Goal: Task Accomplishment & Management: Manage account settings

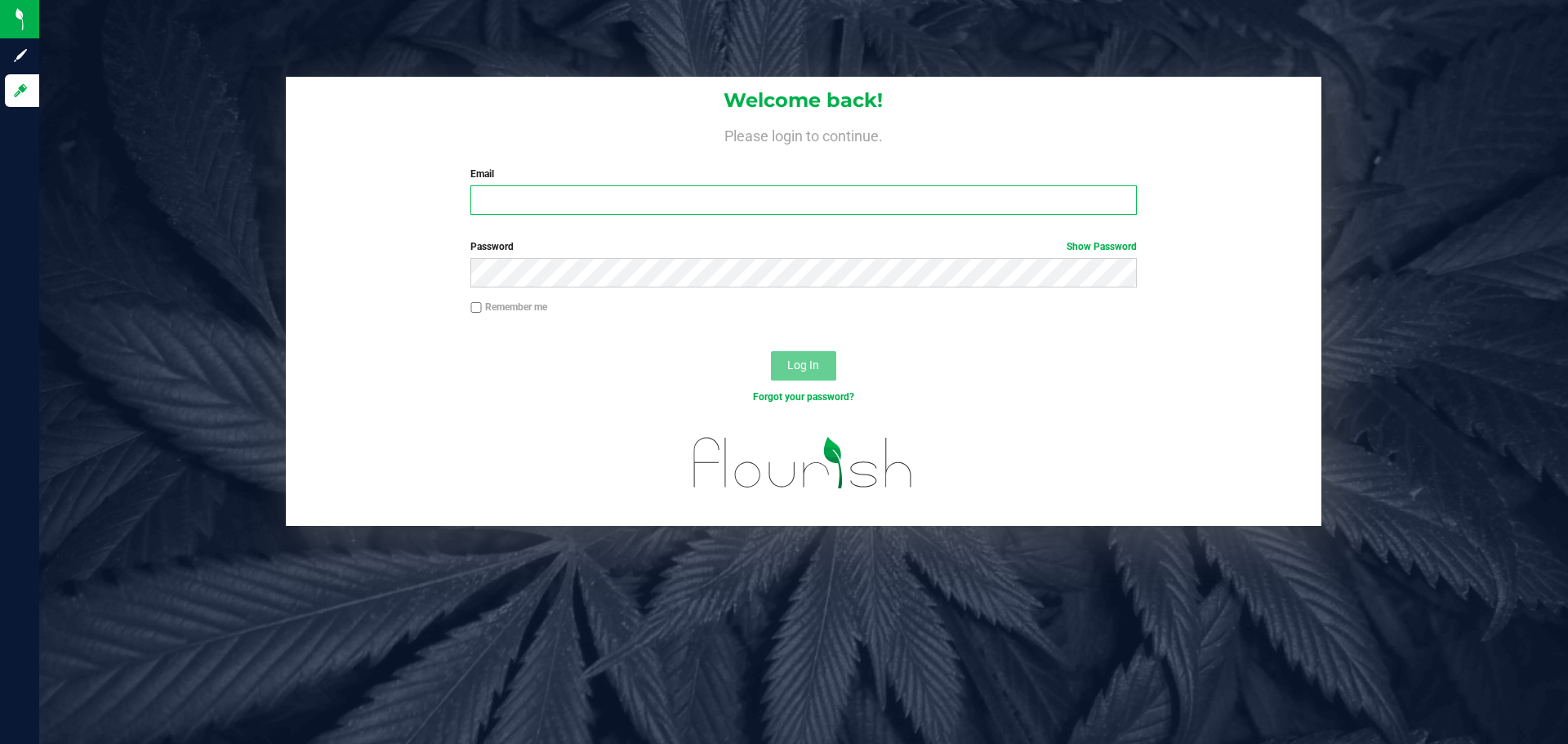
click at [512, 205] on input "Email" at bounding box center [803, 200] width 666 height 29
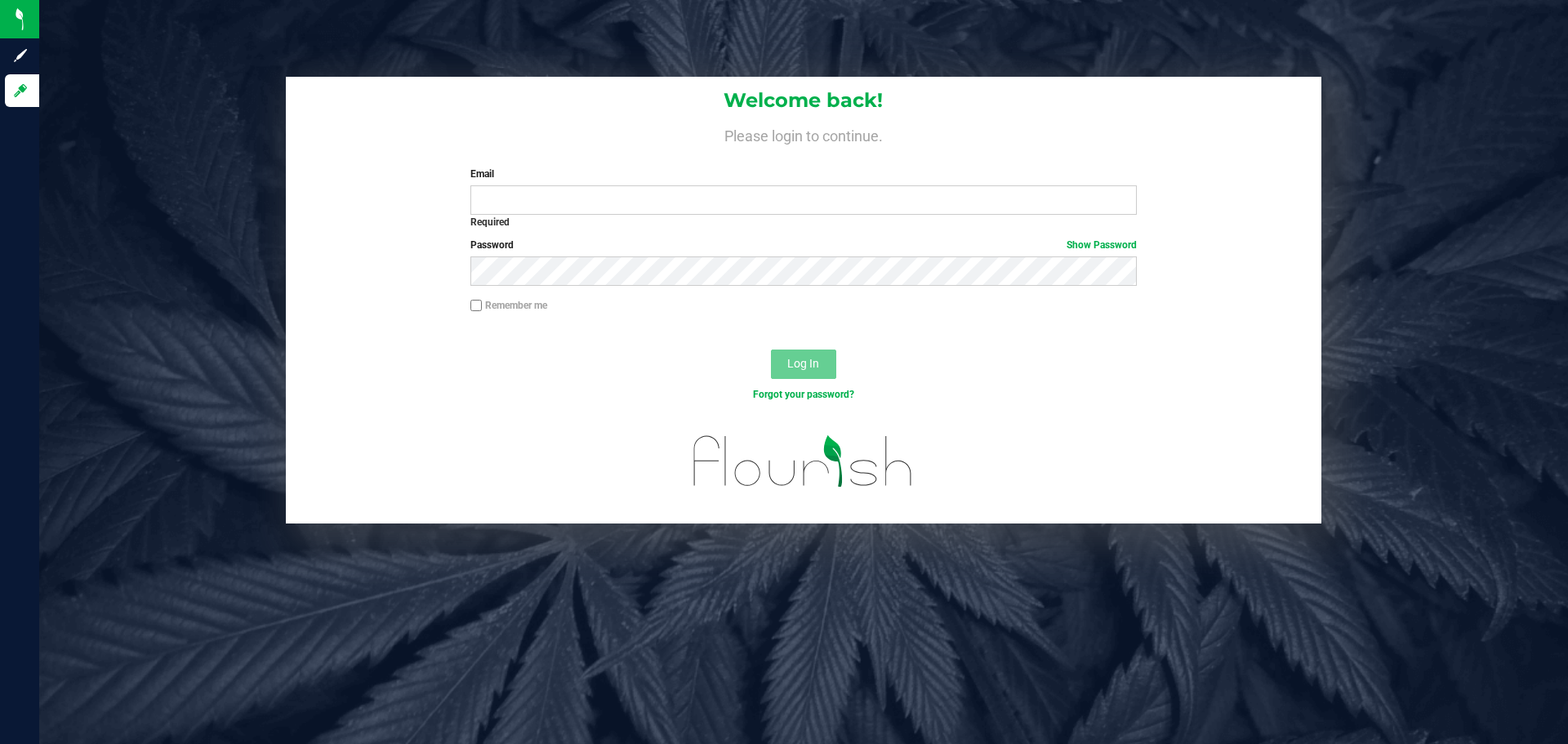
click at [475, 305] on input "Remember me" at bounding box center [476, 306] width 12 height 12
checkbox input "true"
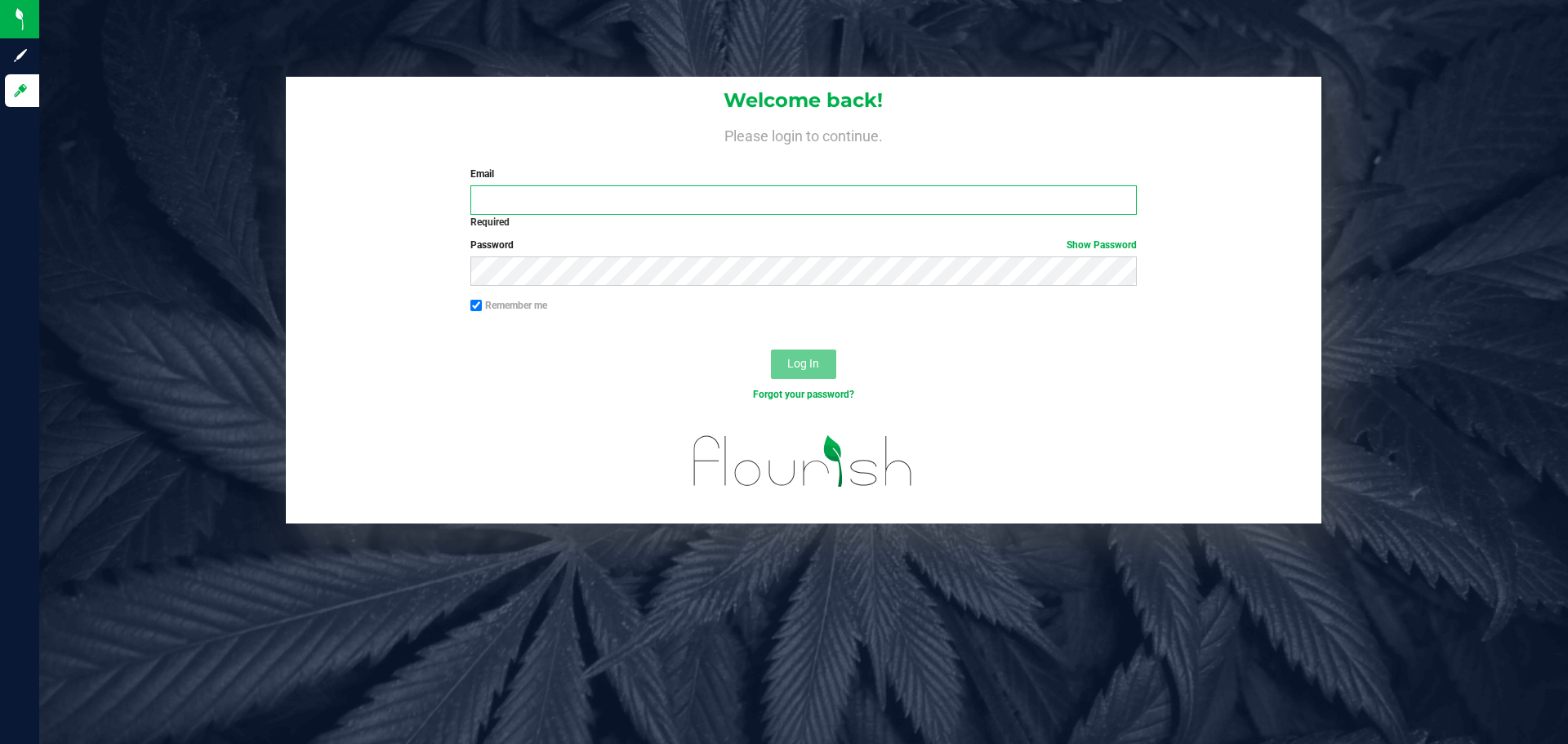
click at [485, 214] on input "Email" at bounding box center [803, 200] width 666 height 29
type input "kari@onehempholistics.com"
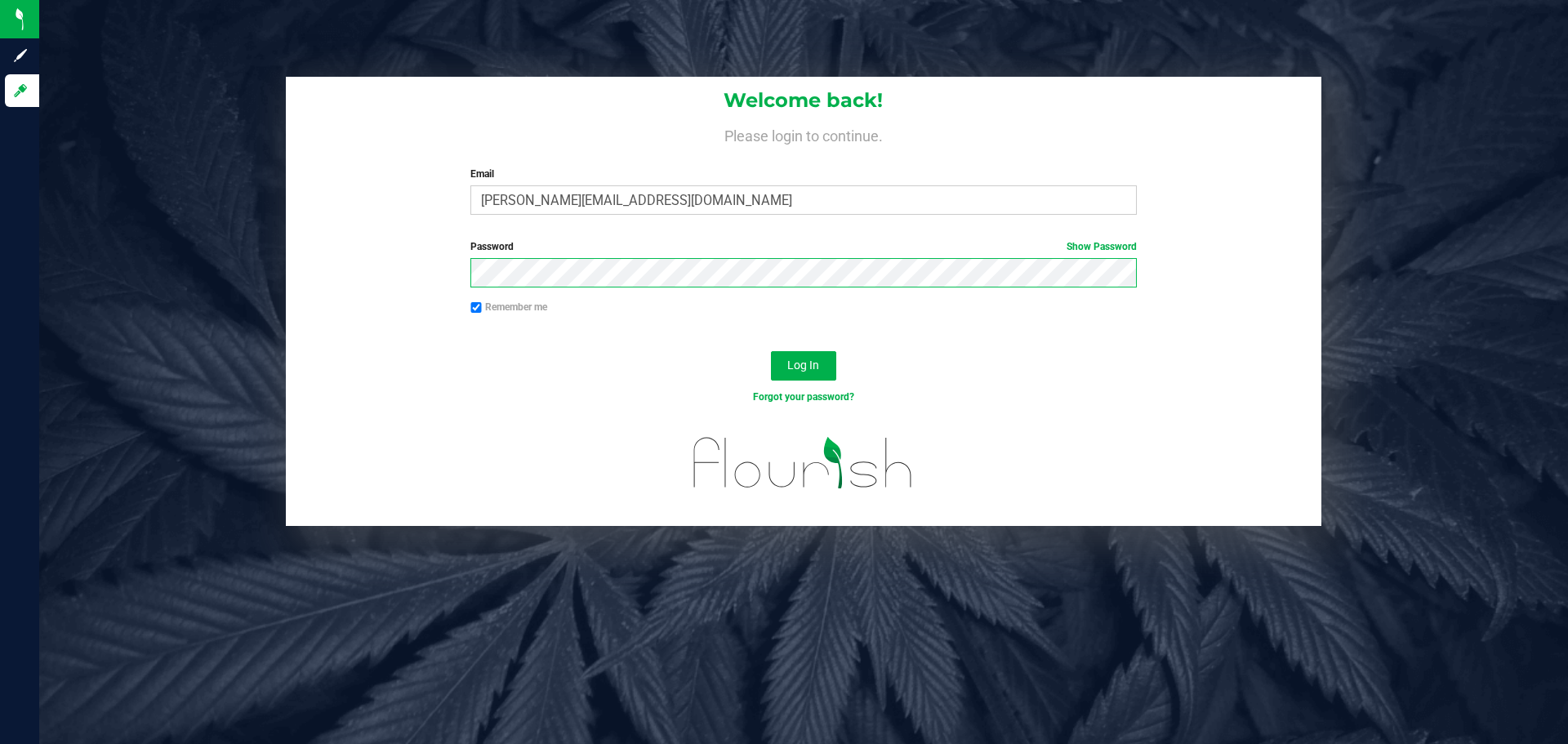
click at [771, 351] on button "Log In" at bounding box center [804, 366] width 66 height 29
click at [1085, 244] on link "Show Password" at bounding box center [1101, 247] width 70 height 12
click at [771, 351] on button "Log In" at bounding box center [804, 366] width 66 height 29
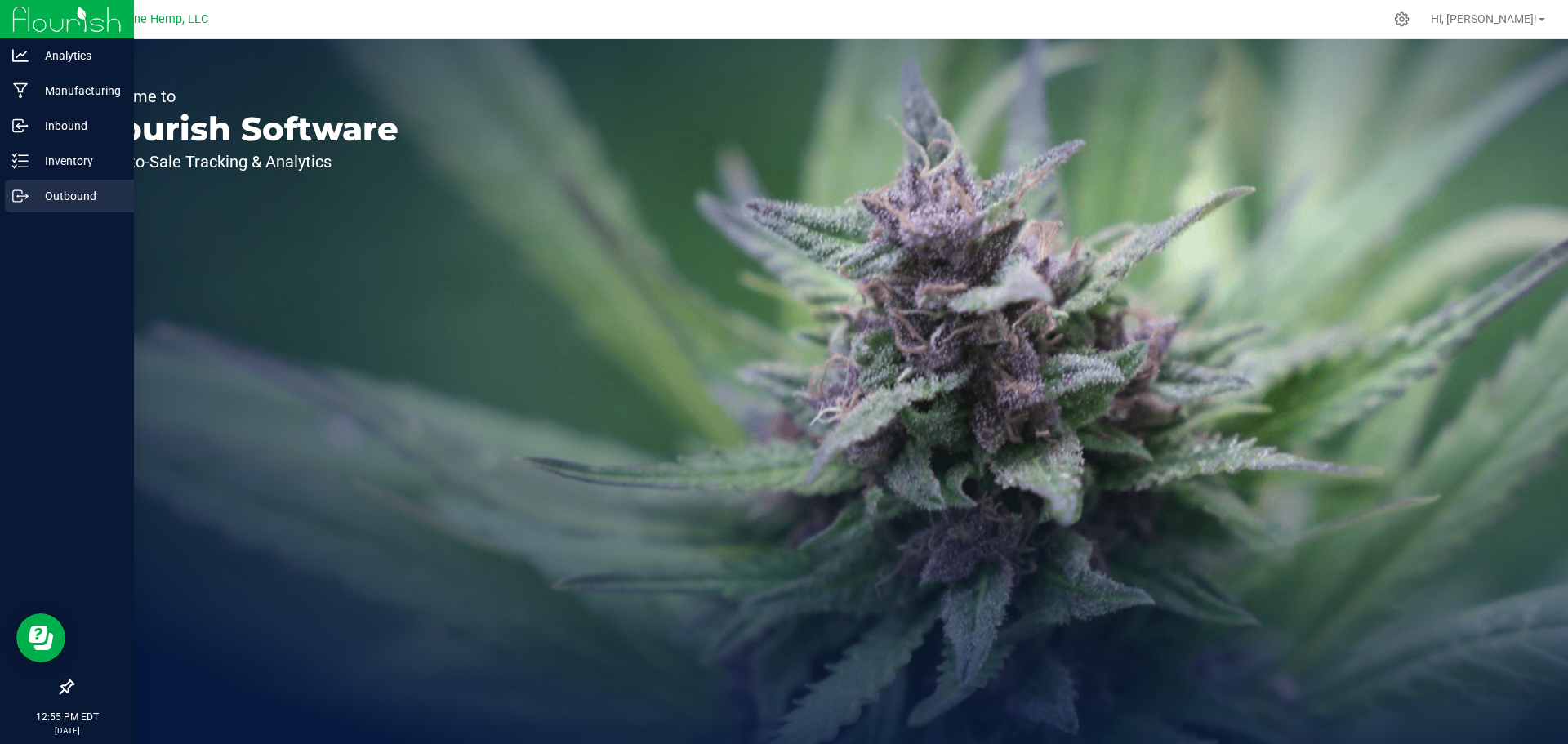
click at [48, 205] on p "Outbound" at bounding box center [78, 196] width 98 height 19
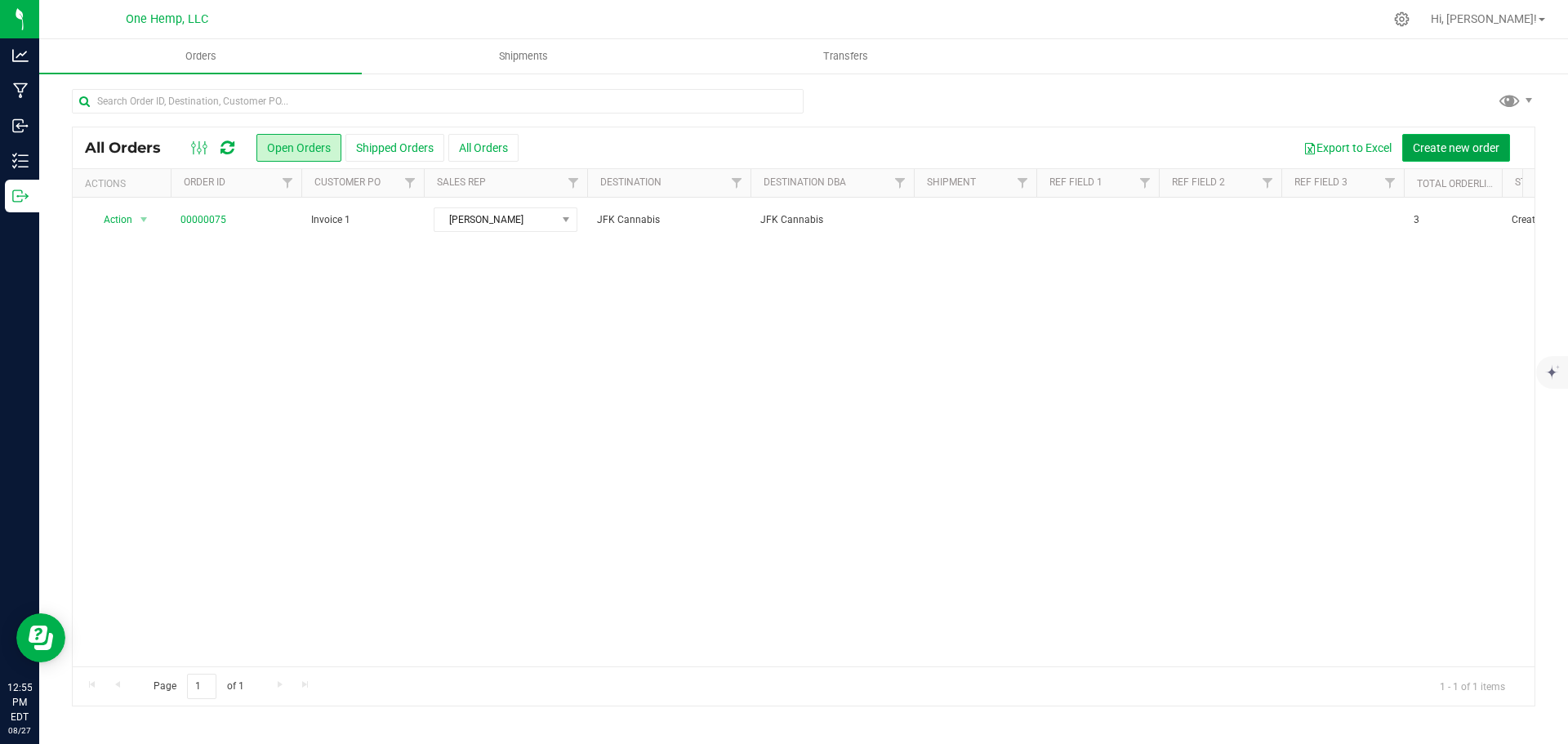
click at [1431, 141] on span "Create new order" at bounding box center [1456, 148] width 87 height 14
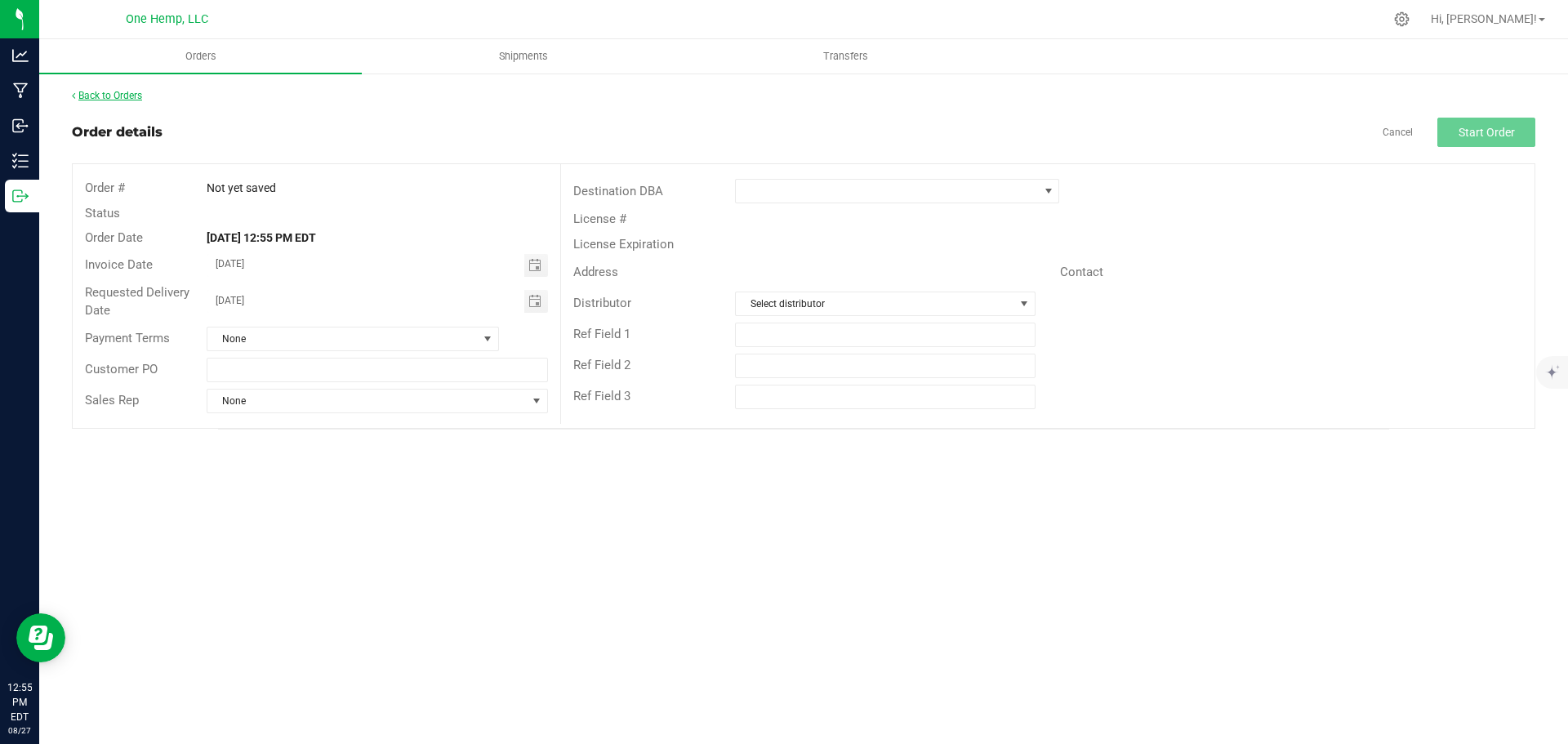
click at [136, 92] on link "Back to Orders" at bounding box center [106, 96] width 70 height 12
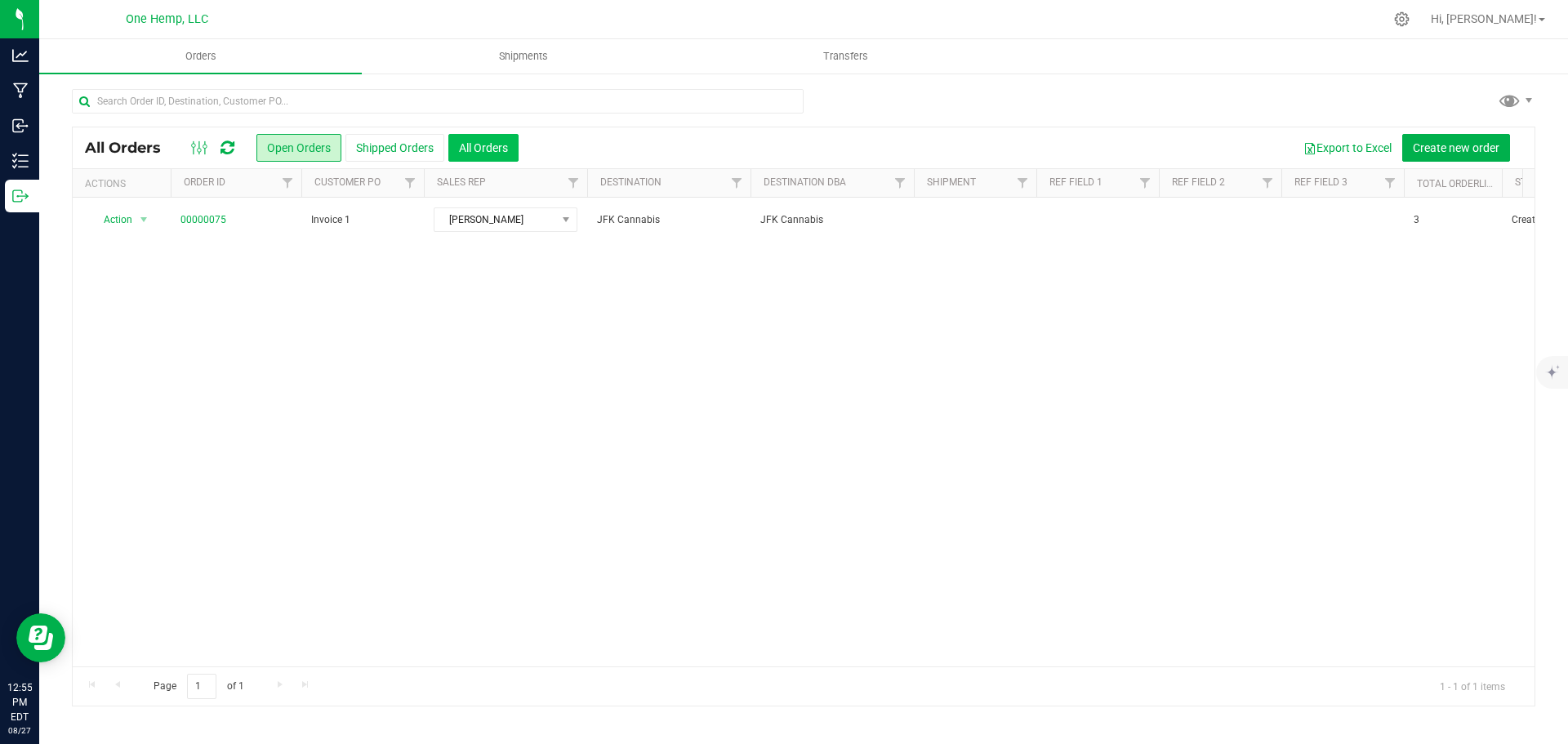
click at [505, 142] on button "All Orders" at bounding box center [483, 148] width 70 height 28
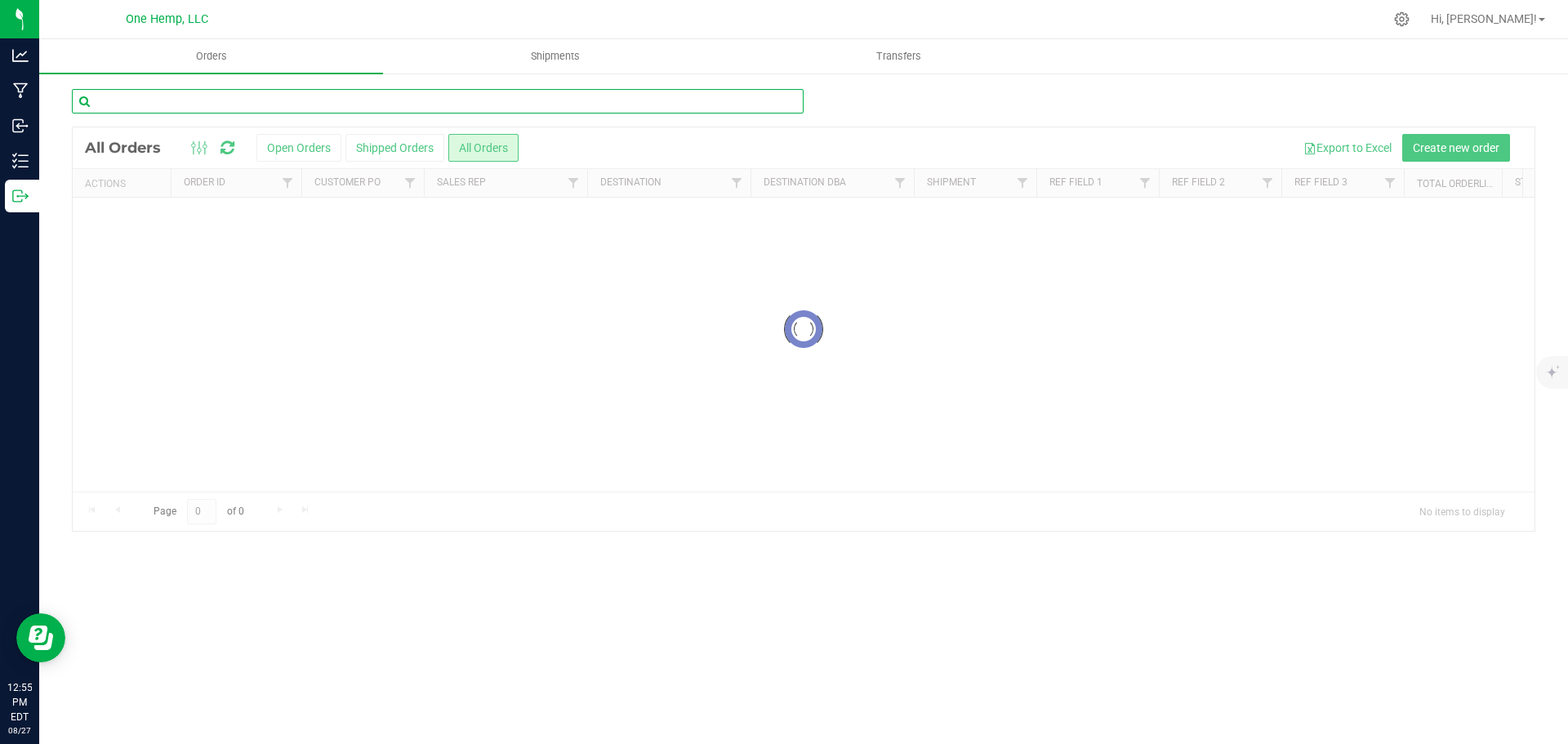
click at [194, 106] on input "text" at bounding box center [437, 100] width 731 height 24
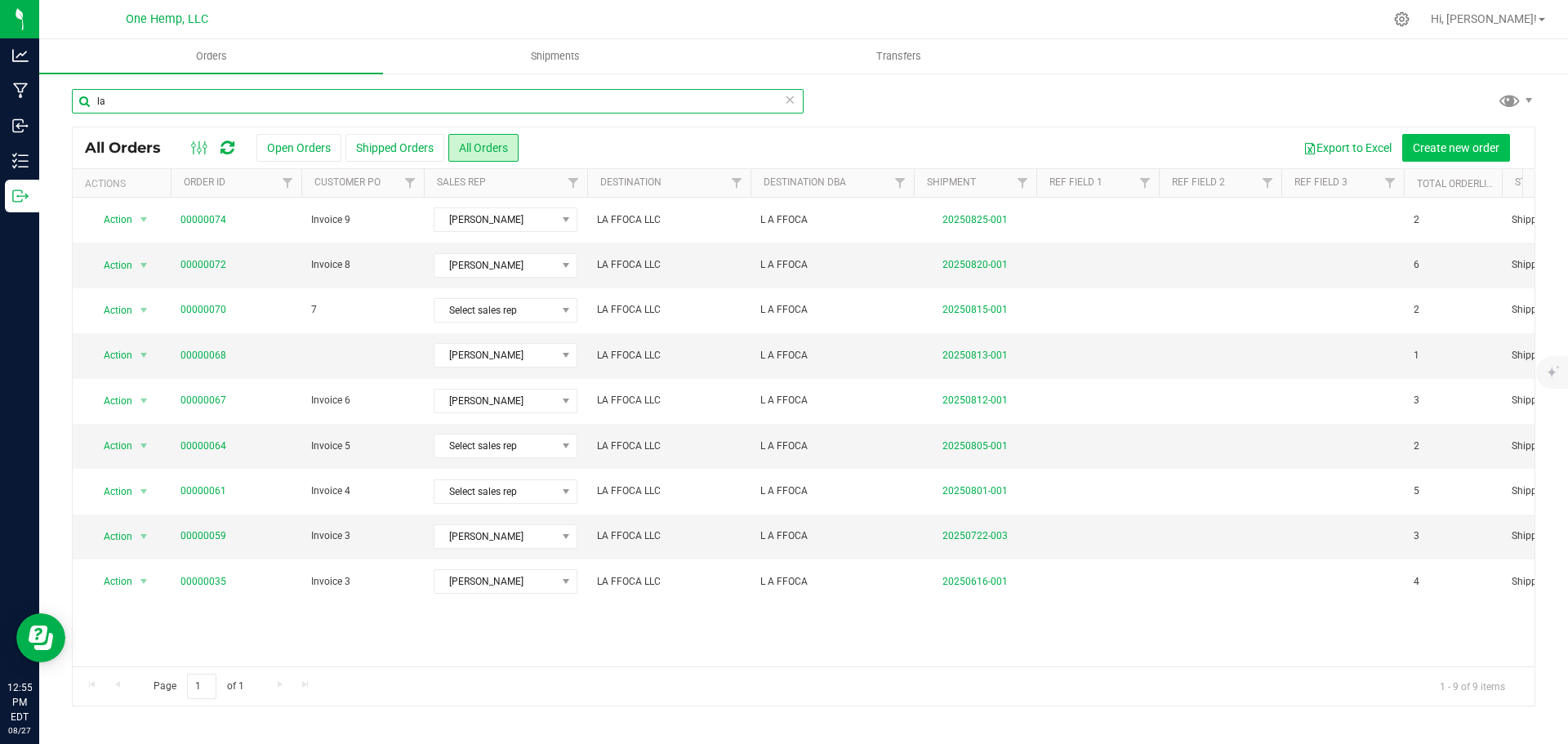
type input "la"
click at [1447, 139] on button "Create new order" at bounding box center [1456, 148] width 108 height 28
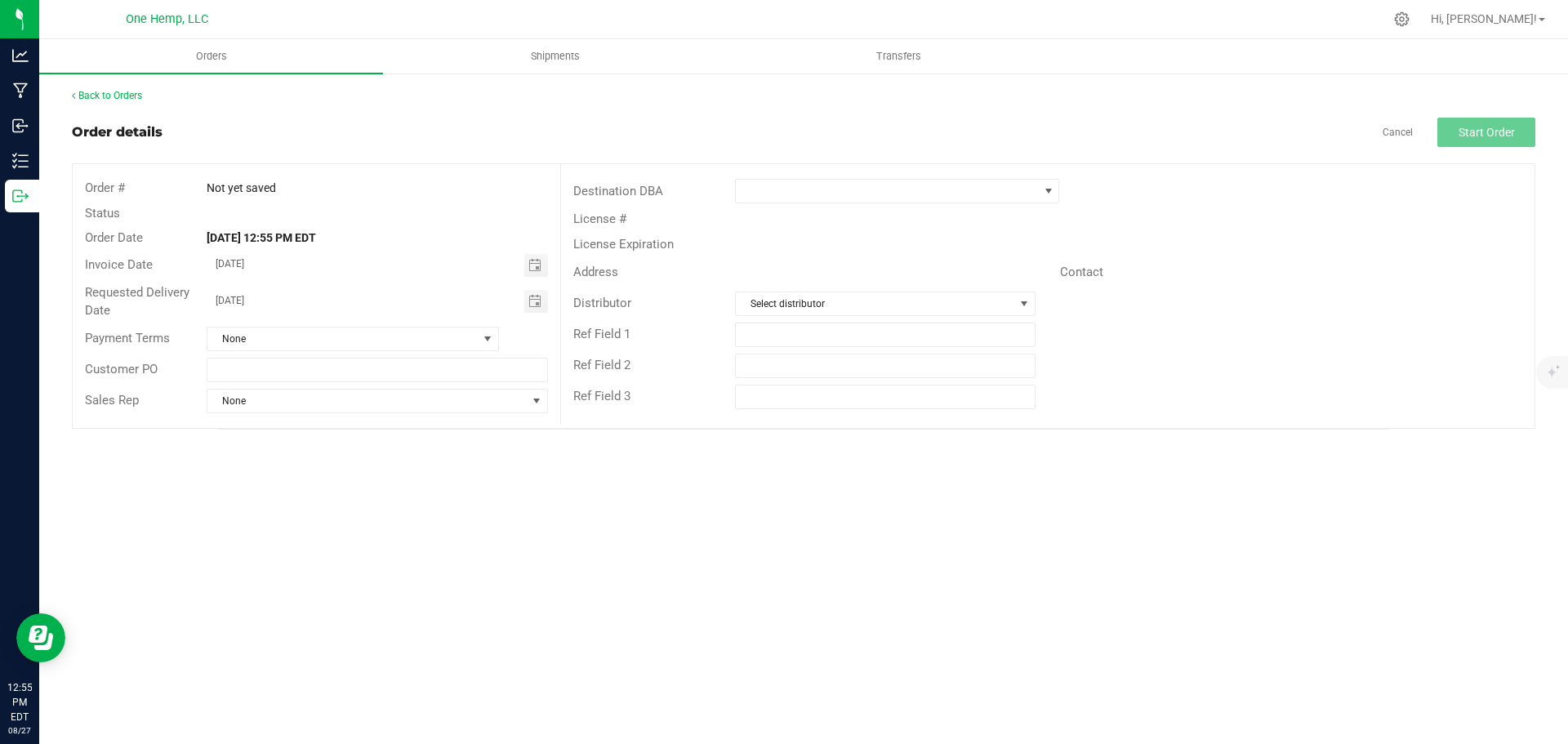
click at [284, 196] on div "Not yet saved" at bounding box center [376, 188] width 365 height 17
click at [216, 183] on span "Not yet saved" at bounding box center [241, 188] width 69 height 14
click at [214, 183] on span "Not yet saved" at bounding box center [241, 188] width 69 height 14
click at [215, 205] on div "Status" at bounding box center [316, 213] width 487 height 25
click at [268, 381] on input "text" at bounding box center [376, 370] width 341 height 24
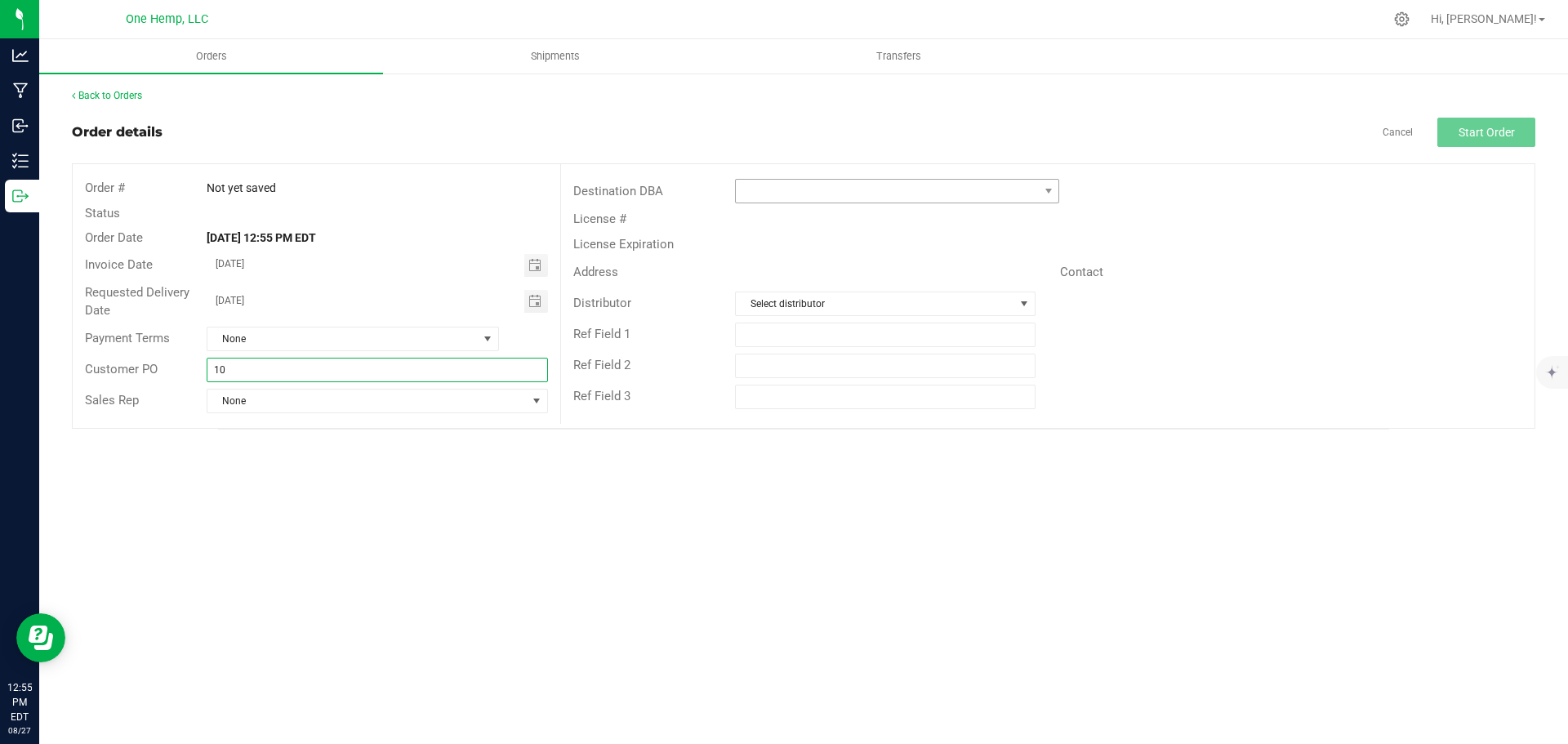
type input "10"
click at [773, 195] on span at bounding box center [886, 191] width 302 height 23
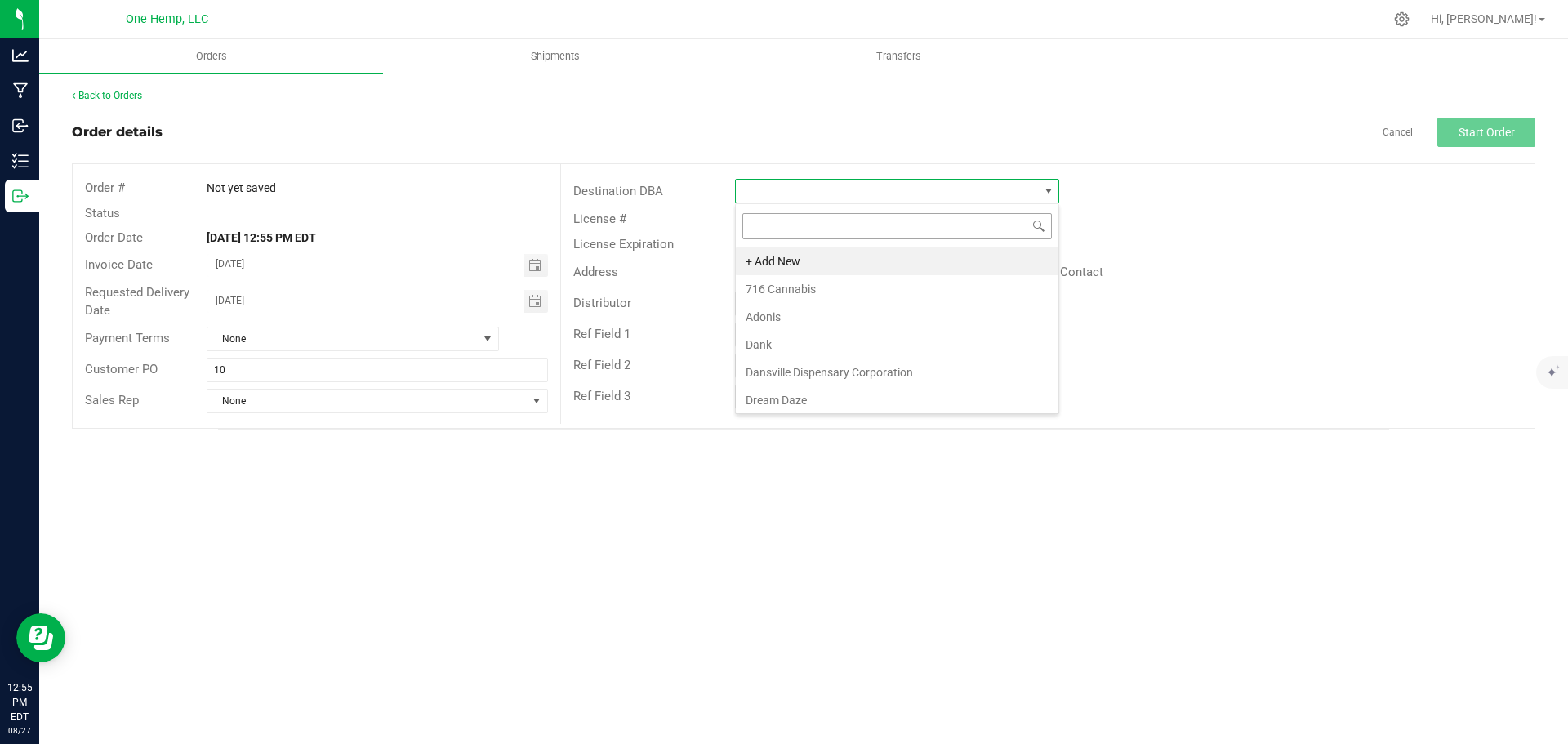
scroll to position [24, 324]
type input "l a"
click at [790, 265] on li "L A FFOCA" at bounding box center [896, 261] width 322 height 28
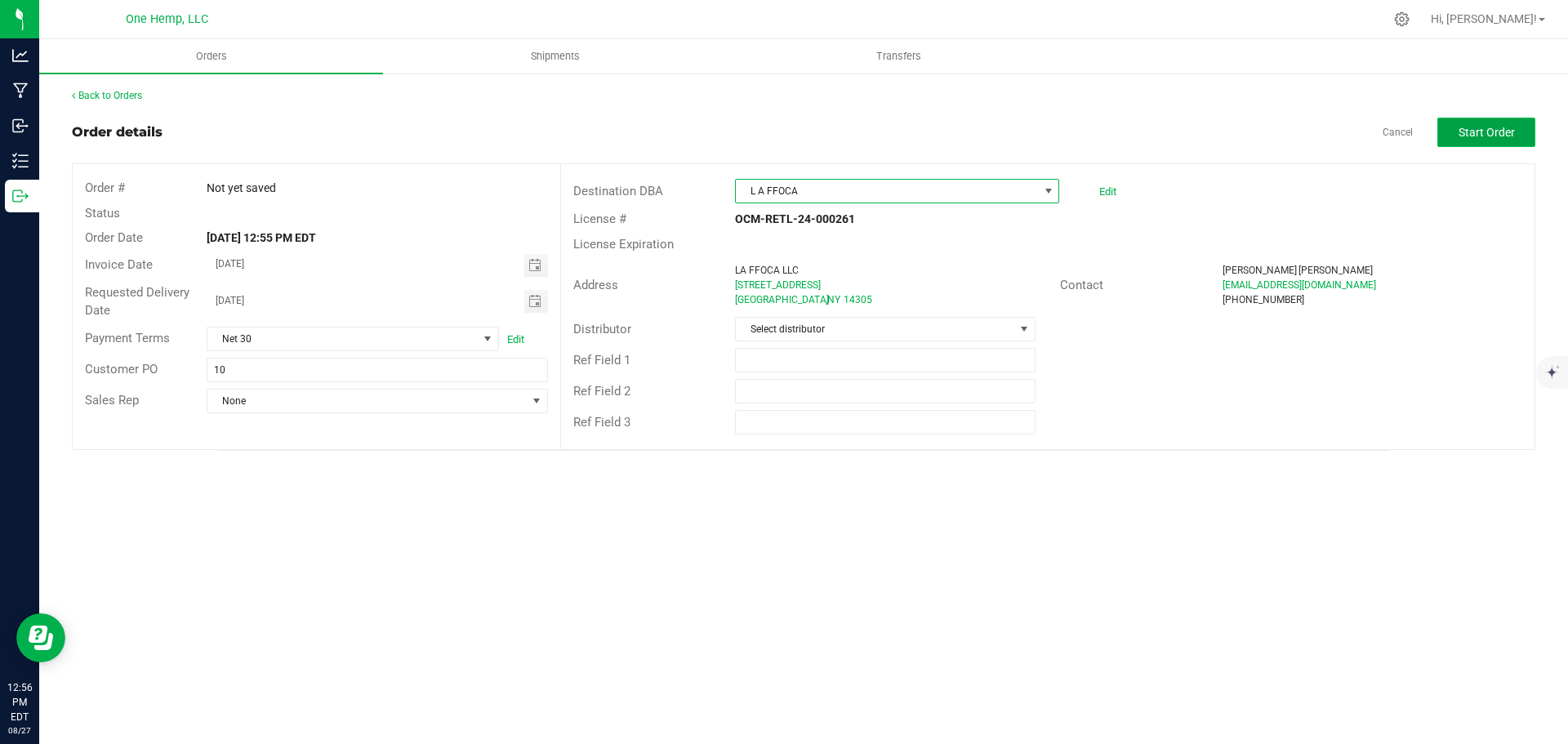
click at [1486, 123] on button "Start Order" at bounding box center [1486, 132] width 98 height 29
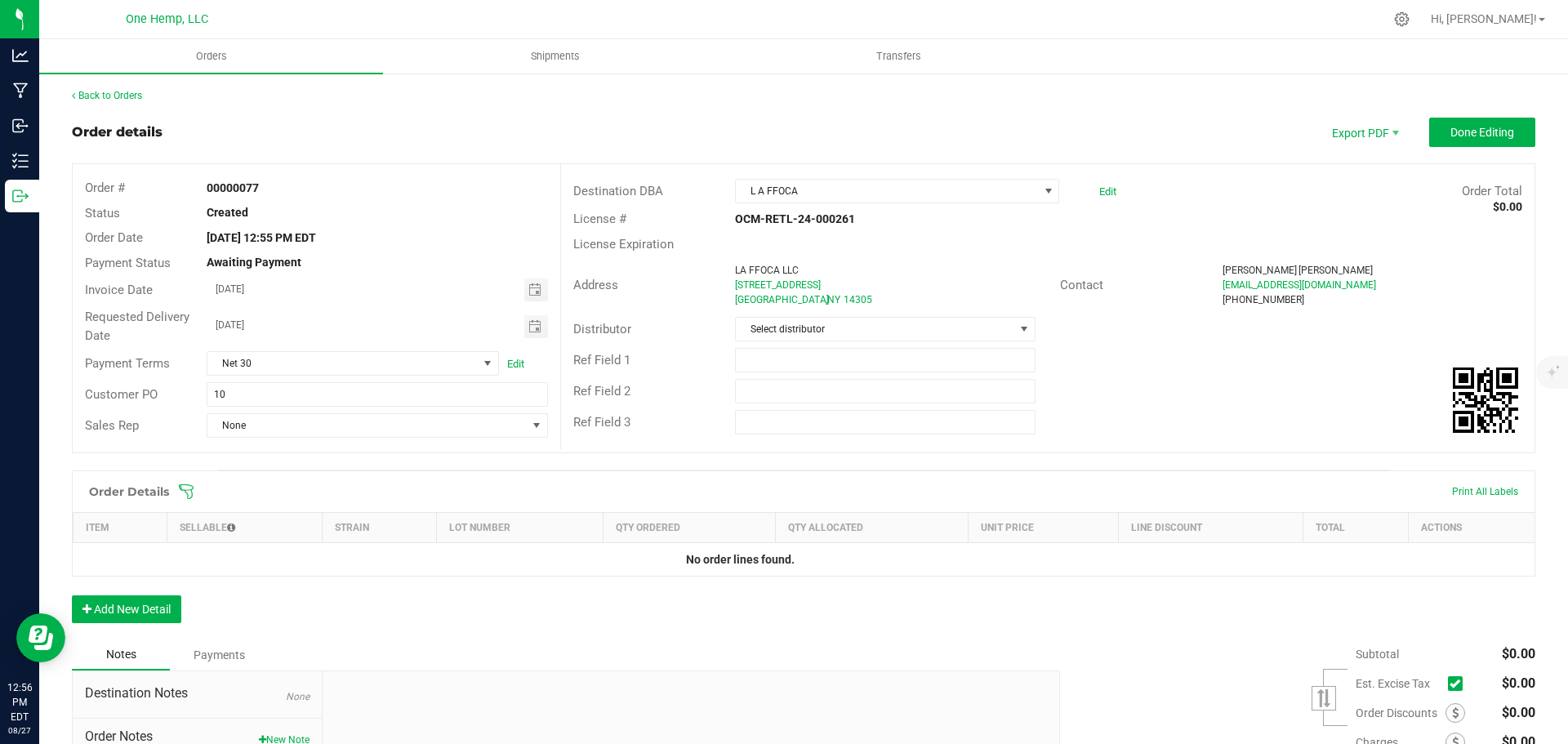
scroll to position [163, 0]
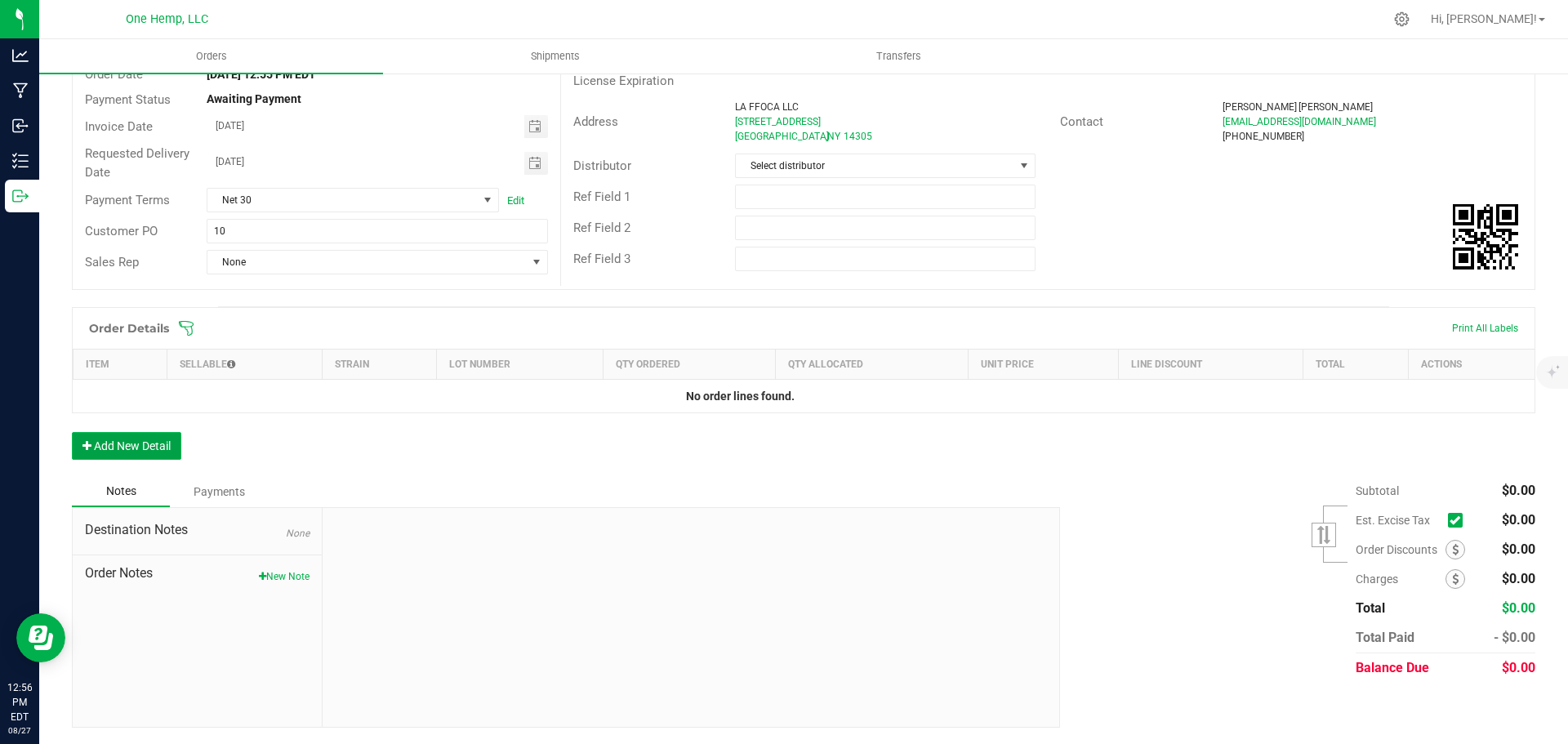
click at [141, 454] on button "Add New Detail" at bounding box center [125, 446] width 109 height 28
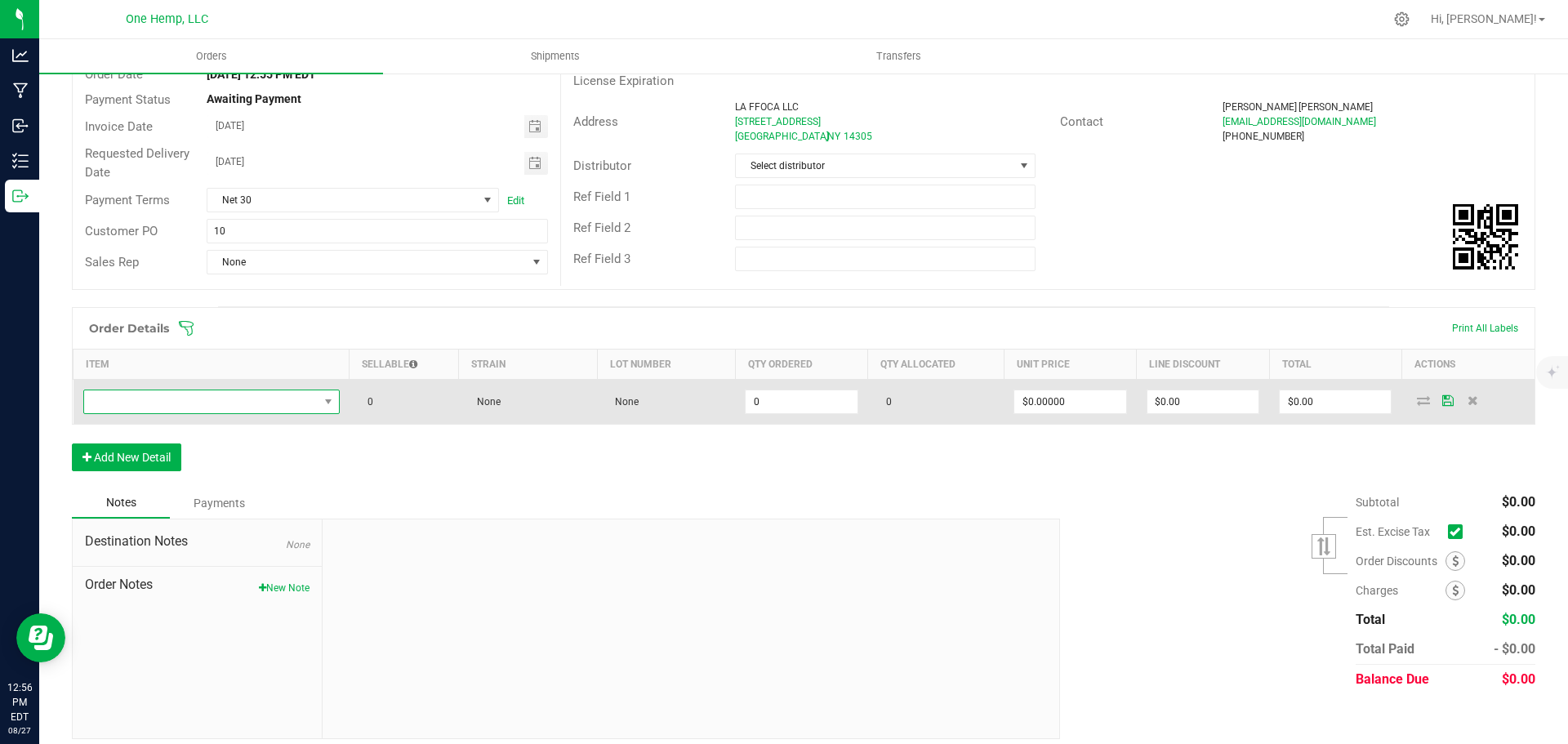
click at [262, 399] on span "NO DATA FOUND" at bounding box center [201, 401] width 234 height 23
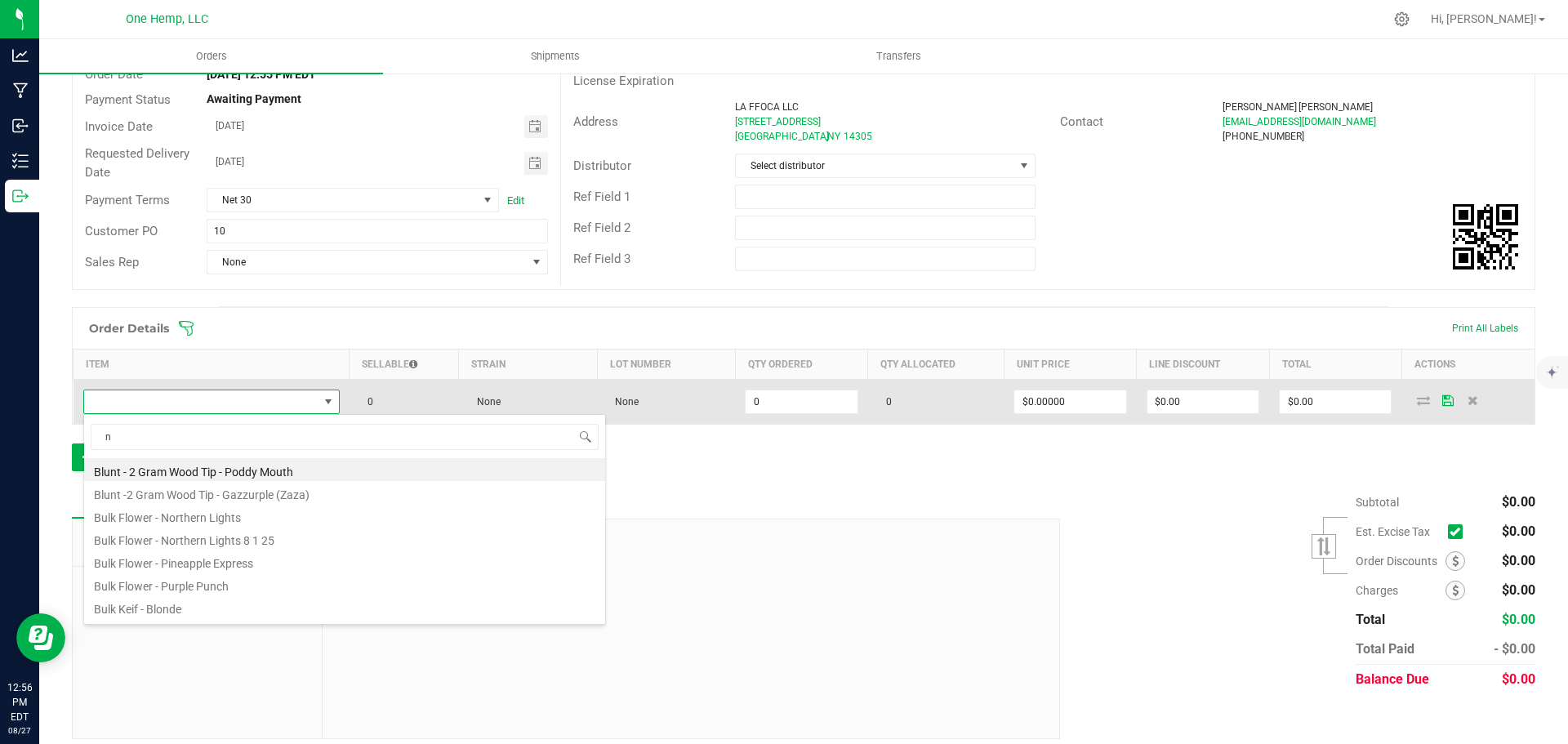
type input "no"
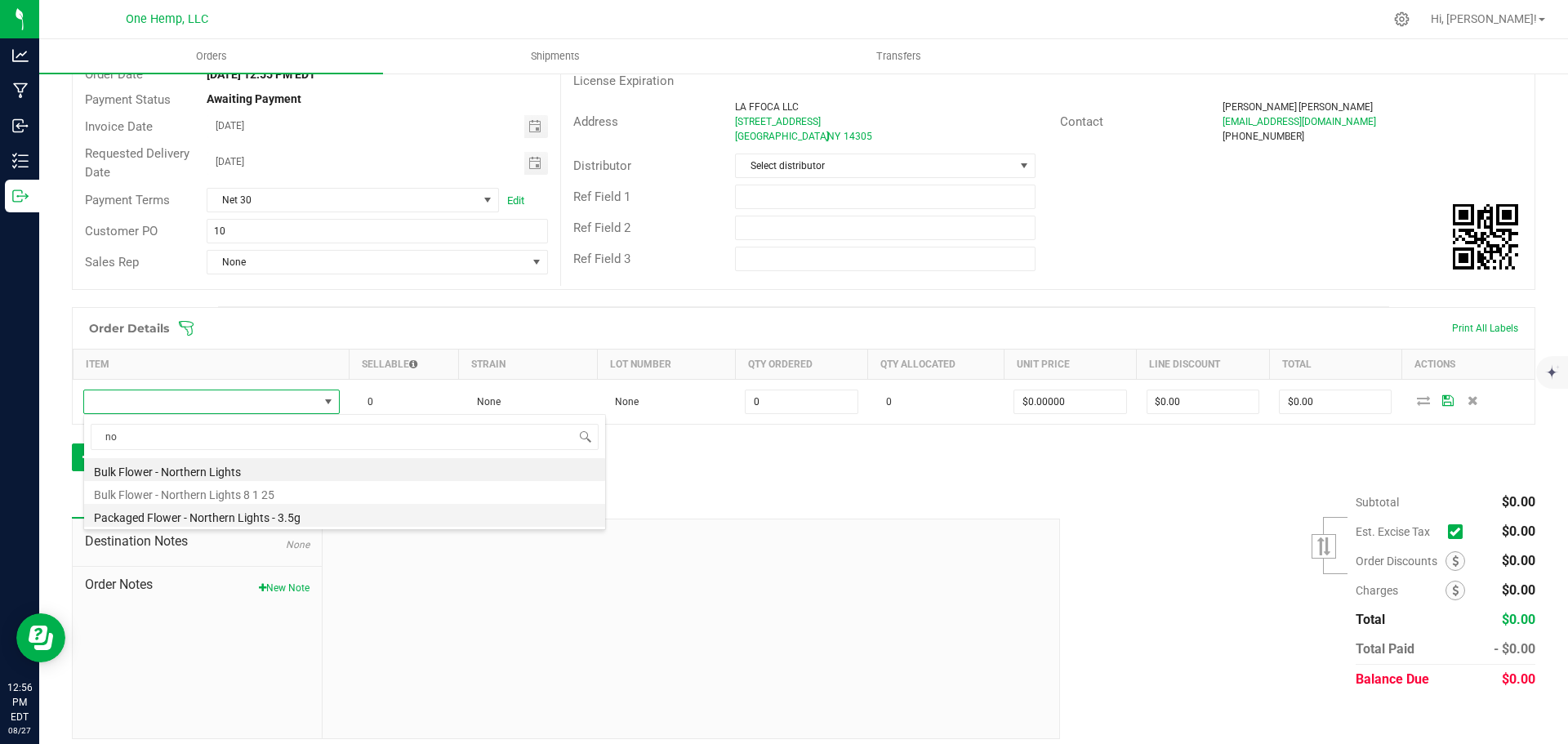
click at [294, 521] on li "Packaged Flower - Northern Lights - 3.5g" at bounding box center [344, 515] width 521 height 23
type input "0 ea"
type input "$12.00000"
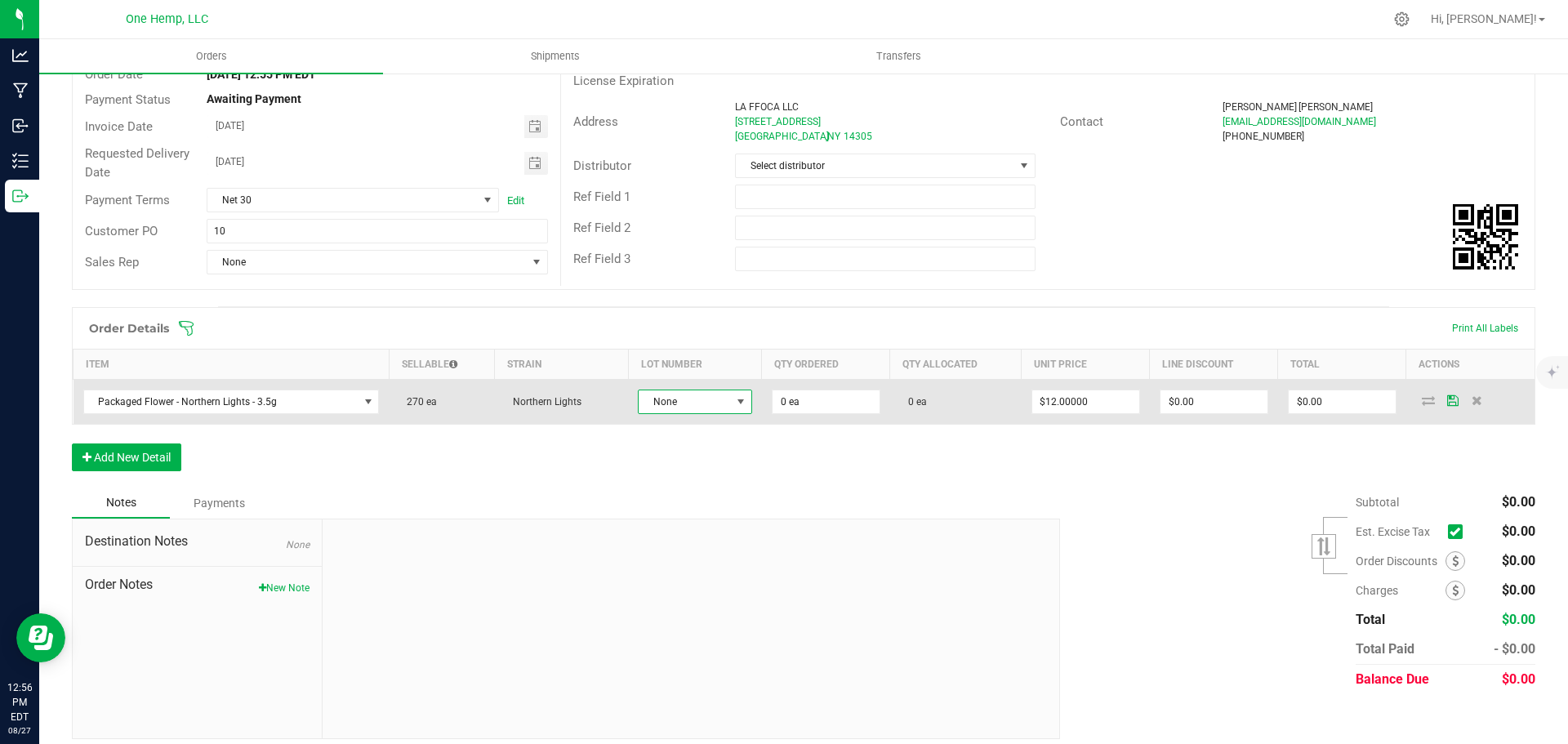
click at [705, 405] on span "None" at bounding box center [685, 401] width 93 height 23
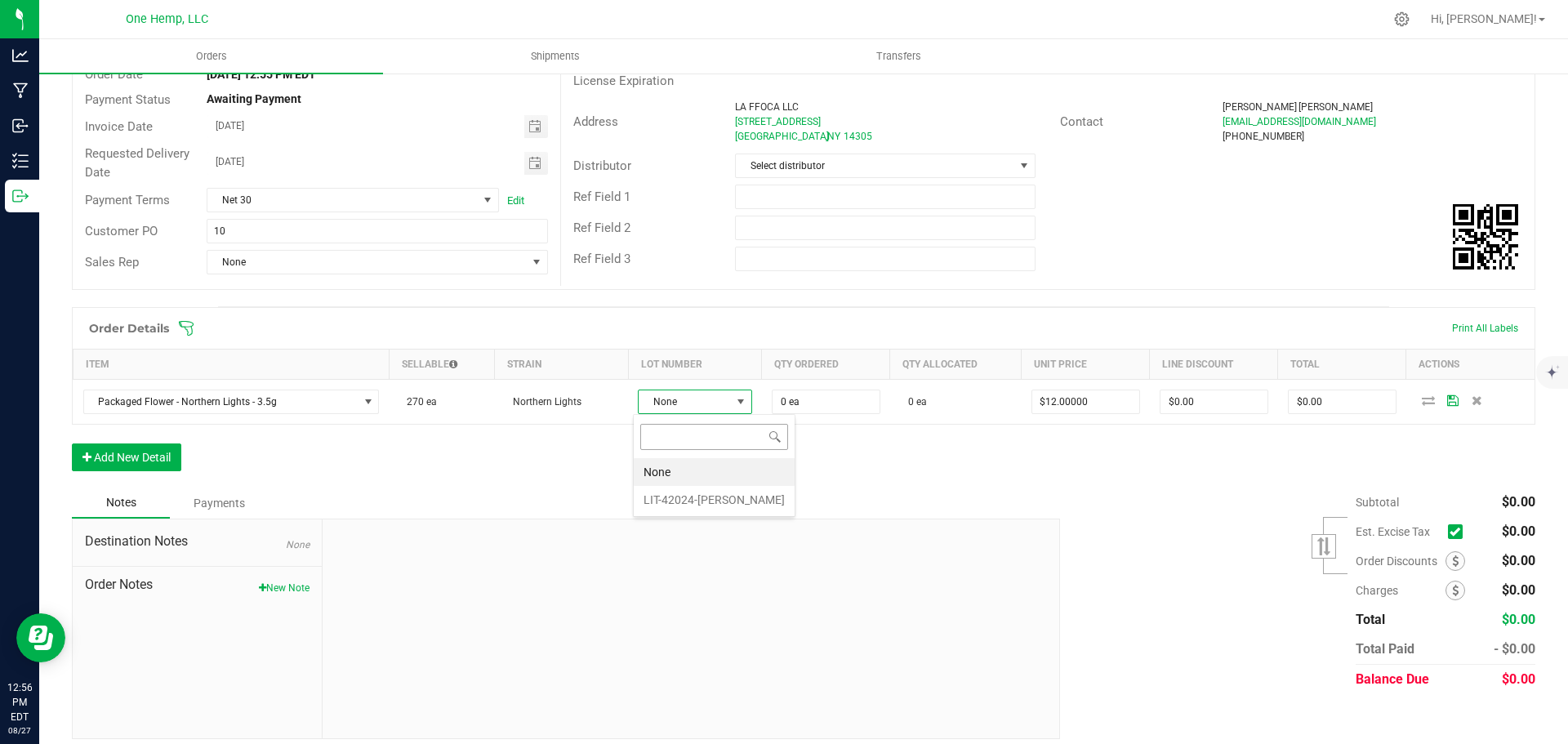
scroll to position [24, 114]
click at [725, 500] on li "LIT-42024-[PERSON_NAME]" at bounding box center [714, 499] width 161 height 28
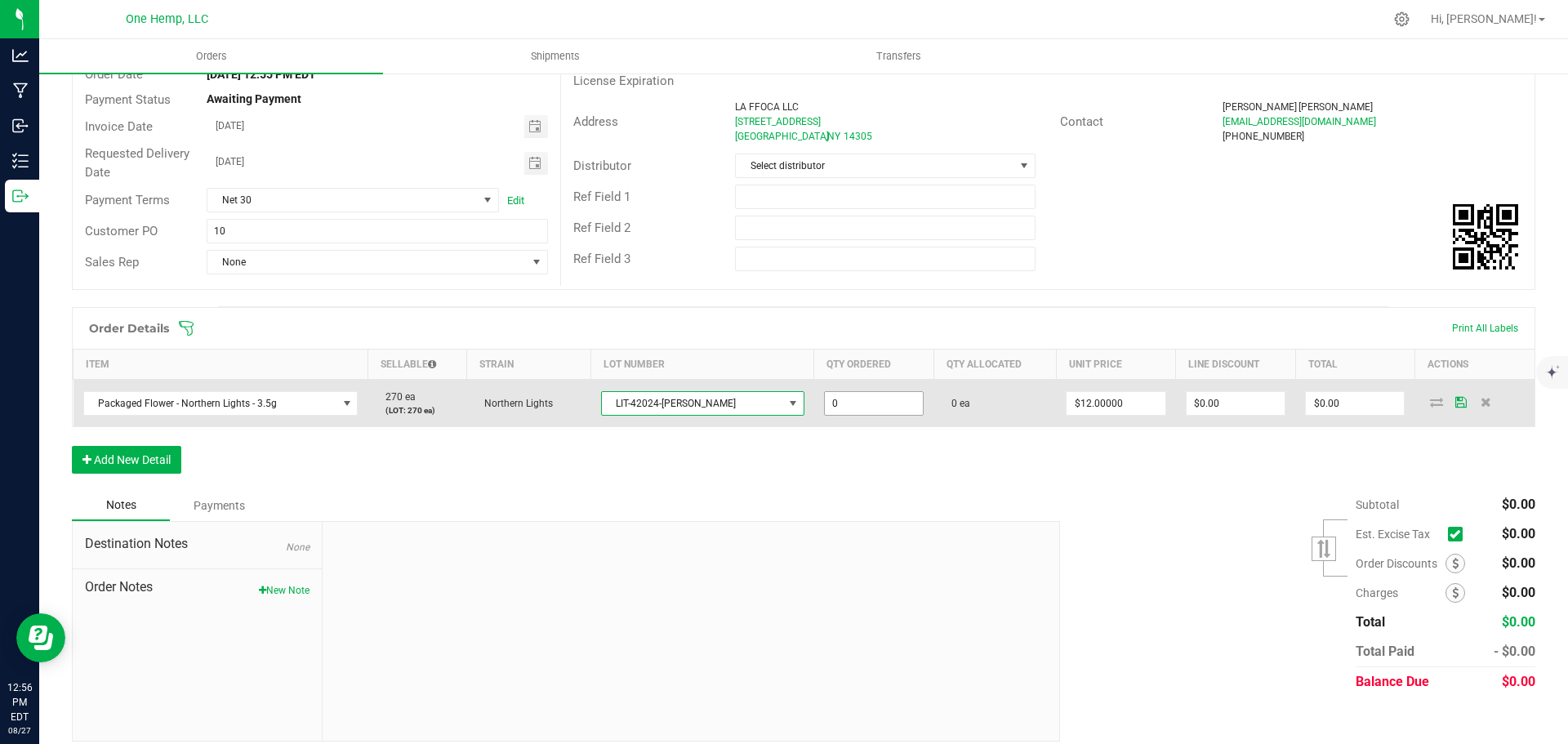
click at [877, 405] on input "0" at bounding box center [874, 403] width 98 height 23
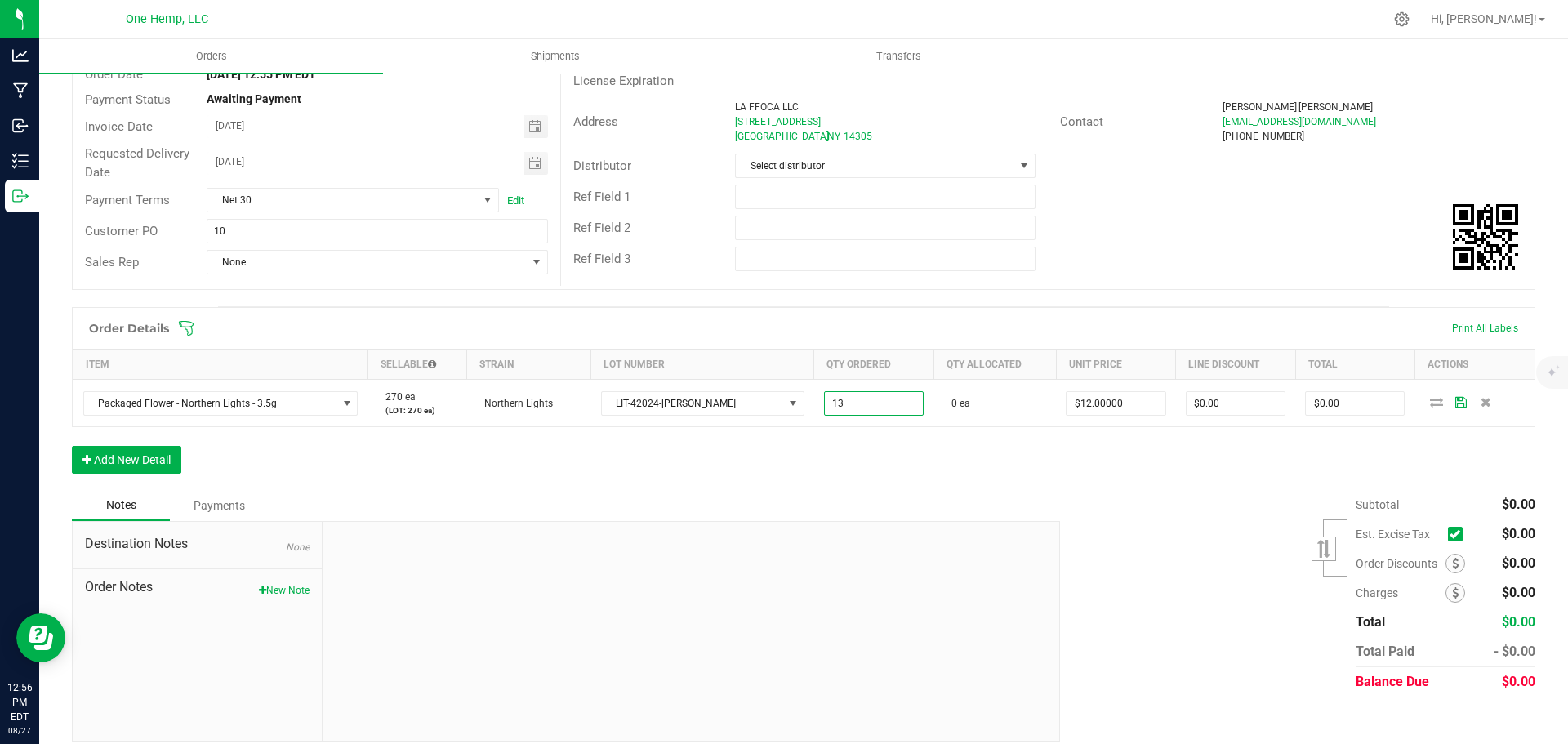
type input "13 ea"
type input "$156.00"
click at [1042, 444] on div "Order Details Print All Labels Item Sellable Strain Lot Number Qty Ordered Qty …" at bounding box center [803, 399] width 1463 height 183
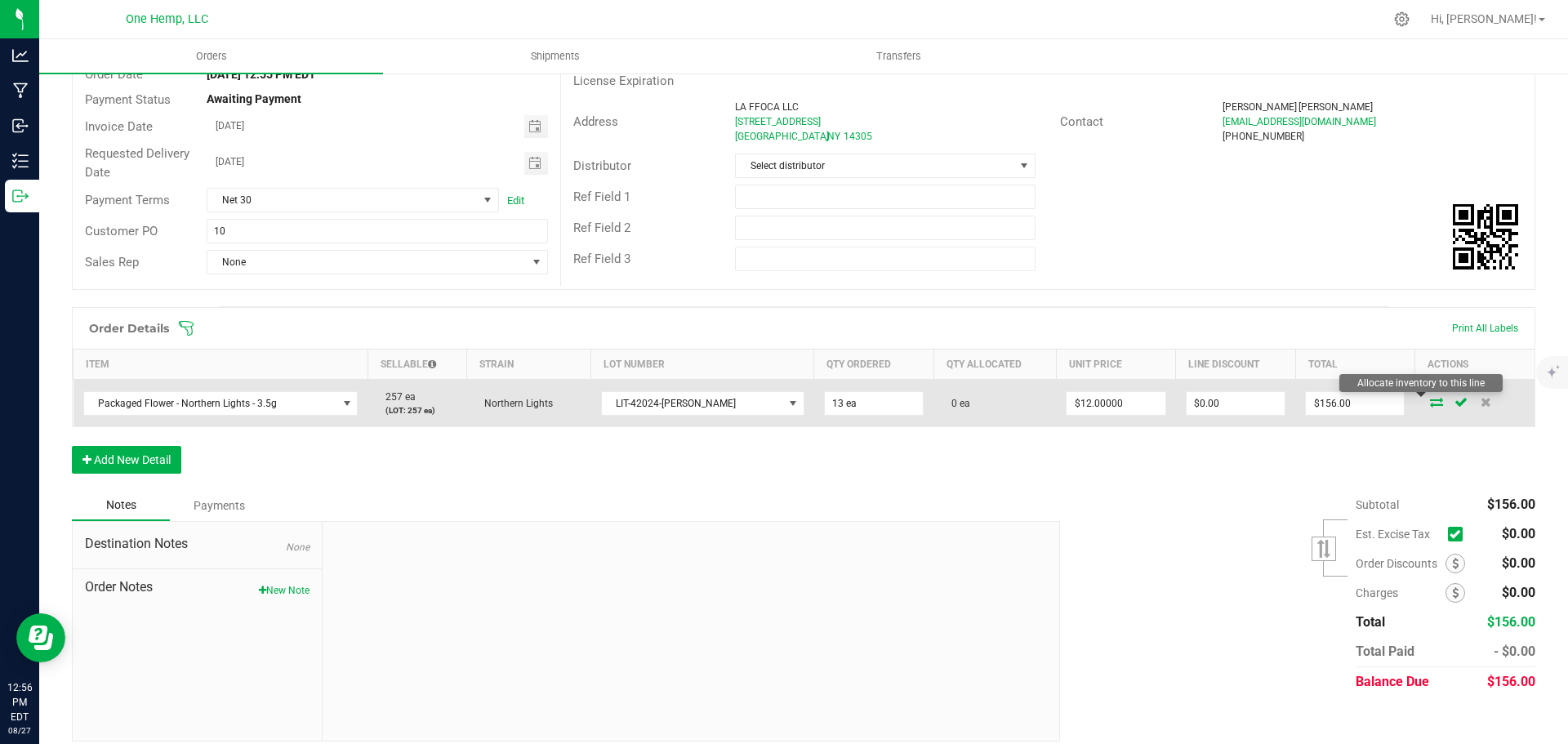
click at [1430, 400] on icon at bounding box center [1437, 401] width 14 height 10
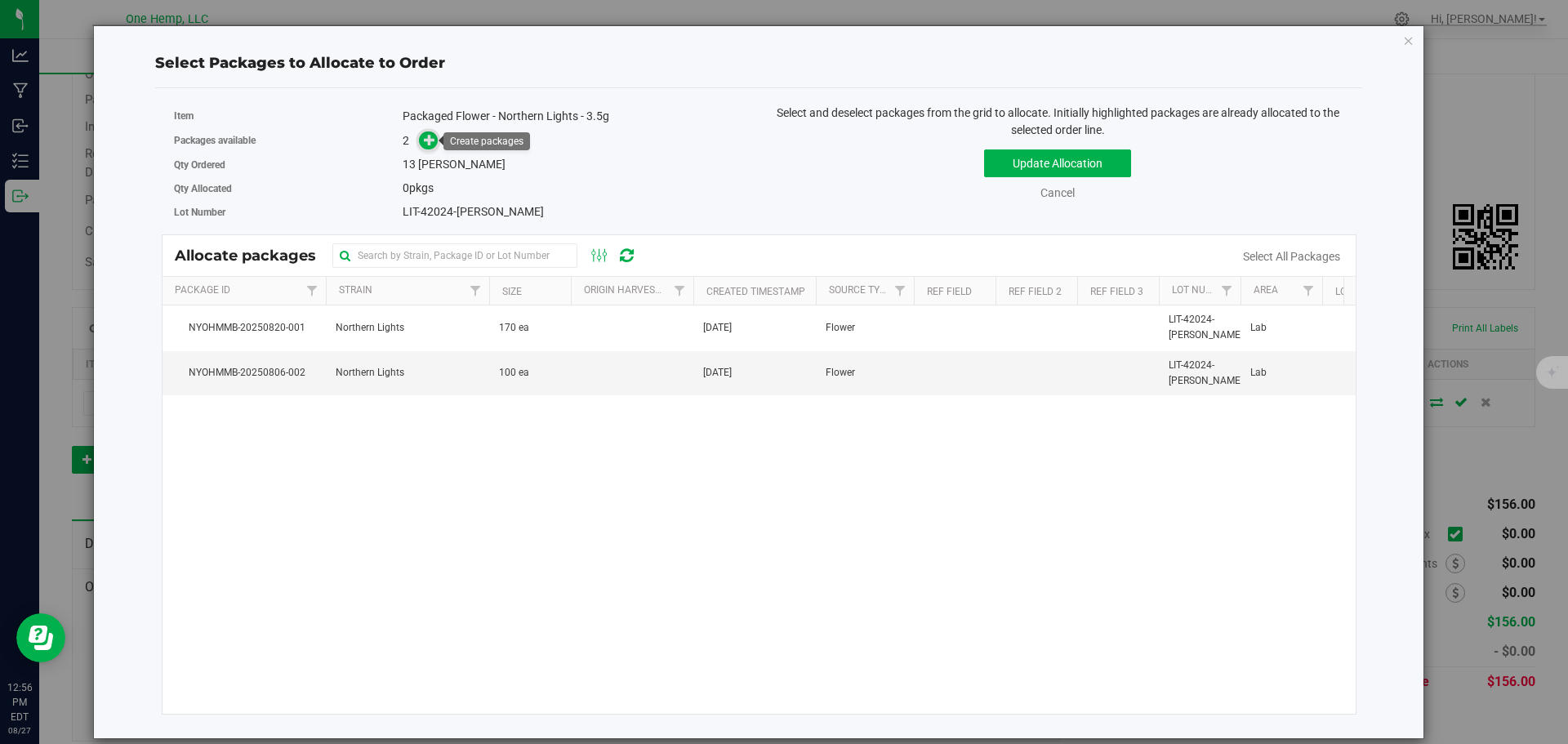
click at [429, 134] on icon at bounding box center [429, 140] width 12 height 12
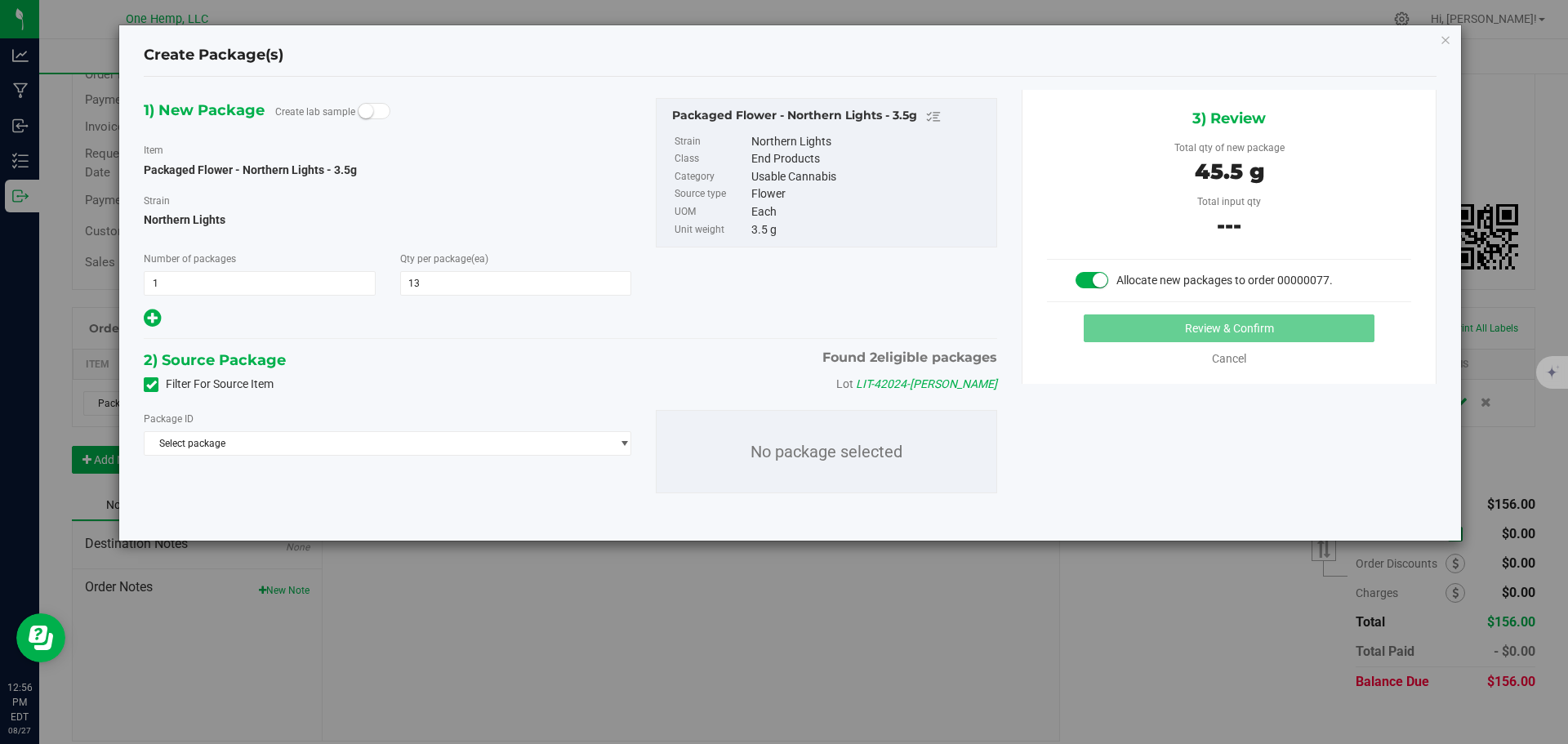
click at [148, 374] on div "Filter For Source Item Lot LIT-42024-[PERSON_NAME]" at bounding box center [570, 384] width 878 height 24
click at [153, 385] on icon at bounding box center [151, 385] width 11 height 0
click at [0, 0] on input "Filter For Source Item" at bounding box center [0, 0] width 0 height 0
click at [585, 454] on span "Select package" at bounding box center [377, 444] width 465 height 23
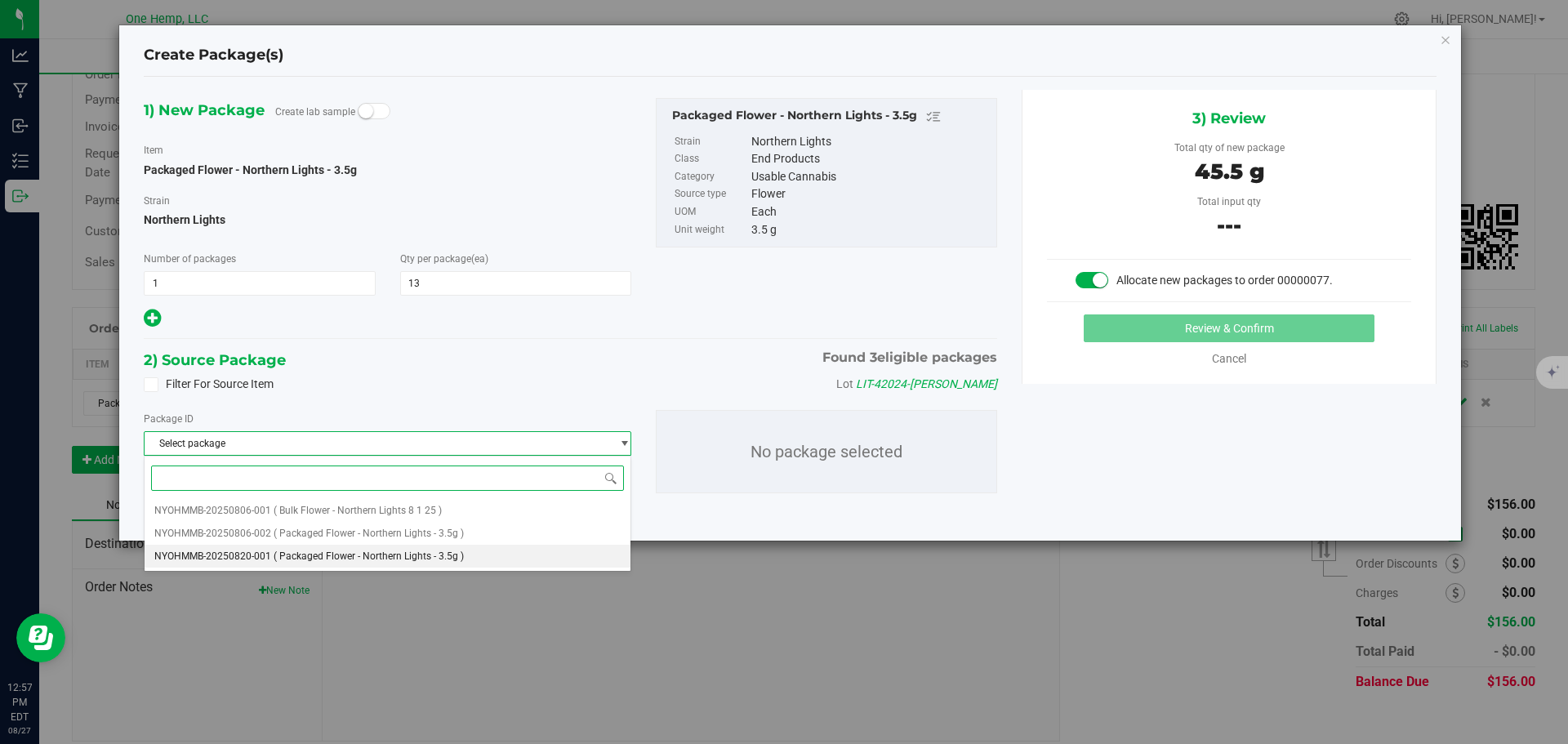
click at [498, 561] on li "NYOHMMB-20250820-001 ( Packaged Flower - Northern Lights - 3.5g )" at bounding box center [387, 556] width 485 height 23
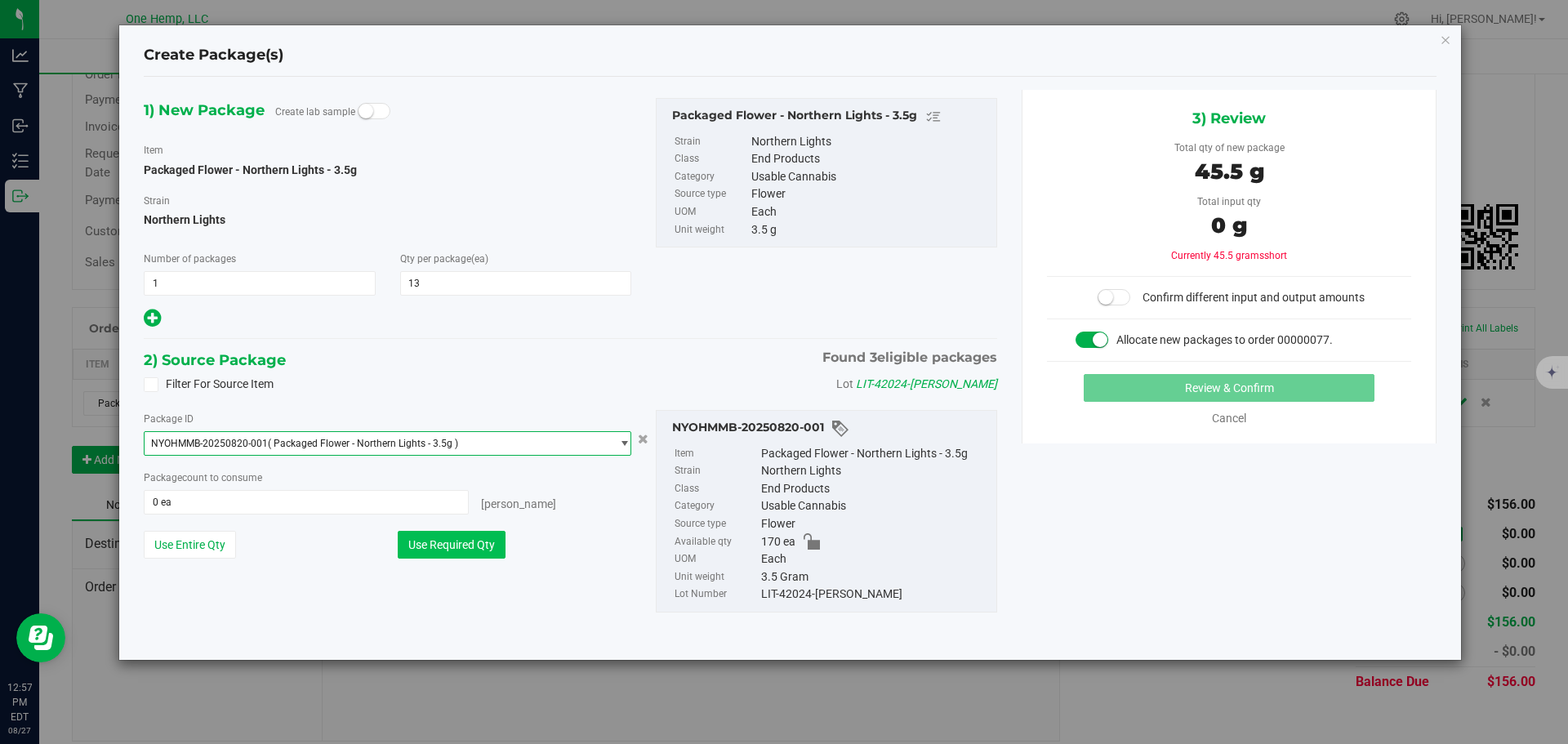
click at [477, 553] on button "Use Required Qty" at bounding box center [452, 544] width 108 height 28
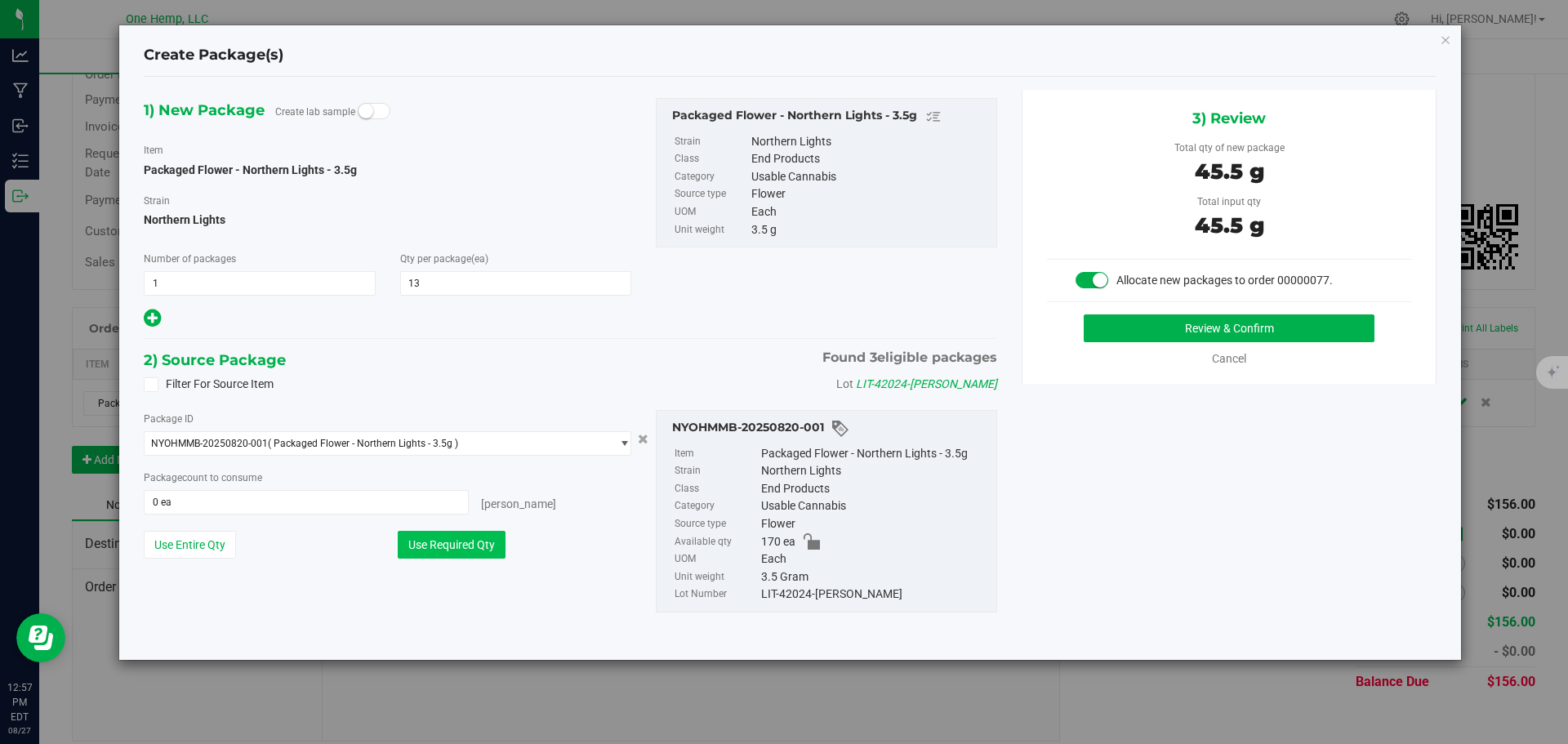
type input "13 ea"
click at [490, 552] on button "Use Required Qty" at bounding box center [452, 544] width 108 height 28
click at [1266, 324] on button "Review & Confirm" at bounding box center [1228, 328] width 290 height 28
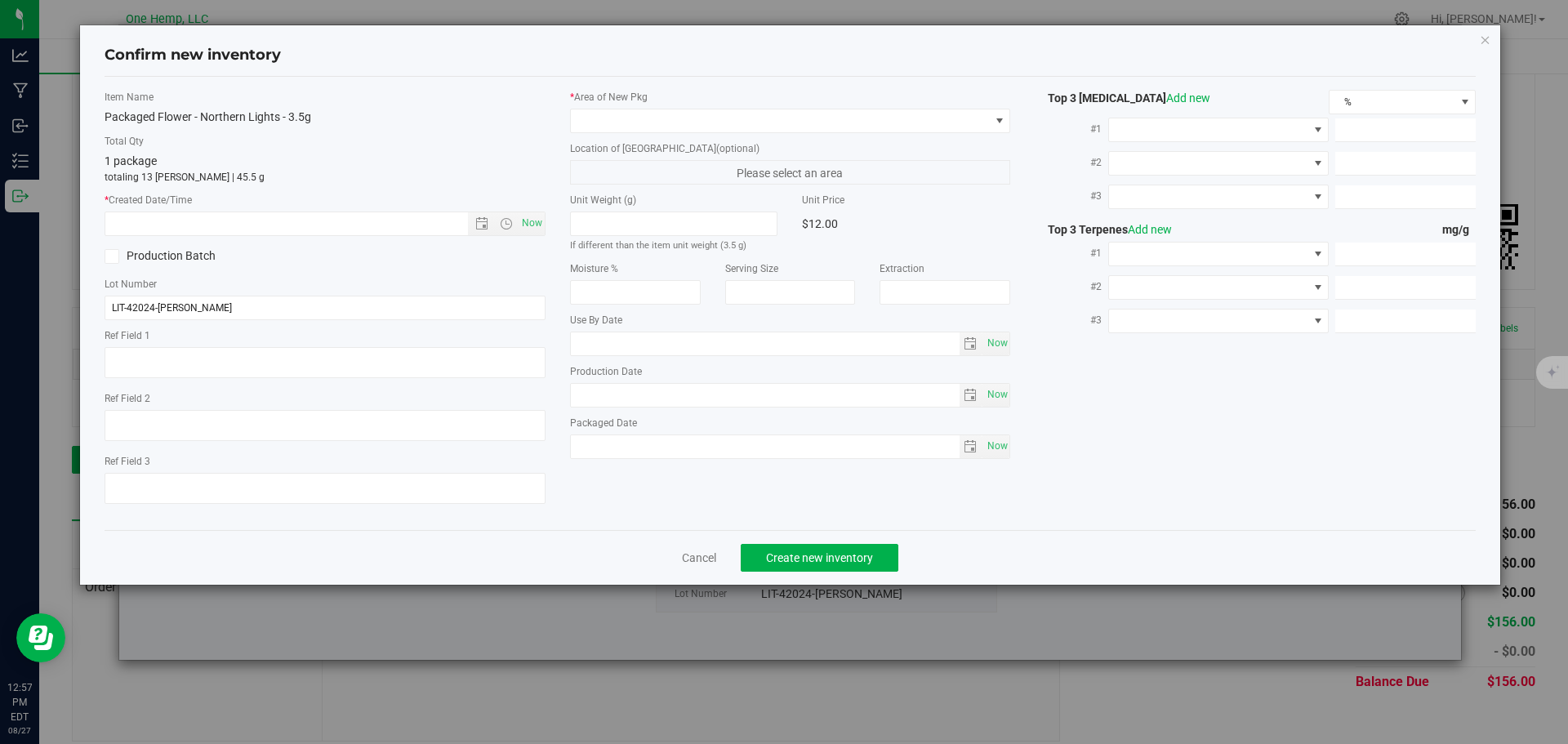
click at [894, 99] on label "* Area of [GEOGRAPHIC_DATA]" at bounding box center [790, 96] width 441 height 14
click at [890, 116] on span at bounding box center [780, 121] width 419 height 23
click at [814, 184] on li "Lab" at bounding box center [789, 188] width 439 height 23
click at [526, 220] on span "Now" at bounding box center [531, 223] width 28 height 24
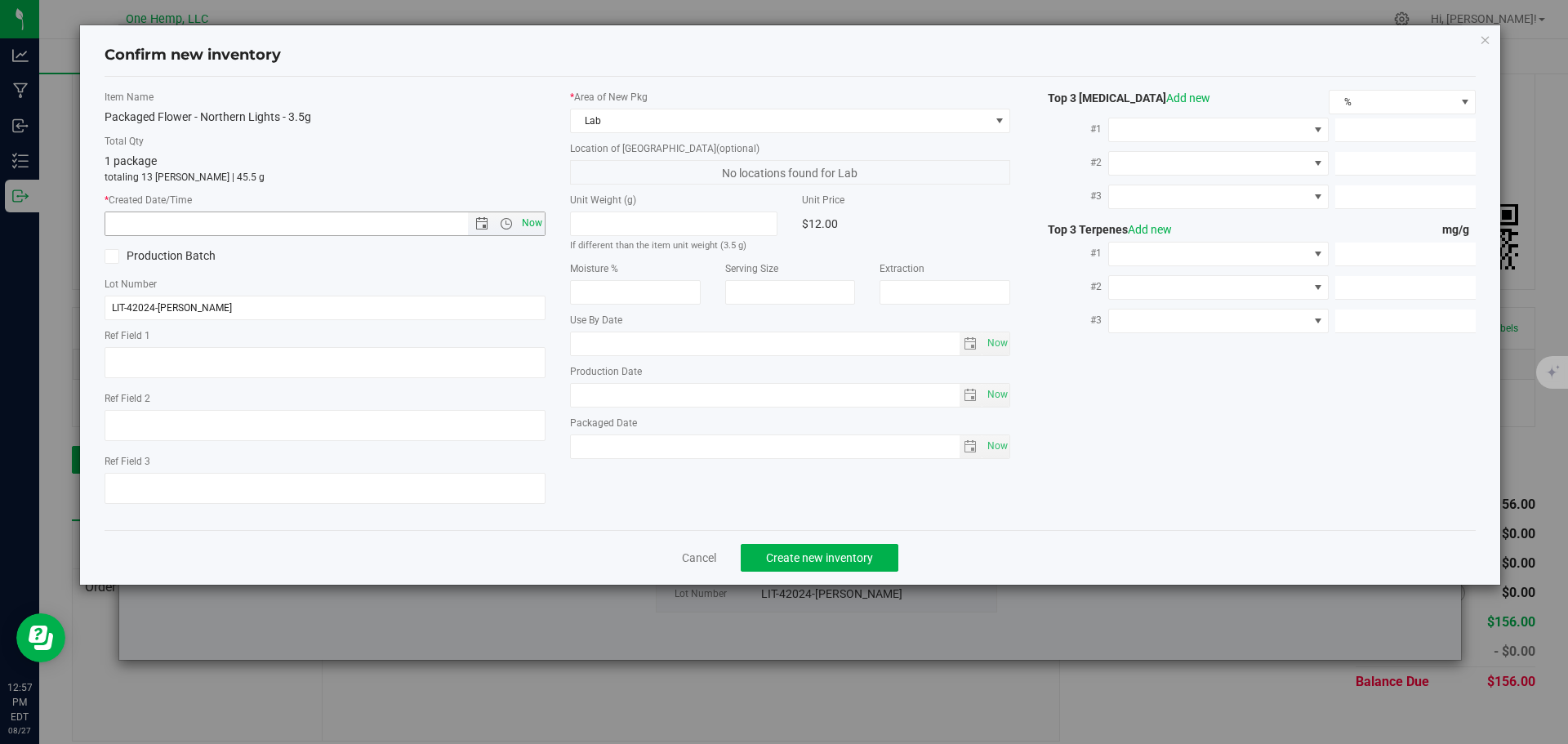
type input "[DATE] 12:57 PM"
click at [852, 554] on span "Create new inventory" at bounding box center [819, 558] width 107 height 14
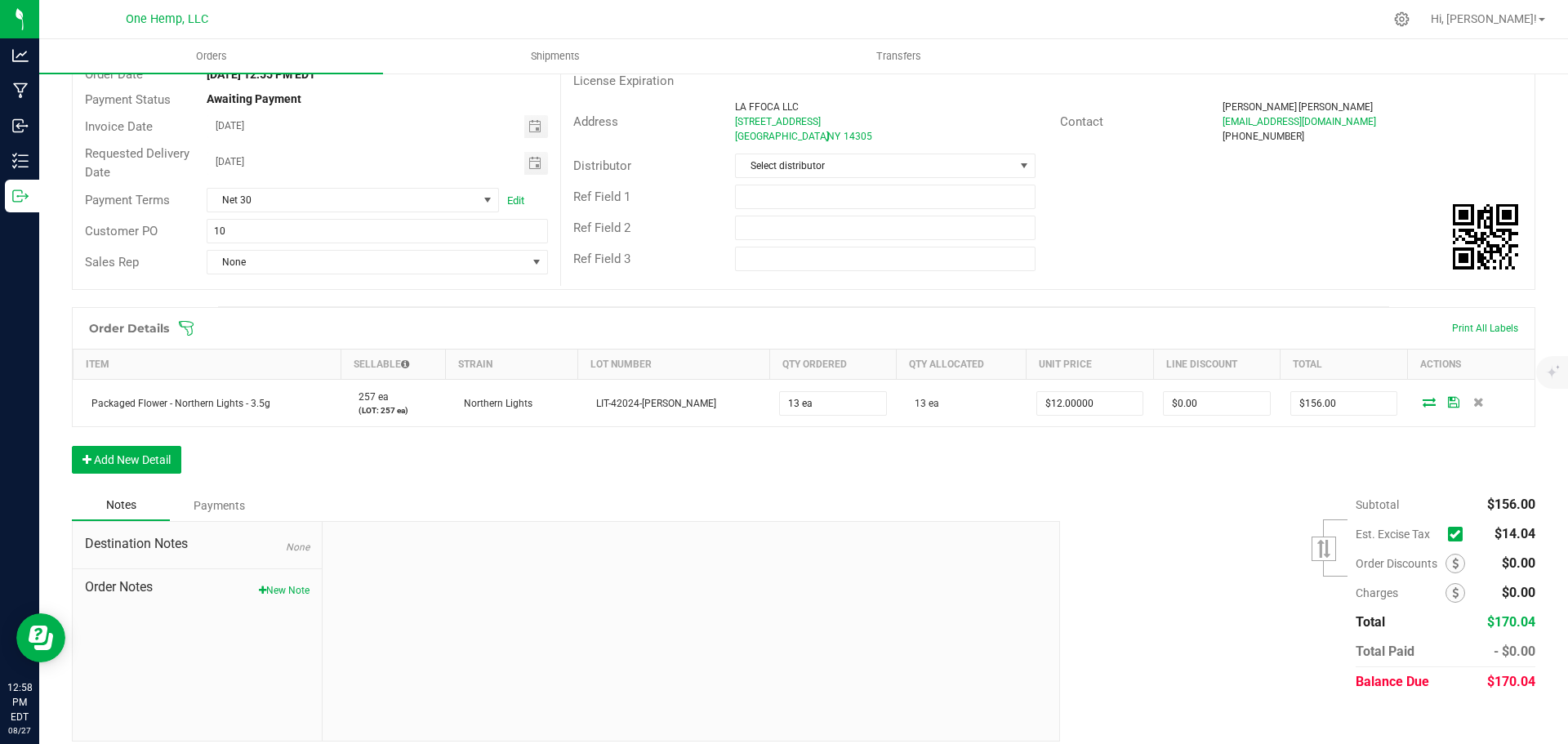
click at [1449, 534] on icon at bounding box center [1454, 534] width 11 height 0
click at [0, 0] on input "checkbox" at bounding box center [0, 0] width 0 height 0
click at [166, 455] on button "Add New Detail" at bounding box center [125, 459] width 109 height 28
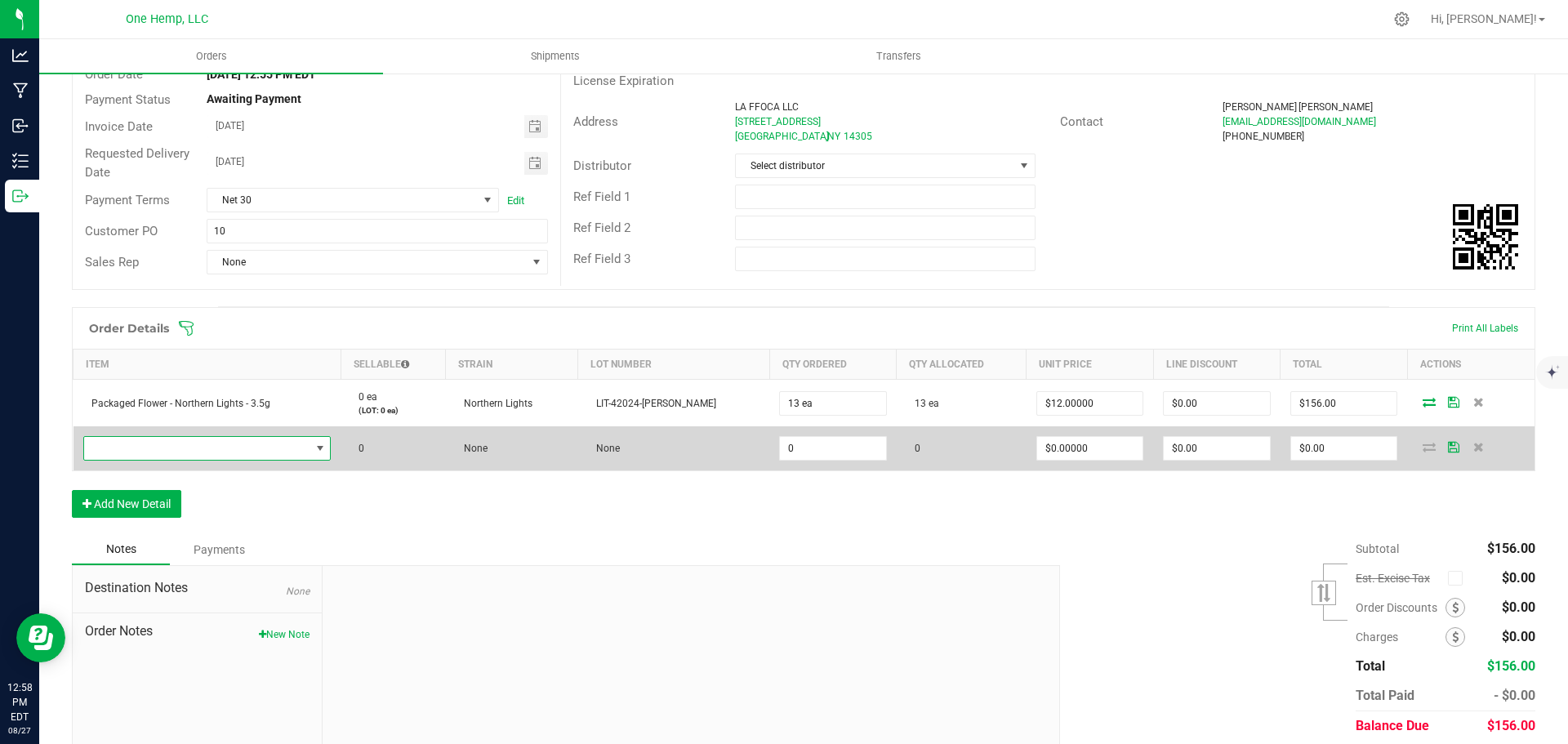
click at [191, 451] on span "NO DATA FOUND" at bounding box center [197, 449] width 226 height 23
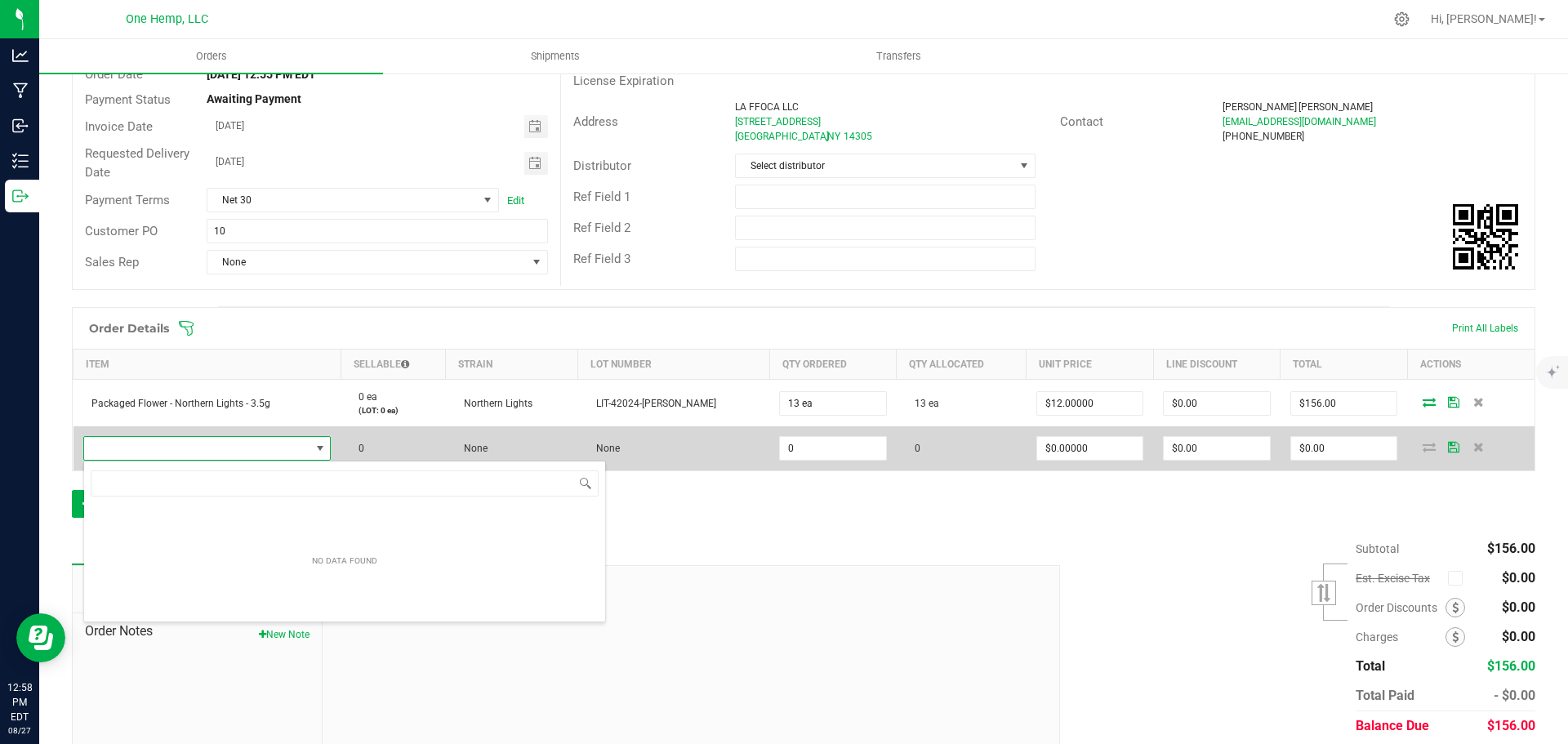
scroll to position [24, 252]
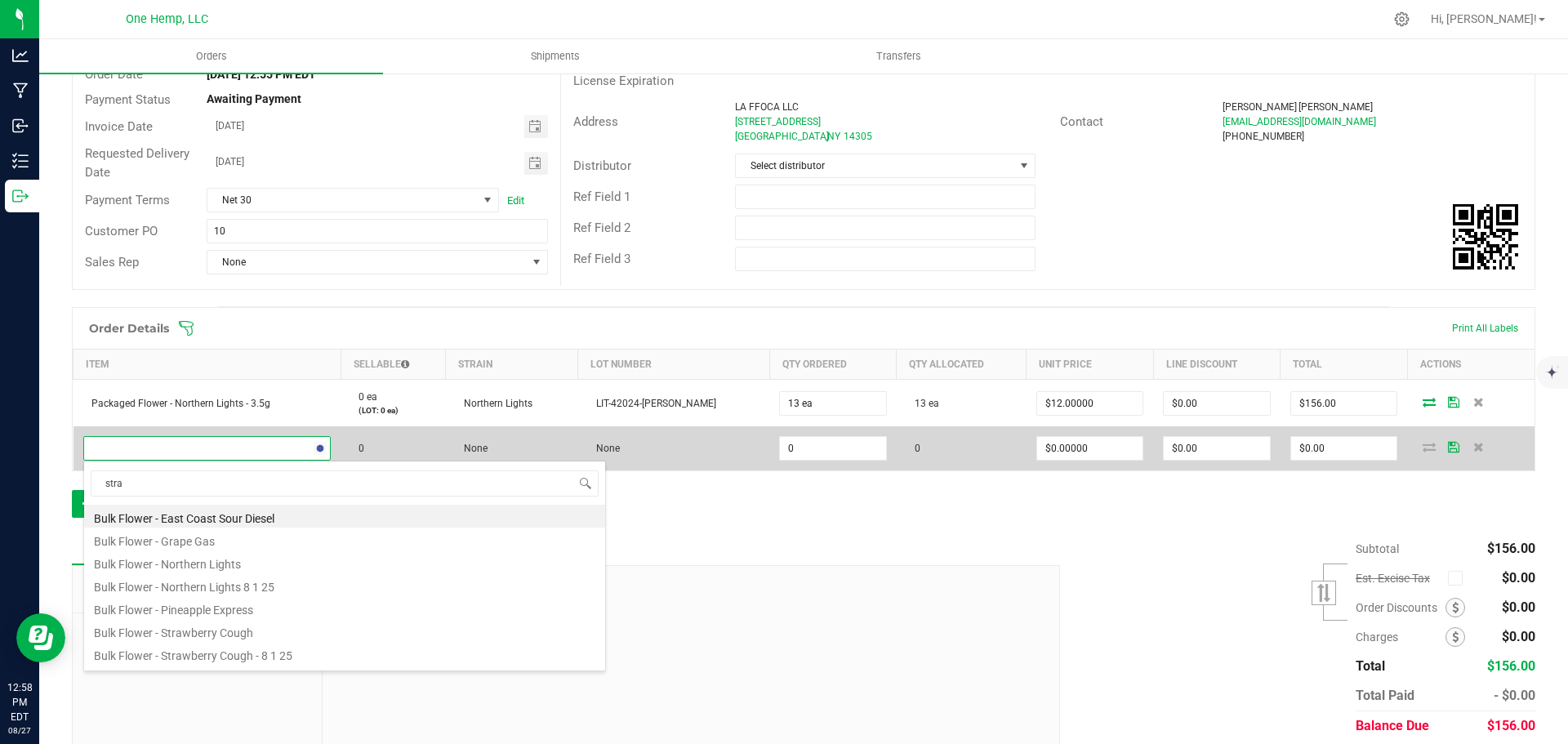
type input "straw"
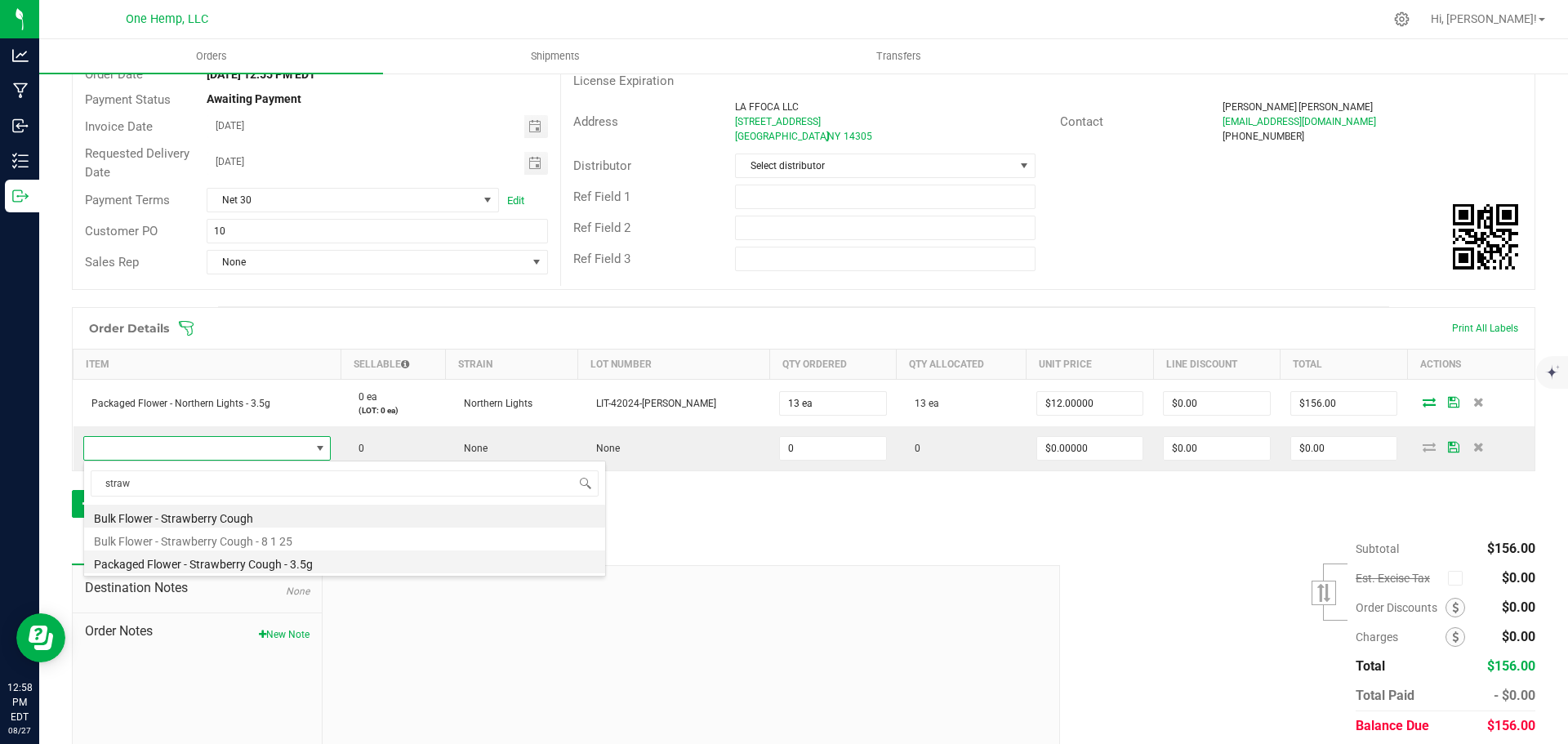
click at [351, 568] on li "Packaged Flower - Strawberry Cough - 3.5g" at bounding box center [344, 562] width 521 height 23
type input "0 ea"
type input "$12.00000"
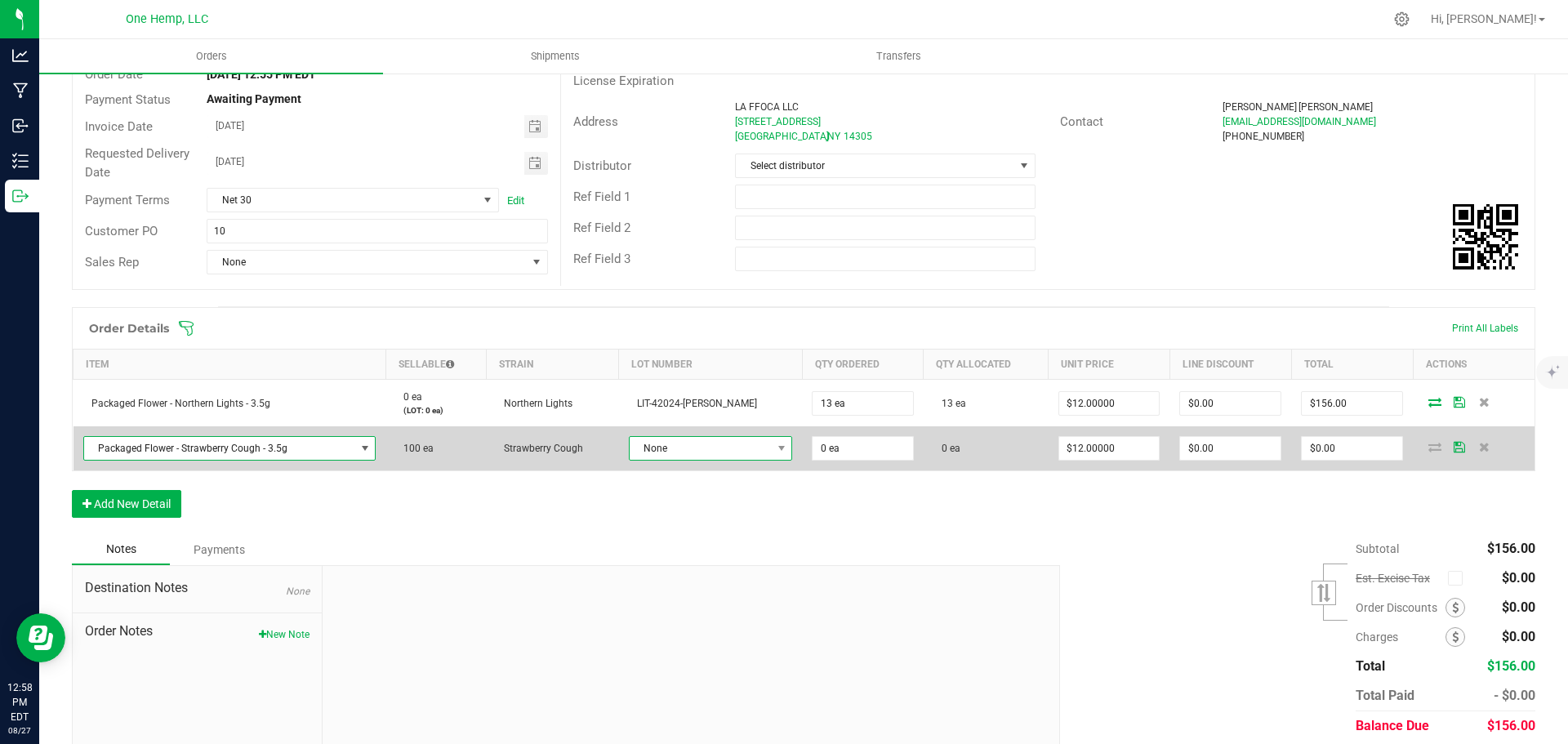
click at [670, 459] on span "None" at bounding box center [700, 449] width 142 height 23
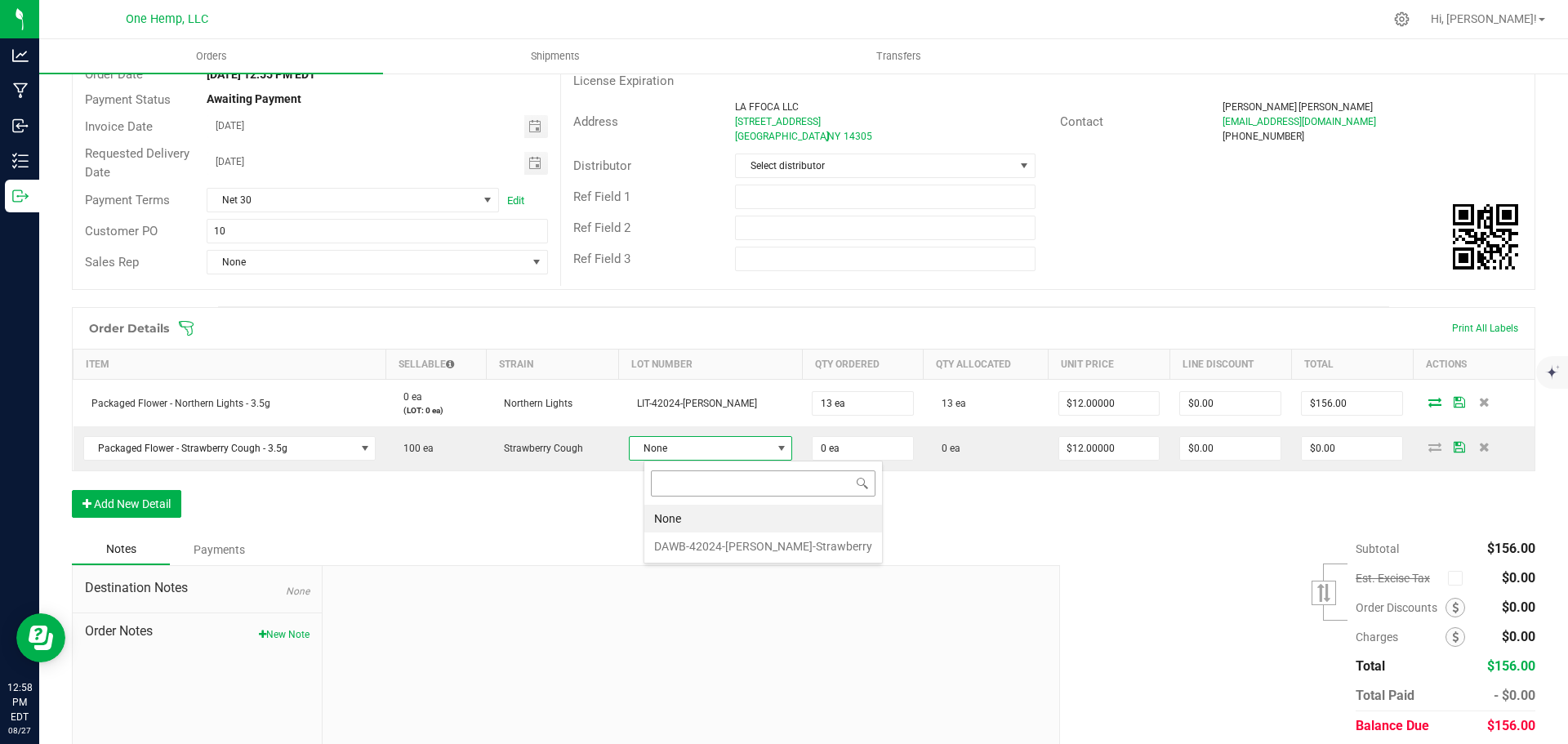
scroll to position [24, 112]
click at [709, 553] on li "DAWB-42024-[PERSON_NAME]-Strawberry" at bounding box center [763, 546] width 237 height 28
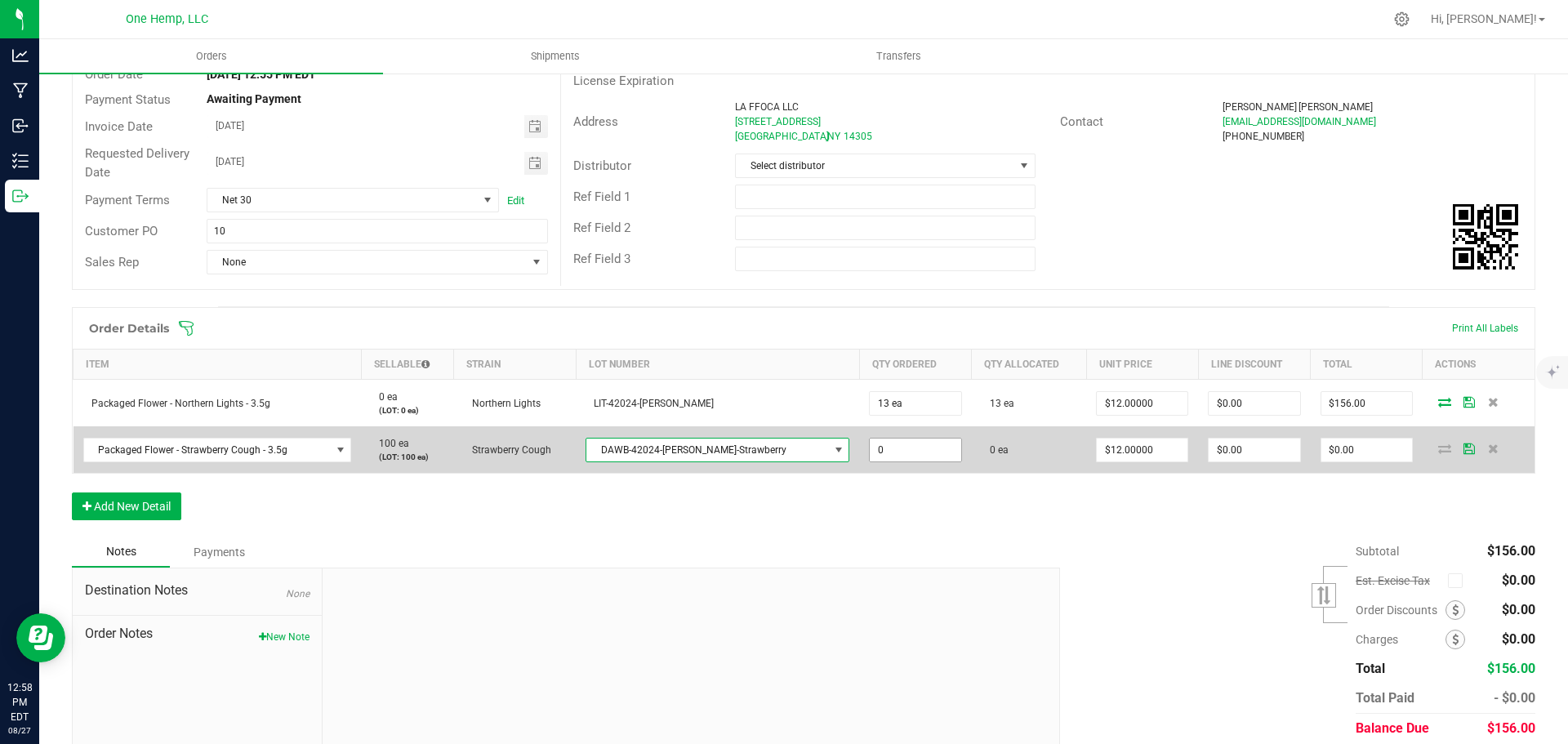
click at [869, 454] on input "0" at bounding box center [915, 450] width 91 height 23
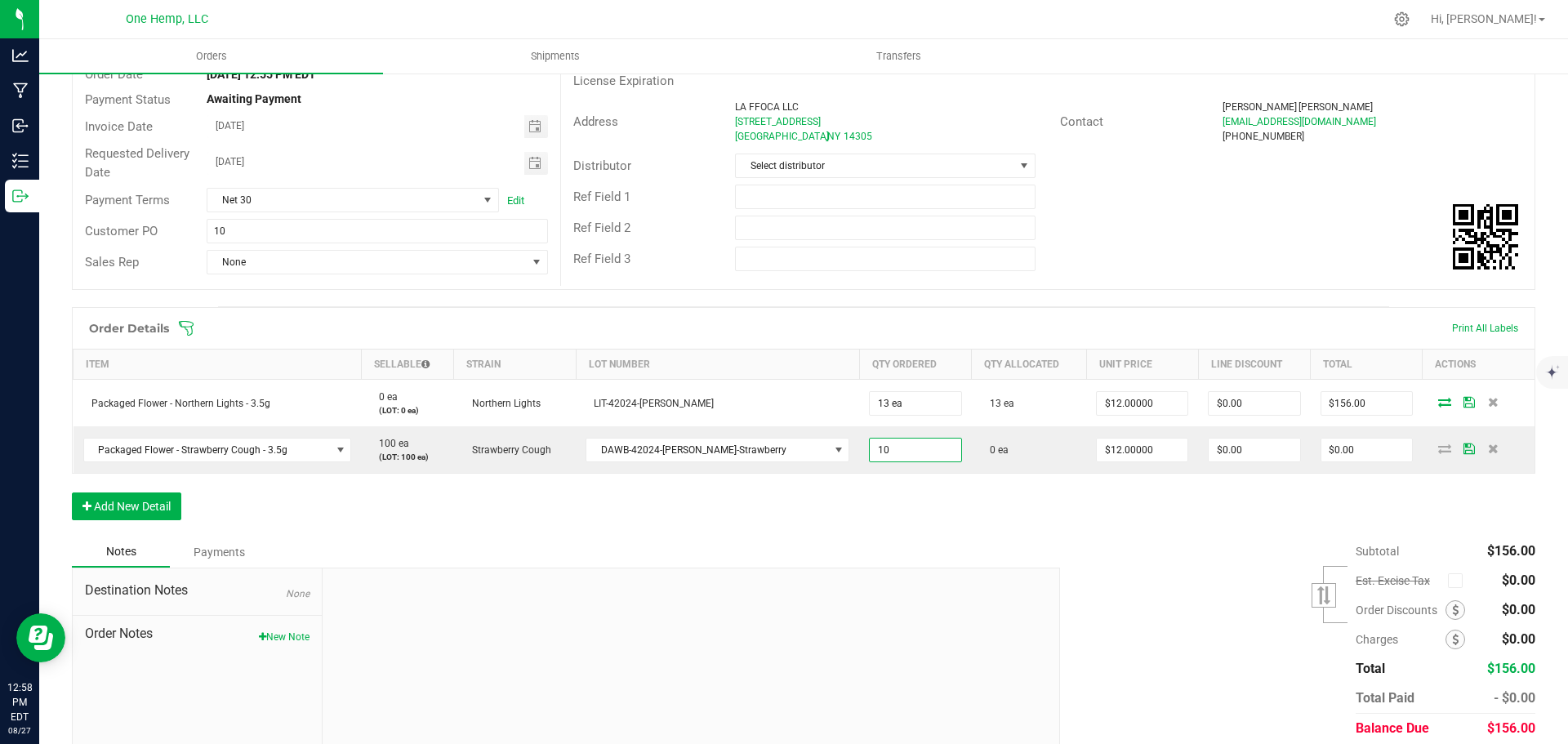
type input "10 ea"
type input "$120.00"
click at [1216, 505] on div "Order Details Print All Labels Item Sellable Strain Lot Number Qty Ordered Qty …" at bounding box center [803, 422] width 1463 height 230
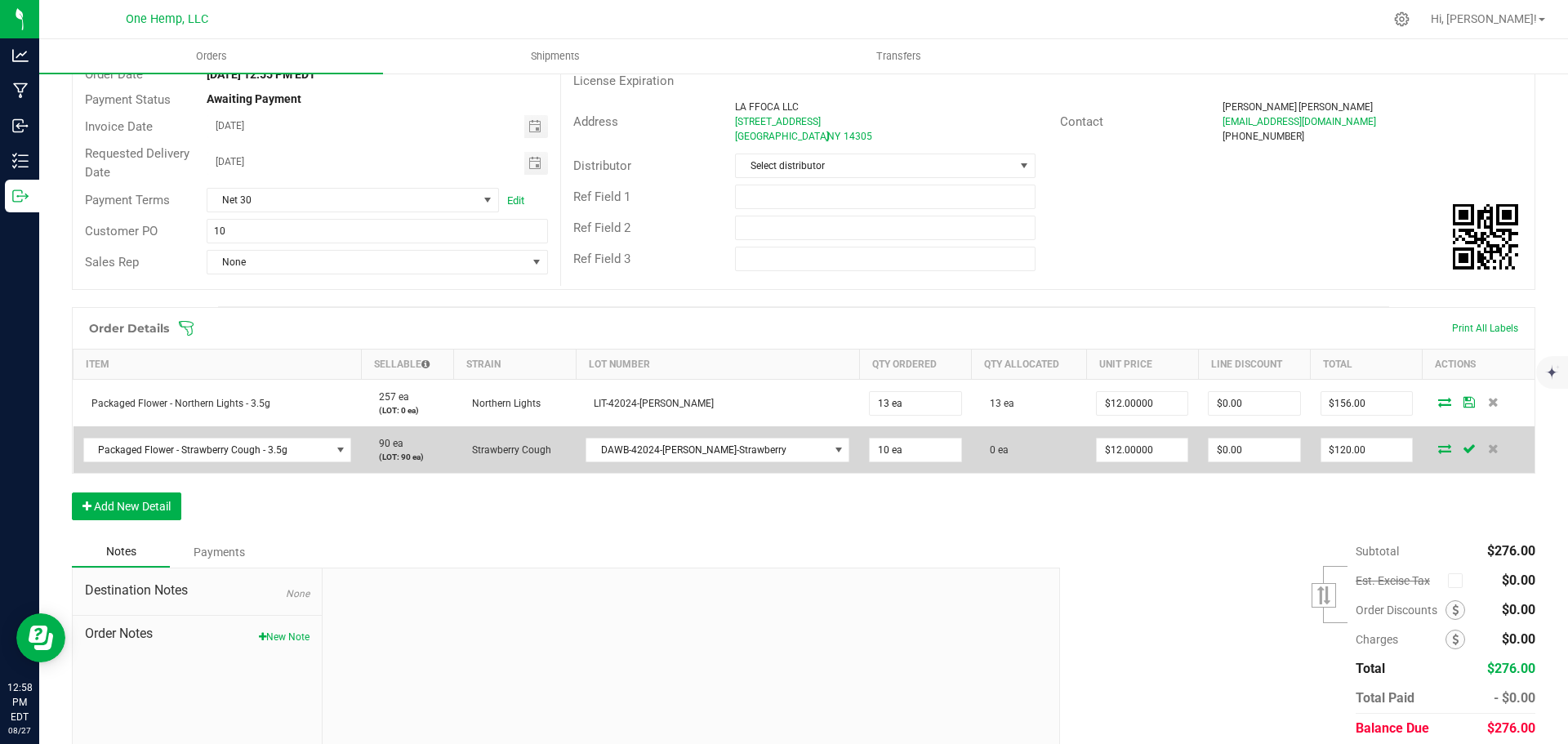
click at [1438, 444] on icon at bounding box center [1444, 448] width 14 height 10
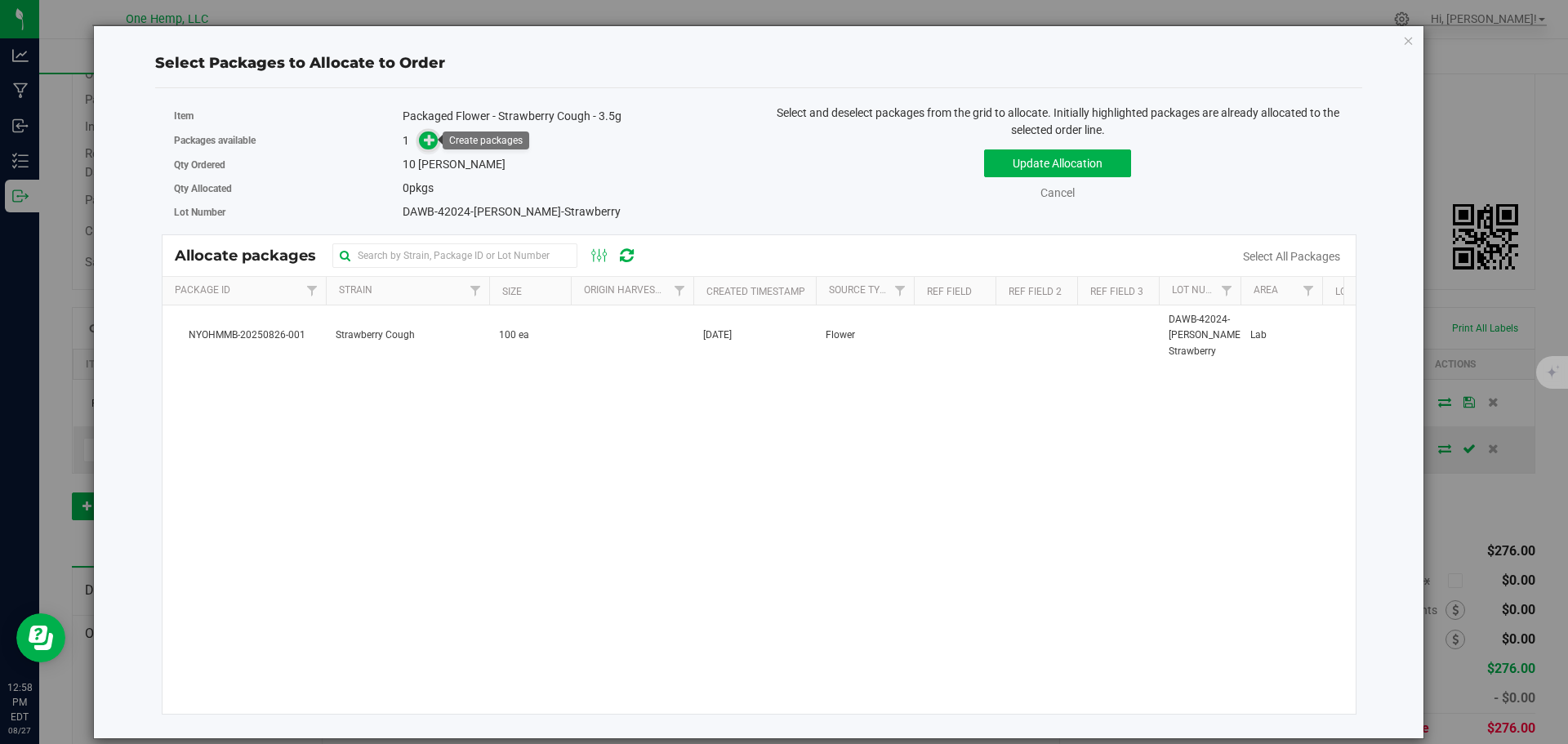
click at [430, 144] on icon at bounding box center [429, 140] width 12 height 12
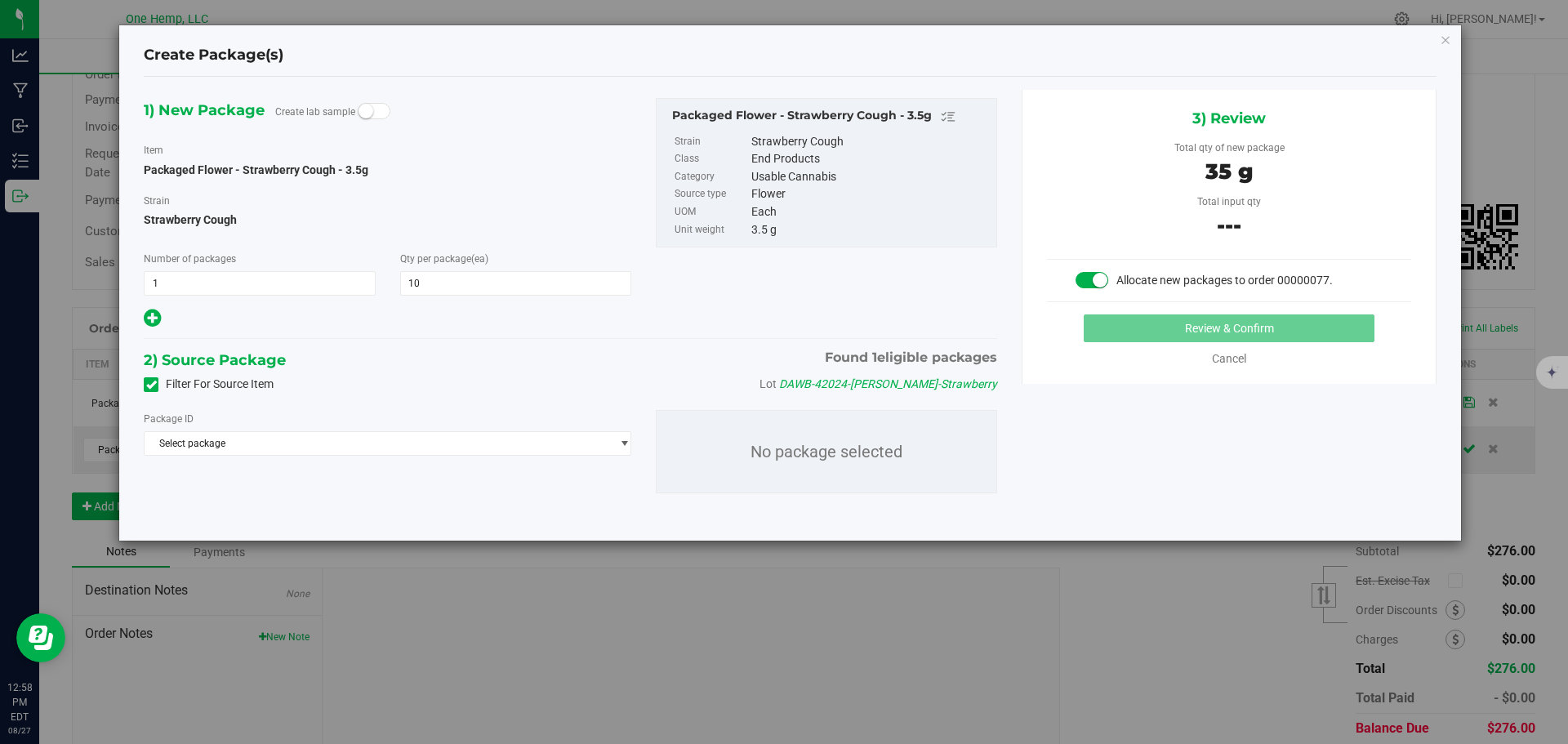
click at [199, 380] on label "Filter For Source Item" at bounding box center [208, 384] width 130 height 17
click at [0, 0] on input "Filter For Source Item" at bounding box center [0, 0] width 0 height 0
click at [593, 446] on span "Select package" at bounding box center [377, 444] width 465 height 23
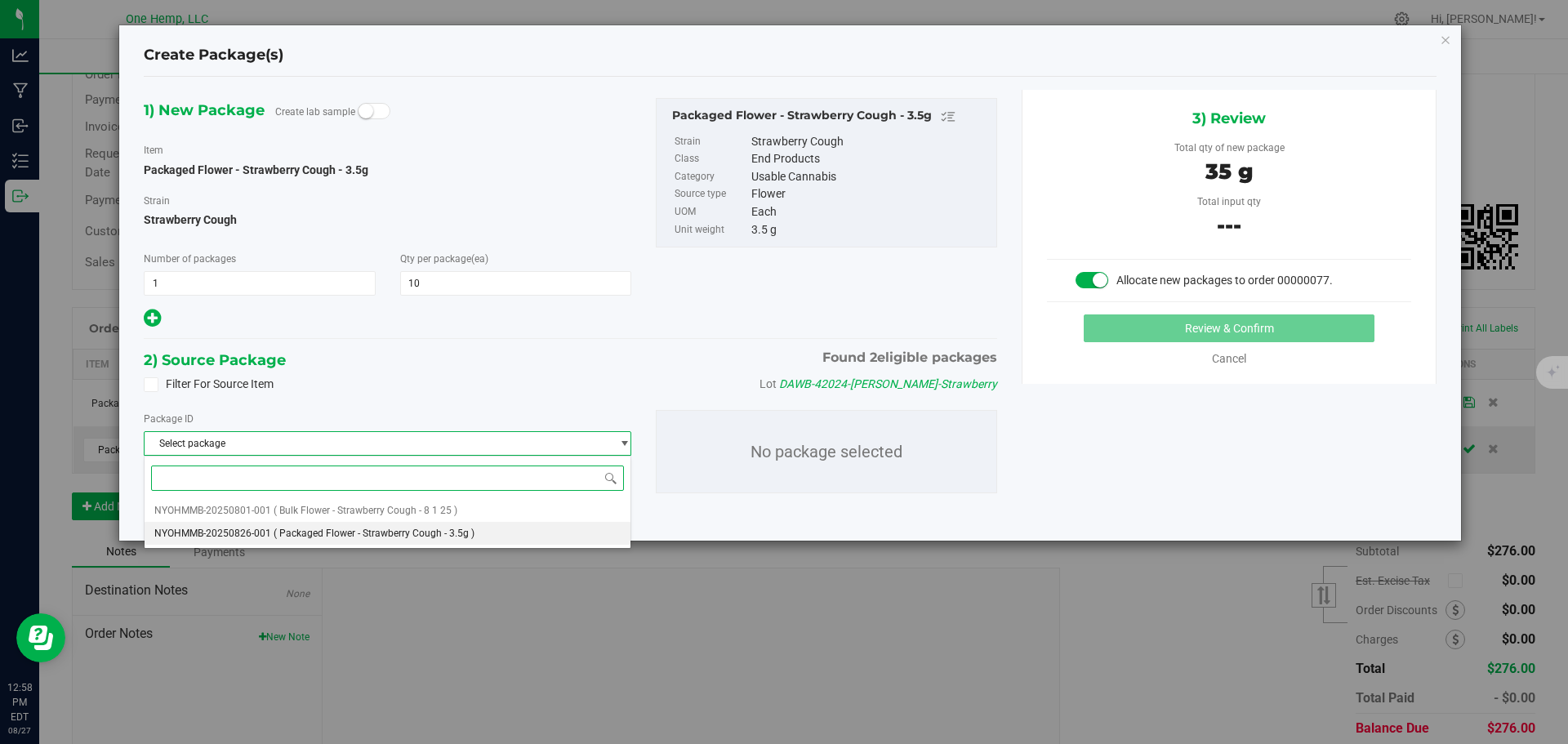
click at [506, 529] on li "NYOHMMB-20250826-001 ( Packaged Flower - Strawberry Cough - 3.5g )" at bounding box center [387, 534] width 485 height 23
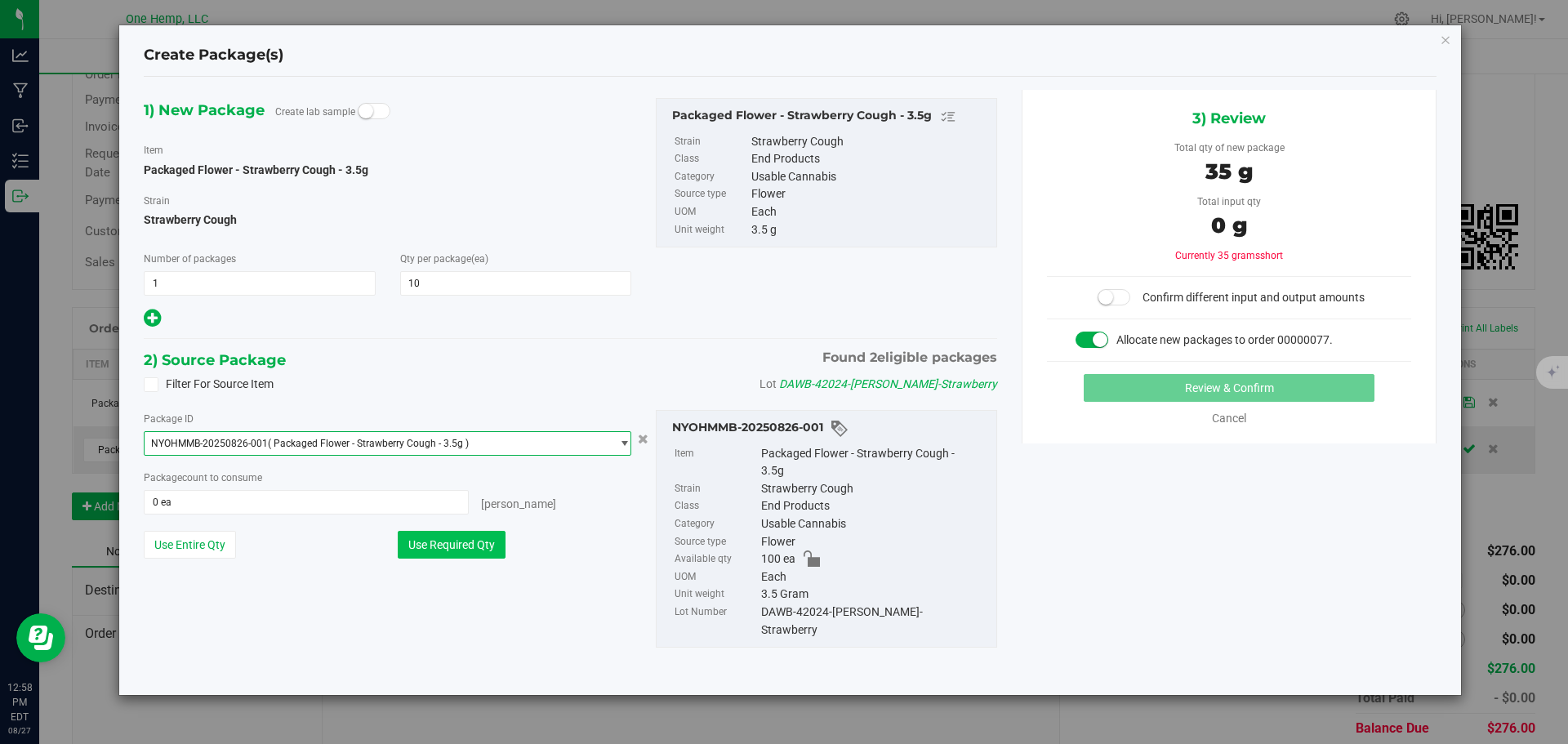
click at [470, 552] on button "Use Required Qty" at bounding box center [452, 544] width 108 height 28
type input "10 ea"
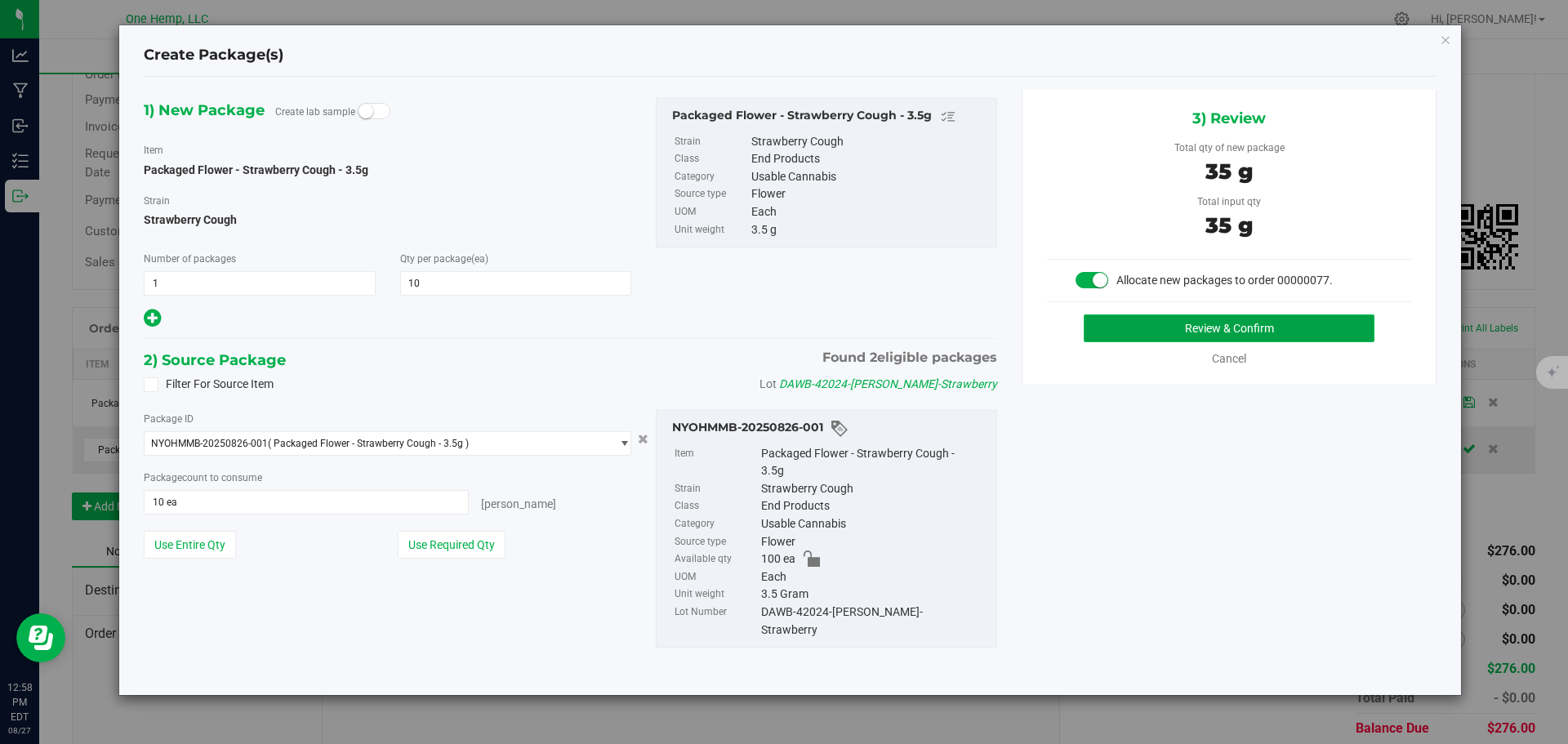
click at [1114, 334] on button "Review & Confirm" at bounding box center [1228, 328] width 290 height 28
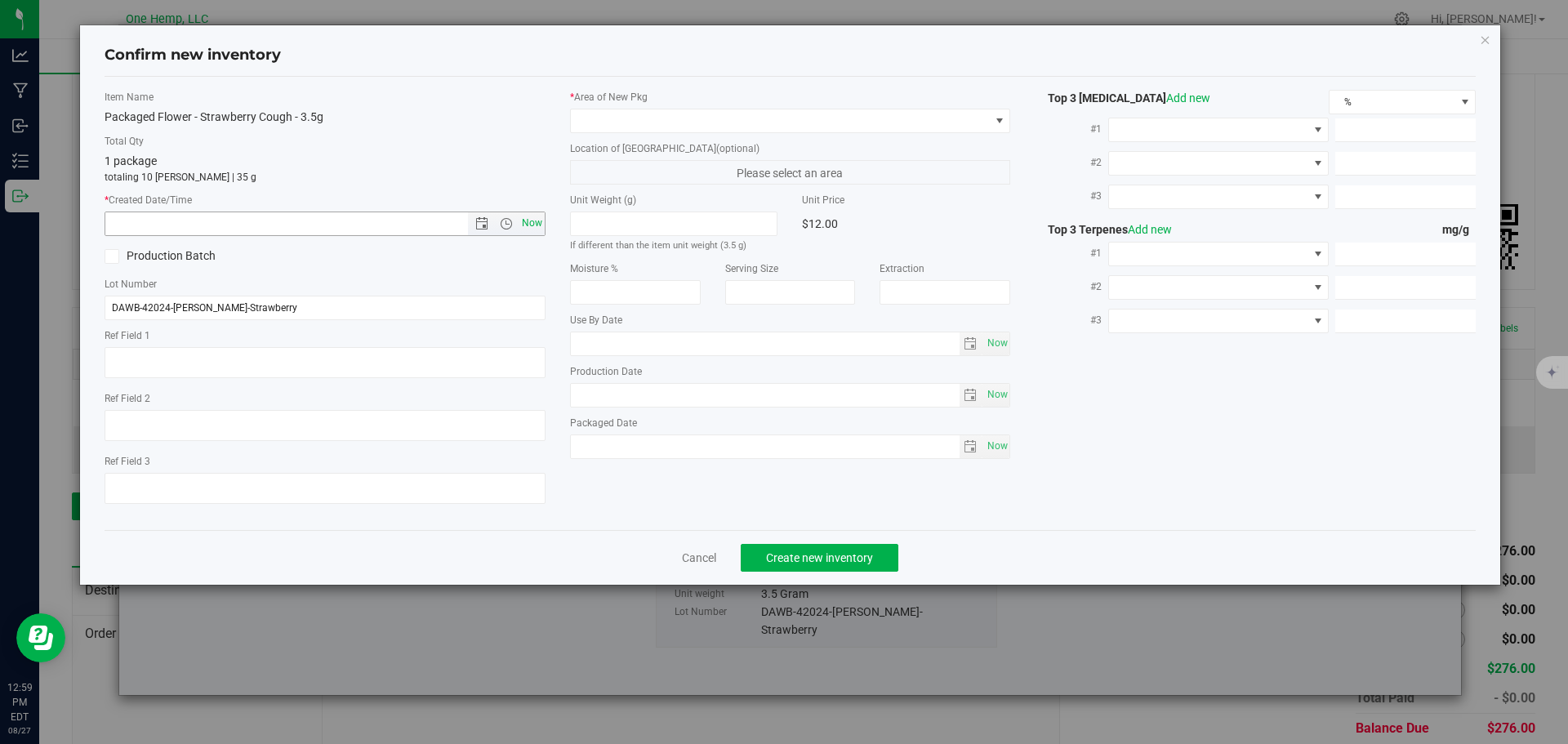
click at [523, 220] on span "Now" at bounding box center [531, 223] width 28 height 24
type input "[DATE] 12:59 PM"
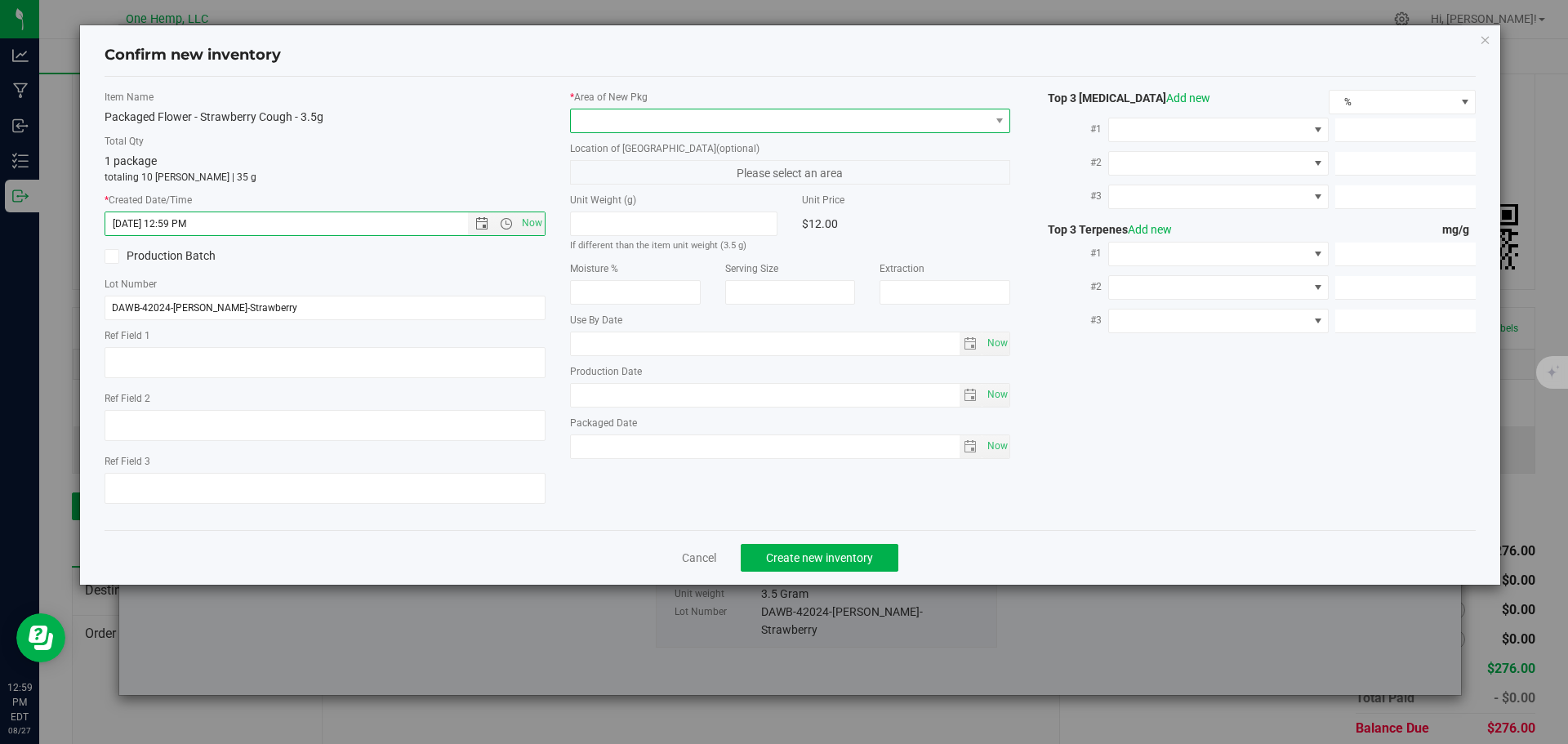
click at [805, 114] on span at bounding box center [780, 121] width 419 height 23
click at [756, 184] on li "Lab" at bounding box center [789, 188] width 439 height 23
click at [880, 554] on button "Create new inventory" at bounding box center [818, 558] width 157 height 28
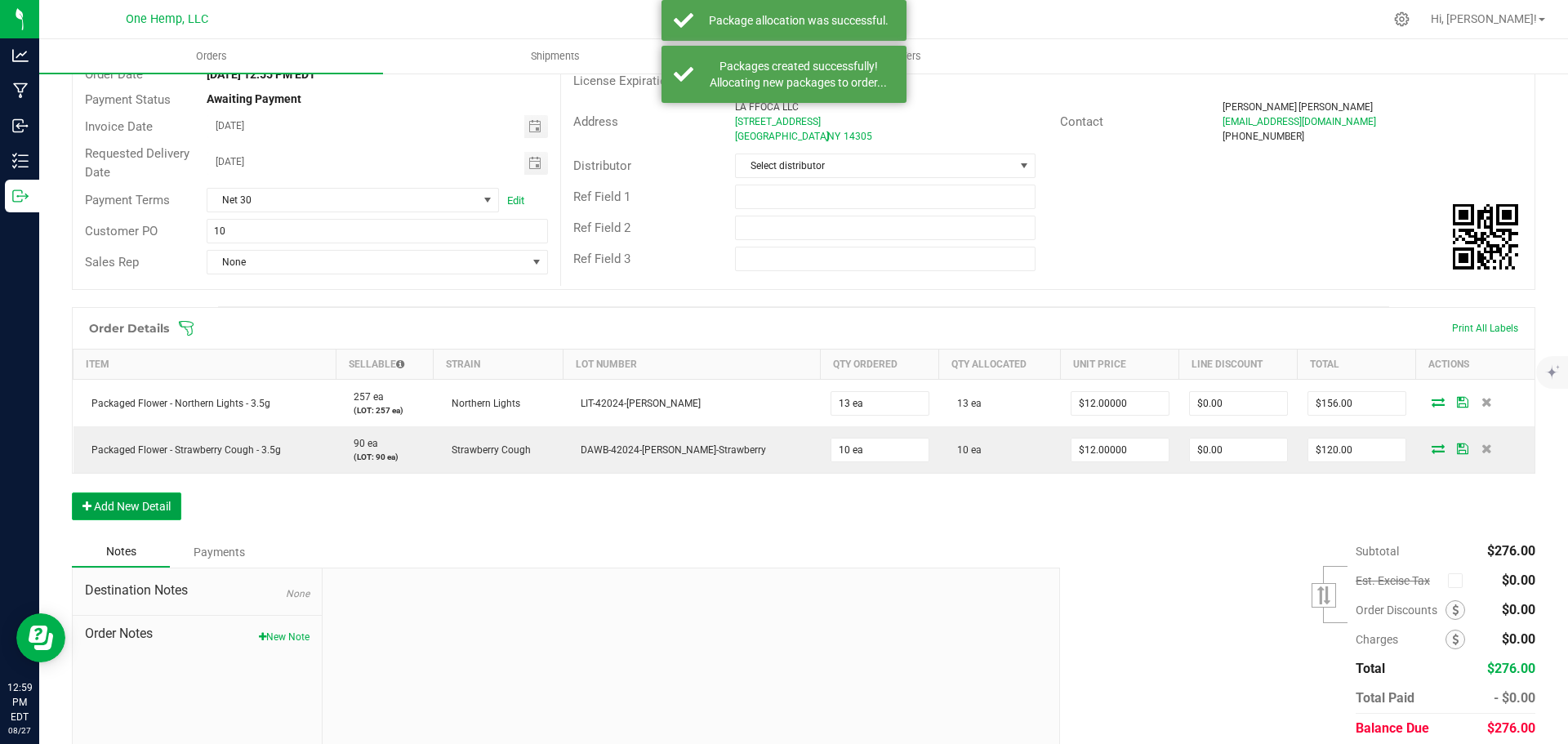
click at [143, 500] on button "Add New Detail" at bounding box center [125, 506] width 109 height 28
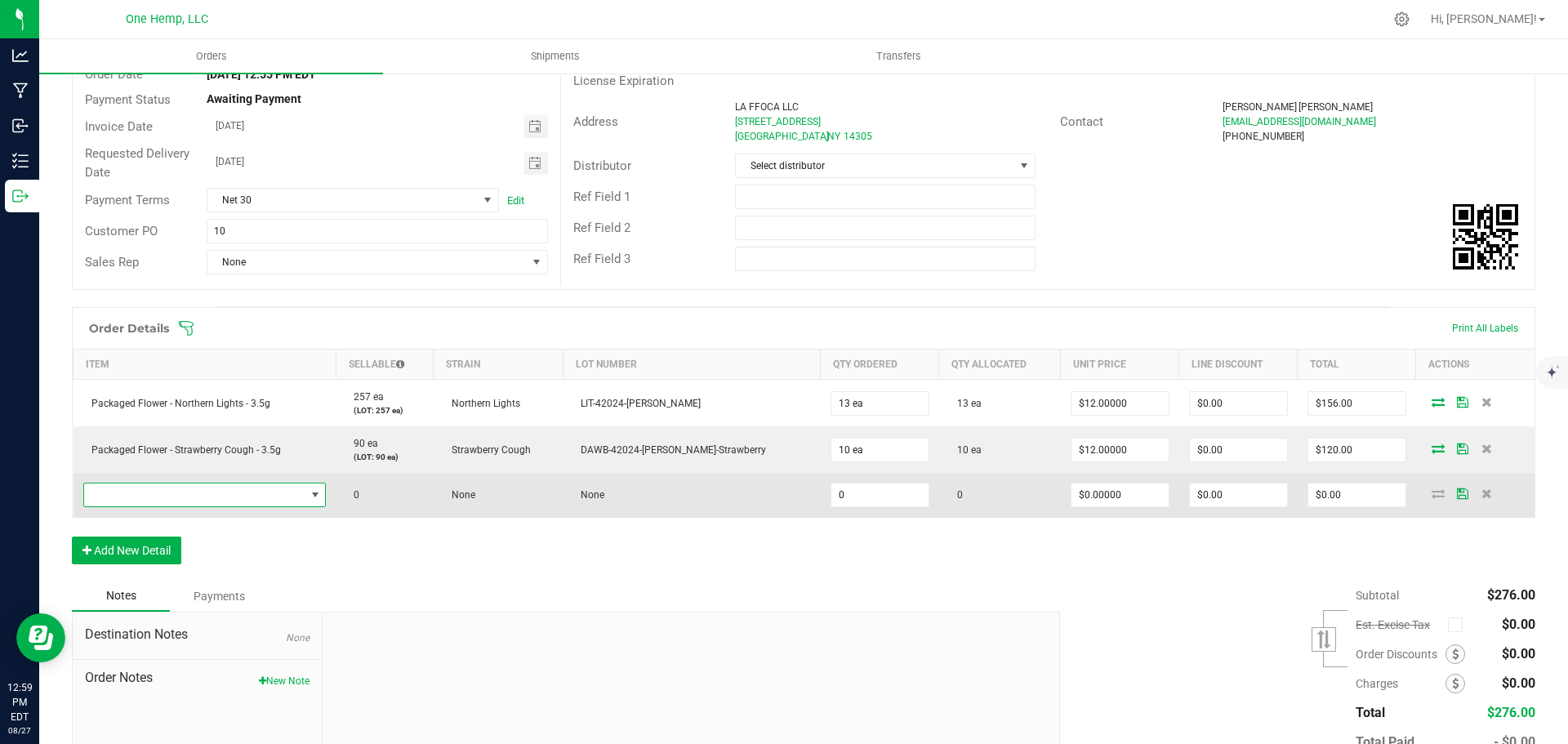
click at [142, 491] on span "NO DATA FOUND" at bounding box center [194, 495] width 221 height 23
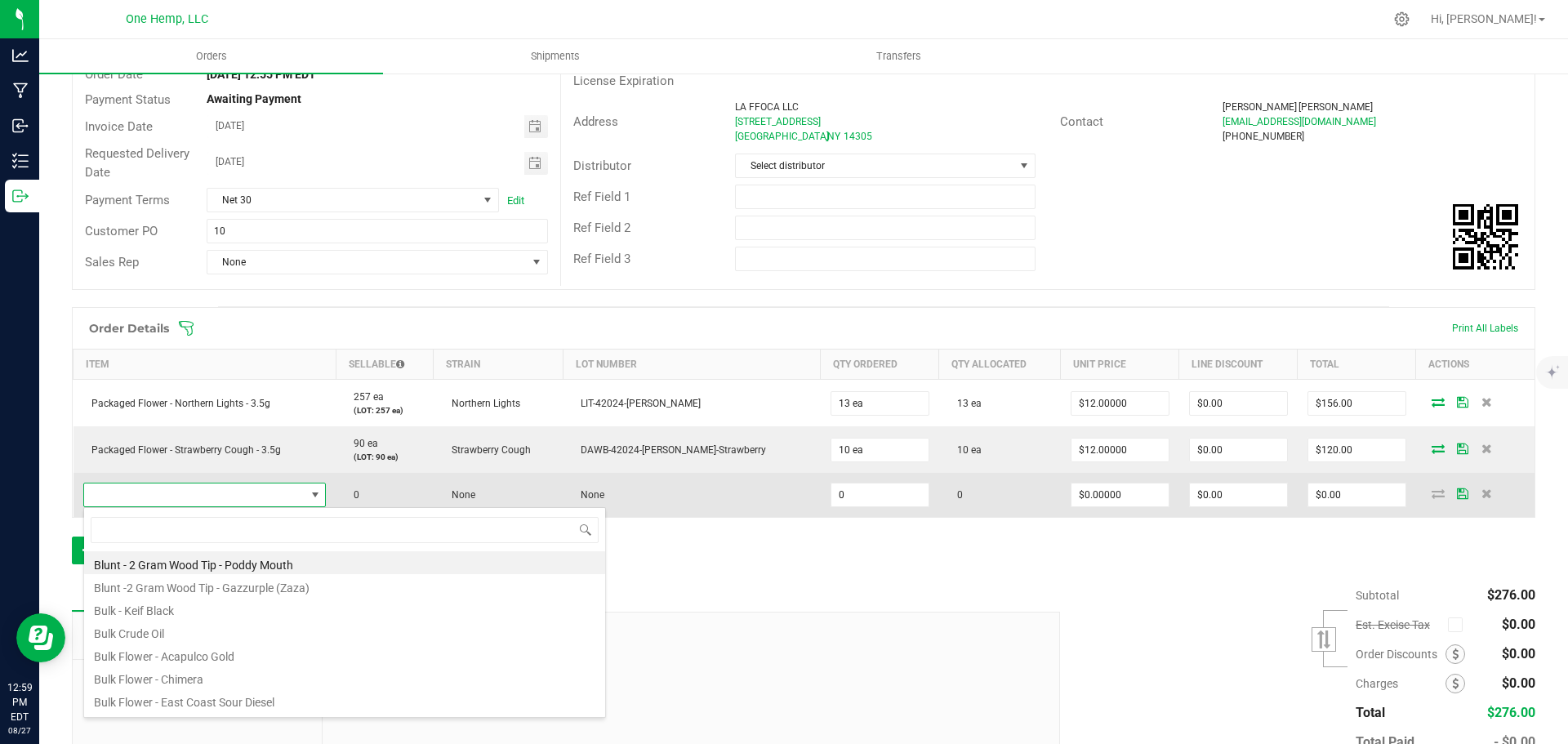
scroll to position [24, 247]
type input "east"
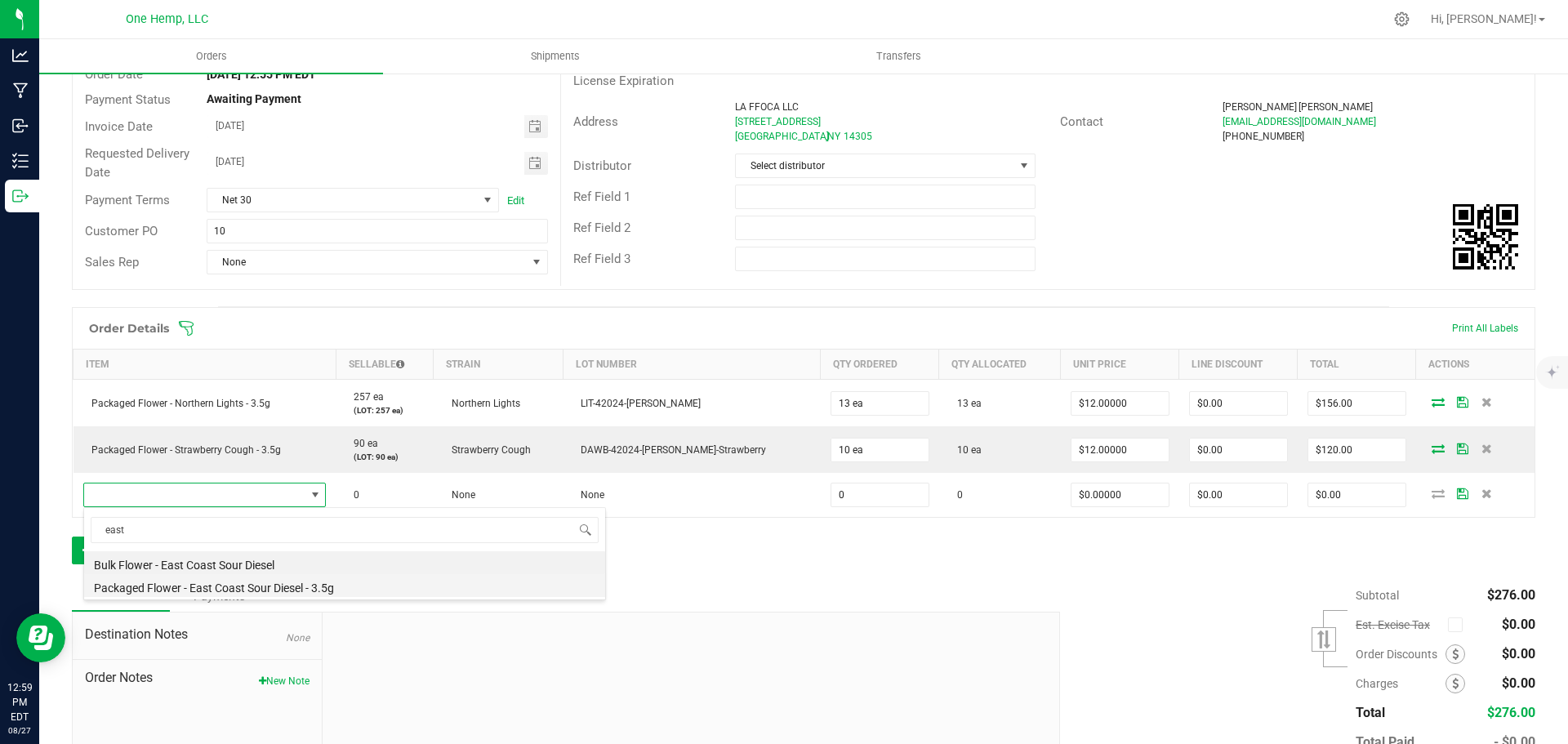
click at [300, 587] on li "Packaged Flower - East Coast Sour Diesel - 3.5g" at bounding box center [344, 586] width 521 height 23
type input "0 ea"
type input "$17.00000"
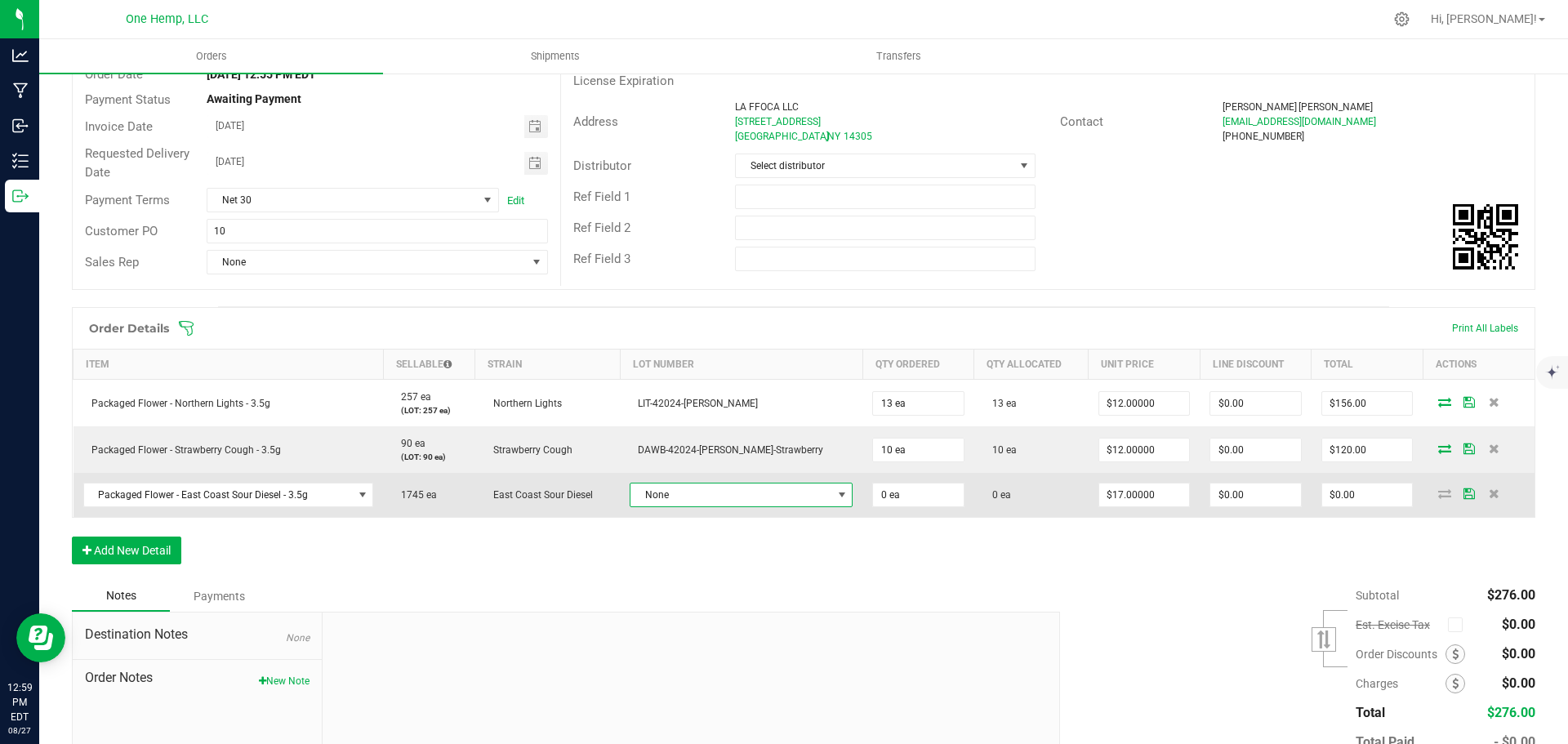
click at [746, 488] on span "None" at bounding box center [730, 495] width 201 height 23
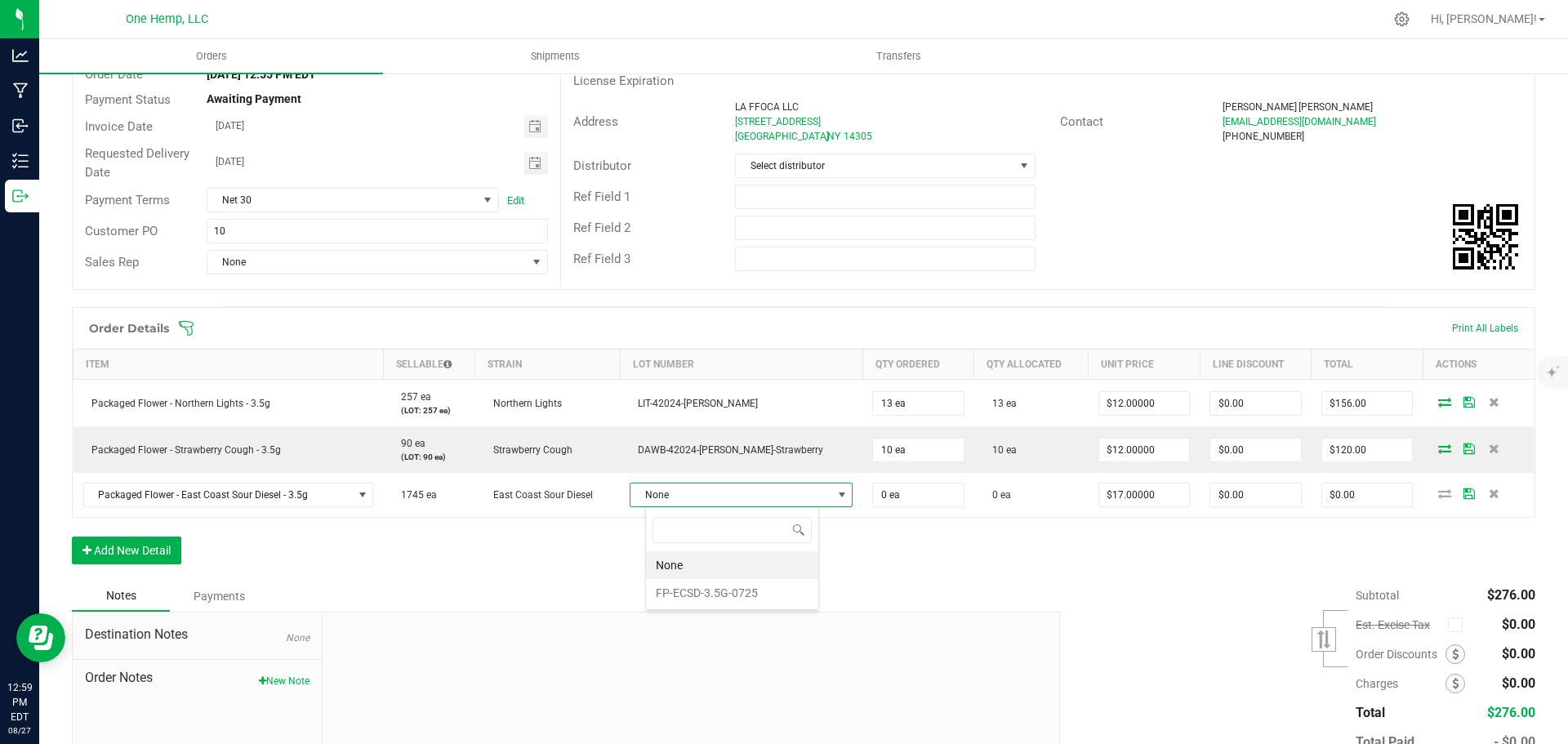
scroll to position [24, 173]
click at [740, 597] on li "FP-ECSD-3.5G-0725" at bounding box center [731, 592] width 173 height 28
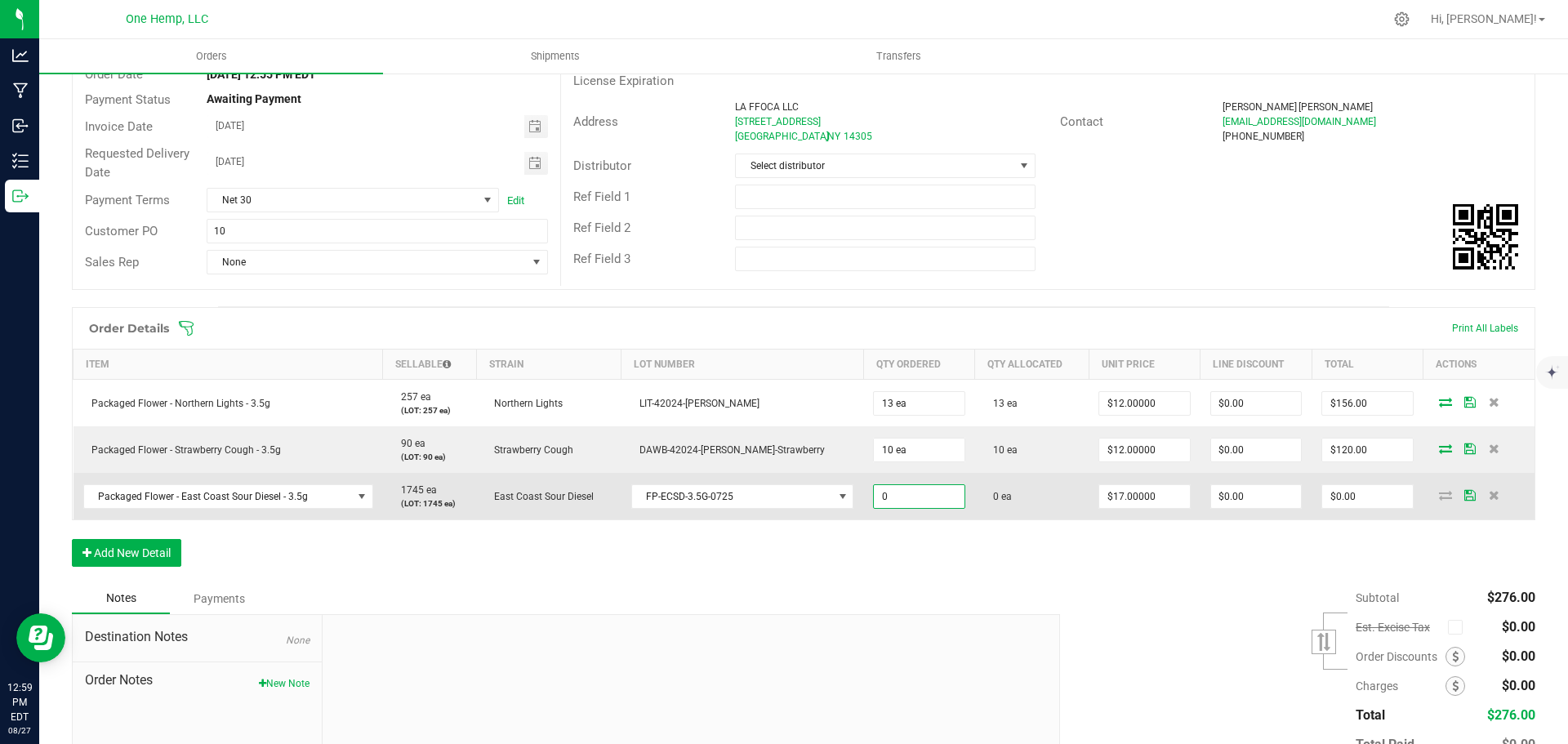
click at [905, 502] on input "0" at bounding box center [918, 497] width 90 height 23
type input "10 ea"
type input "17"
type input "$170.00"
click at [1115, 497] on input "17" at bounding box center [1143, 497] width 90 height 23
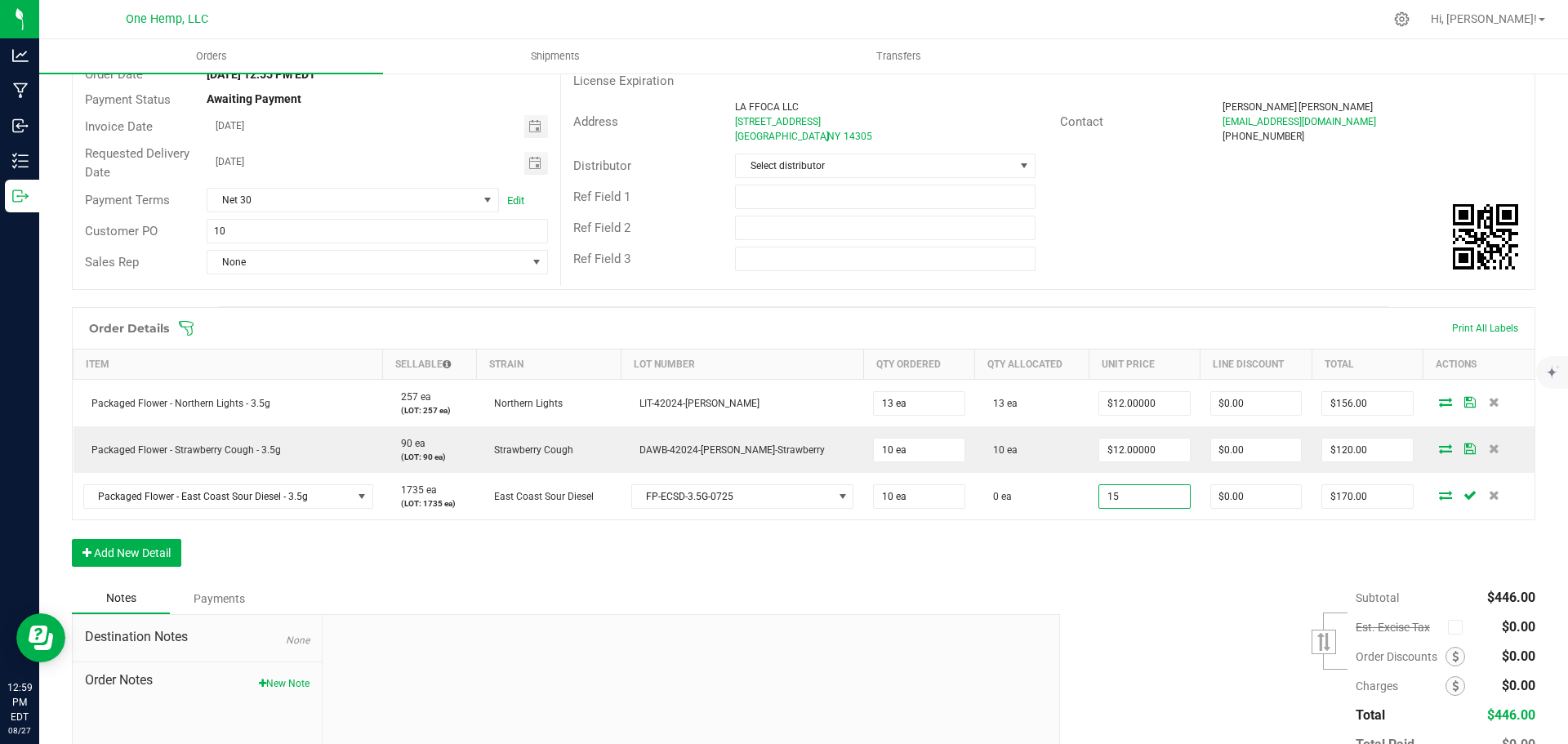
type input "$15.00000"
type input "$150.00"
click at [1245, 549] on div "Order Details Print All Labels Item Sellable Strain Lot Number Qty Ordered Qty …" at bounding box center [803, 445] width 1463 height 276
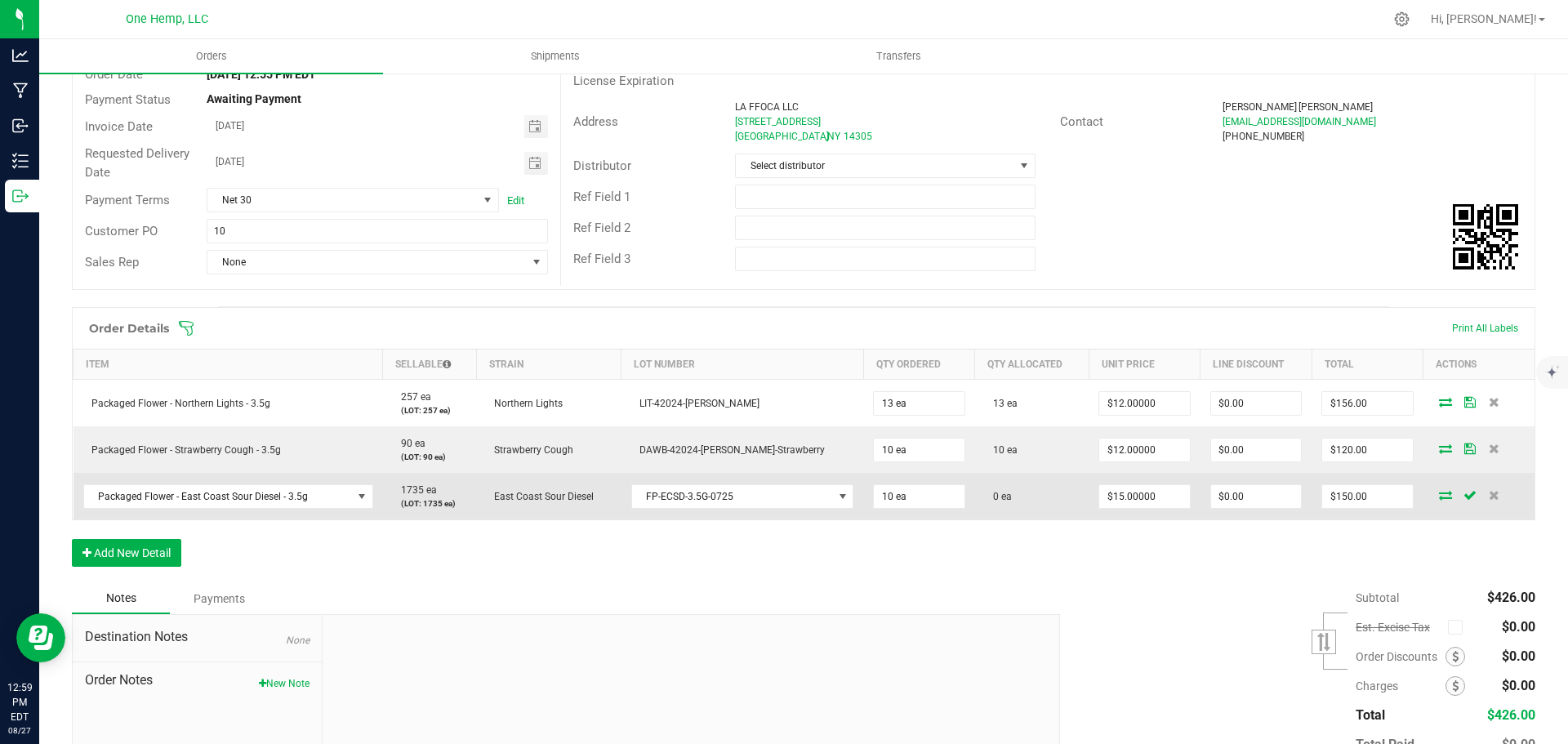
click at [1439, 500] on icon at bounding box center [1445, 495] width 14 height 10
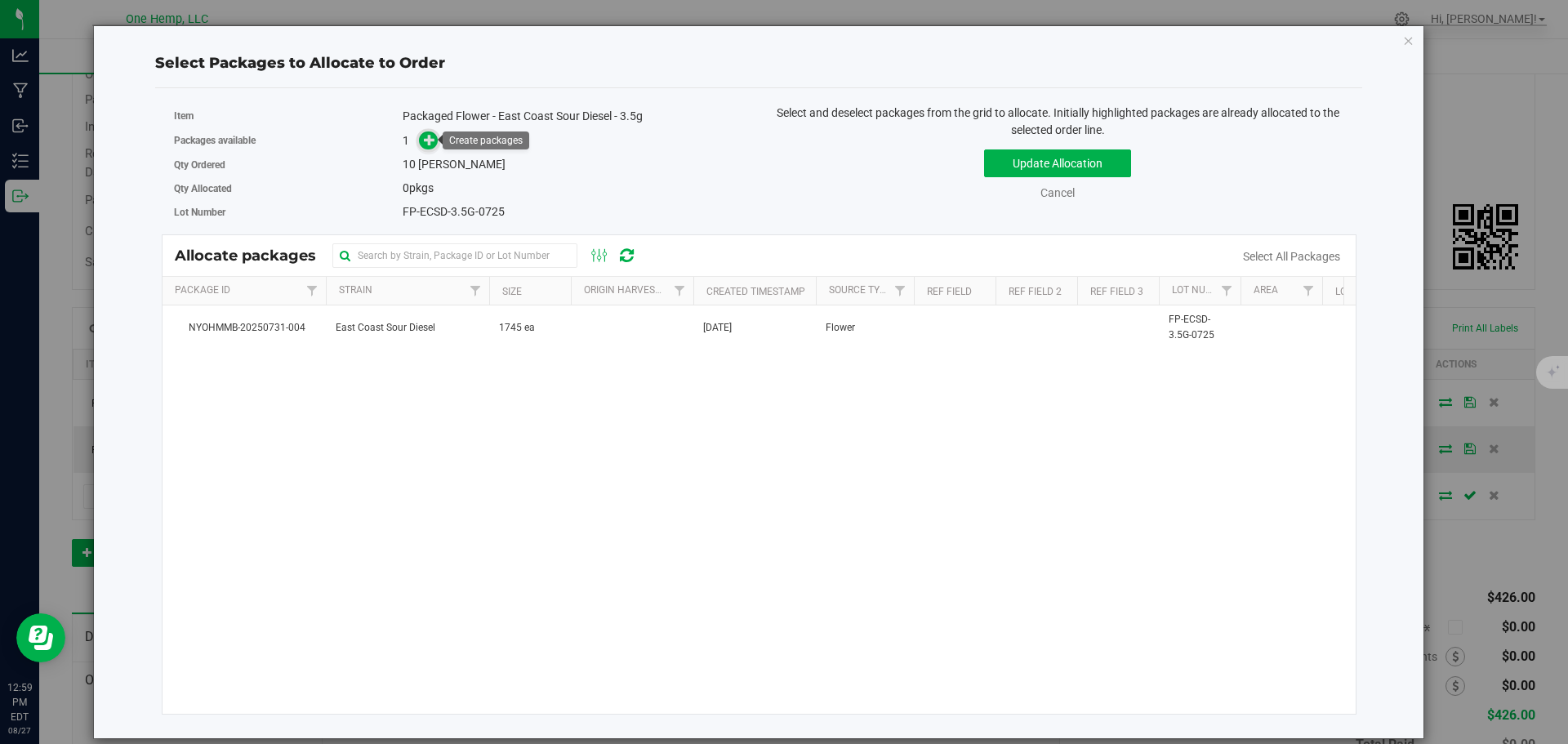
click at [431, 138] on icon at bounding box center [429, 140] width 12 height 12
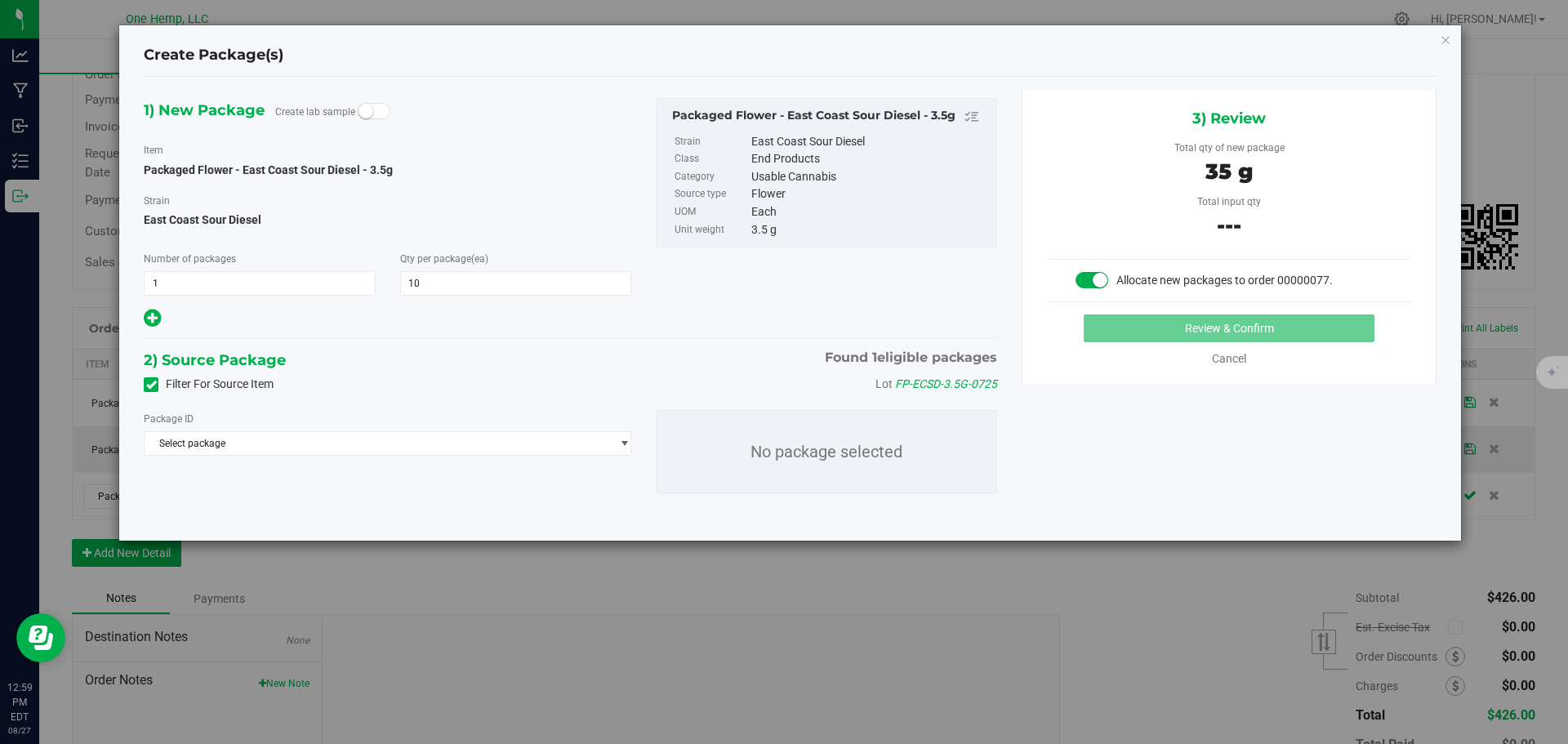
click at [197, 386] on label "Filter For Source Item" at bounding box center [208, 384] width 130 height 17
click at [0, 0] on input "Filter For Source Item" at bounding box center [0, 0] width 0 height 0
click at [420, 454] on span "Select package" at bounding box center [377, 444] width 465 height 23
click at [431, 507] on span "( Packaged Flower - [GEOGRAPHIC_DATA] Sour Diesel - 3.5g )" at bounding box center [406, 510] width 267 height 12
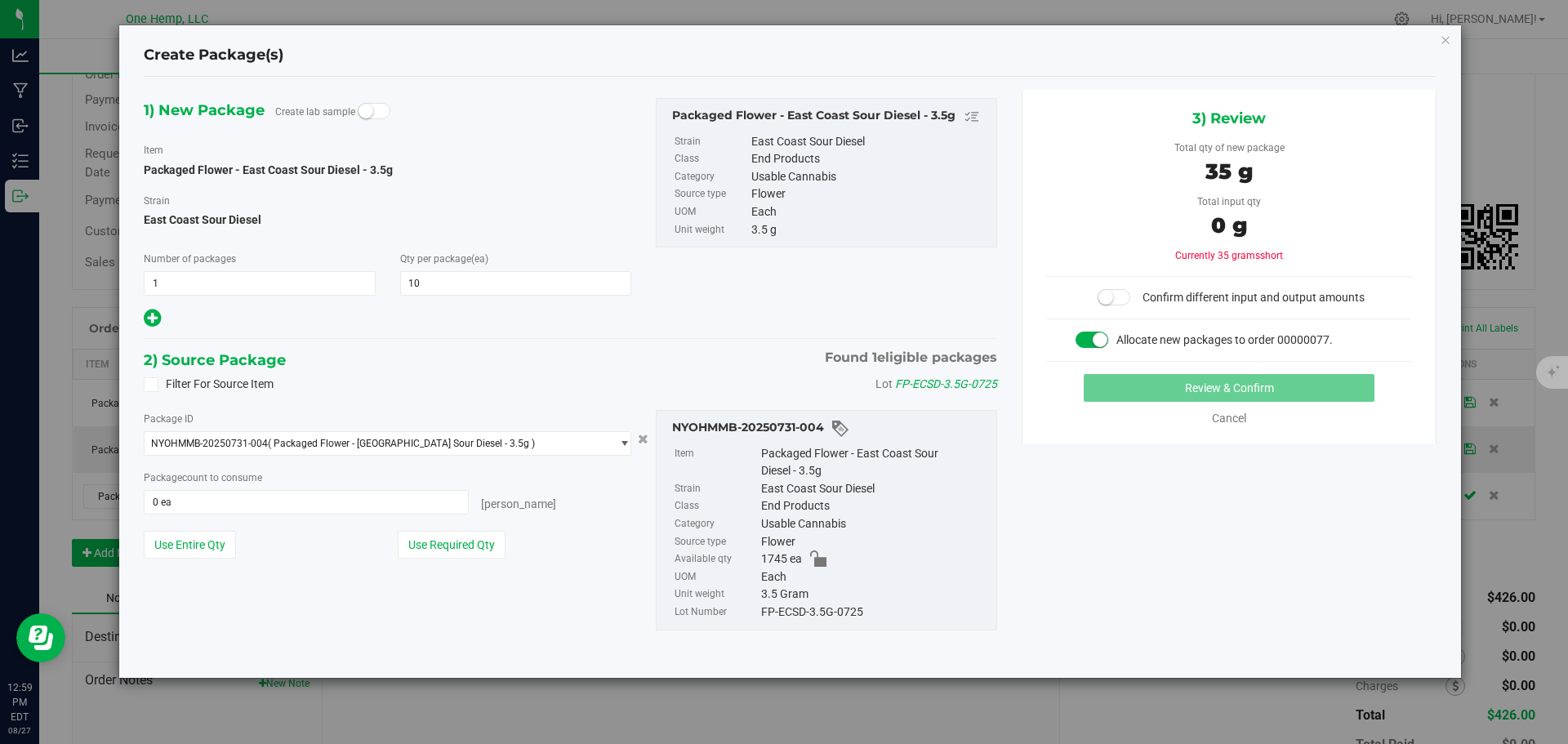
click at [640, 322] on div "1) New Package Create lab sample Item Packaged Flower - [GEOGRAPHIC_DATA] Sour …" at bounding box center [387, 214] width 512 height 232
click at [473, 551] on button "Use Required Qty" at bounding box center [452, 544] width 108 height 28
type input "10 ea"
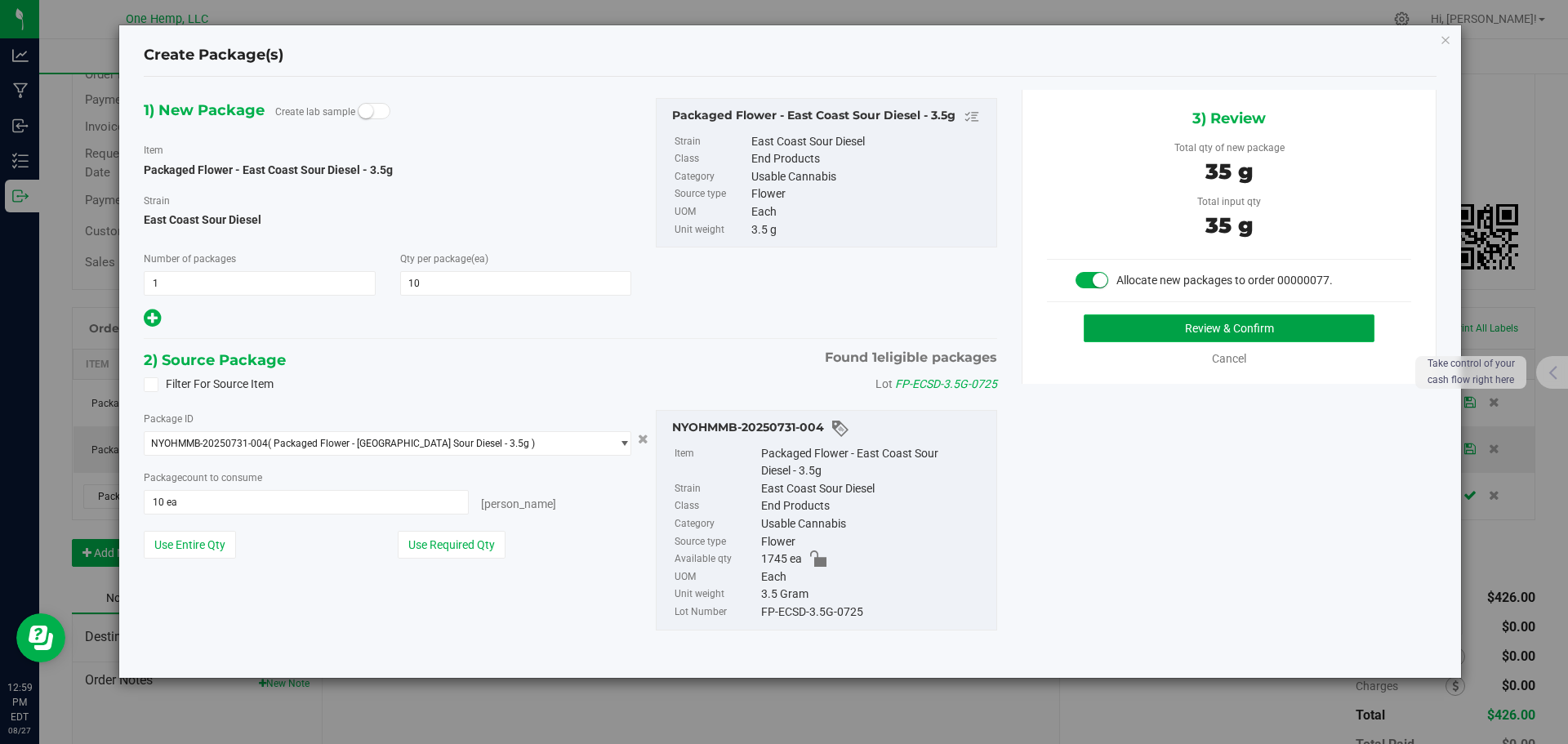
click at [1358, 338] on button "Review & Confirm" at bounding box center [1228, 328] width 290 height 28
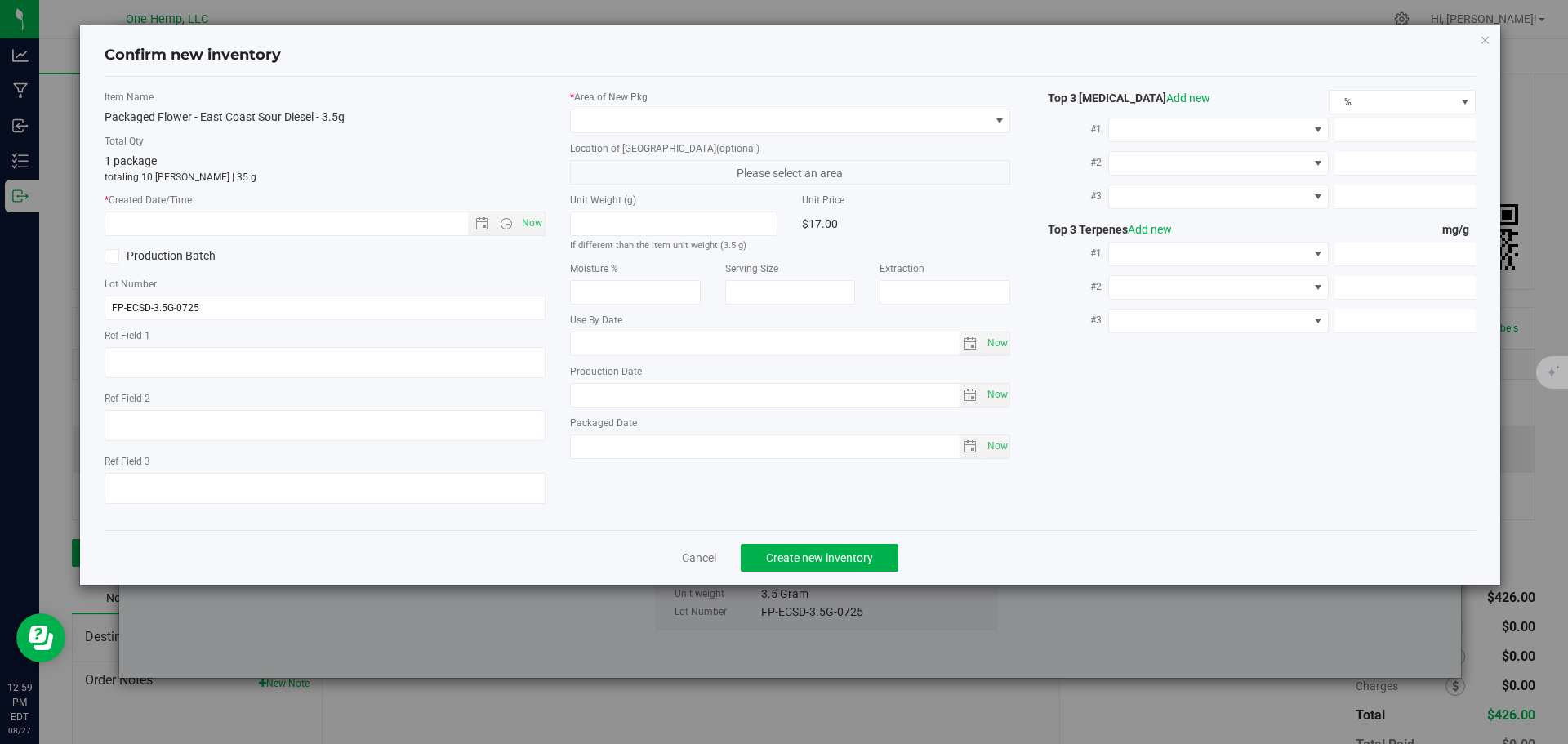
click at [712, 72] on div "Confirm new inventory" at bounding box center [790, 55] width 1372 height 41
click at [711, 124] on span at bounding box center [780, 121] width 419 height 23
click at [638, 186] on li "Lab" at bounding box center [789, 188] width 439 height 23
click at [545, 221] on div "Item Name Packaged Flower - [GEOGRAPHIC_DATA] Sour Diesel - 3.5g Total Qty 1 pa…" at bounding box center [325, 303] width 465 height 427
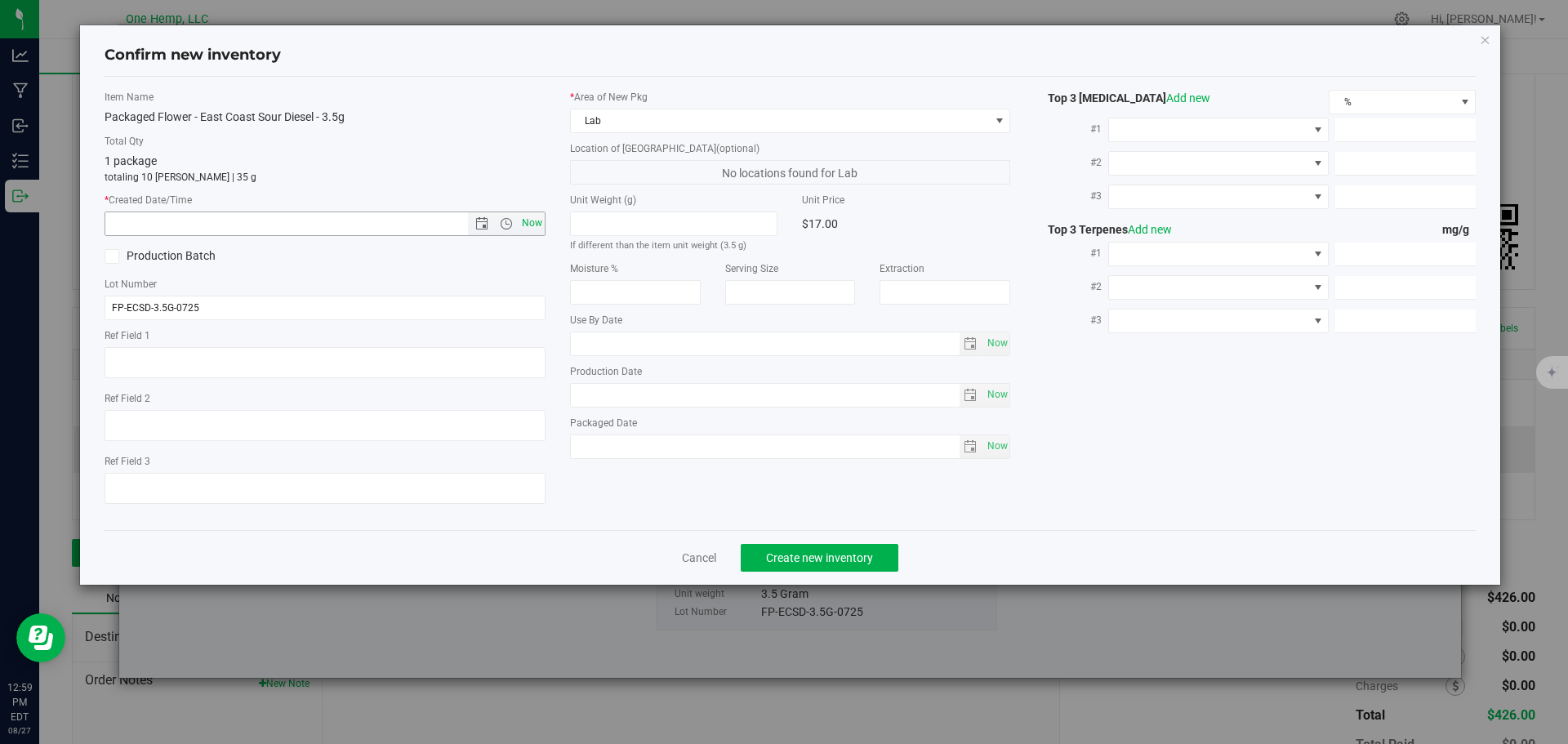
click at [539, 221] on span "Now" at bounding box center [531, 223] width 28 height 24
type input "[DATE] 12:59 PM"
click at [820, 560] on span "Create new inventory" at bounding box center [819, 558] width 107 height 14
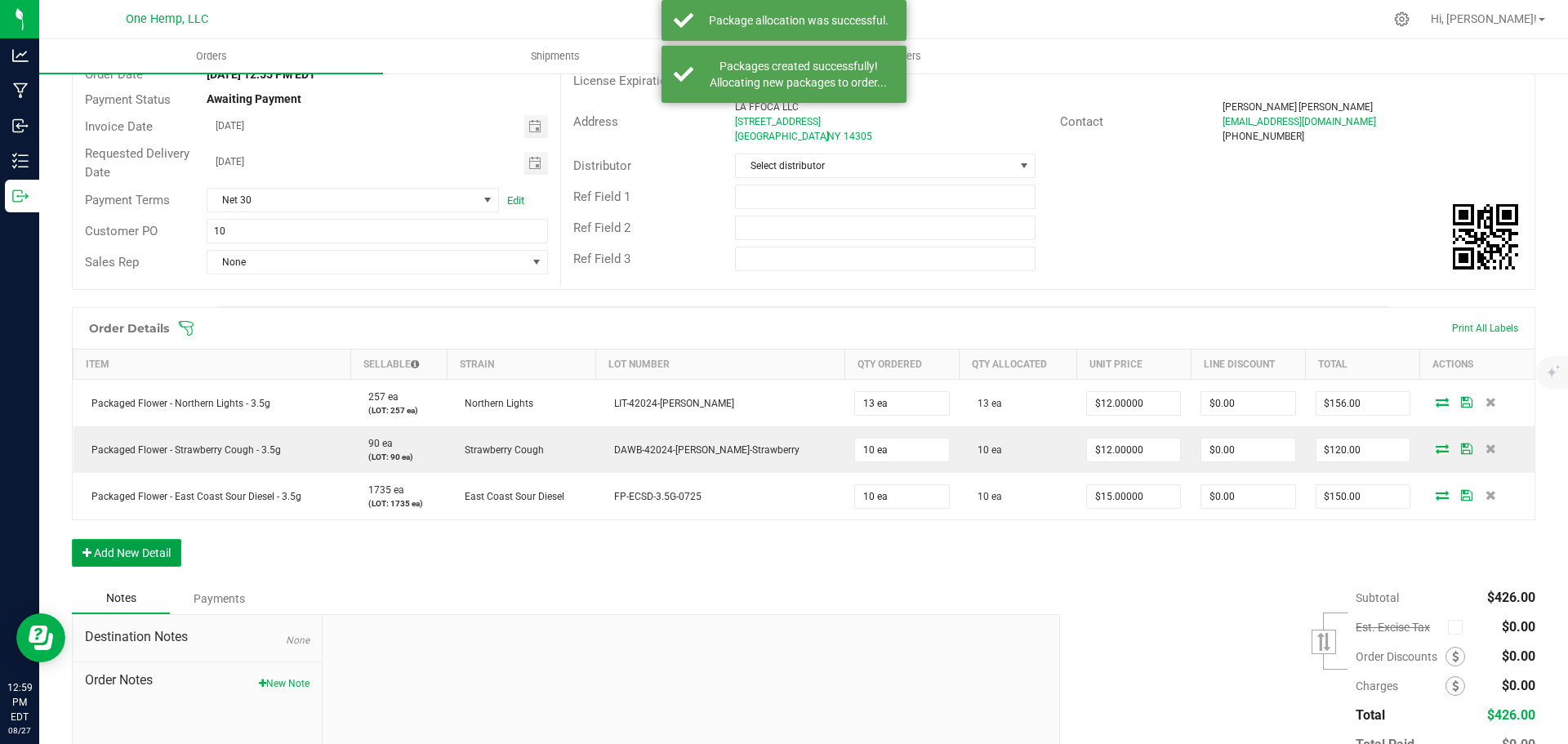
click at [93, 550] on button "Add New Detail" at bounding box center [125, 552] width 109 height 28
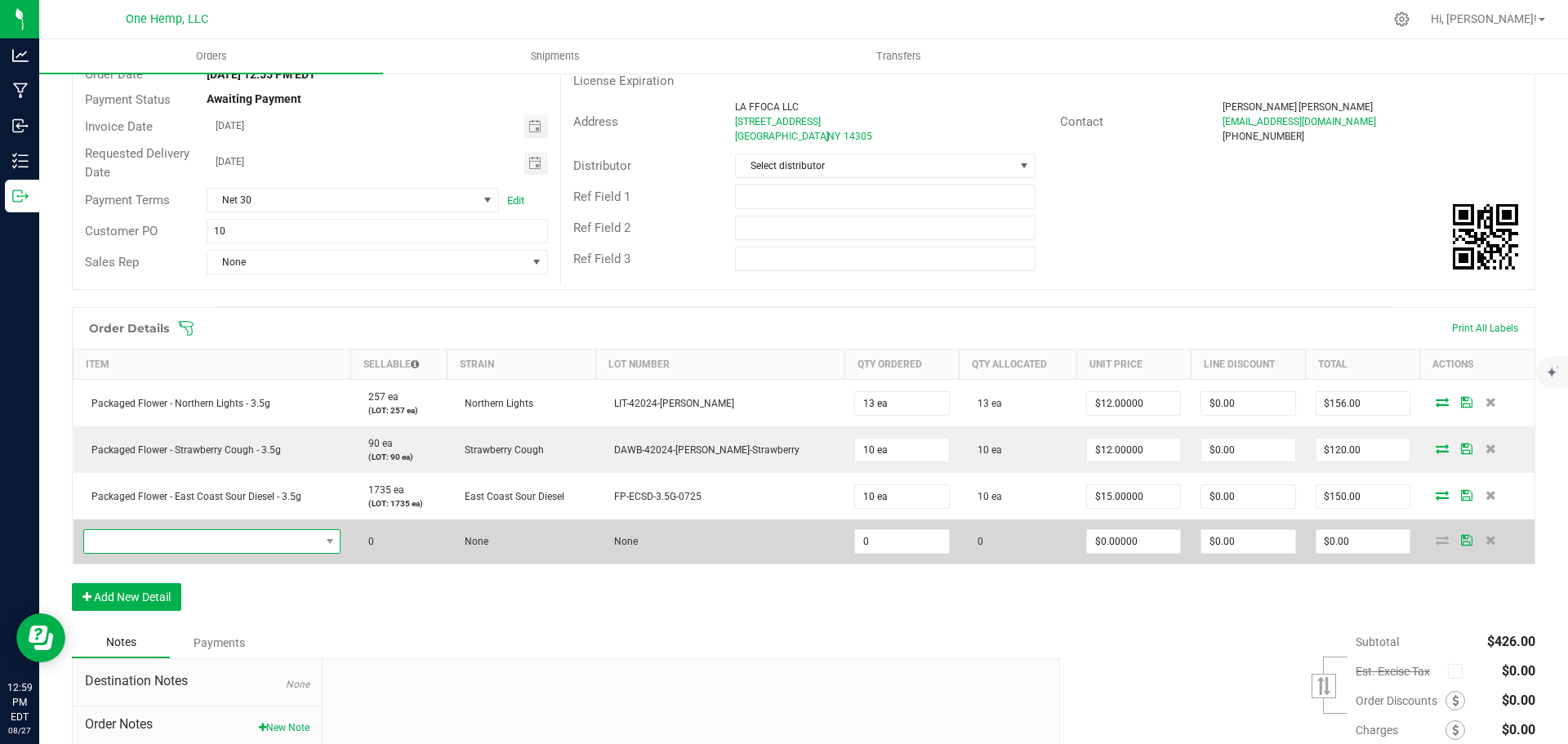
click at [130, 540] on span "NO DATA FOUND" at bounding box center [202, 541] width 236 height 23
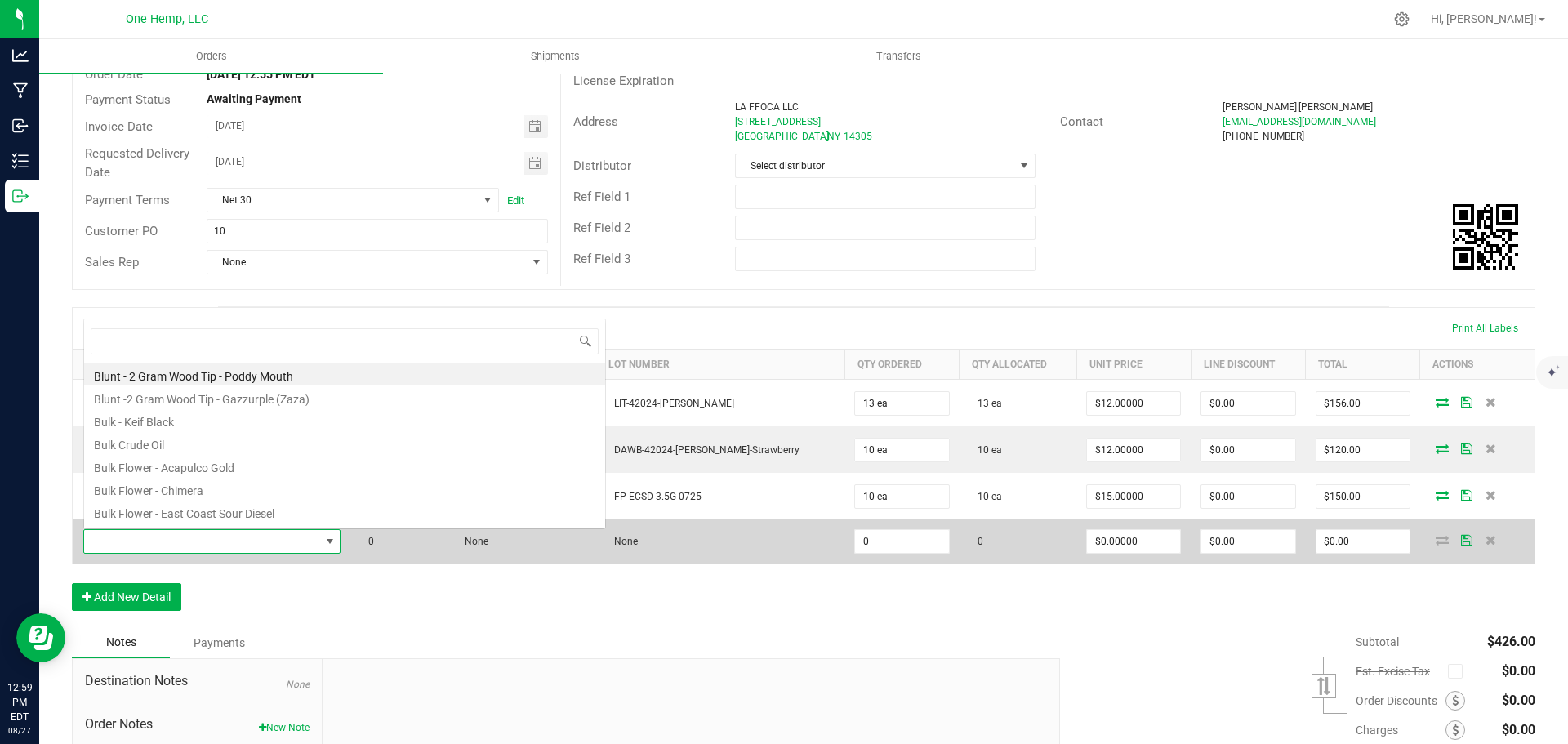
scroll to position [24, 262]
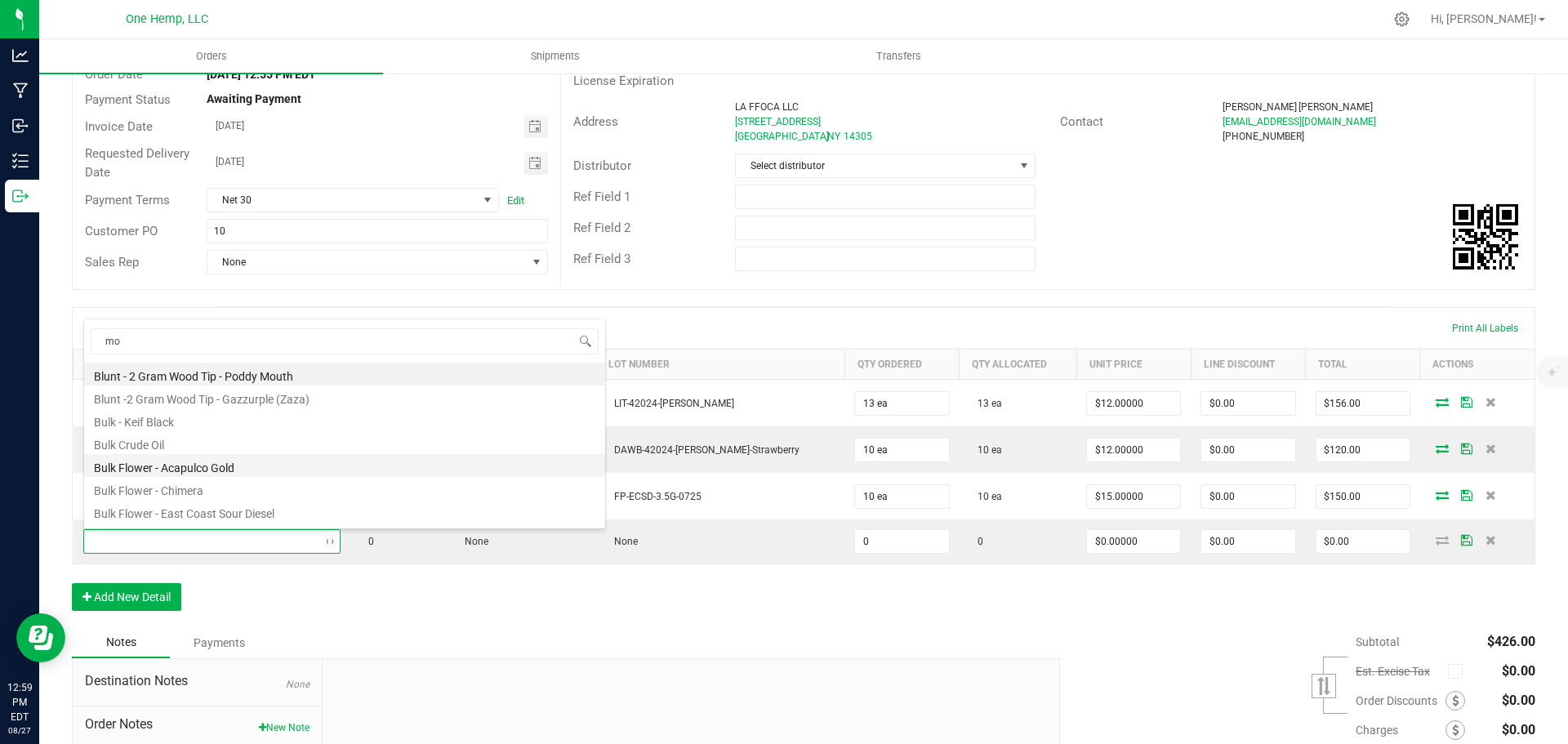
type input "moo"
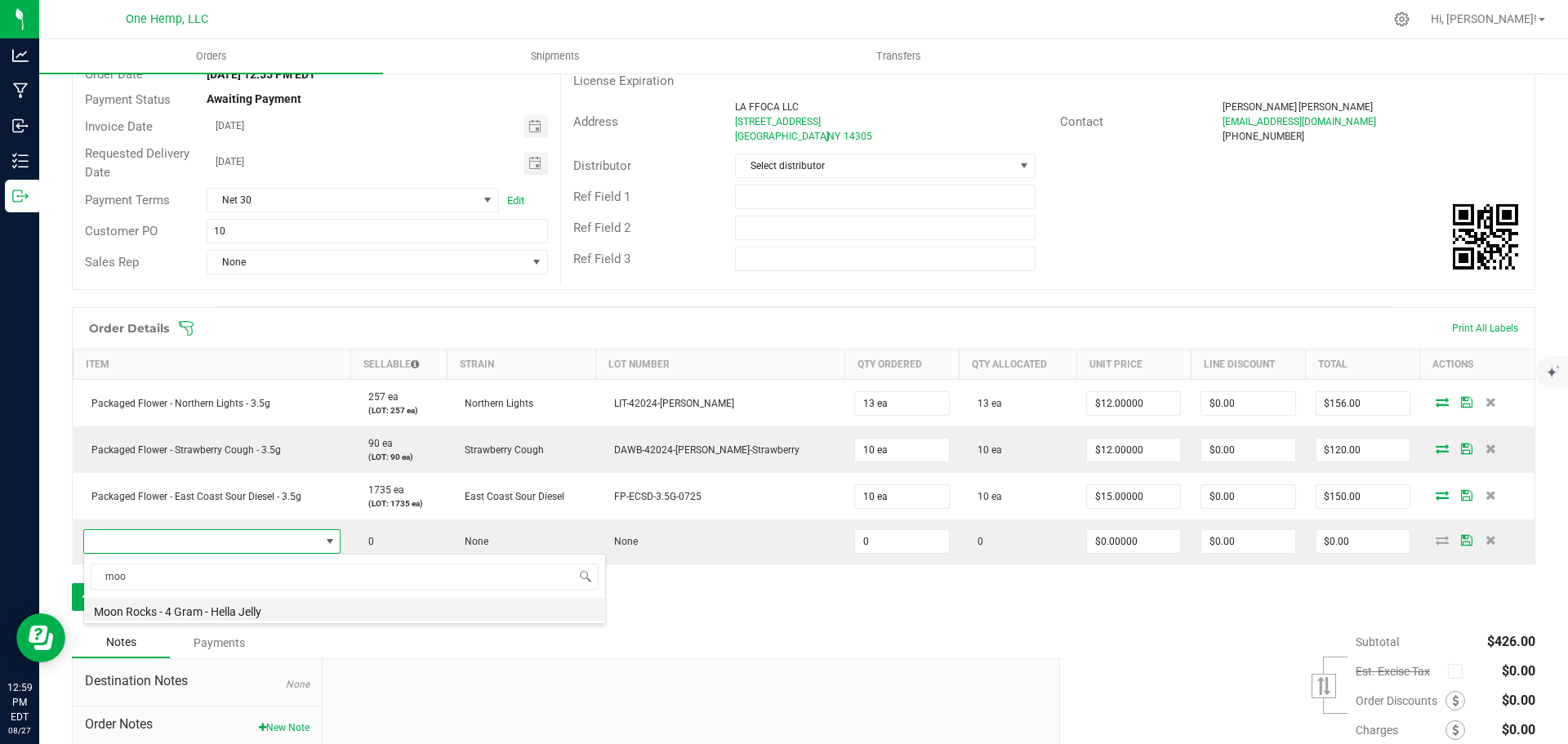
click at [270, 613] on li "Moon Rocks - 4 Gram - Hella Jelly" at bounding box center [344, 609] width 521 height 23
type input "0 ea"
type input "$21.00000"
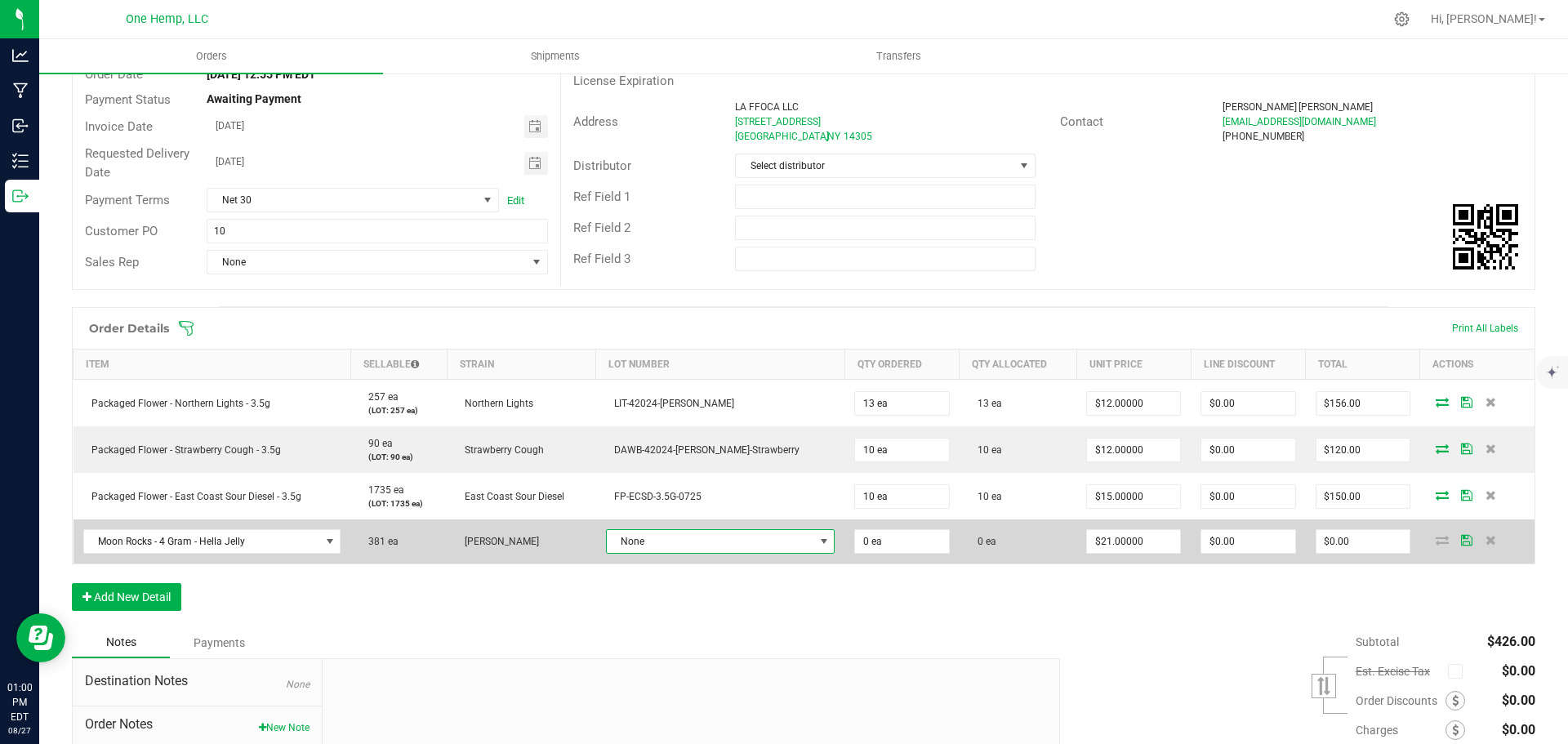
click at [695, 546] on span "None" at bounding box center [710, 541] width 207 height 23
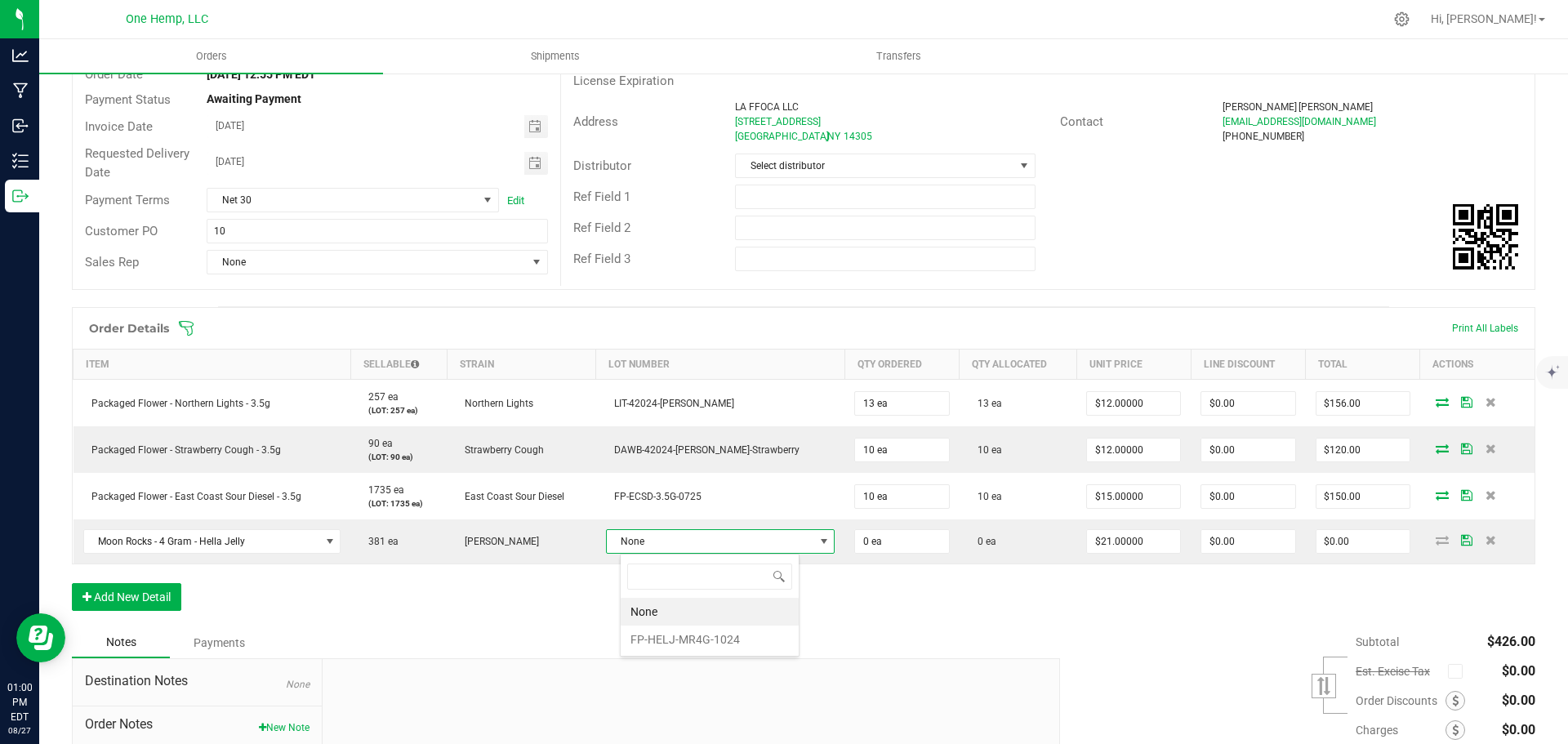
scroll to position [24, 179]
click at [724, 642] on li "FP-HELJ-MR4G-1024" at bounding box center [709, 639] width 178 height 28
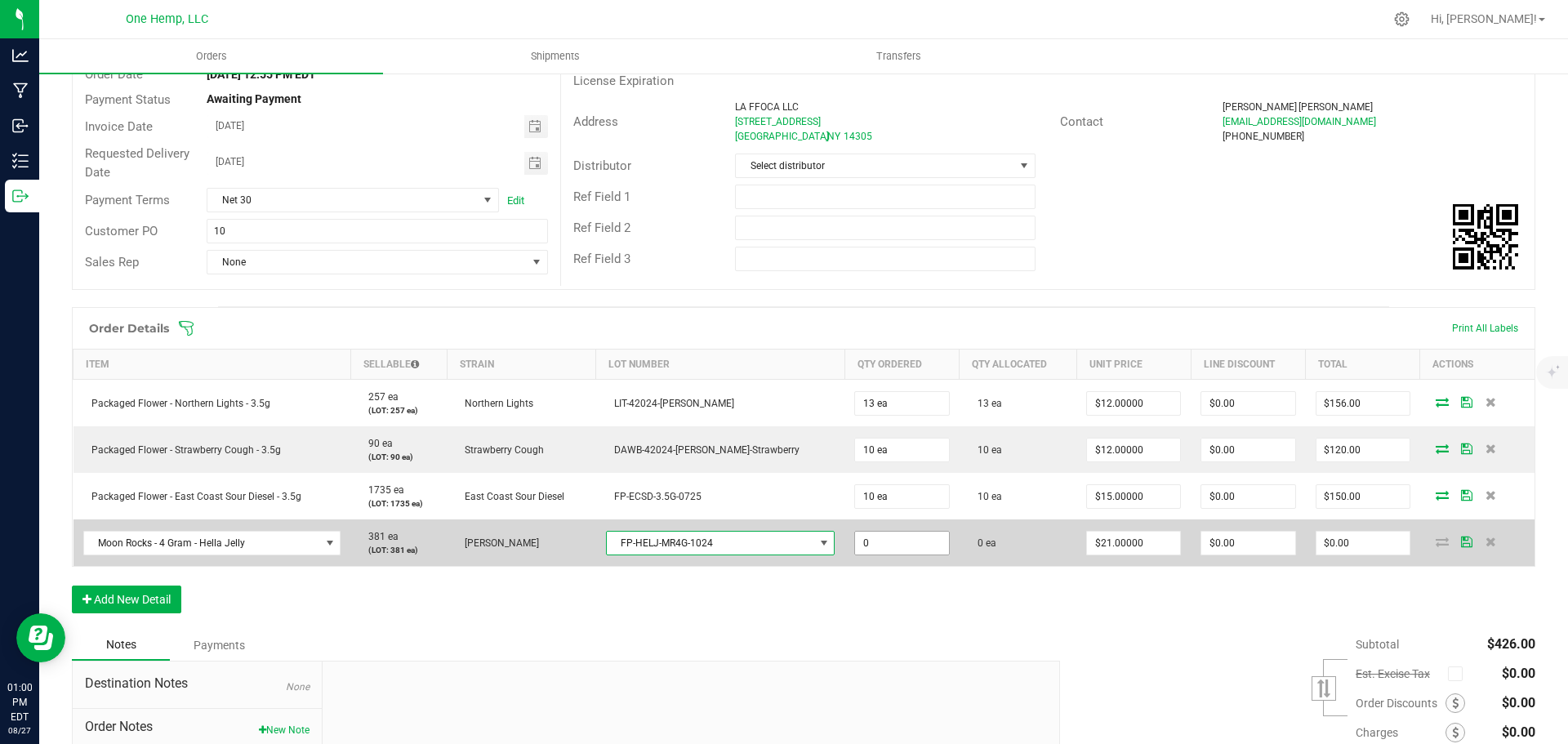
click at [855, 552] on input "0" at bounding box center [901, 543] width 93 height 23
type input "5 ea"
type input "21"
type input "$105.00"
click at [1087, 544] on input "21" at bounding box center [1133, 543] width 93 height 23
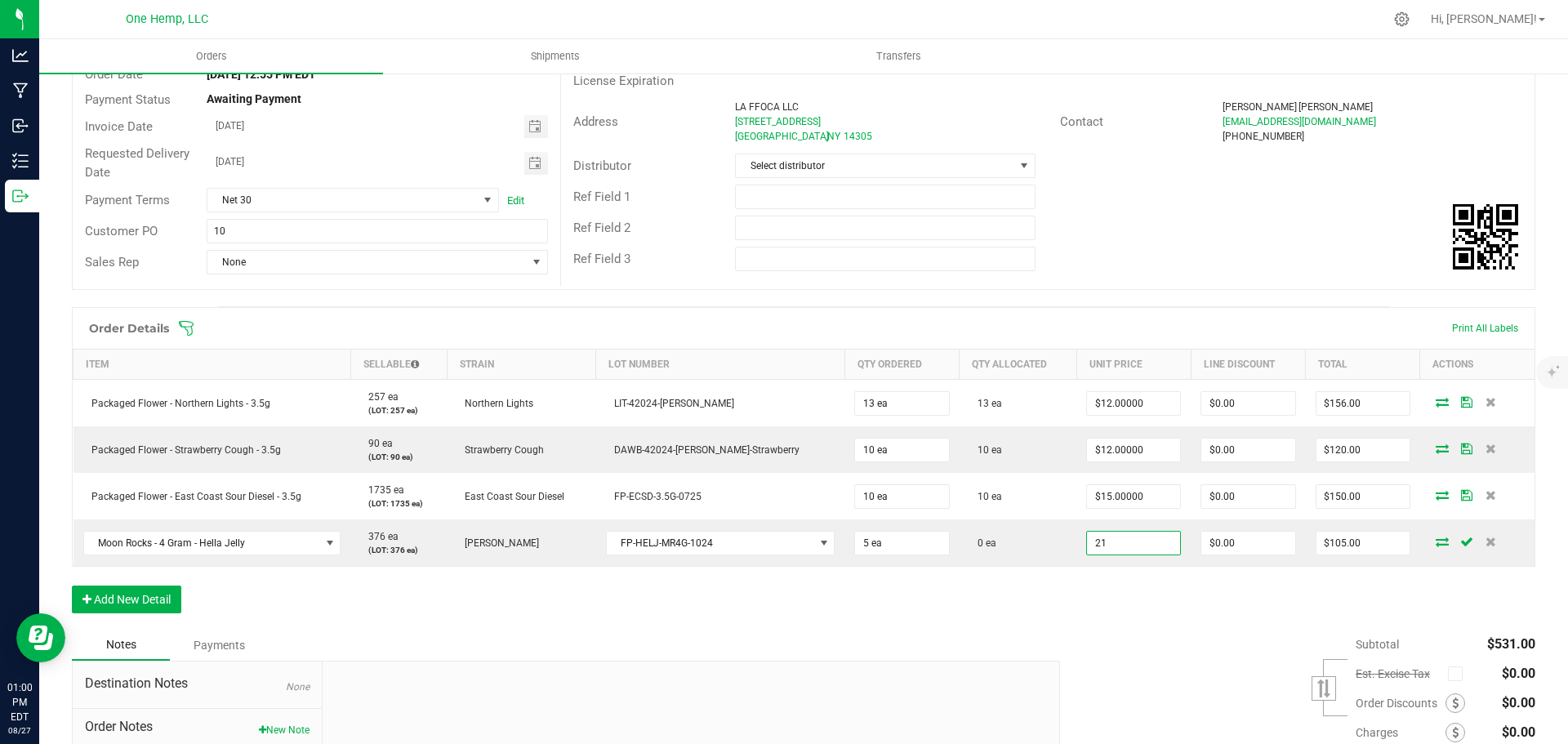
click at [1087, 544] on input "21" at bounding box center [1133, 543] width 93 height 23
type input "$14.00000"
type input "$70.00"
click at [1405, 597] on div "Order Details Print All Labels Item Sellable Strain Lot Number Qty Ordered Qty …" at bounding box center [803, 468] width 1463 height 322
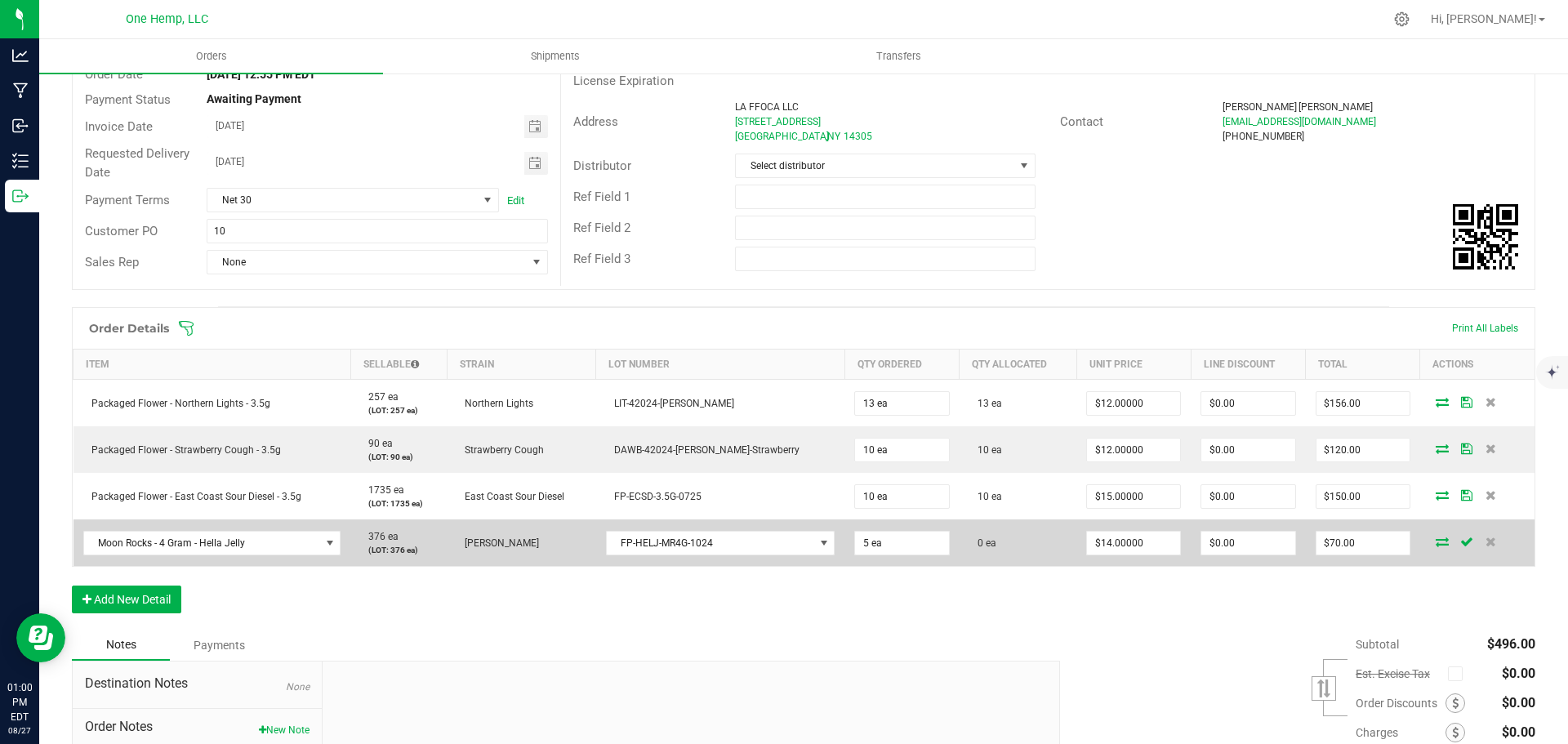
click at [1429, 548] on td at bounding box center [1476, 542] width 114 height 46
click at [1436, 539] on icon at bounding box center [1443, 541] width 14 height 10
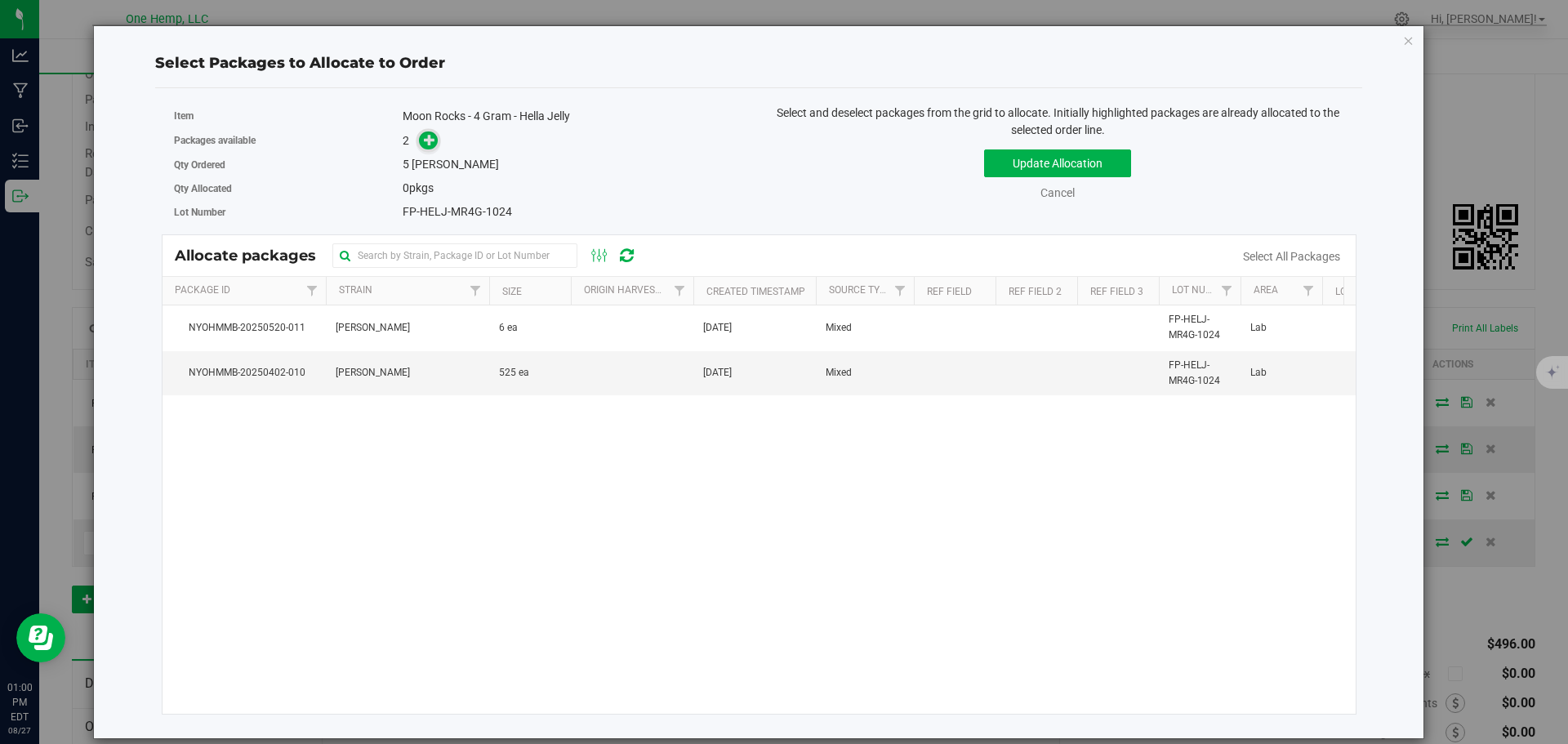
click at [430, 148] on span at bounding box center [427, 140] width 18 height 18
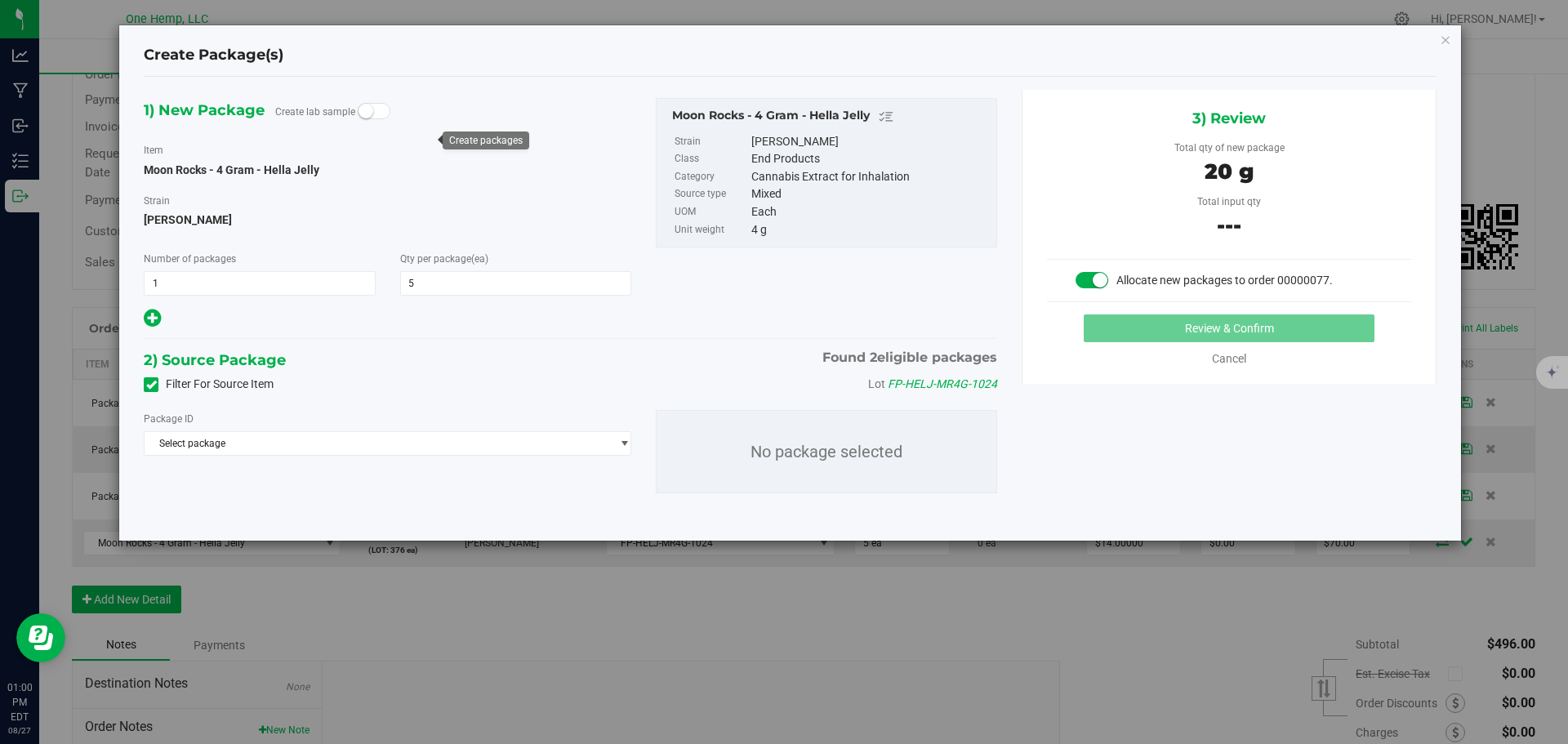
click at [195, 394] on div "Filter For Source Item Lot FP-HELJ-MR4G-1024" at bounding box center [570, 384] width 878 height 24
click at [195, 382] on label "Filter For Source Item" at bounding box center [208, 384] width 130 height 17
click at [0, 0] on input "Filter For Source Item" at bounding box center [0, 0] width 0 height 0
click at [334, 457] on div "Package ID Select package NYOHMMB-20250402-010 NYOHMMB-20250520-011 No package …" at bounding box center [570, 451] width 878 height 109
click at [316, 443] on span "Select package" at bounding box center [377, 444] width 465 height 23
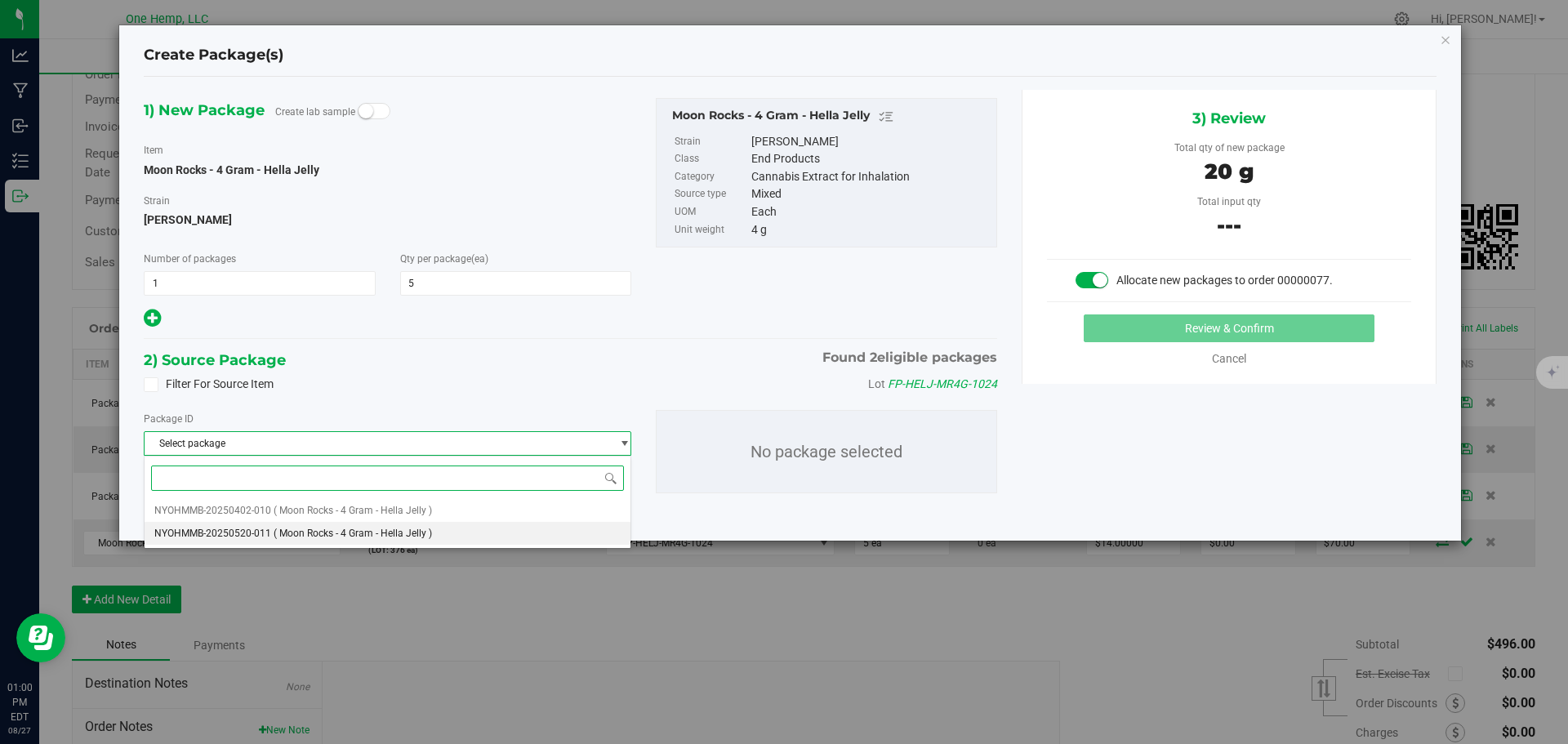
click at [485, 538] on li "NYOHMMB-20250520-011 ( Moon Rocks - 4 Gram - Hella Jelly )" at bounding box center [387, 534] width 485 height 23
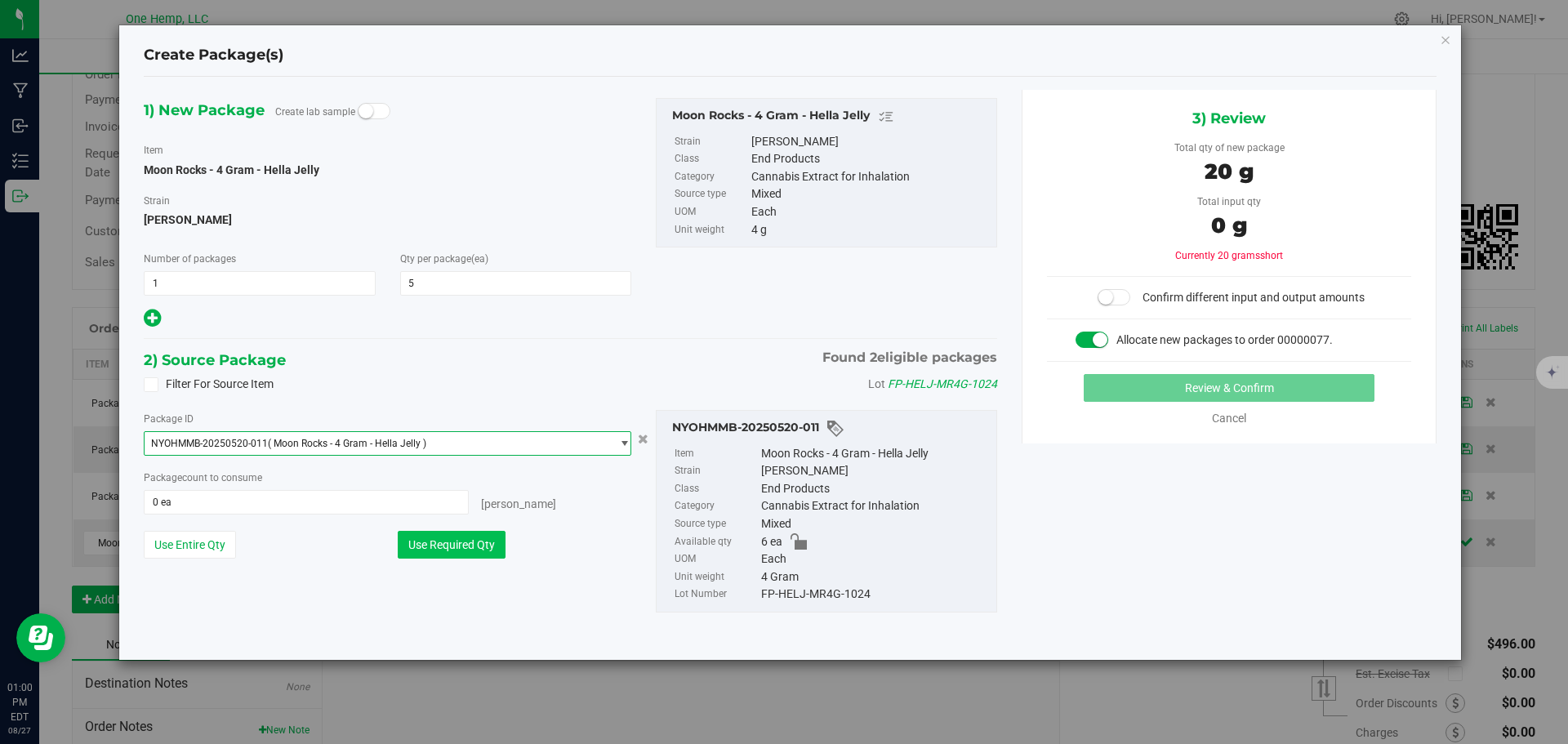
click at [441, 550] on button "Use Required Qty" at bounding box center [452, 544] width 108 height 28
type input "5 ea"
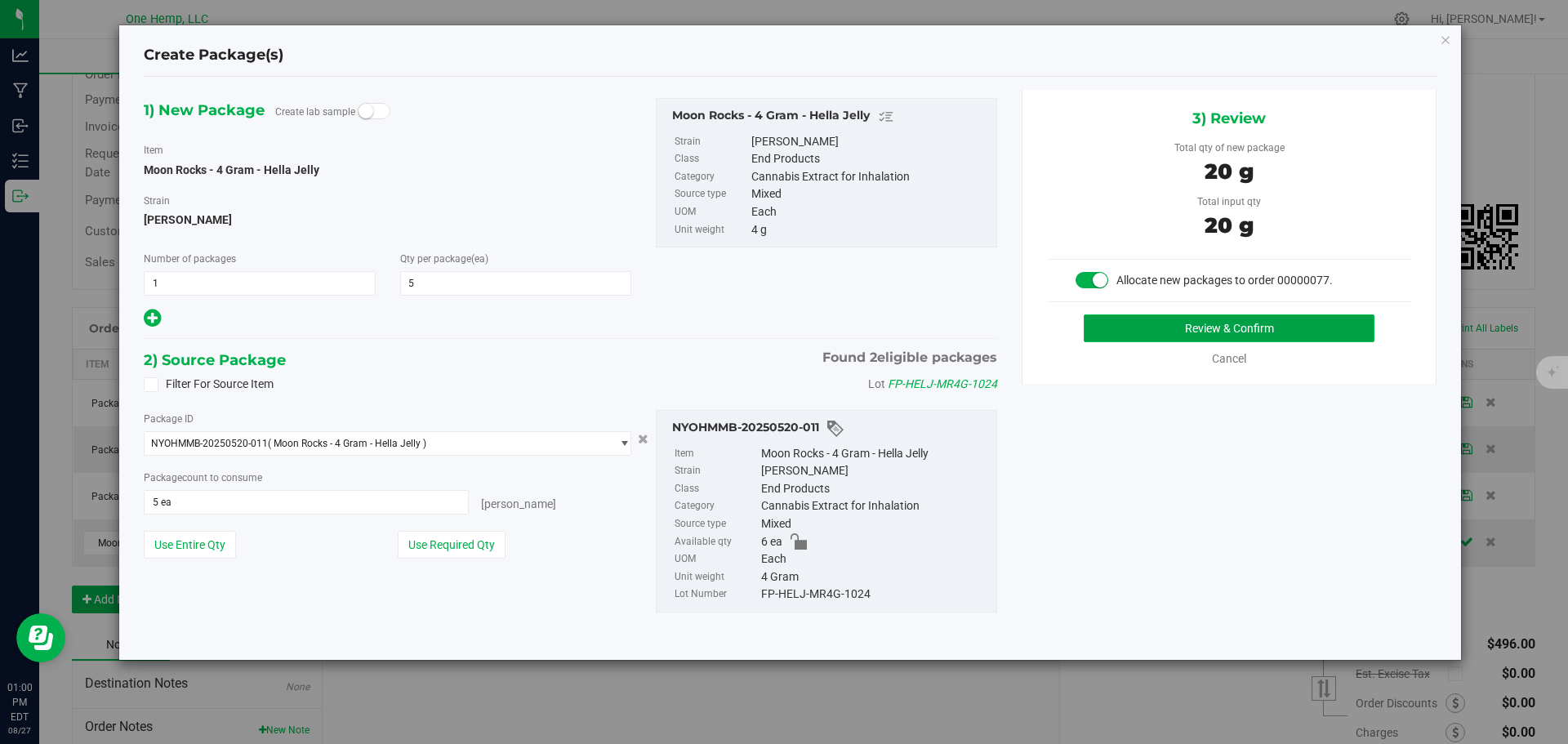
click at [1287, 334] on button "Review & Confirm" at bounding box center [1228, 328] width 290 height 28
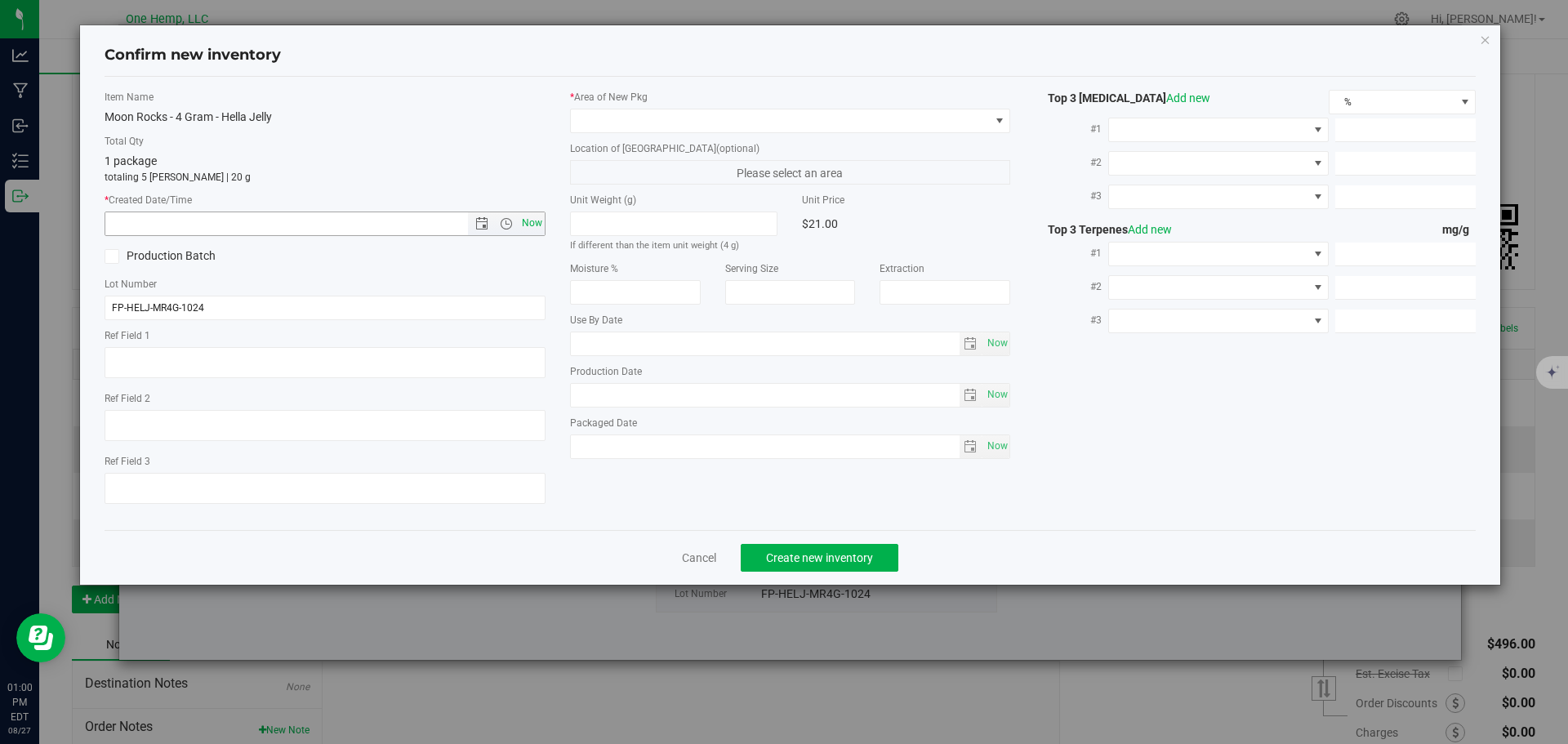
click at [526, 220] on span "Now" at bounding box center [531, 223] width 28 height 24
type input "[DATE] 1:00 PM"
drag, startPoint x: 723, startPoint y: 84, endPoint x: 725, endPoint y: 105, distance: 21.1
click at [725, 99] on div "Item Name Moon Rocks - 4 Gram - Hella Jelly Total Qty 1 package totaling 5 [PER…" at bounding box center [790, 304] width 1372 height 454
click at [725, 109] on span at bounding box center [780, 121] width 419 height 23
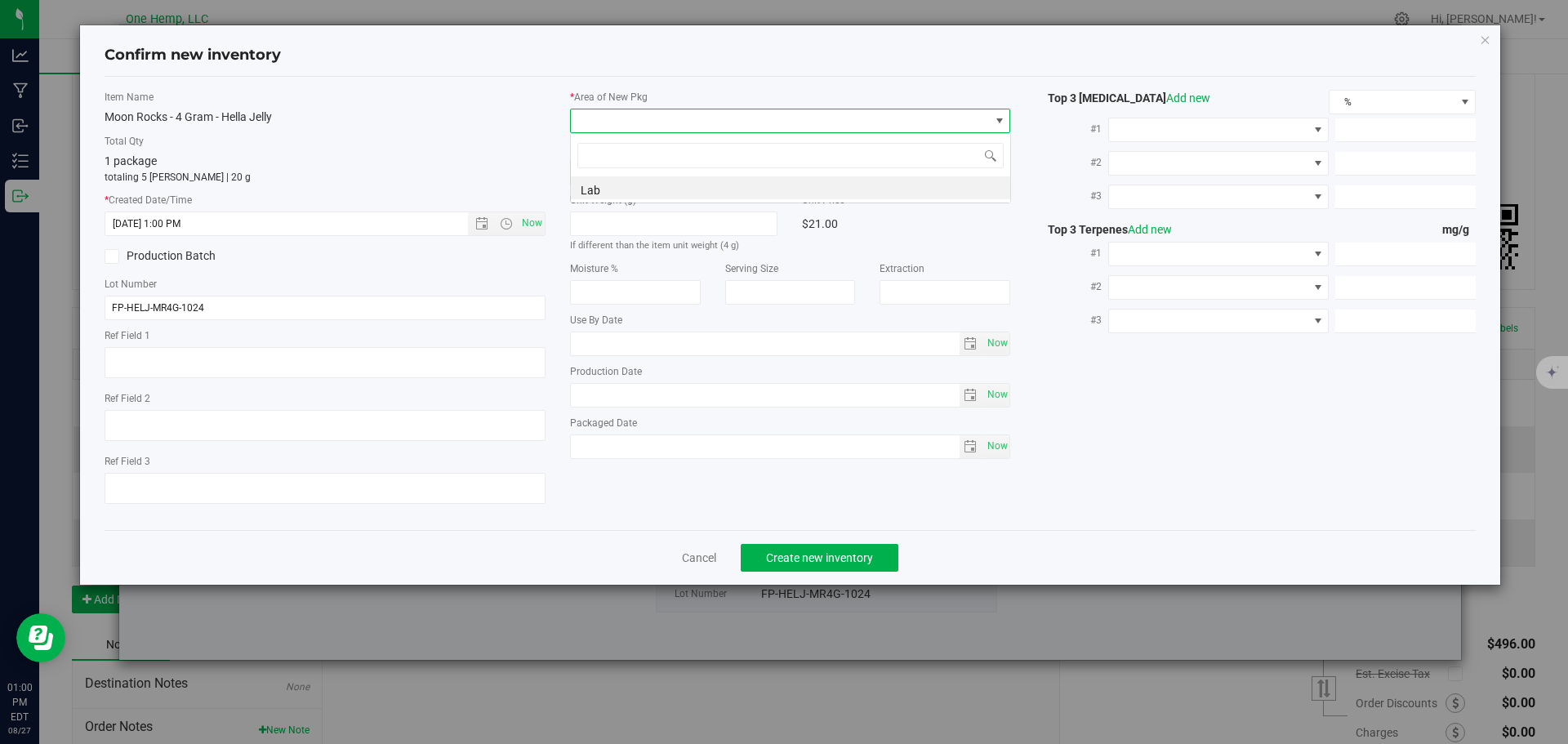
scroll to position [24, 441]
click at [635, 188] on li "Lab" at bounding box center [789, 188] width 439 height 23
click at [790, 544] on button "Create new inventory" at bounding box center [818, 558] width 157 height 28
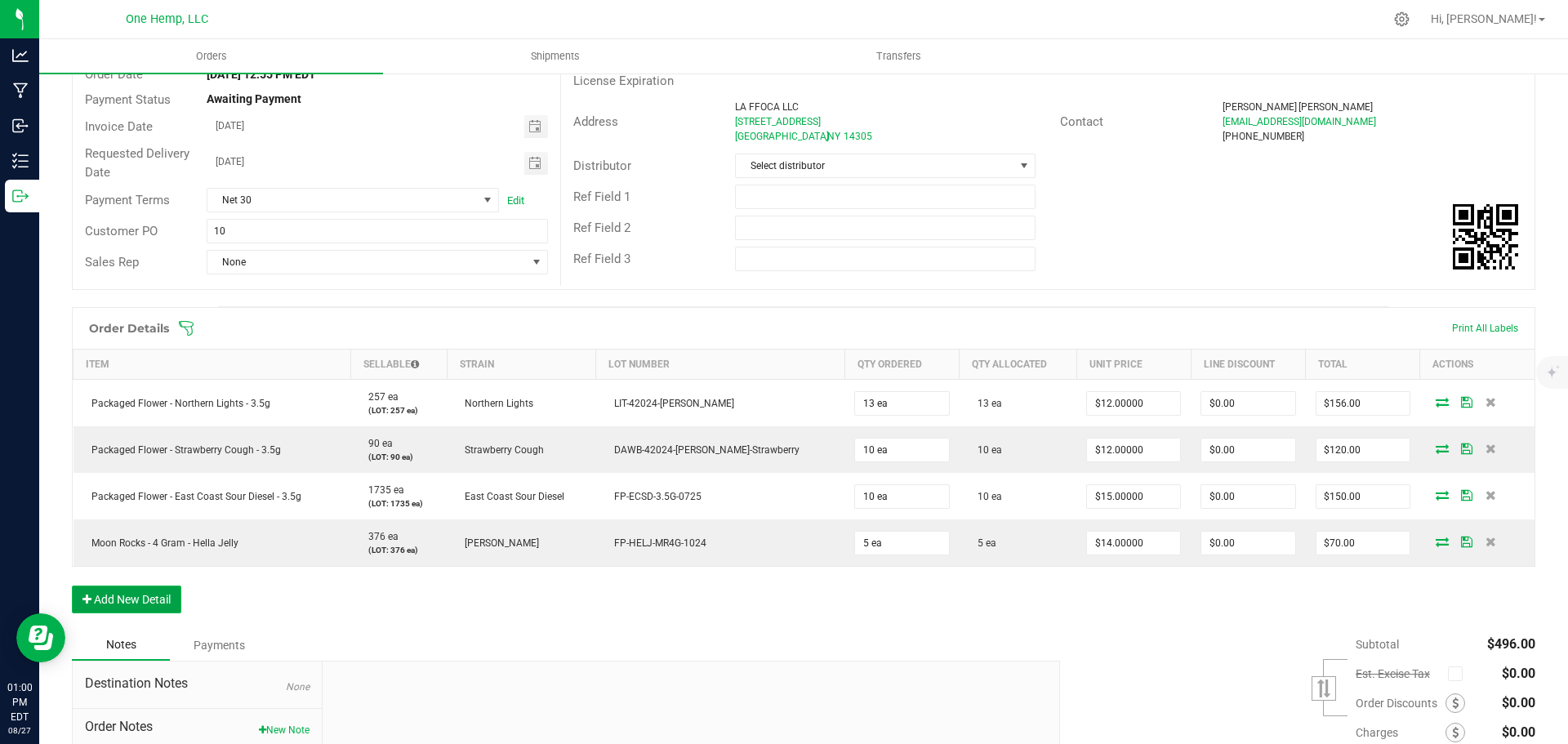
click at [146, 594] on button "Add New Detail" at bounding box center [125, 599] width 109 height 28
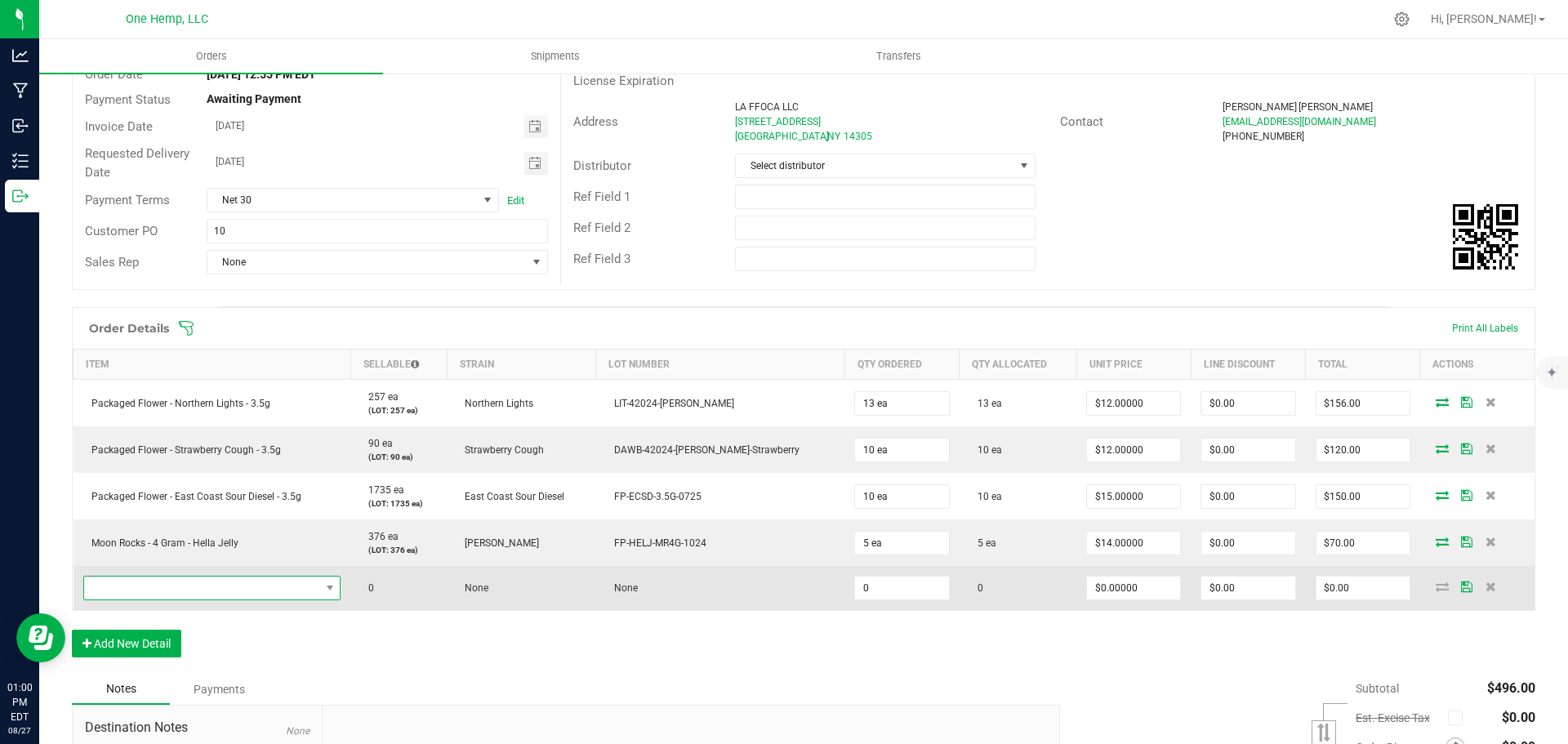
click at [144, 592] on span "NO DATA FOUND" at bounding box center [202, 588] width 236 height 23
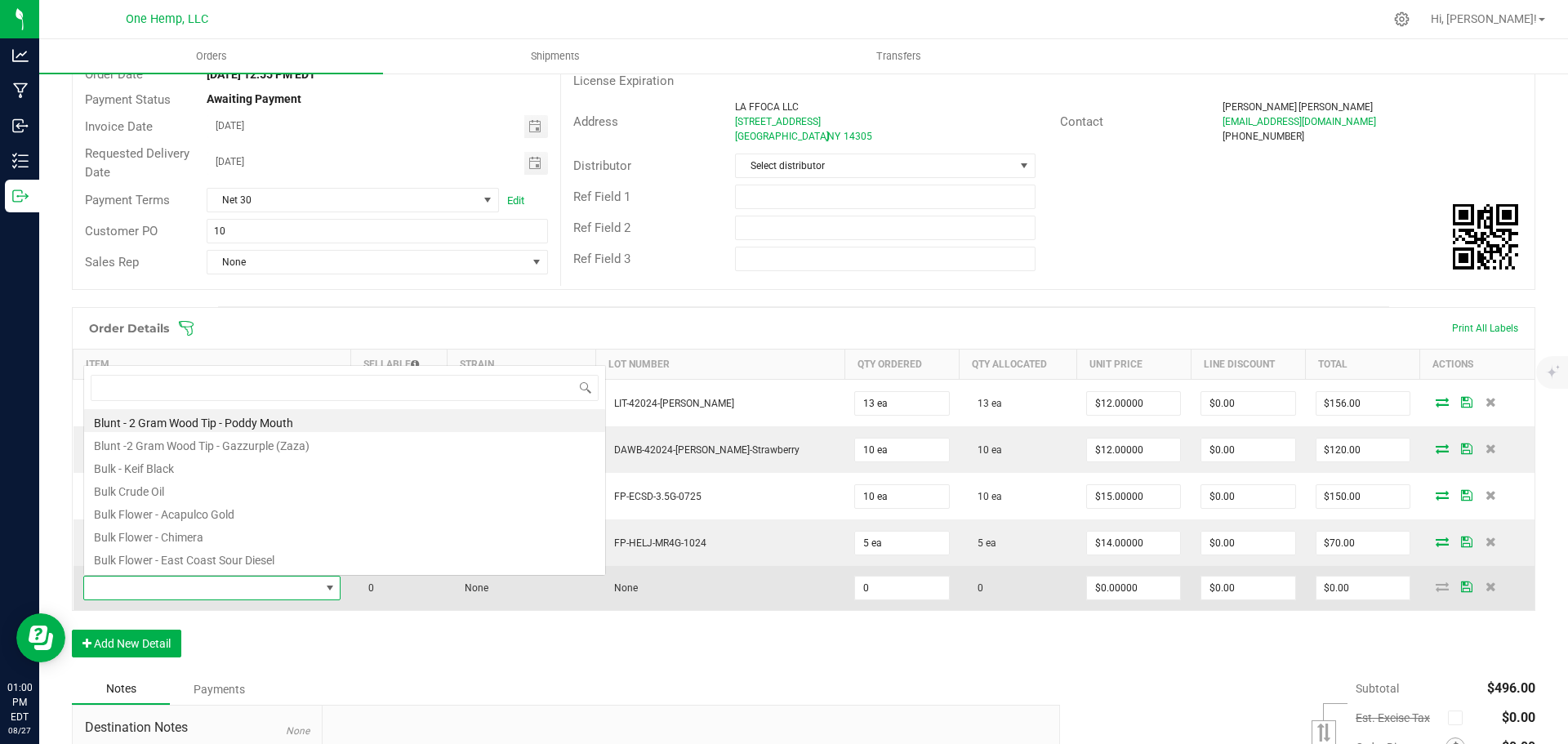
scroll to position [24, 262]
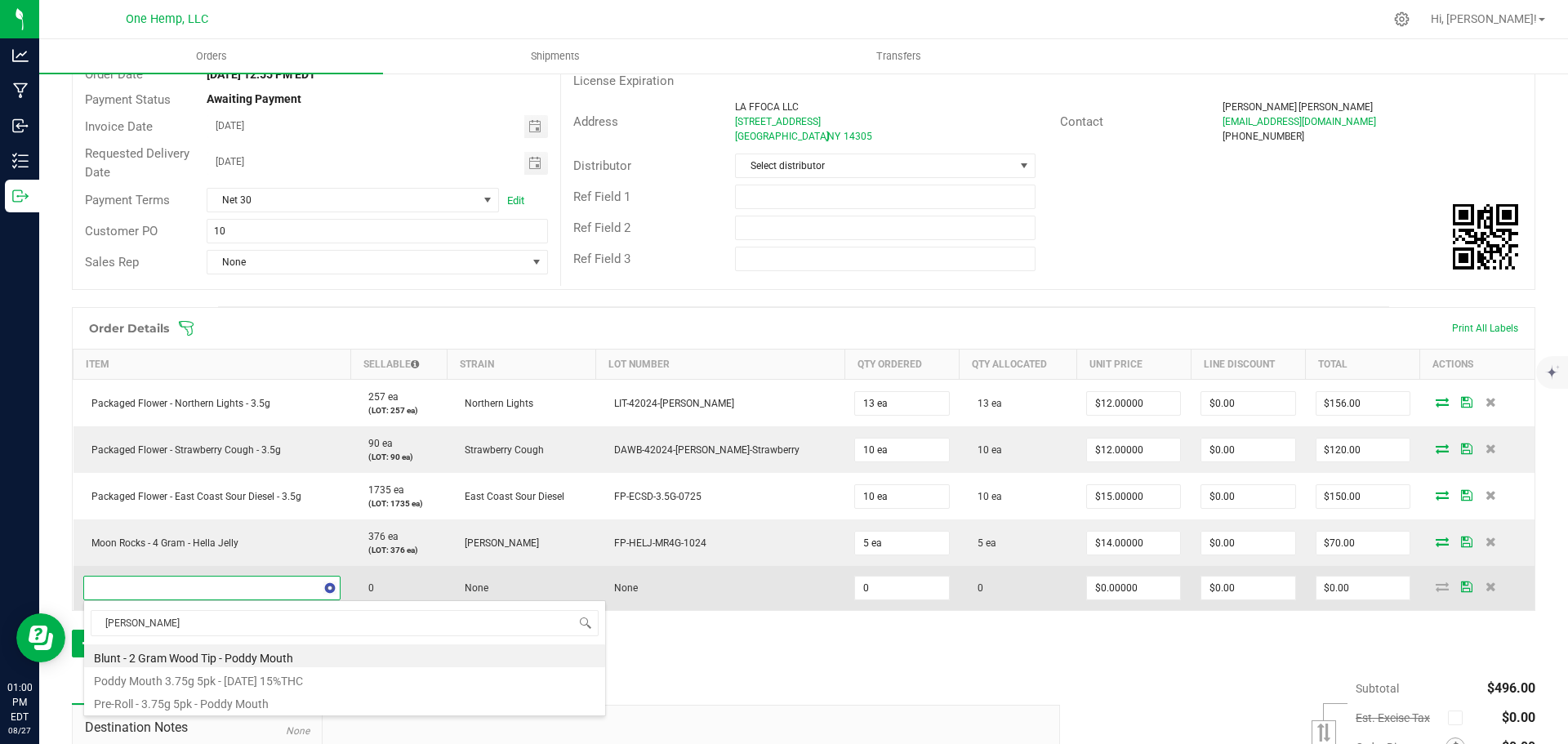
type input "poddy"
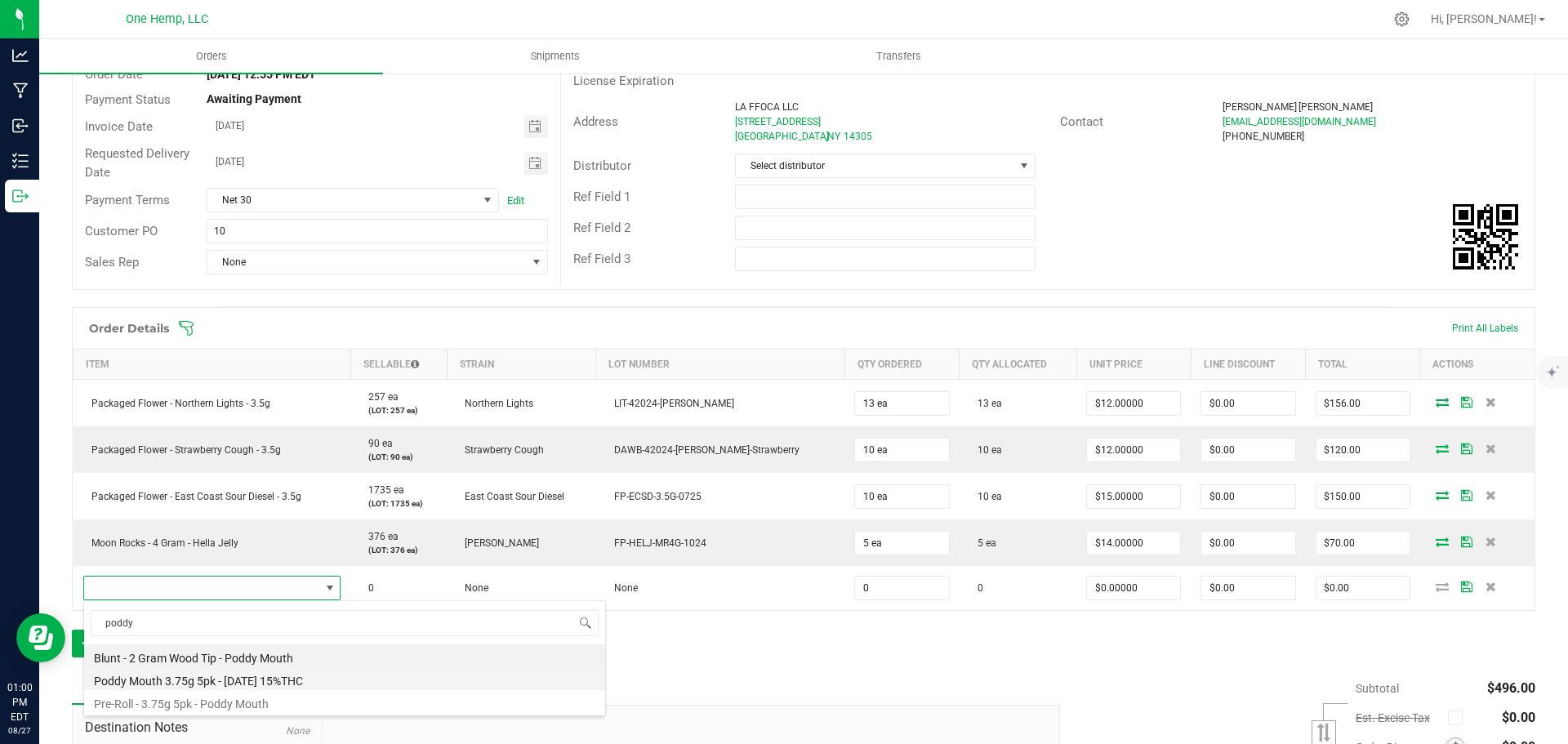
click at [308, 676] on li "Poddy Mouth 3.75g 5pk - [DATE] 15%THC" at bounding box center [344, 678] width 521 height 23
type input "0 ea"
type input "$15.00000"
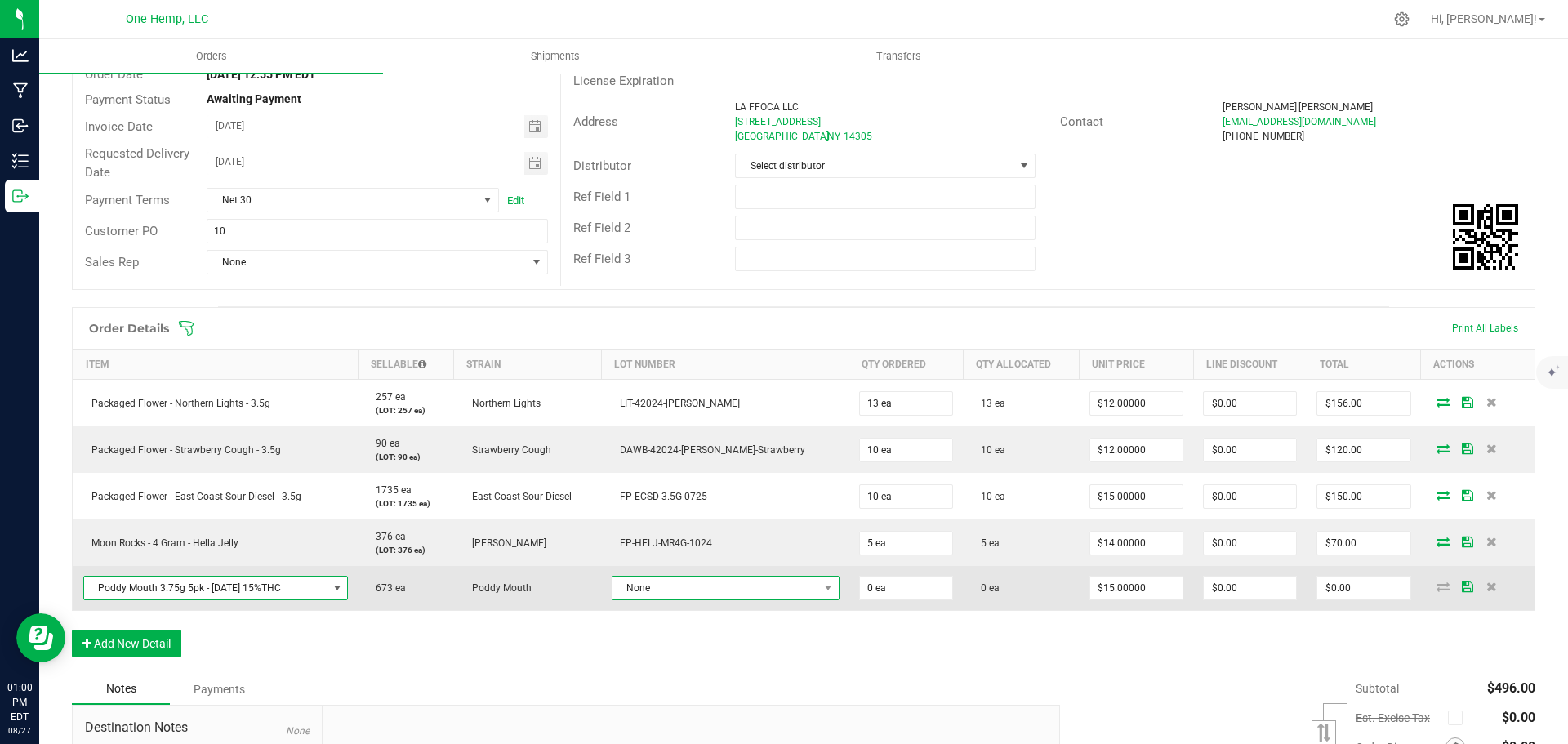
click at [716, 597] on span "None" at bounding box center [715, 588] width 206 height 23
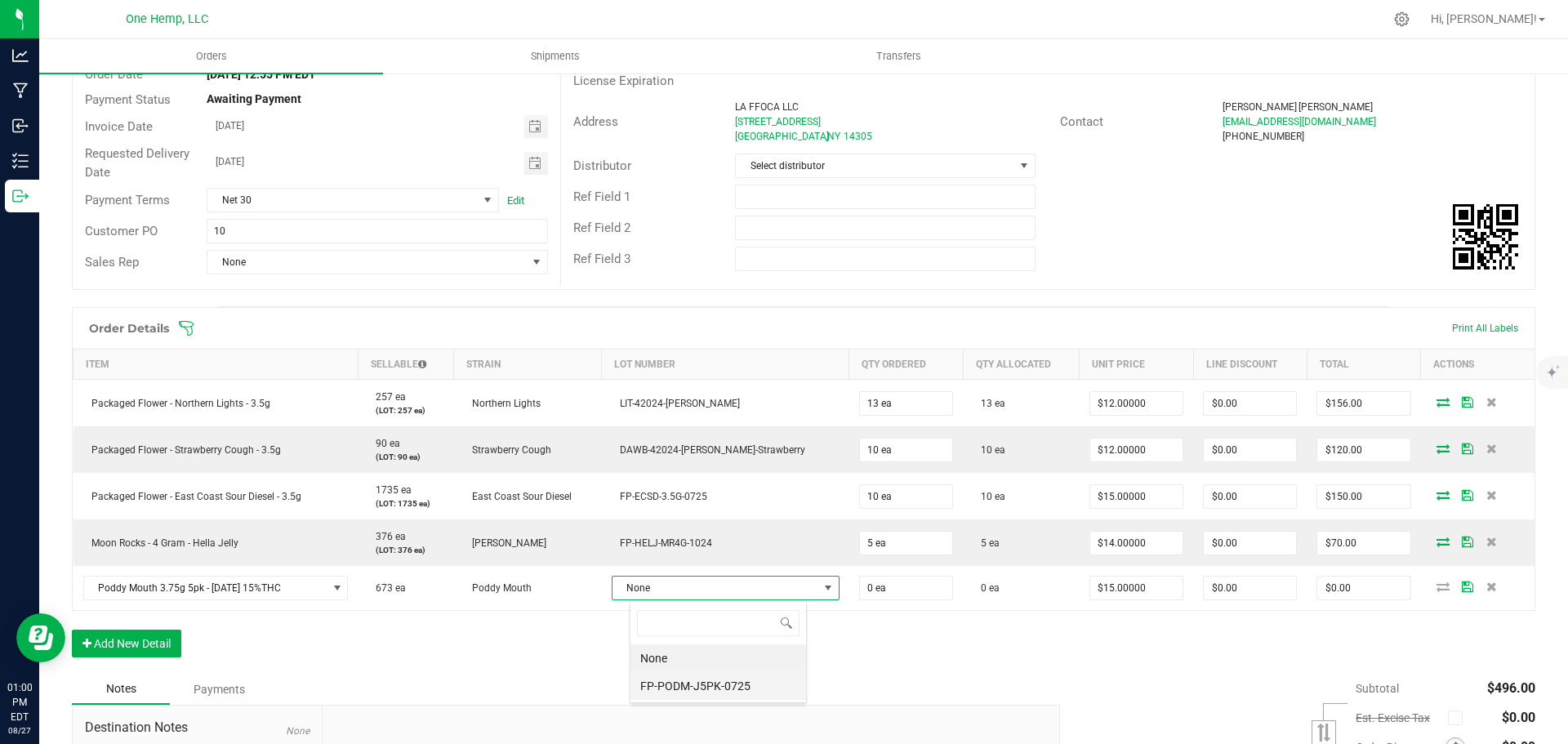
click at [743, 688] on li "FP-PODM-J5PK-0725" at bounding box center [718, 685] width 176 height 28
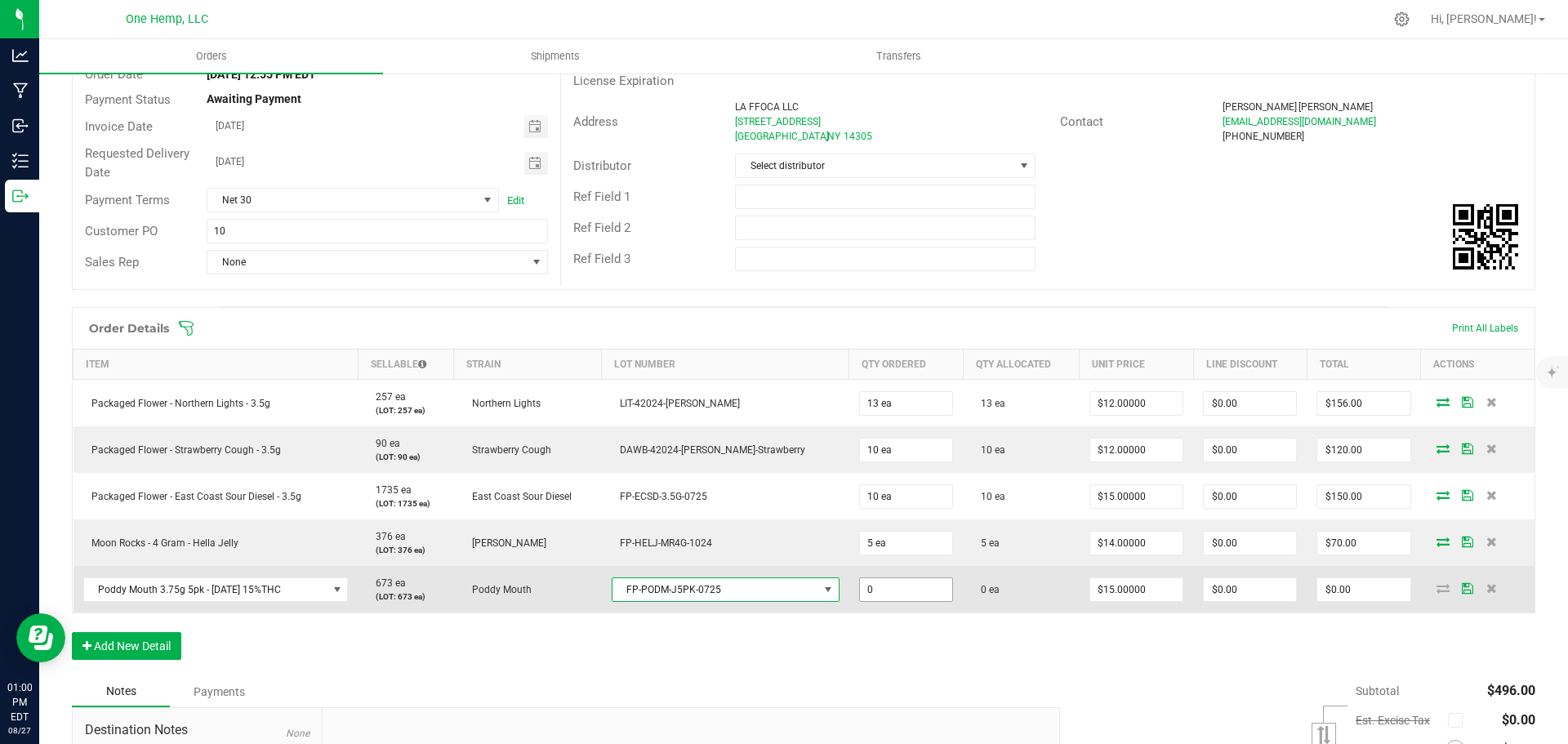
click at [870, 588] on input "0" at bounding box center [906, 590] width 93 height 23
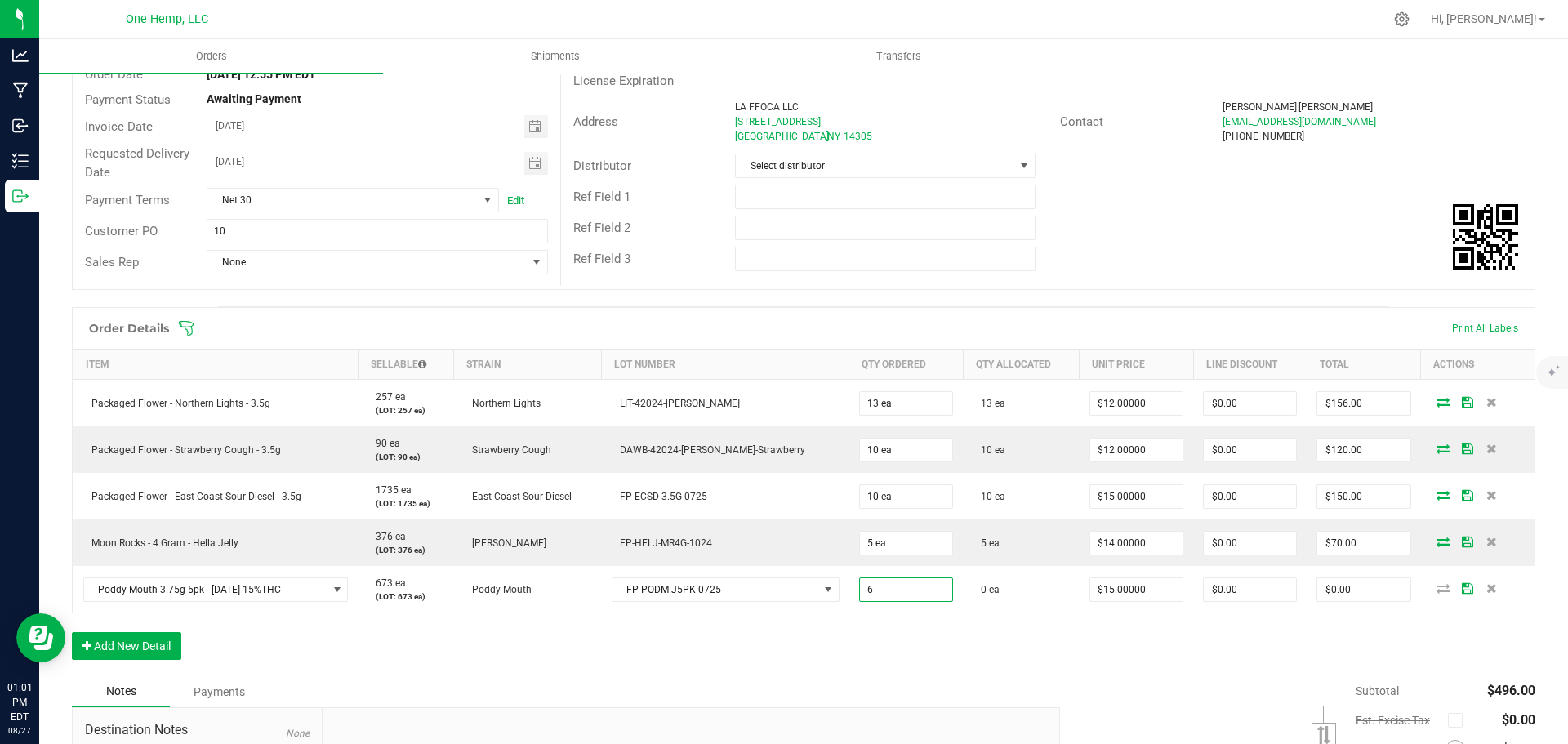
type input "6 ea"
type input "$90.00"
click at [926, 623] on div "Order Details Print All Labels Item Sellable Strain Lot Number Qty Ordered Qty …" at bounding box center [803, 491] width 1463 height 369
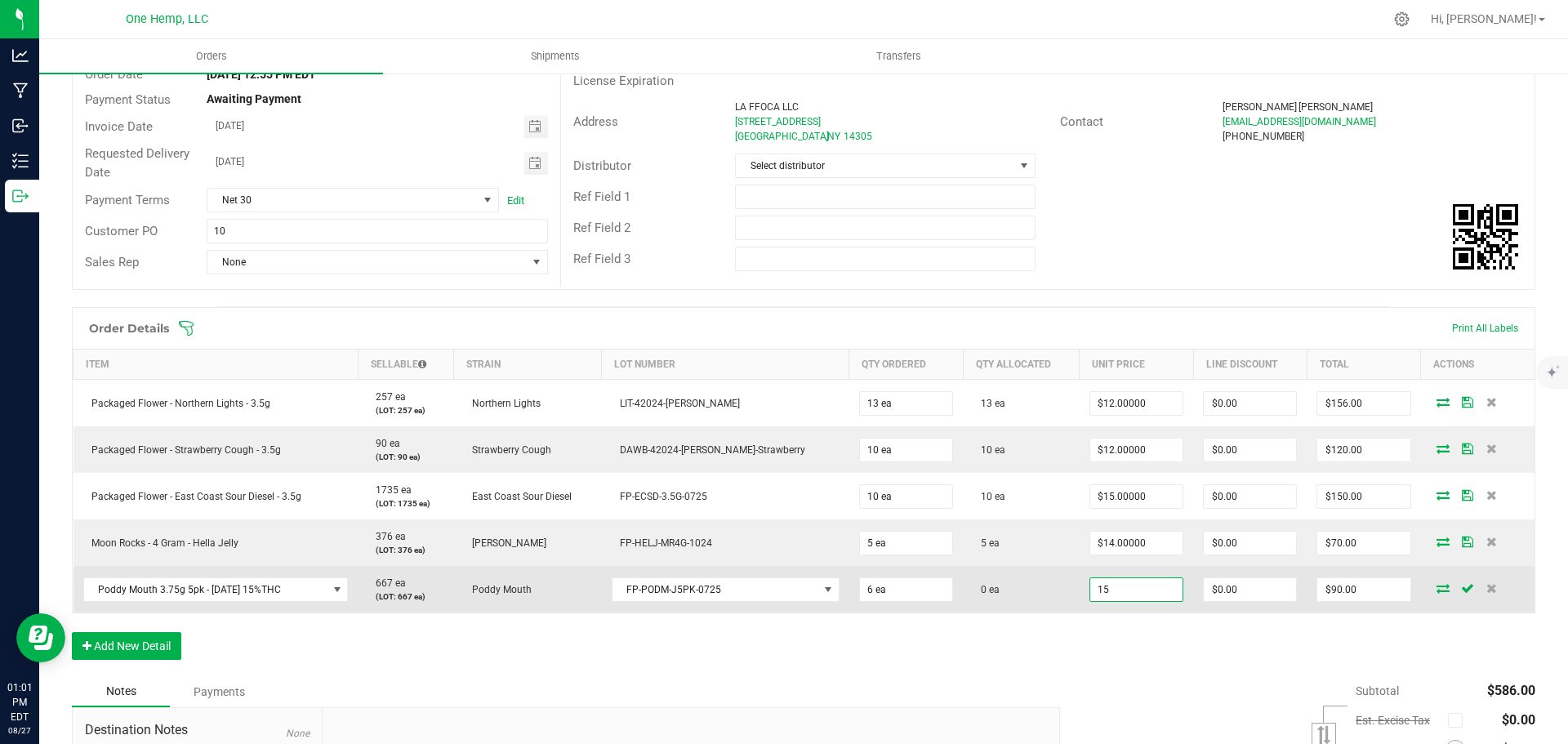
click at [1090, 587] on input "15" at bounding box center [1137, 590] width 93 height 23
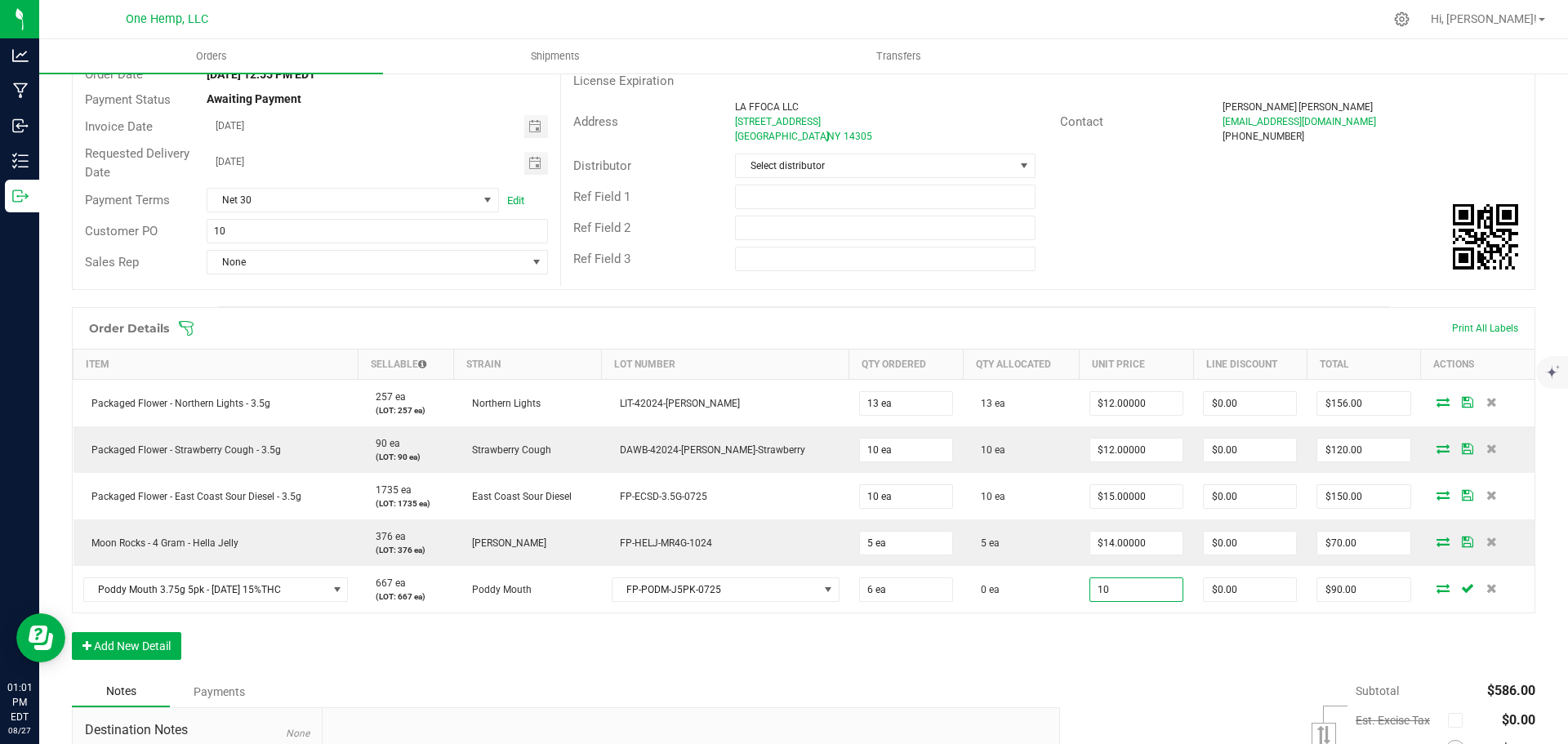
type input "$10.00000"
type input "$60.00"
click at [1165, 637] on div "Order Details Print All Labels Item Sellable Strain Lot Number Qty Ordered Qty …" at bounding box center [803, 491] width 1463 height 369
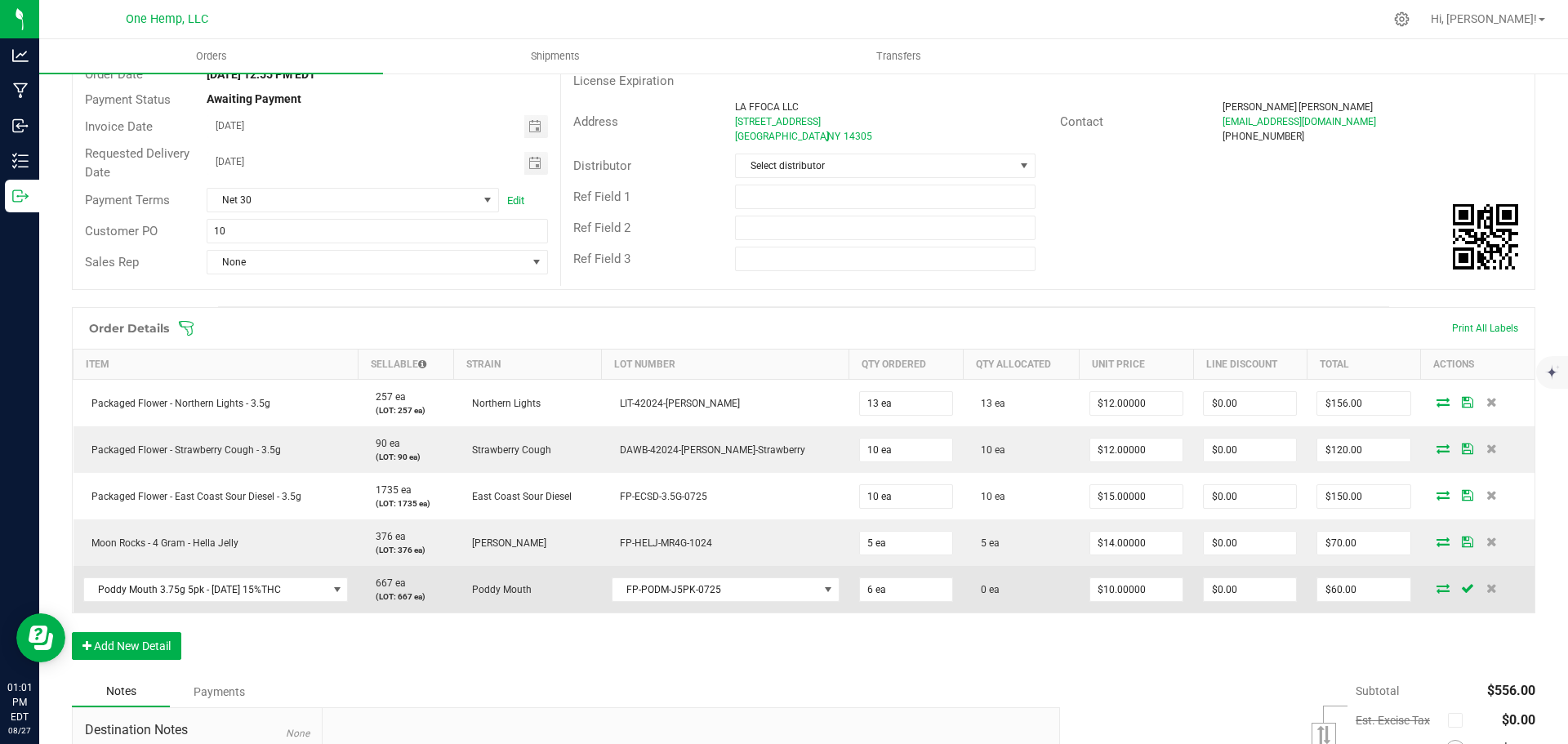
click at [1436, 591] on icon at bounding box center [1443, 588] width 14 height 10
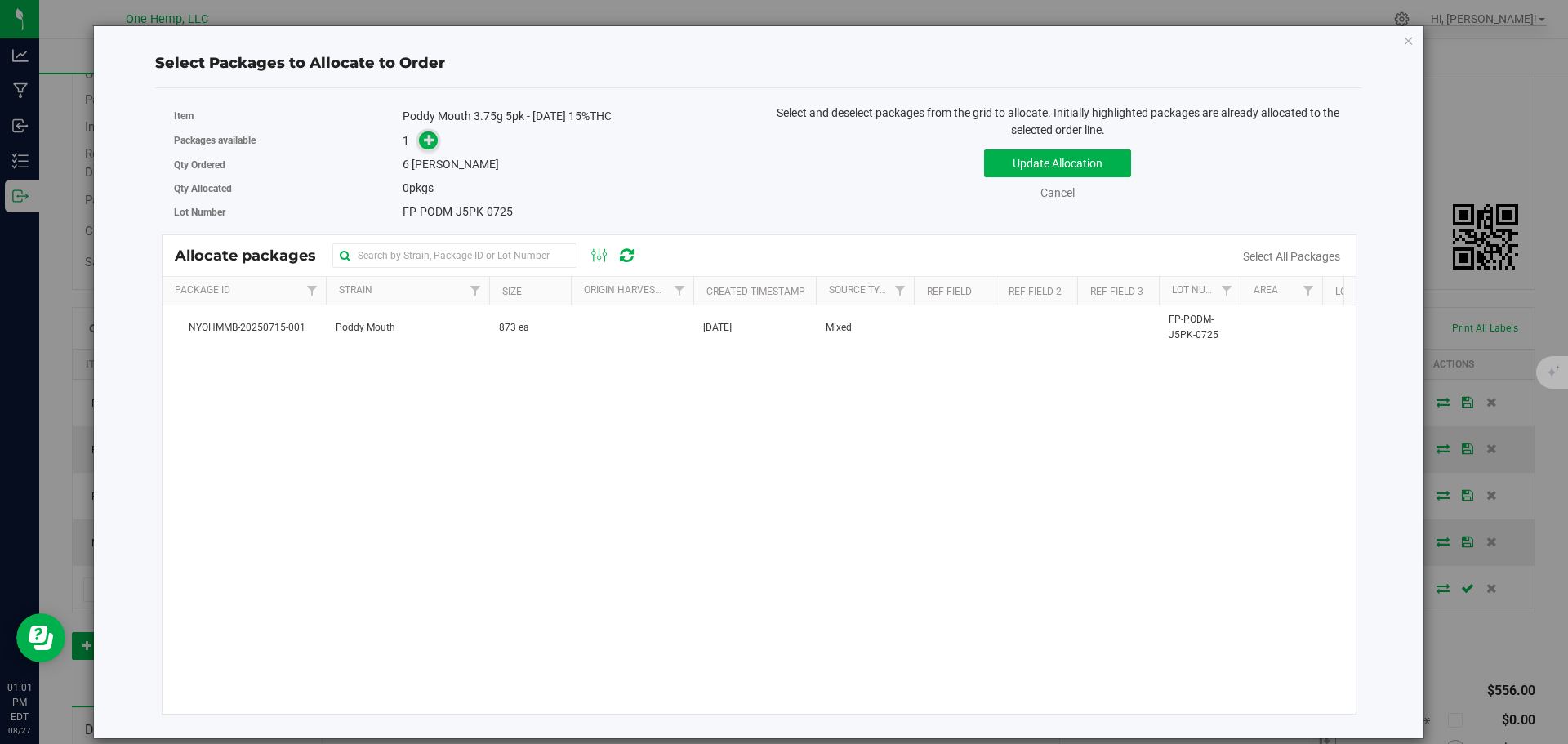
click at [432, 142] on icon at bounding box center [429, 140] width 12 height 12
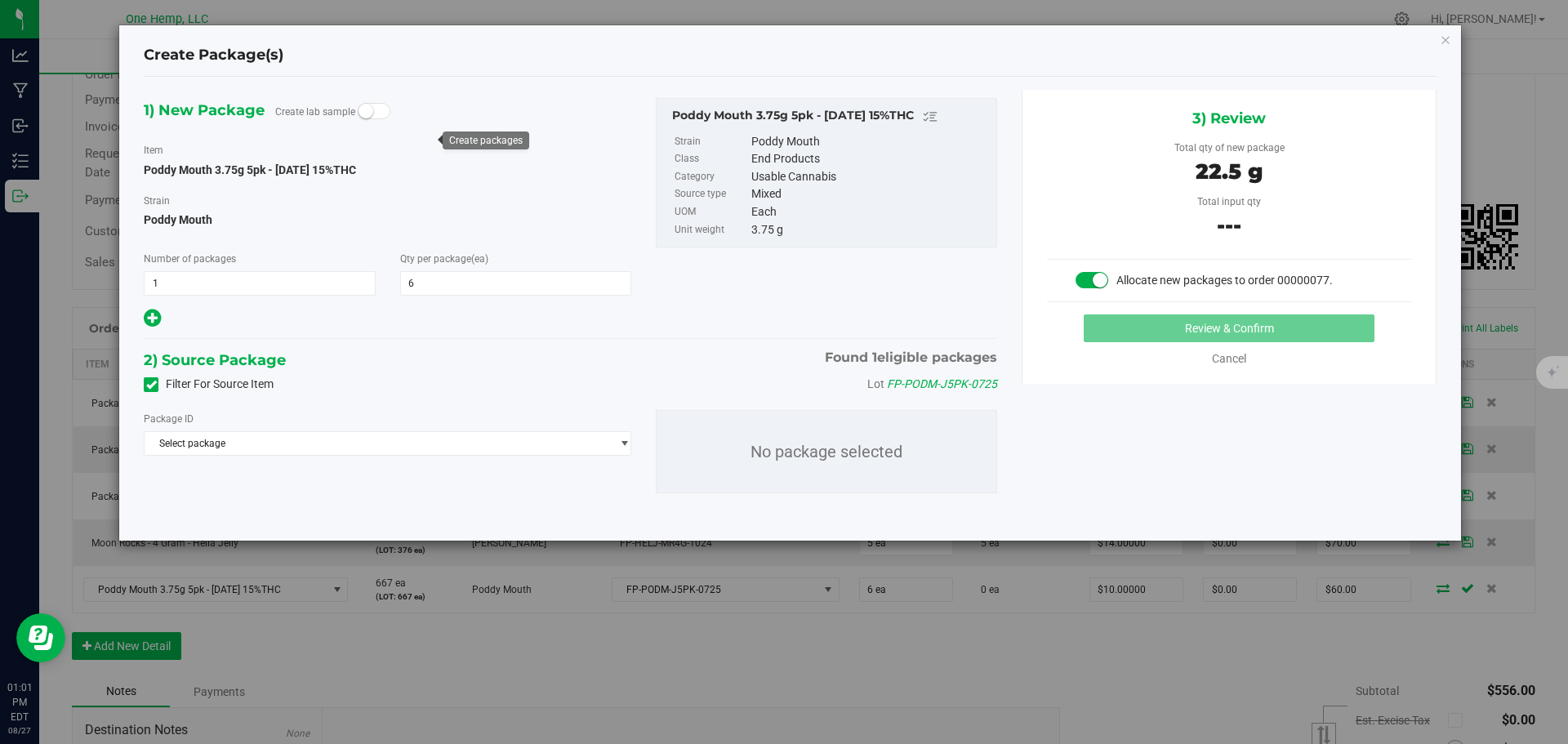
click at [186, 383] on label "Filter For Source Item" at bounding box center [208, 384] width 130 height 17
click at [0, 0] on input "Filter For Source Item" at bounding box center [0, 0] width 0 height 0
click at [206, 427] on div "Package ID" at bounding box center [387, 419] width 487 height 17
click at [231, 464] on div "Package ID Select package NYOHMMB-20250715-001 No package selected" at bounding box center [570, 451] width 878 height 109
drag, startPoint x: 215, startPoint y: 445, endPoint x: 319, endPoint y: 481, distance: 110.1
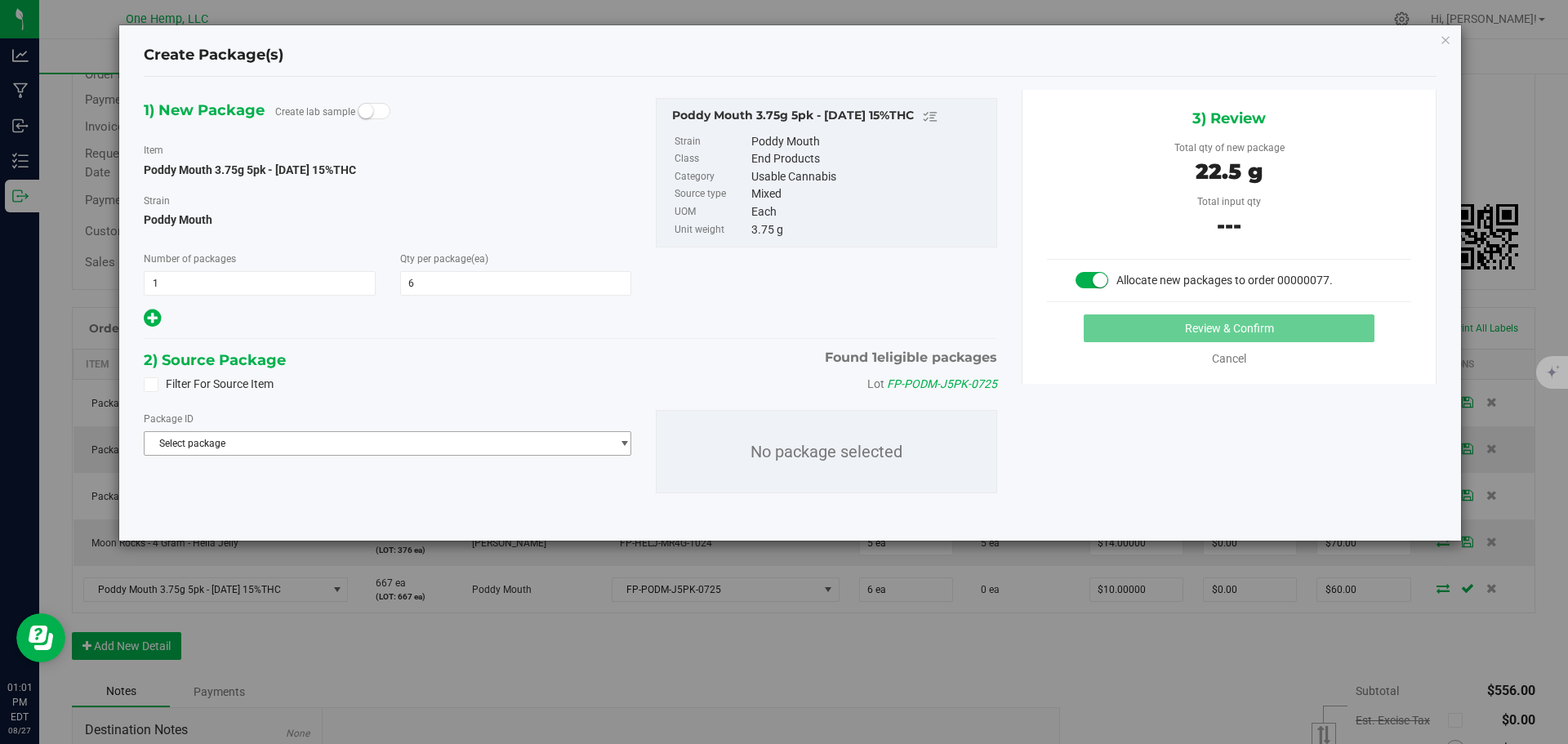
click at [216, 445] on span "Select package" at bounding box center [377, 444] width 465 height 23
click at [363, 499] on li "NYOHMMB-20250715-001 ( Poddy Mouth 3.75g 5pk - [DATE] 15%THC )" at bounding box center [387, 510] width 485 height 23
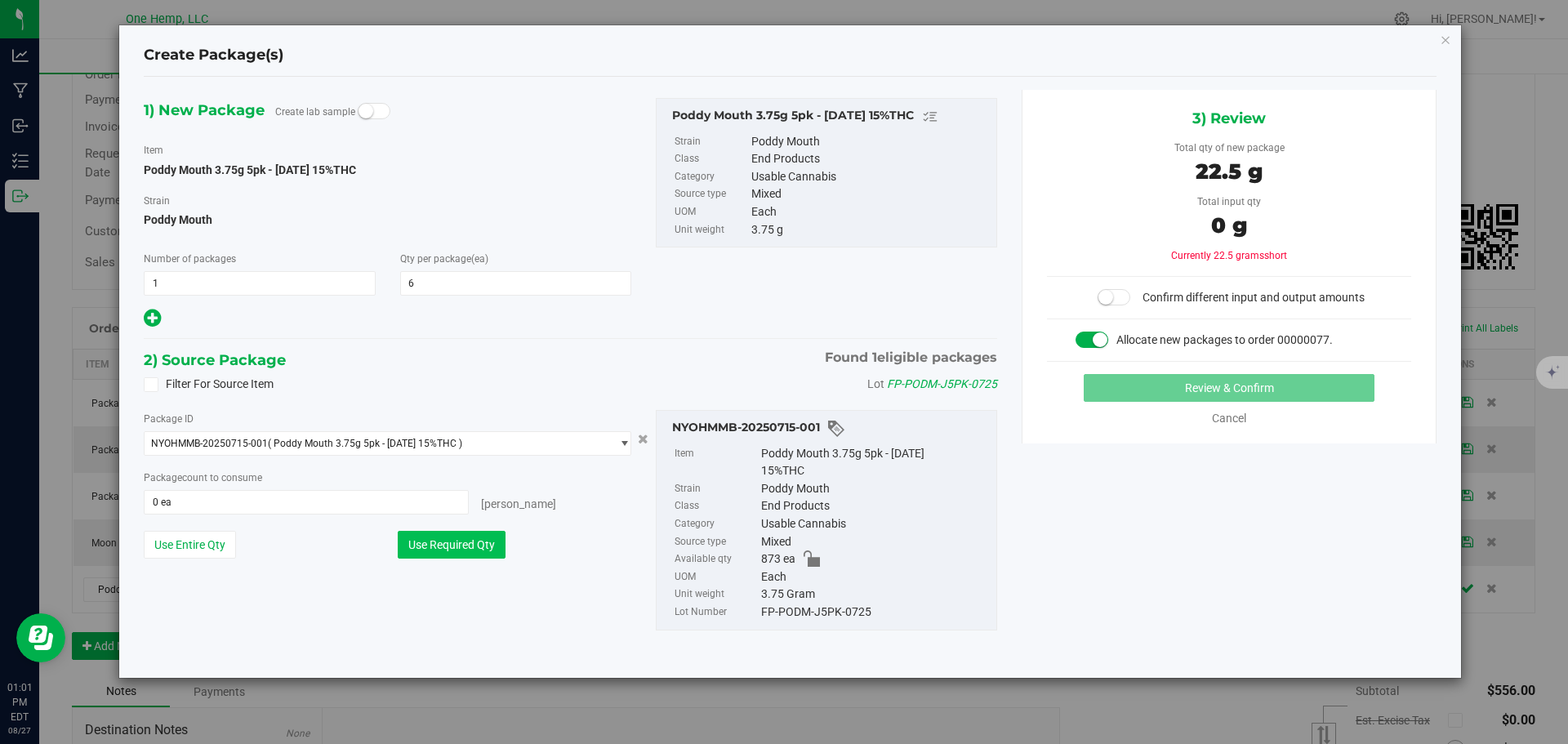
click at [452, 535] on button "Use Required Qty" at bounding box center [452, 544] width 108 height 28
type input "6 ea"
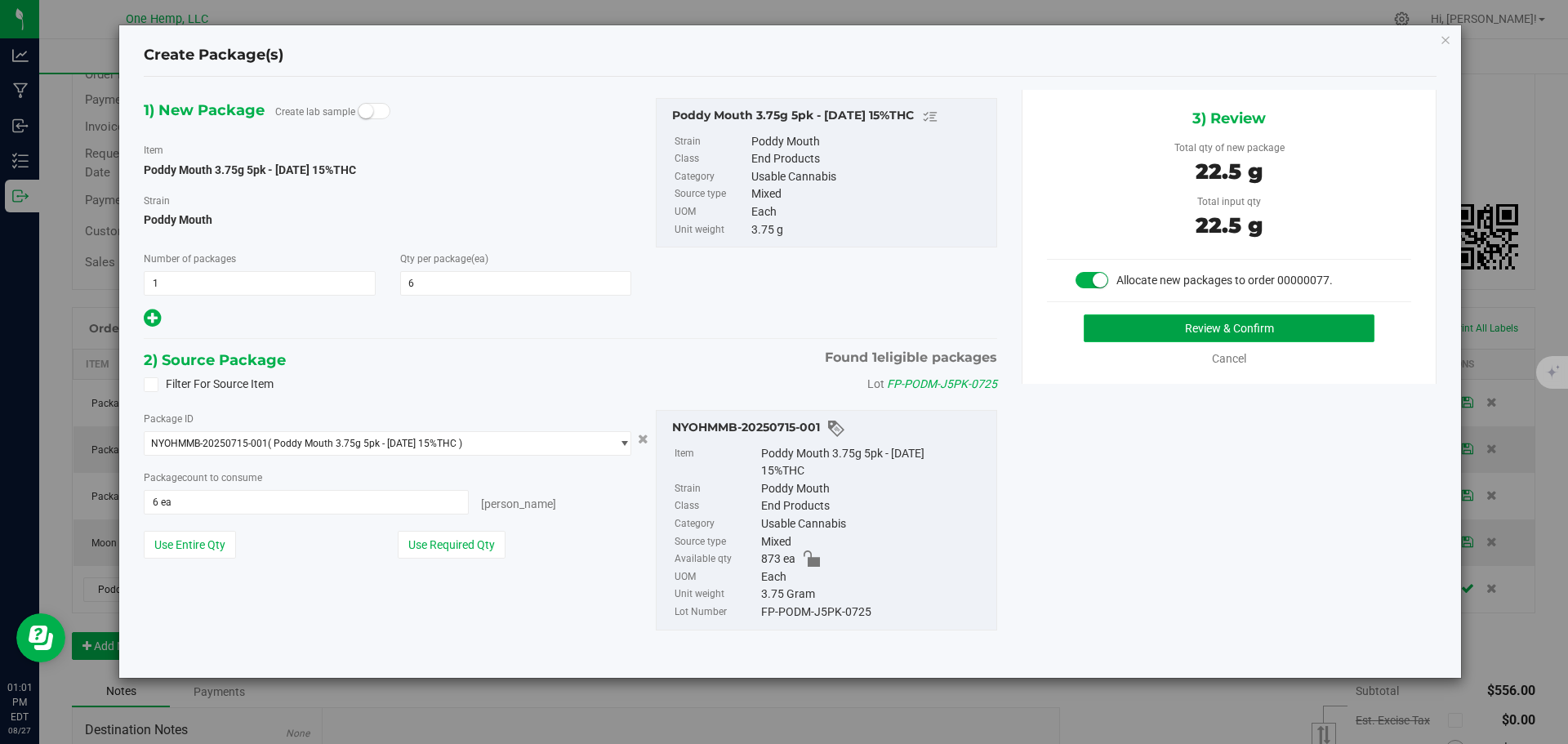
click at [1230, 322] on button "Review & Confirm" at bounding box center [1228, 328] width 290 height 28
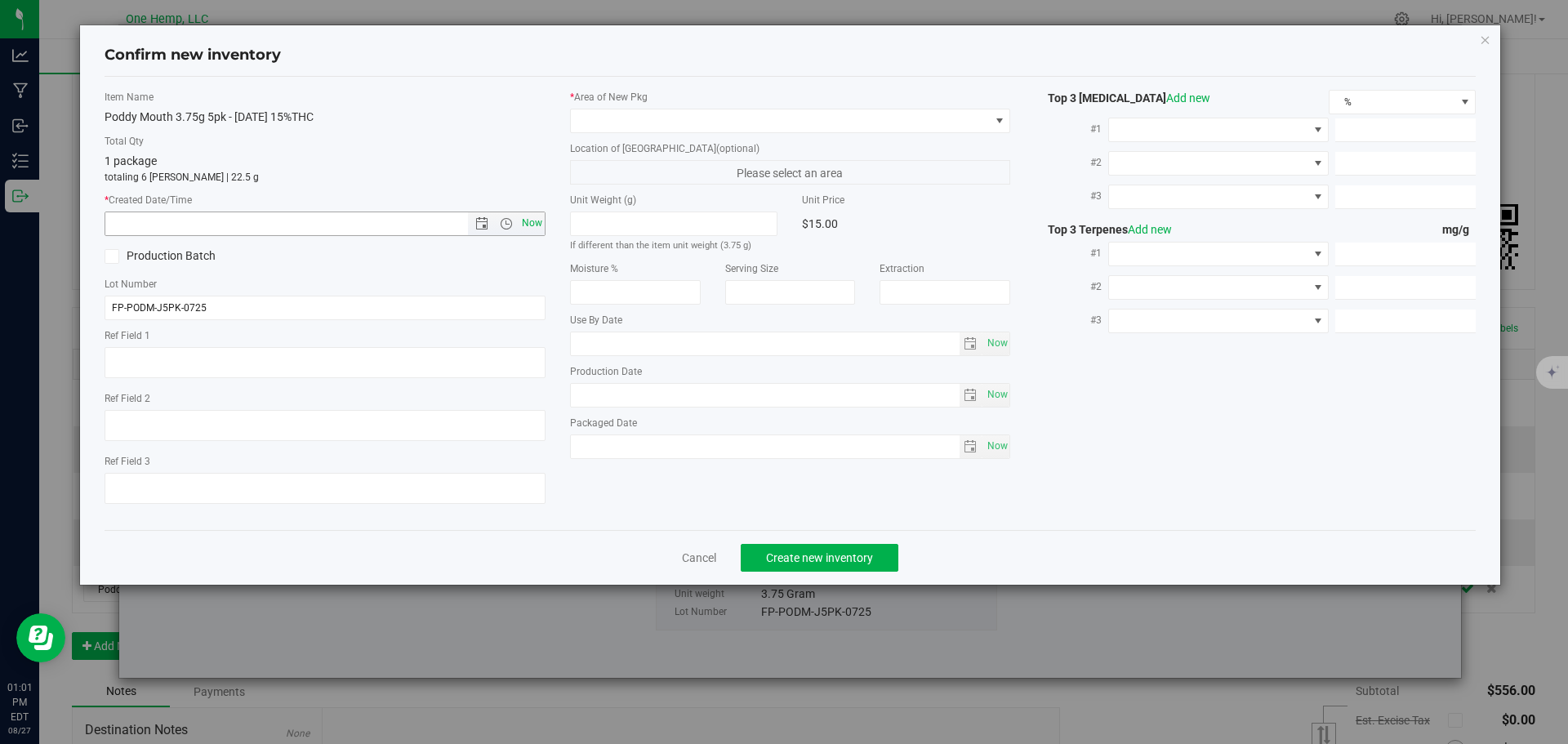
click at [536, 229] on span "Now" at bounding box center [531, 223] width 28 height 24
type input "[DATE] 1:01 PM"
click at [698, 109] on span at bounding box center [790, 121] width 441 height 24
click at [699, 120] on span at bounding box center [780, 121] width 419 height 23
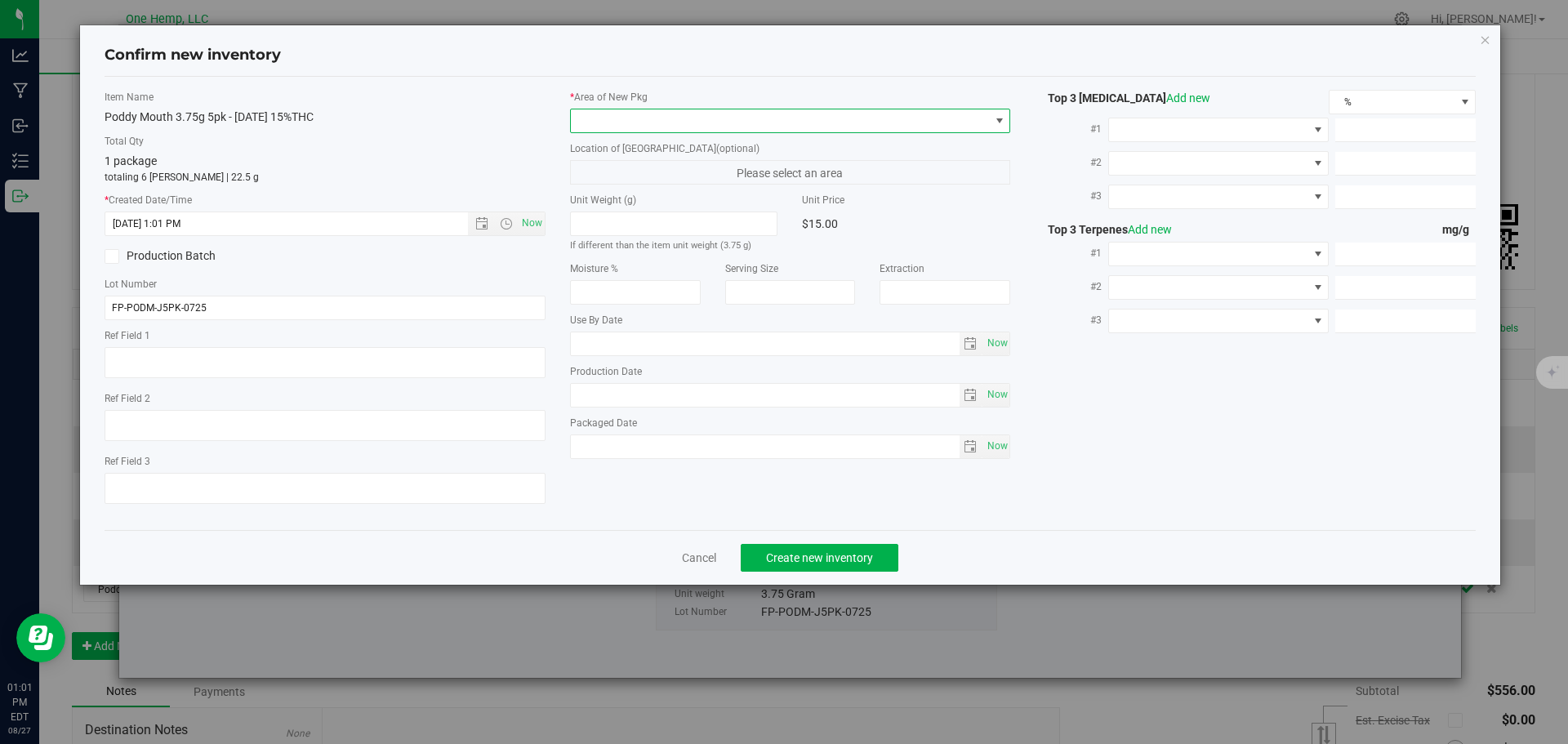
click at [663, 109] on span at bounding box center [780, 121] width 419 height 23
click at [617, 187] on li "Lab" at bounding box center [789, 188] width 439 height 23
click at [813, 551] on span "Create new inventory" at bounding box center [819, 558] width 107 height 14
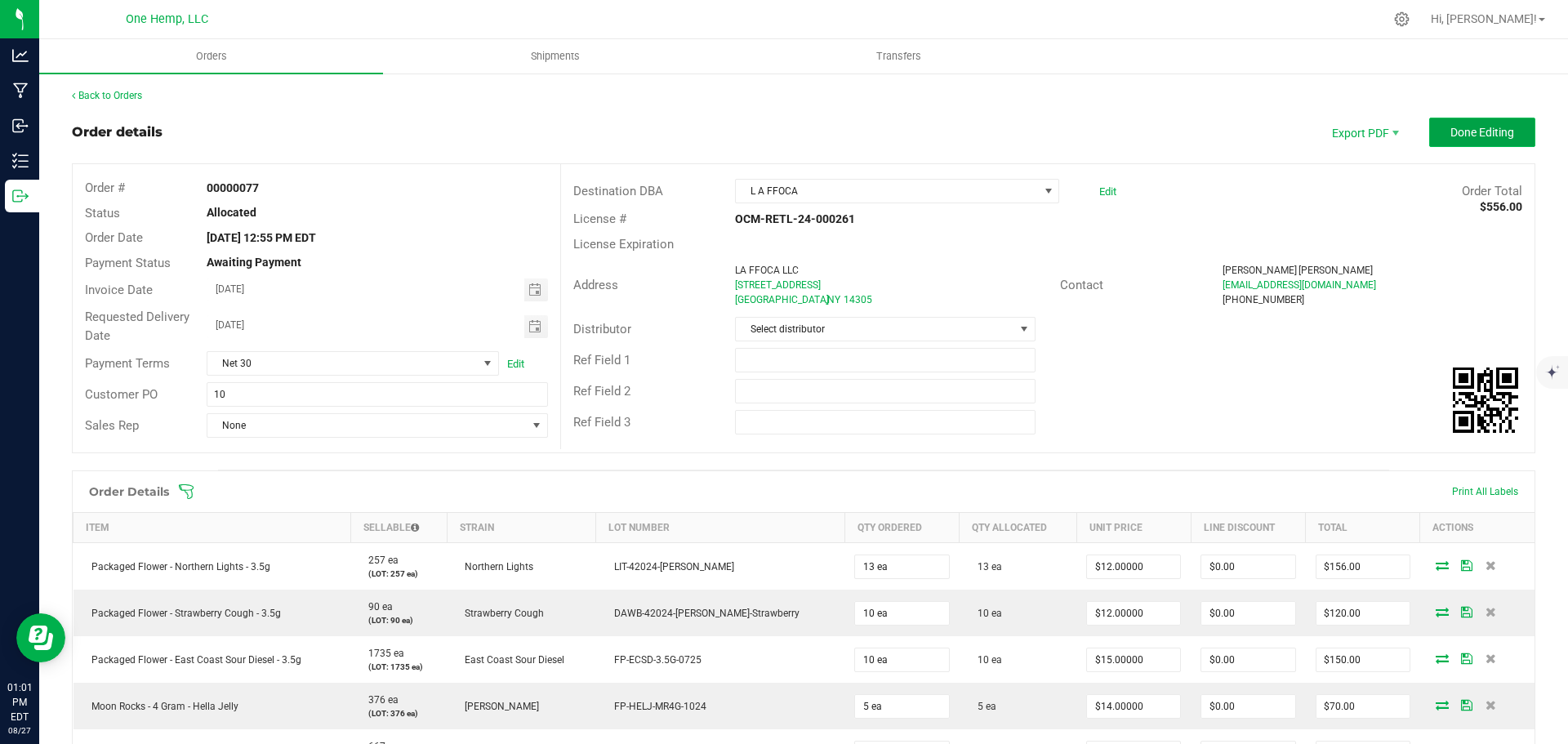
click at [1499, 132] on span "Done Editing" at bounding box center [1482, 132] width 64 height 14
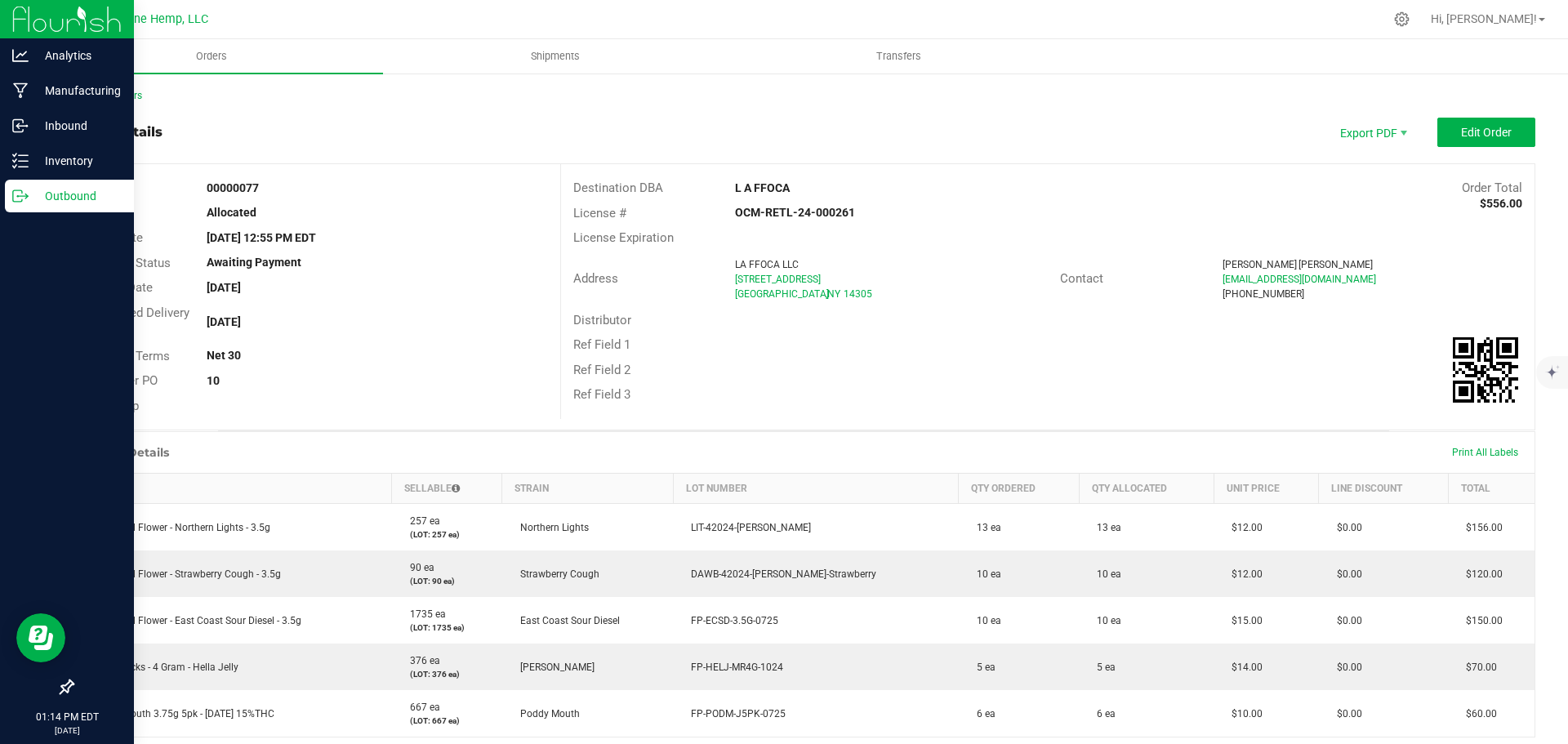
click at [43, 180] on div "Outbound" at bounding box center [69, 196] width 129 height 33
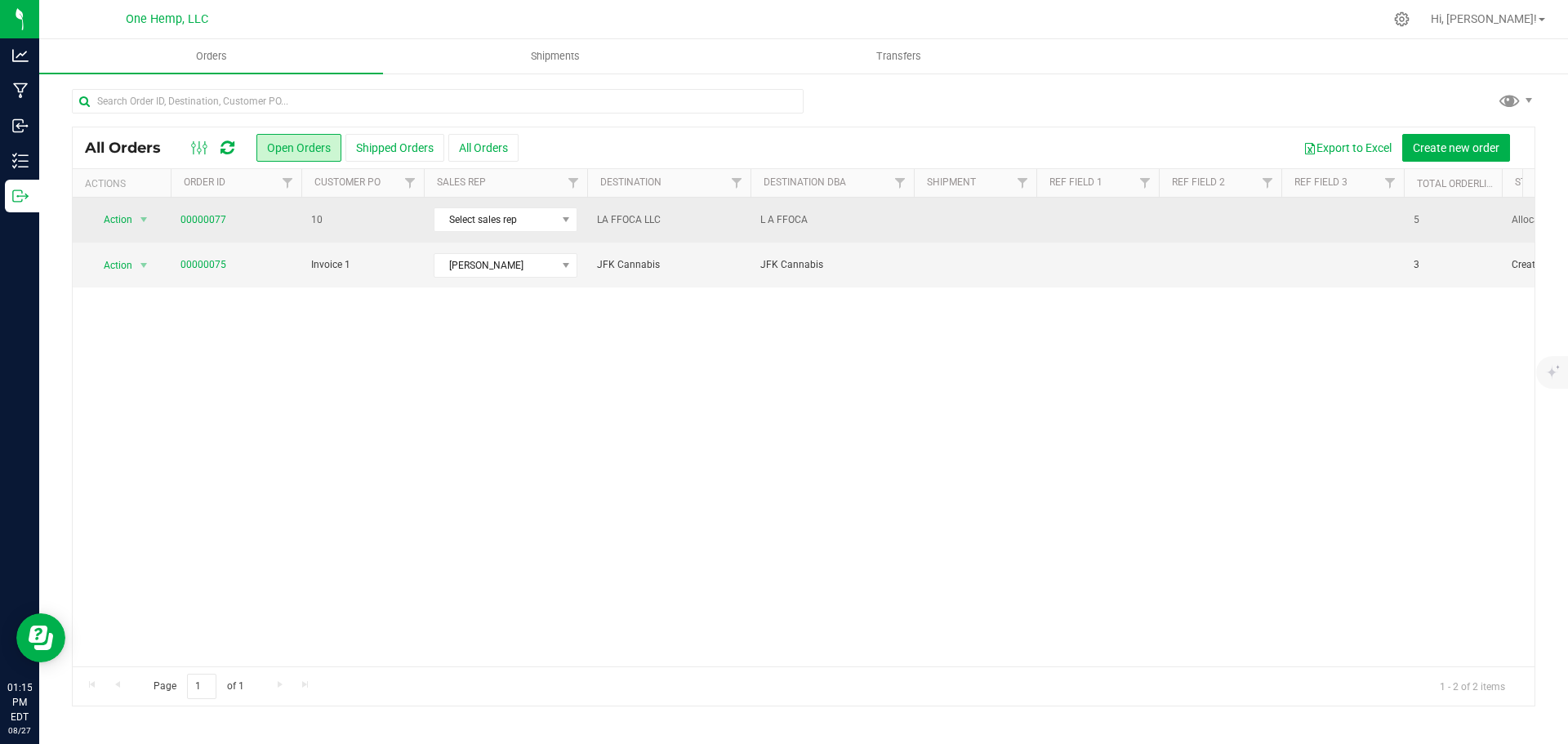
click at [316, 220] on span "10" at bounding box center [362, 220] width 103 height 15
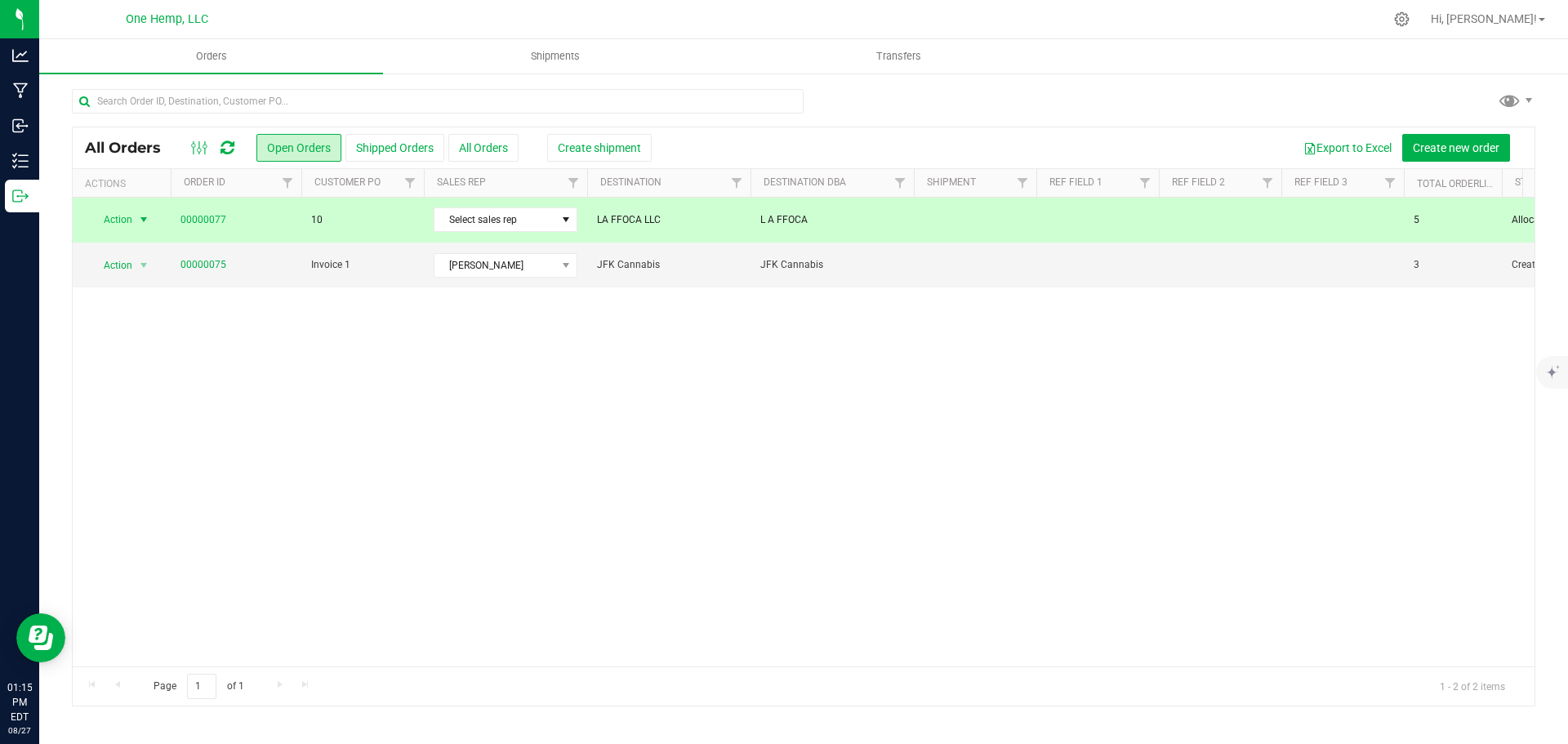
click at [141, 226] on span "select" at bounding box center [144, 220] width 14 height 14
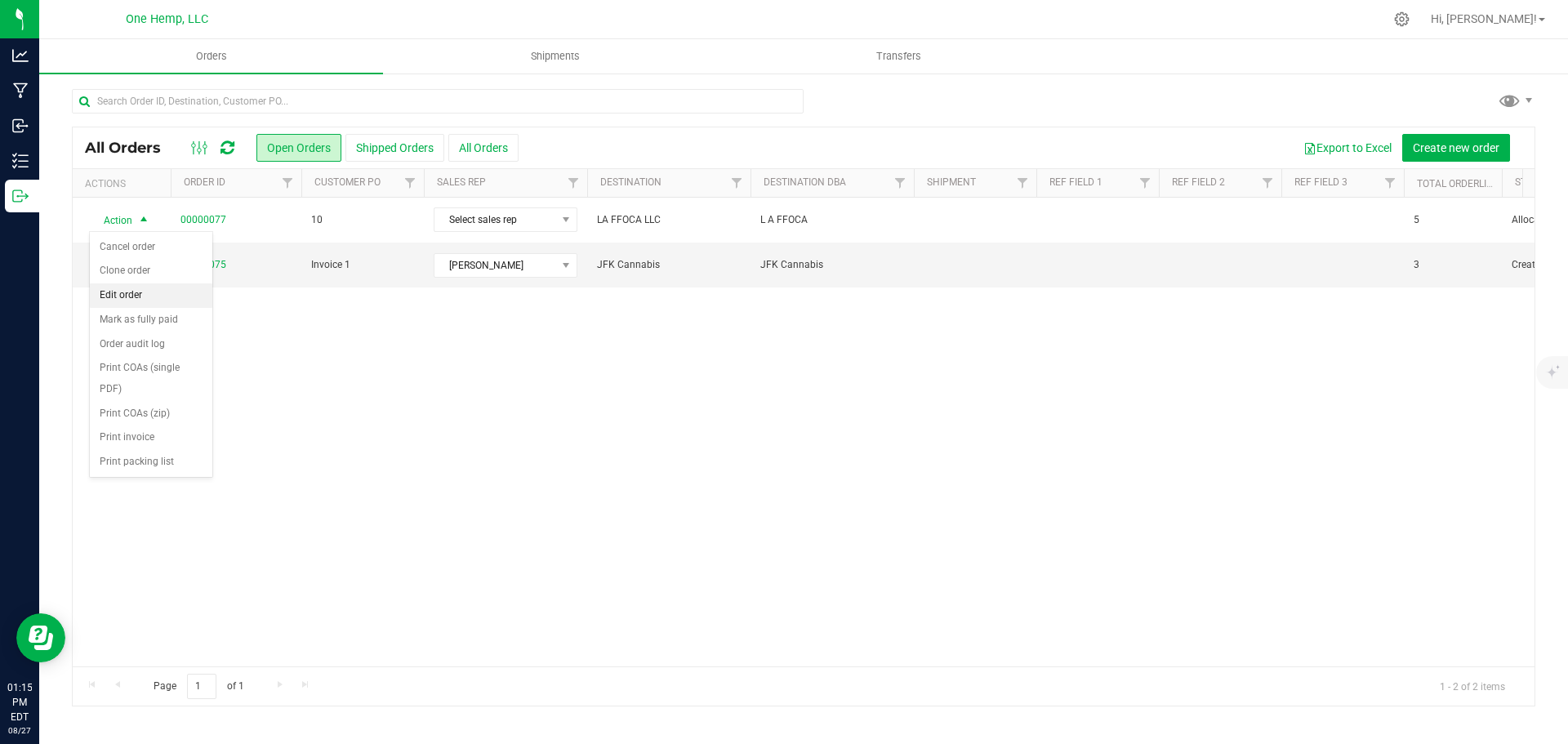
click at [132, 295] on li "Edit order" at bounding box center [151, 295] width 123 height 24
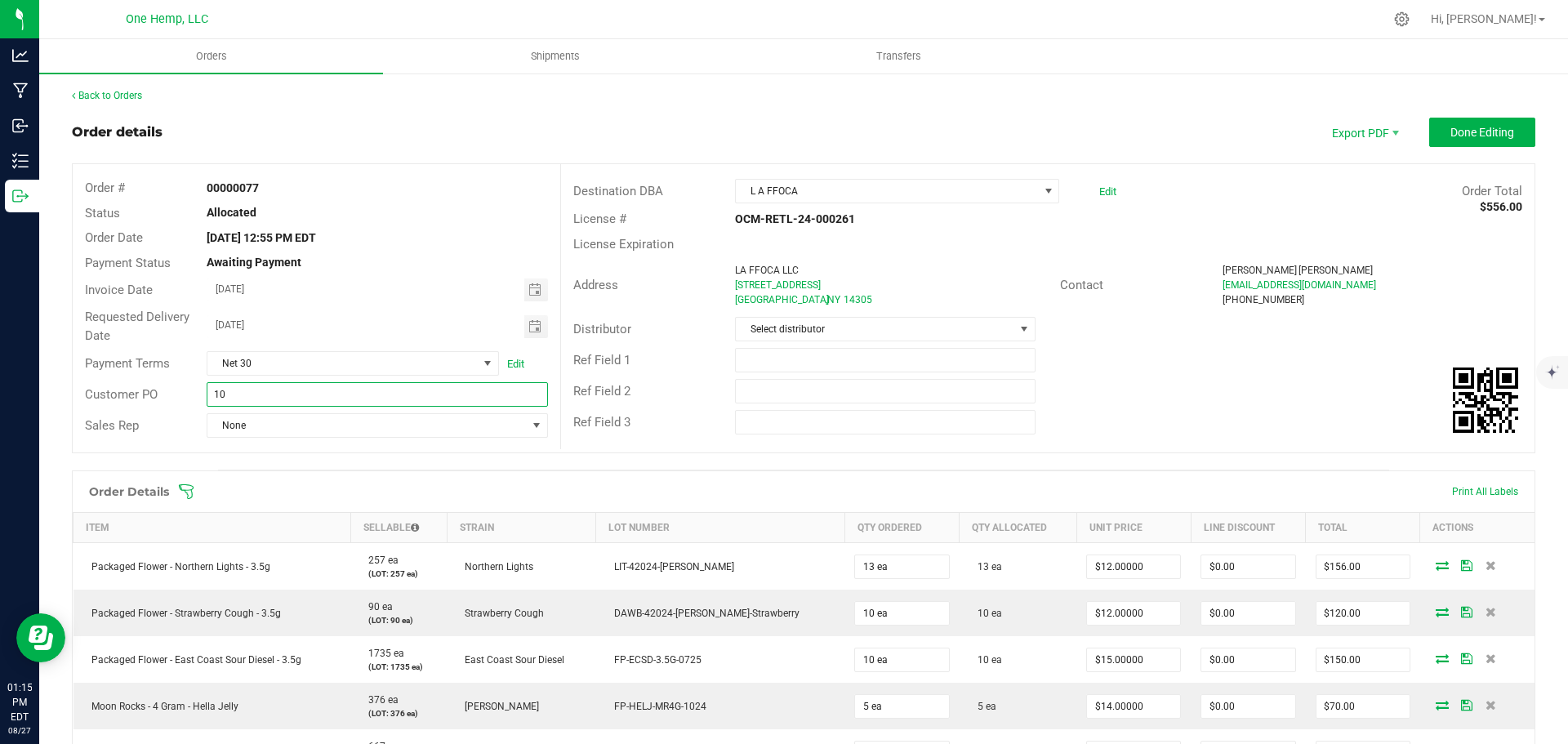
click at [207, 400] on input "10" at bounding box center [376, 394] width 341 height 24
type input "Invoice 10"
click at [1452, 126] on span "Done Editing" at bounding box center [1482, 132] width 64 height 14
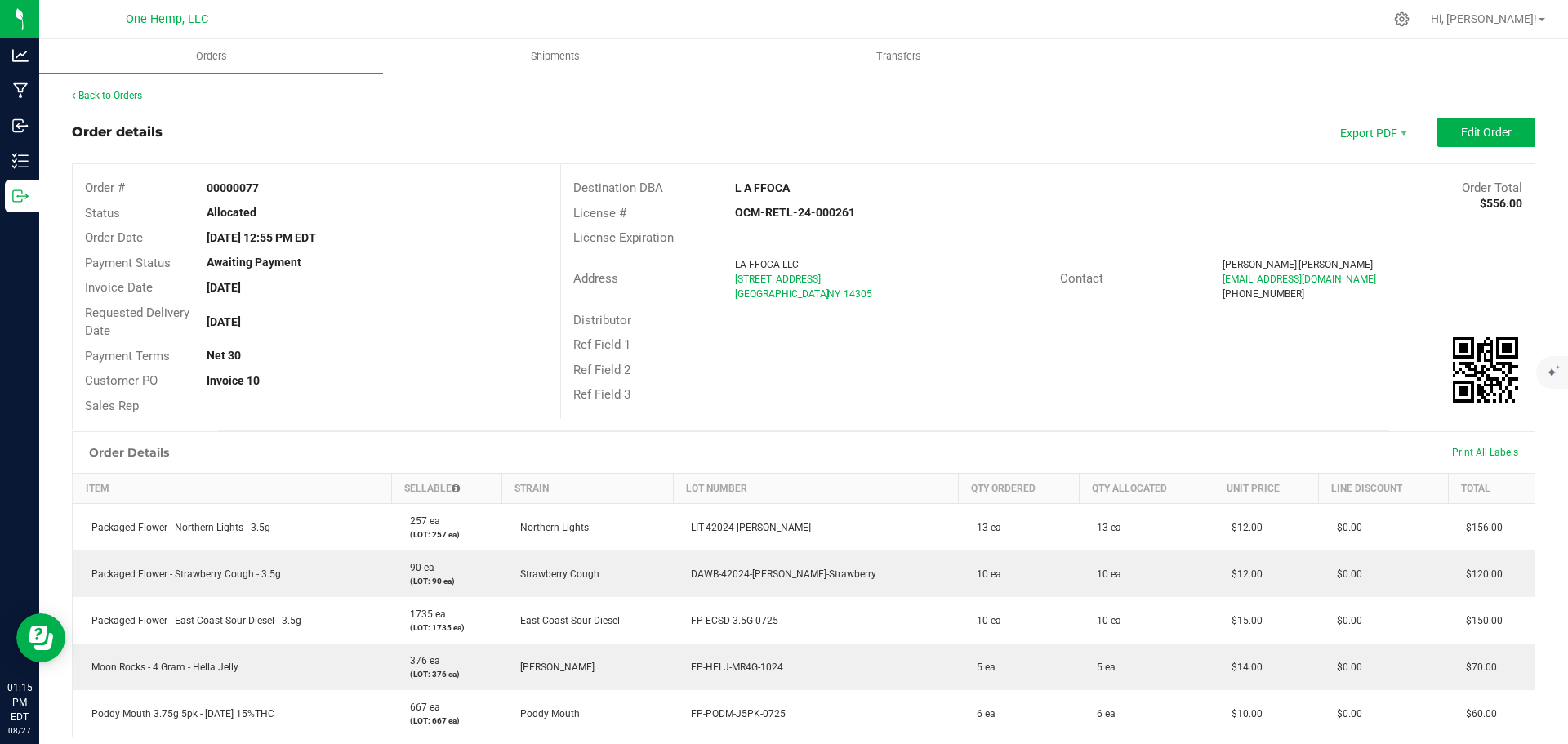
click at [128, 96] on link "Back to Orders" at bounding box center [106, 96] width 70 height 12
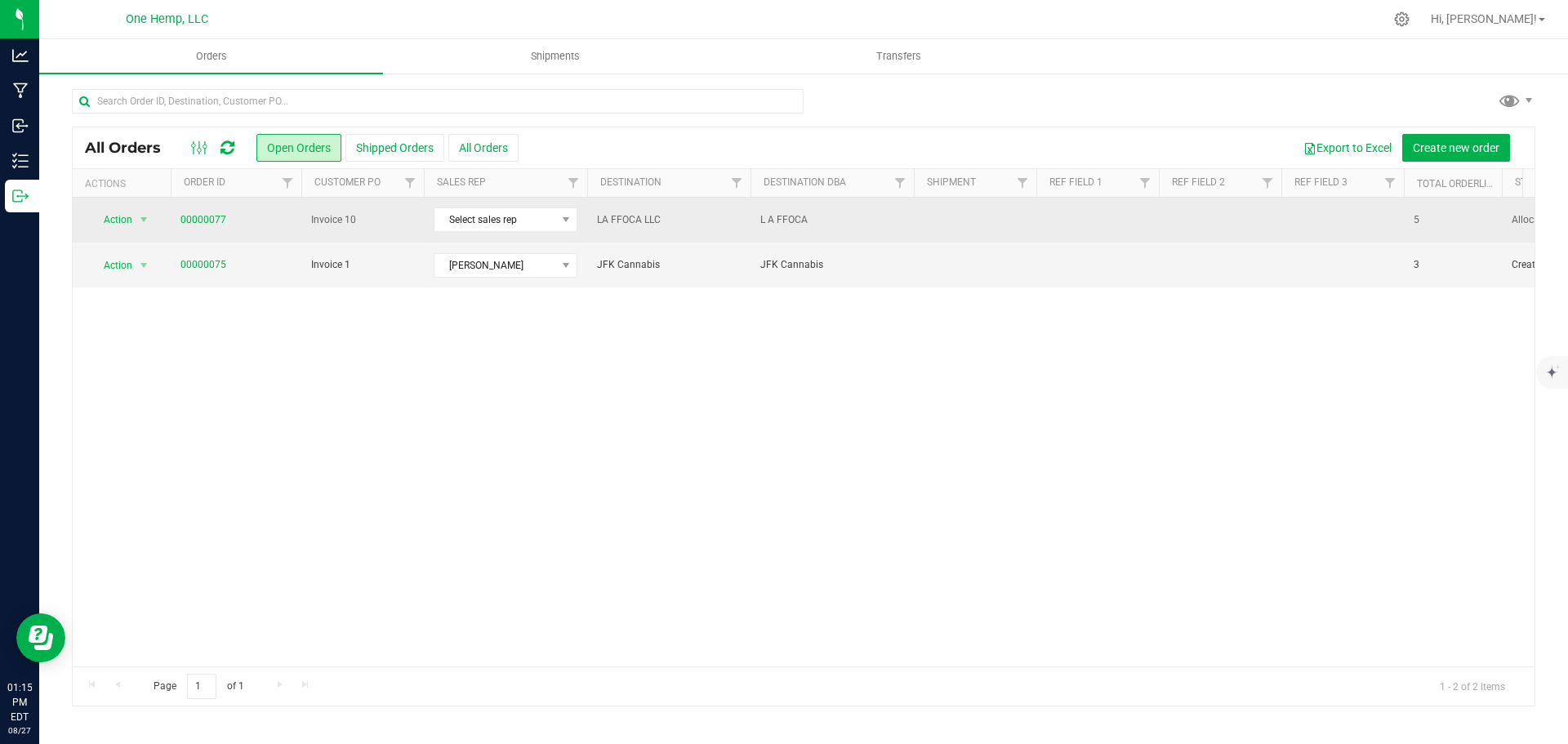
click at [395, 221] on span "Invoice 10" at bounding box center [362, 220] width 103 height 15
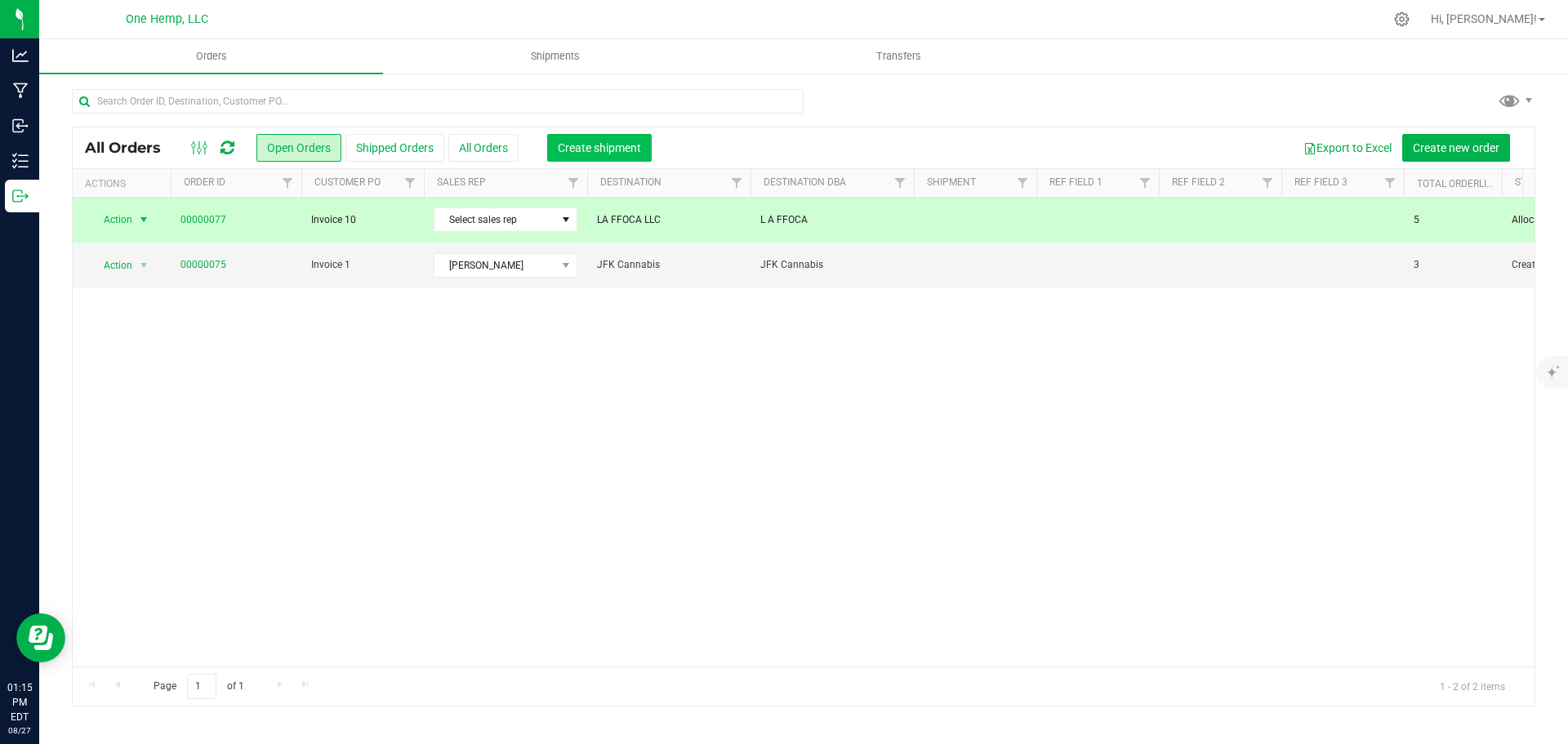
click at [602, 141] on span "Create shipment" at bounding box center [599, 148] width 83 height 14
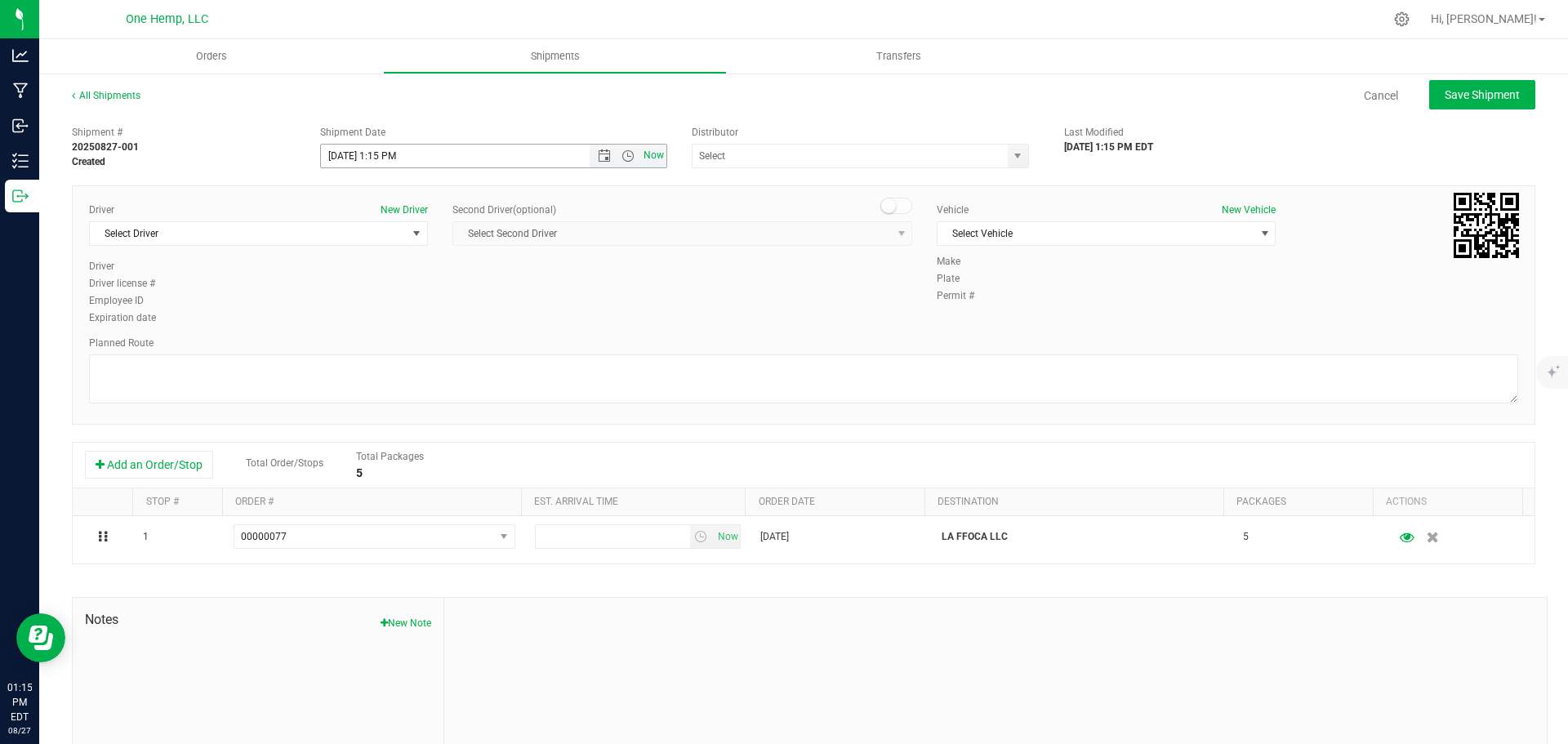
click at [656, 155] on span "Now" at bounding box center [653, 155] width 28 height 24
click at [308, 228] on span "Select Driver" at bounding box center [248, 234] width 316 height 23
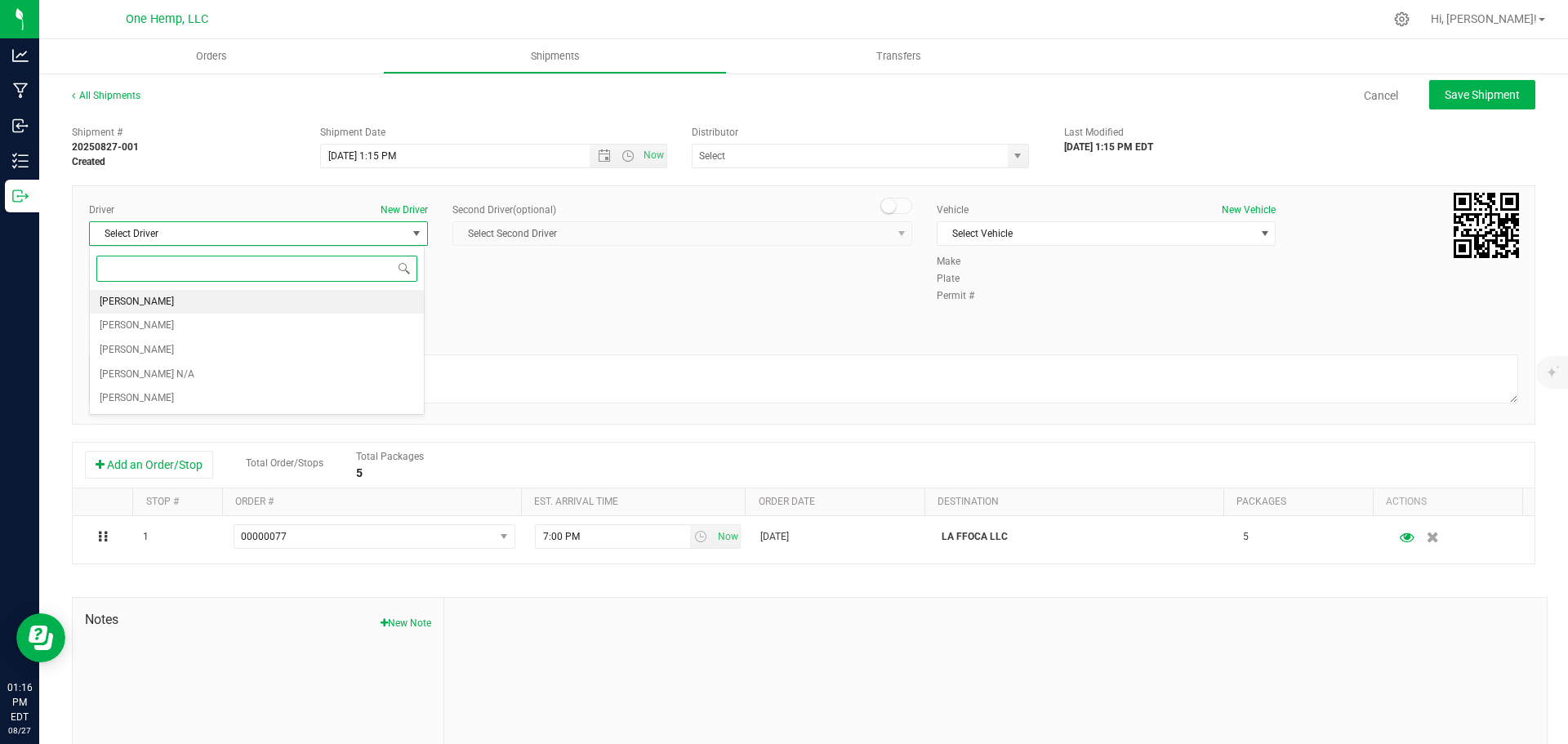
click at [211, 298] on li "[PERSON_NAME]" at bounding box center [257, 301] width 334 height 24
click at [991, 228] on span "Select Vehicle" at bounding box center [1095, 234] width 316 height 23
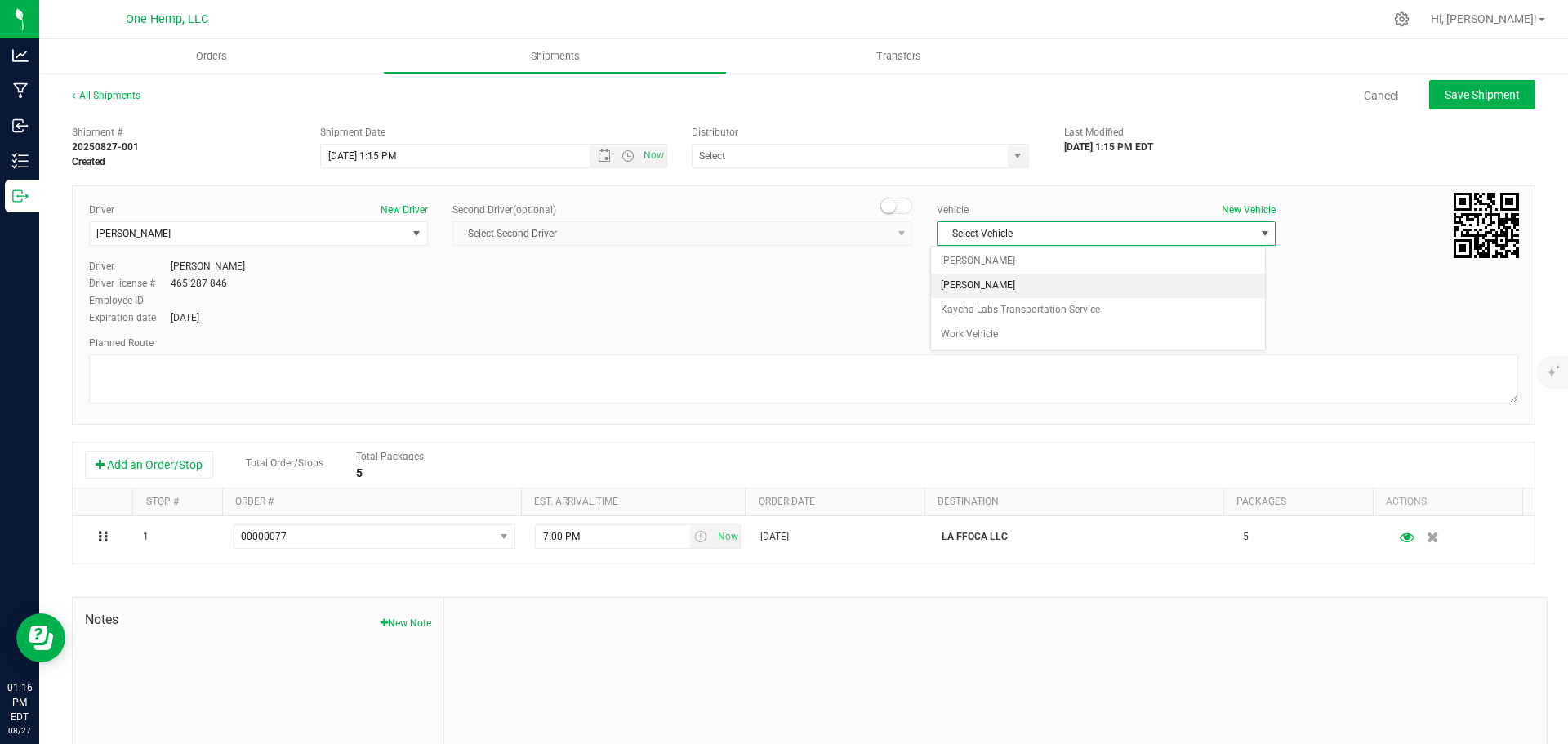
click at [1024, 280] on li "[PERSON_NAME]" at bounding box center [1098, 285] width 334 height 24
click at [296, 339] on div "Planned Route" at bounding box center [803, 343] width 1429 height 14
click at [193, 345] on div "Planned Route" at bounding box center [803, 343] width 1429 height 14
click at [159, 347] on div "Planned Route" at bounding box center [803, 343] width 1429 height 14
click at [221, 342] on div "Planned Route" at bounding box center [803, 343] width 1429 height 14
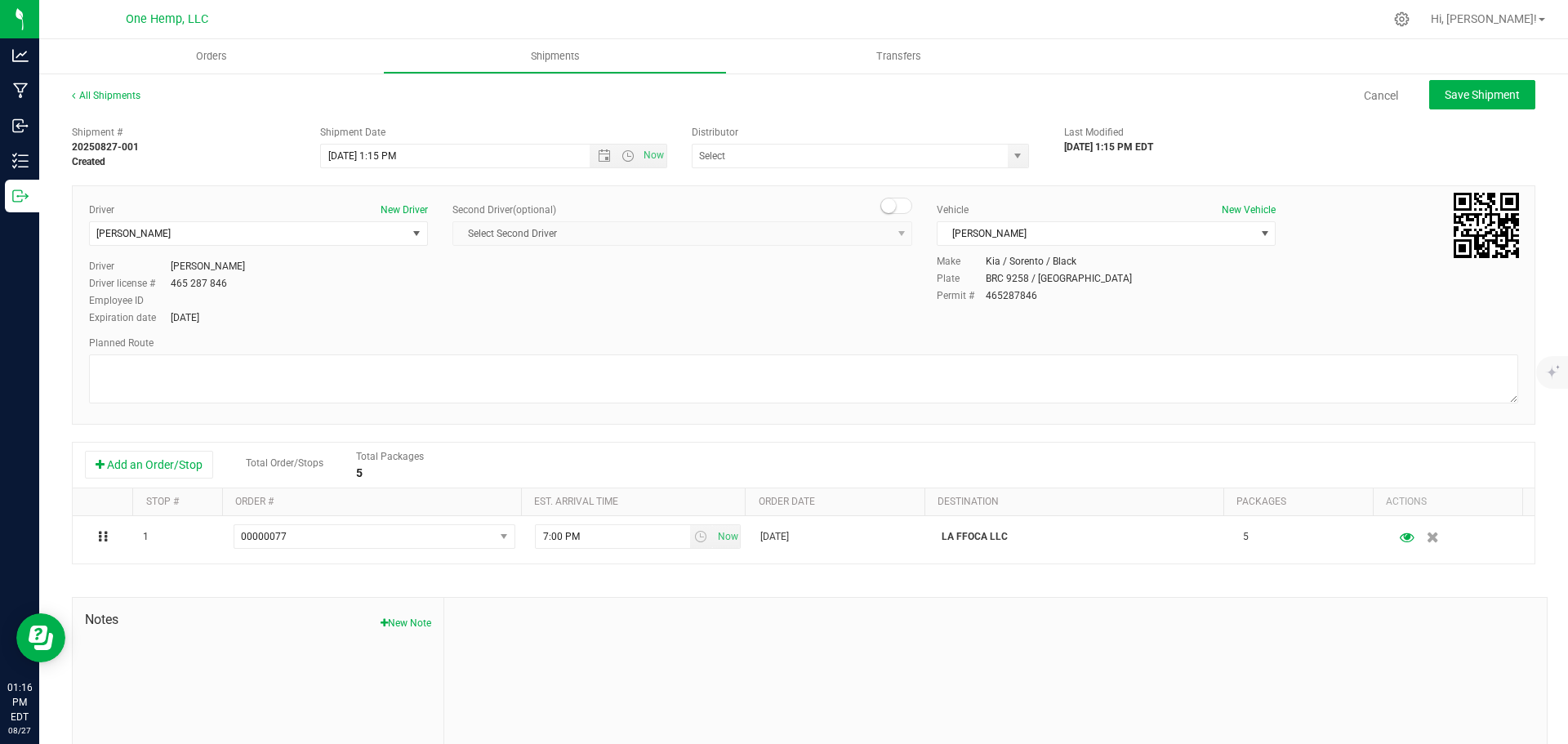
click at [275, 353] on div "Planned Route" at bounding box center [803, 372] width 1429 height 71
click at [314, 370] on textarea at bounding box center [803, 378] width 1429 height 49
type textarea "Pickup"
click at [389, 314] on div "Expiration date [DATE]" at bounding box center [258, 317] width 339 height 14
click at [1496, 98] on span "Save Shipment" at bounding box center [1482, 95] width 75 height 14
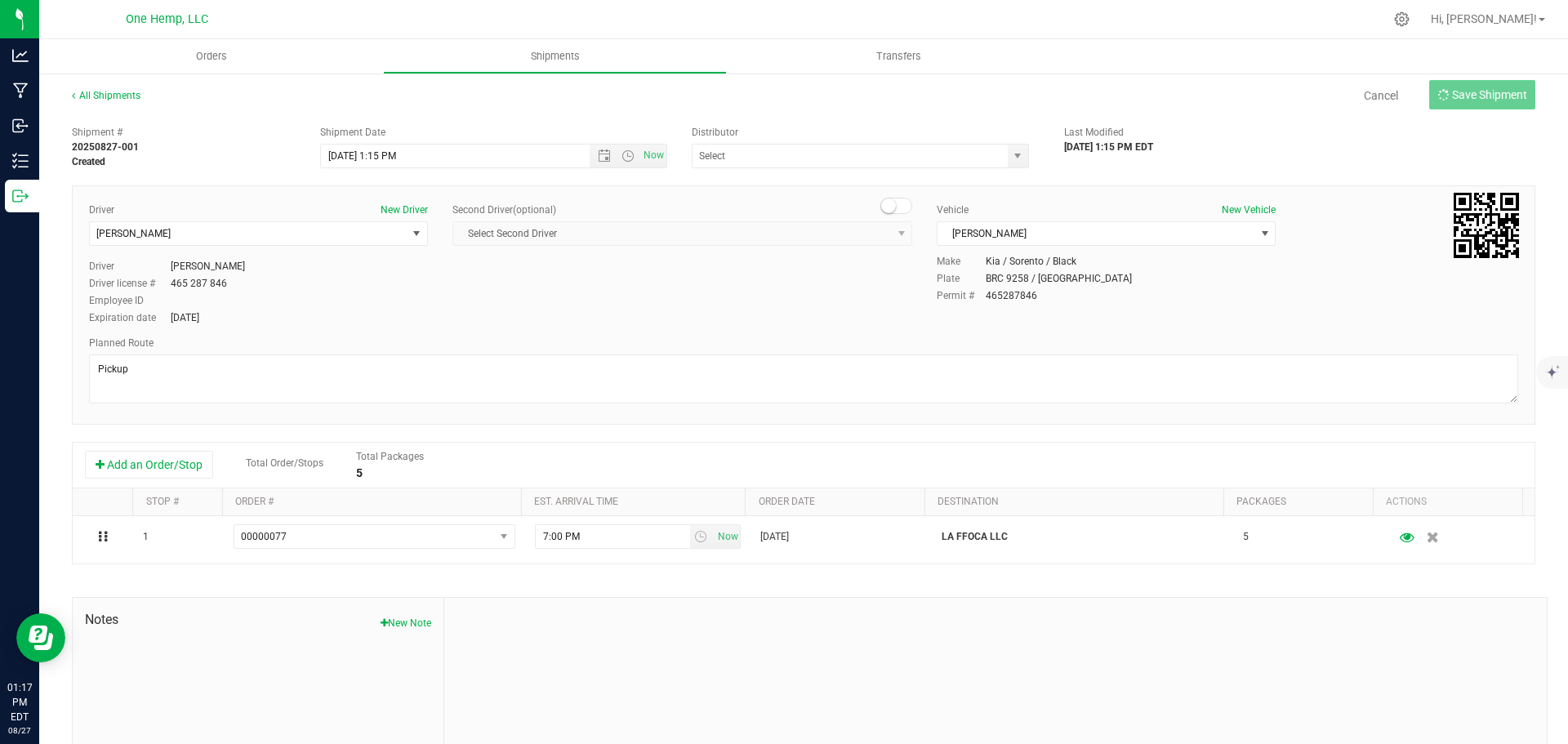
type input "[DATE] 5:15 PM"
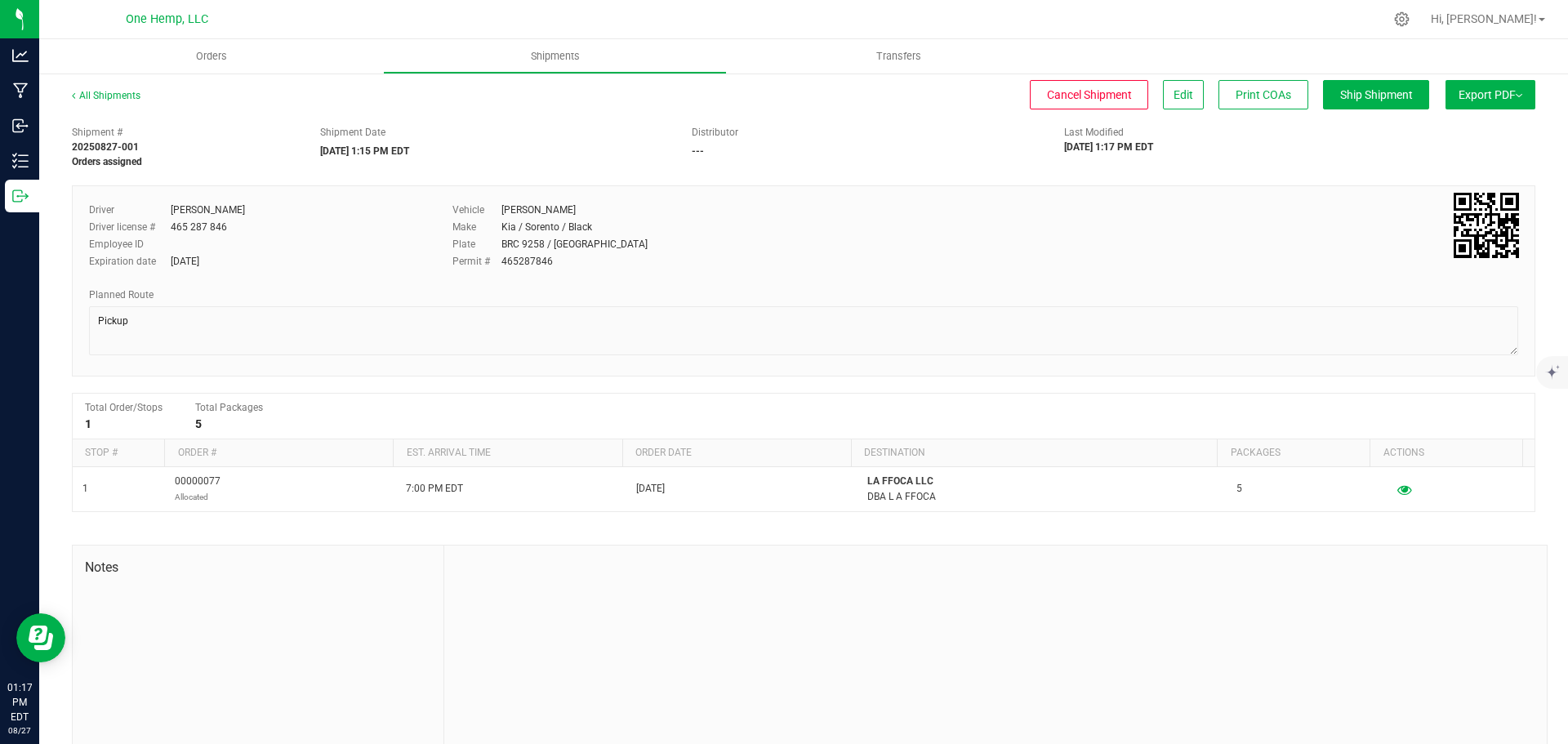
click at [1493, 102] on button "Export PDF" at bounding box center [1490, 95] width 90 height 29
click at [1251, 171] on div "Shipment # 20250827-001 Orders assigned Shipment Date [DATE] 1:15 PM EDT Distri…" at bounding box center [803, 441] width 1463 height 648
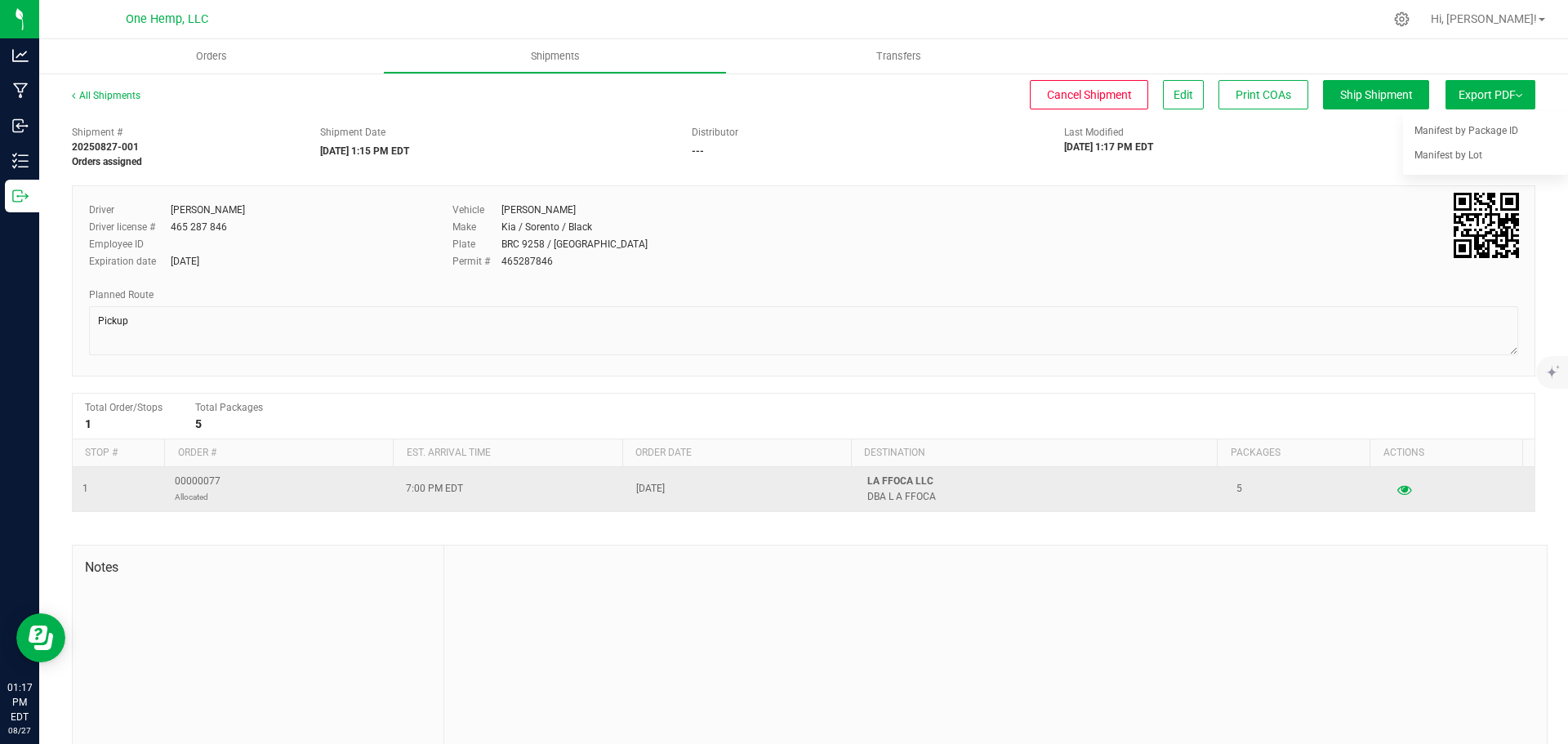
click at [426, 496] on span "7:00 PM EDT" at bounding box center [434, 488] width 57 height 15
click at [1396, 490] on icon "button" at bounding box center [1404, 489] width 15 height 12
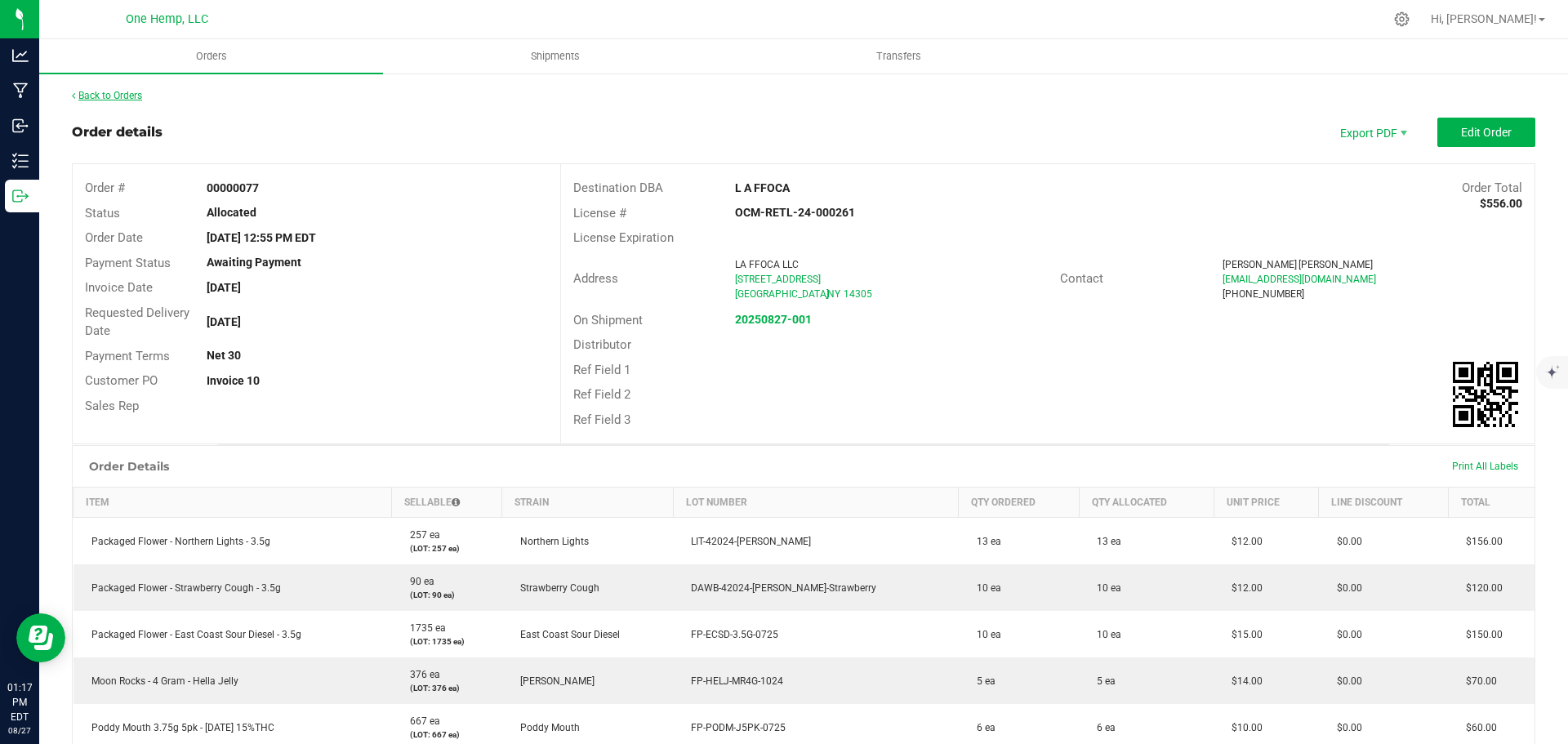
click at [125, 91] on link "Back to Orders" at bounding box center [106, 96] width 70 height 12
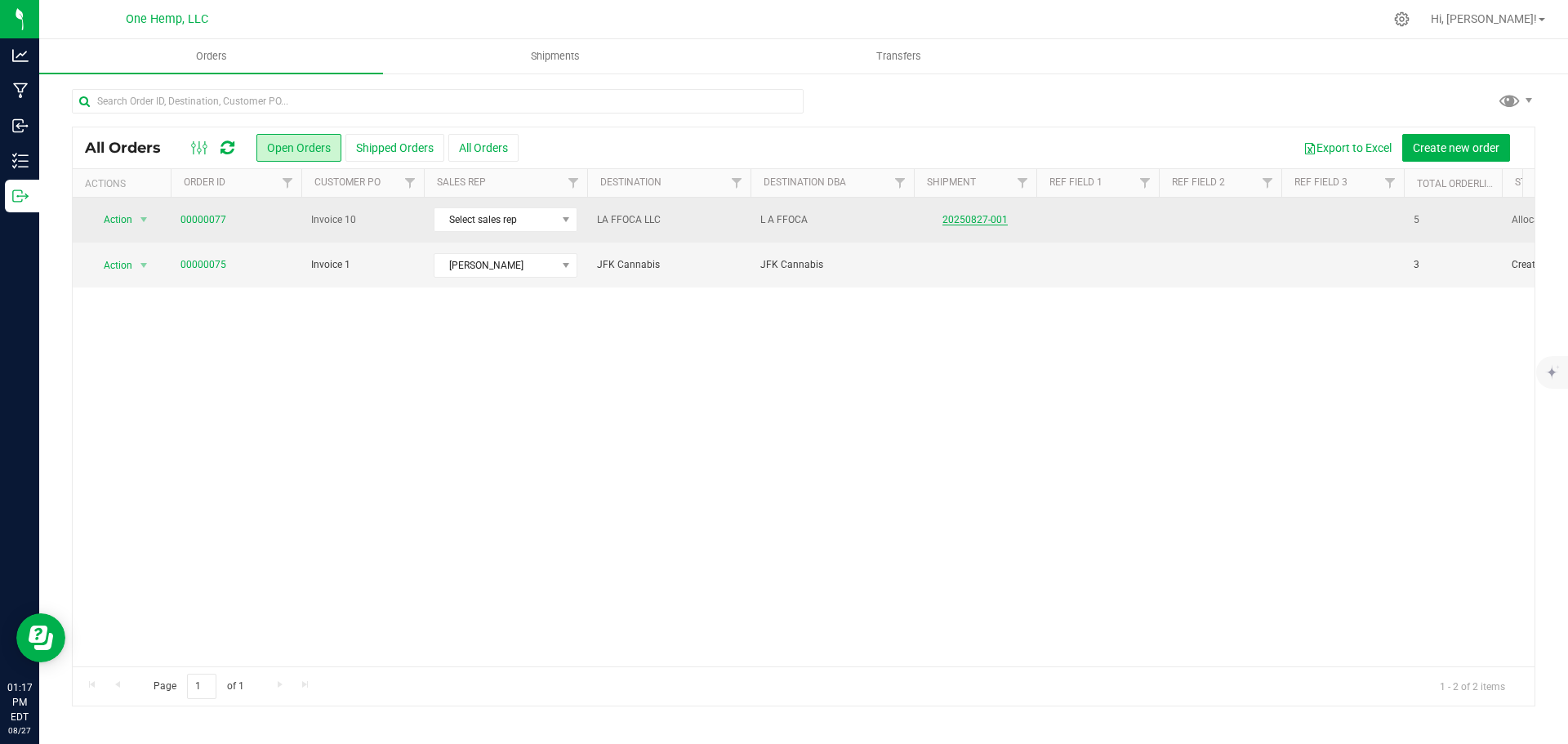
click at [960, 221] on link "20250827-001" at bounding box center [975, 220] width 66 height 12
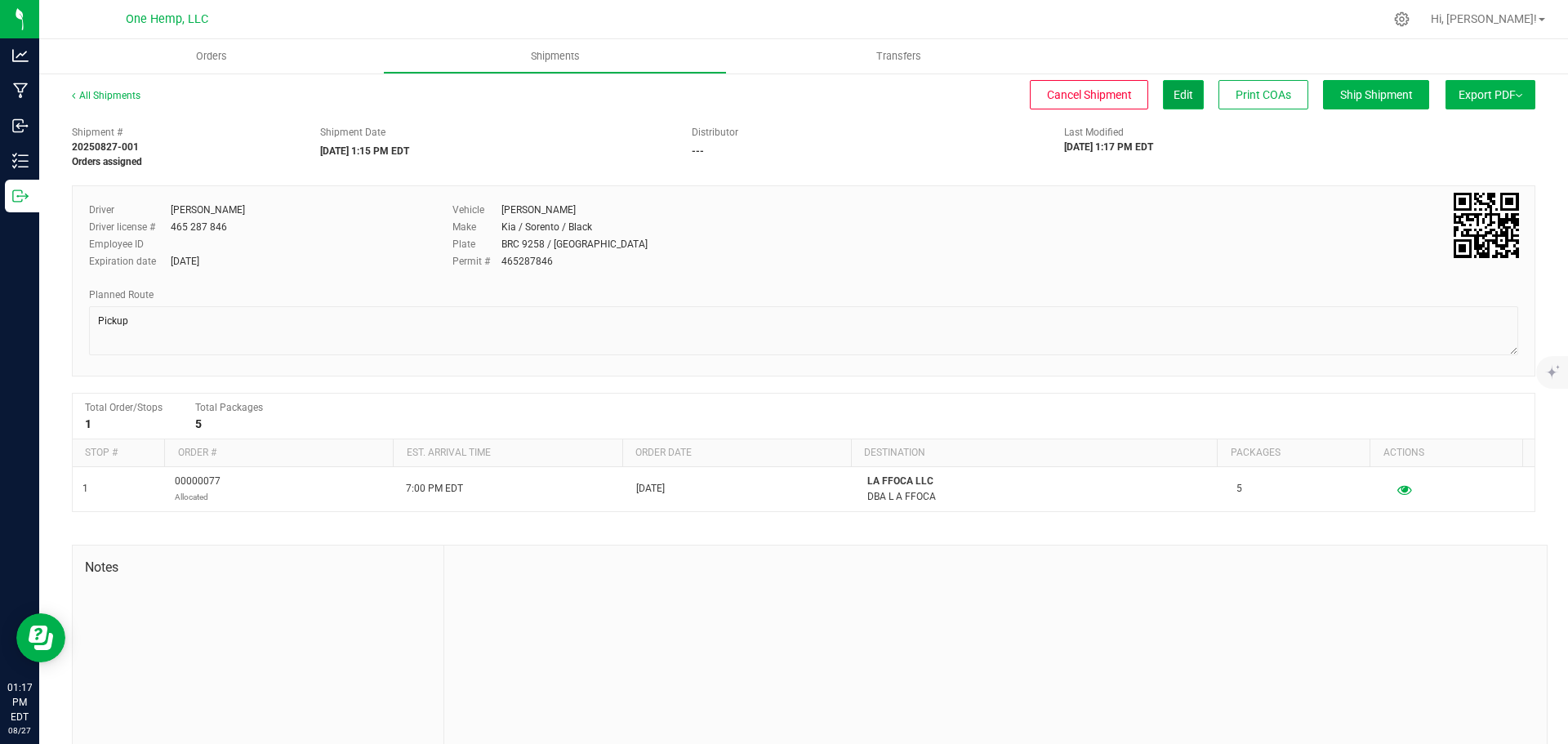
click at [1173, 93] on span "Edit" at bounding box center [1183, 95] width 19 height 14
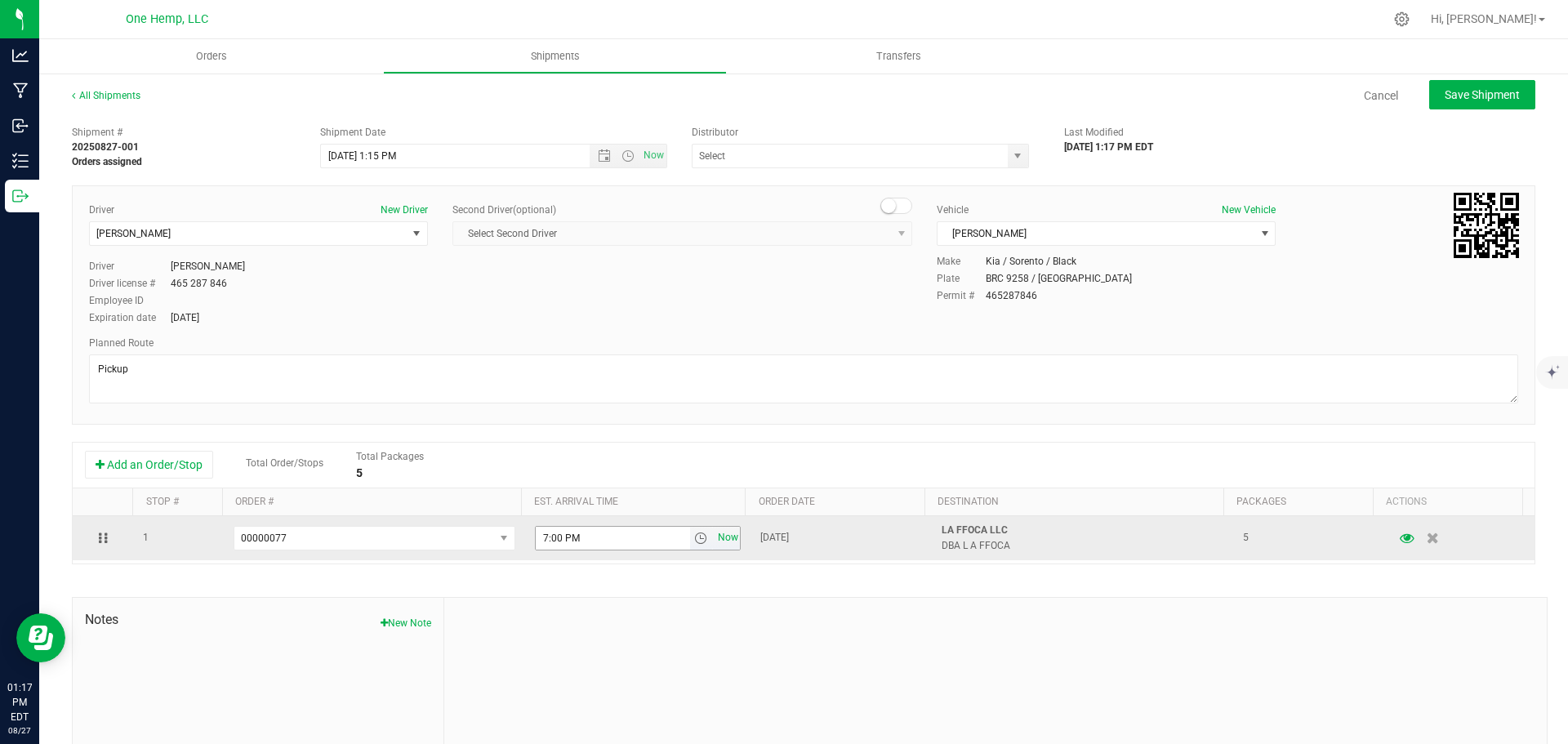
click at [720, 545] on span "Now" at bounding box center [728, 537] width 28 height 24
type input "1:18 PM"
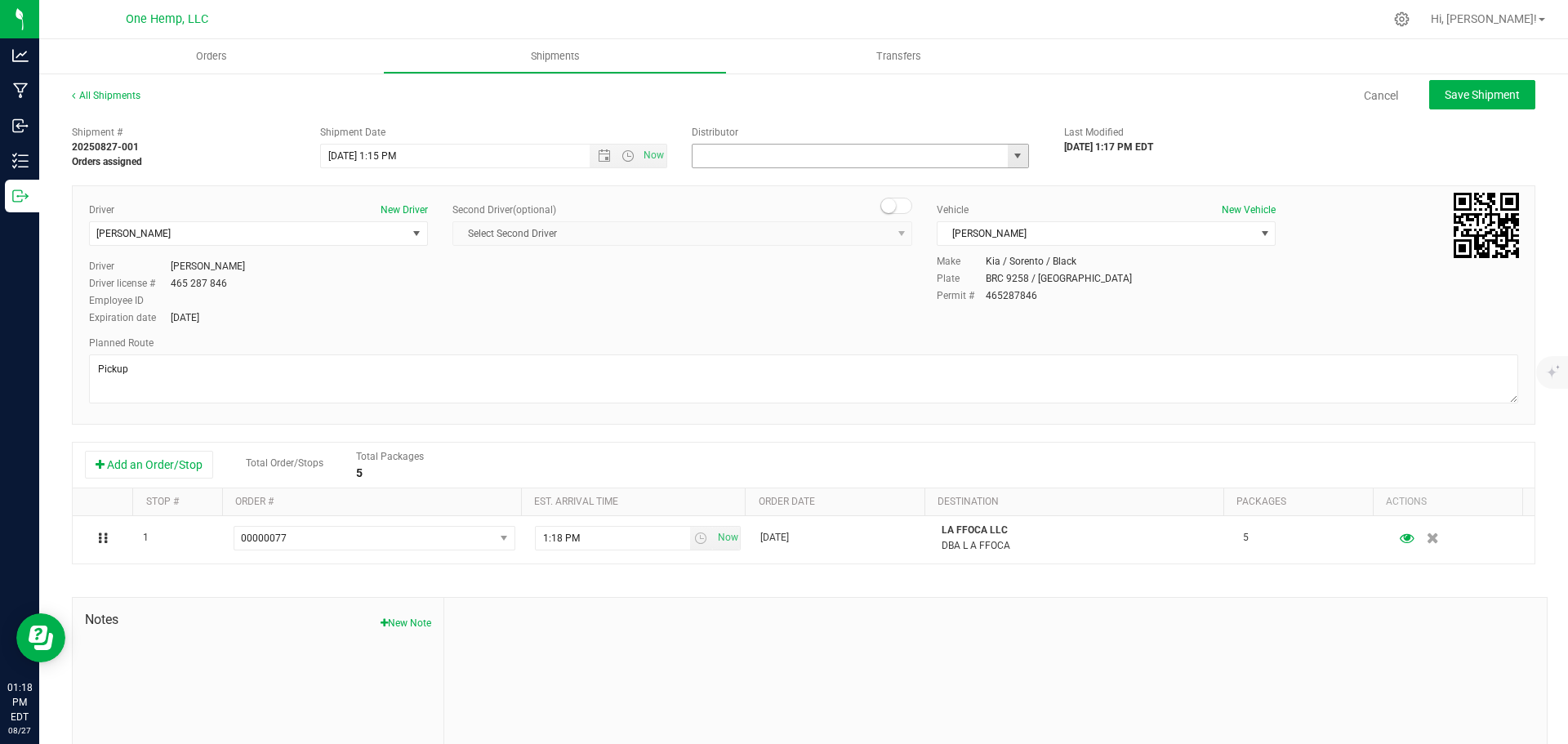
click at [783, 161] on input "text" at bounding box center [845, 156] width 305 height 23
click at [788, 125] on div "Distributor" at bounding box center [866, 131] width 347 height 14
click at [1453, 100] on span "Save Shipment" at bounding box center [1482, 95] width 75 height 14
type input "[DATE] 5:15 PM"
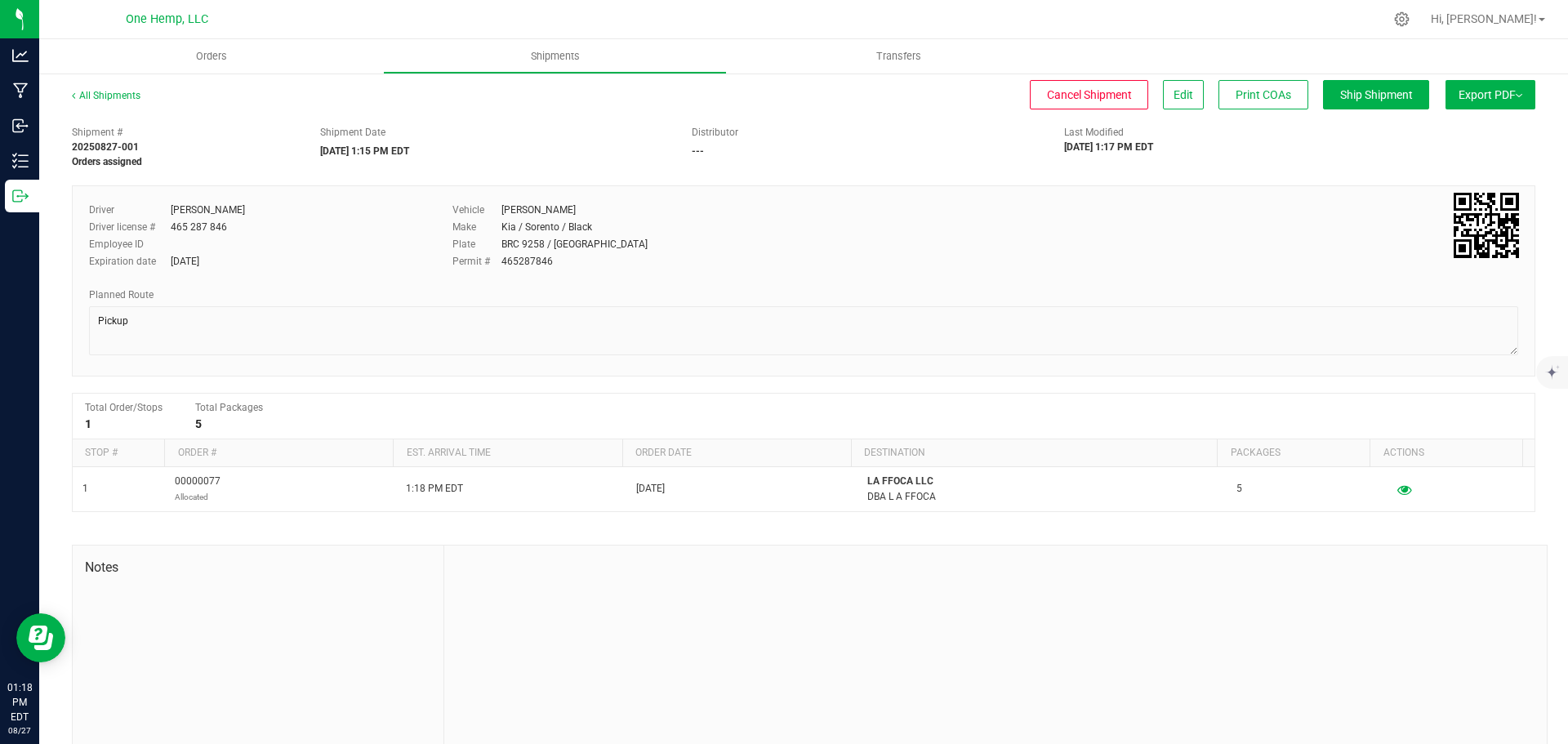
click at [1515, 96] on img at bounding box center [1518, 95] width 7 height 3
click at [1457, 149] on li "Manifest by Lot" at bounding box center [1485, 154] width 165 height 24
click at [204, 61] on span "Orders" at bounding box center [211, 56] width 75 height 14
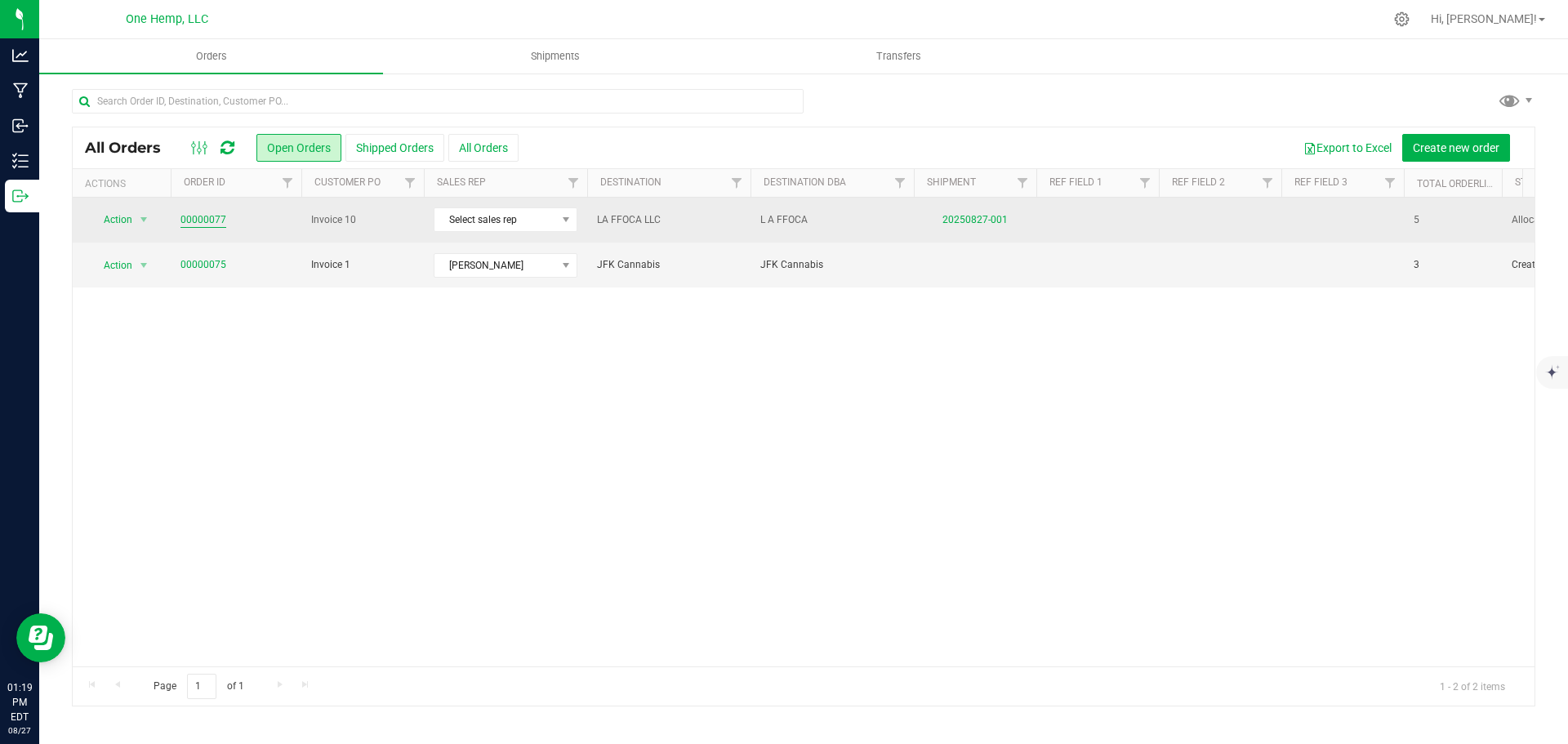
click at [200, 223] on link "00000077" at bounding box center [203, 220] width 45 height 15
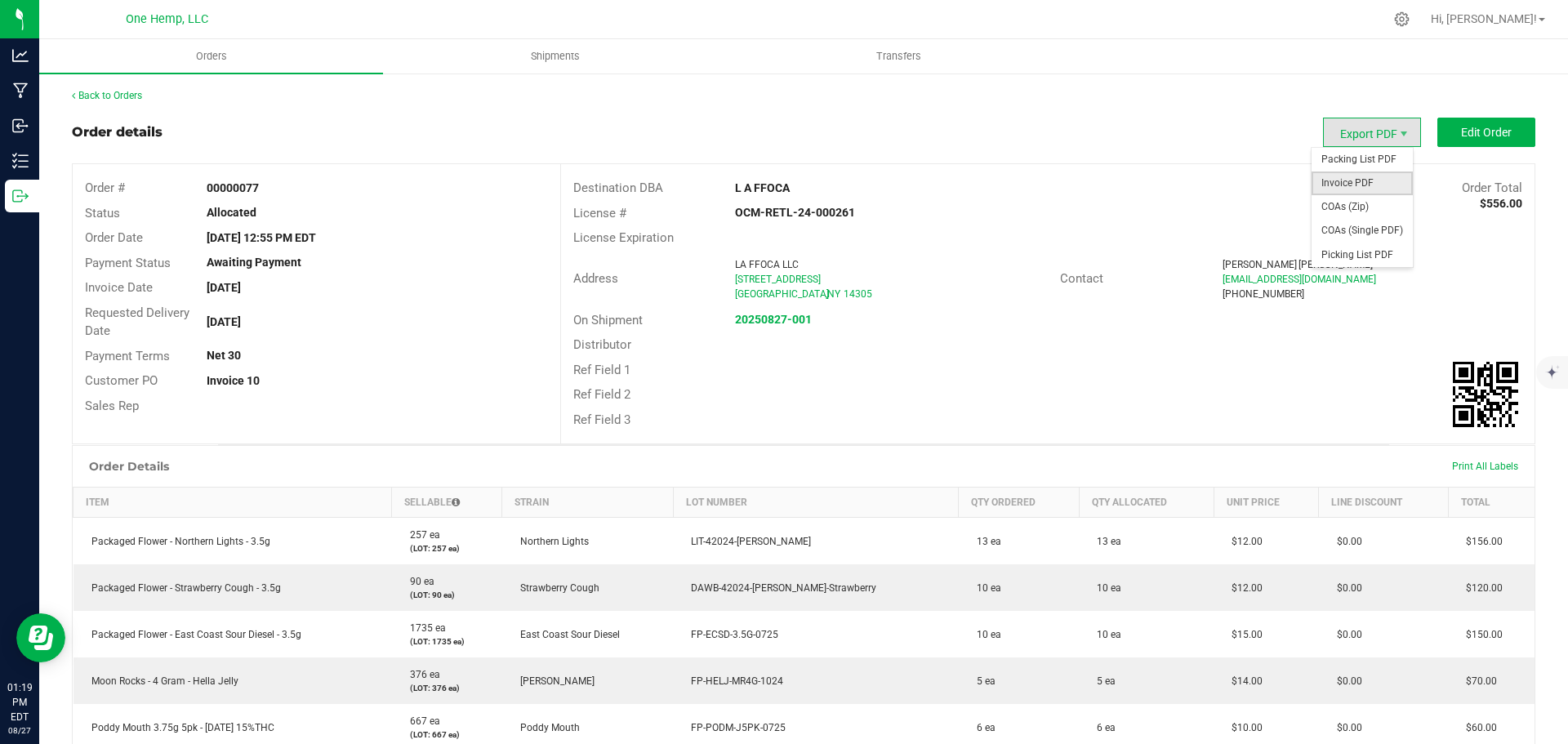
click at [1372, 182] on span "Invoice PDF" at bounding box center [1362, 183] width 101 height 24
click at [98, 94] on link "Back to Orders" at bounding box center [106, 96] width 70 height 12
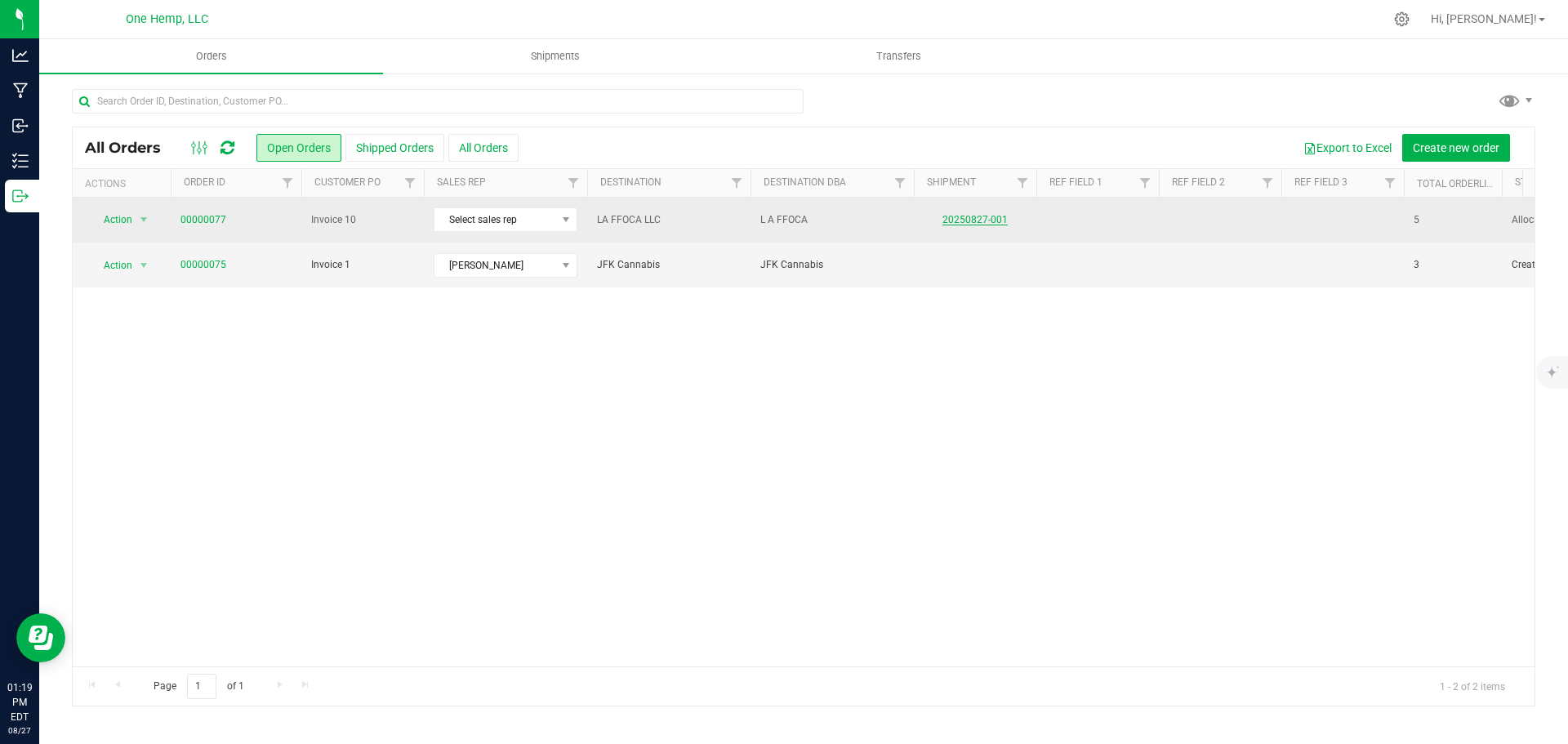
click at [953, 217] on link "20250827-001" at bounding box center [975, 220] width 66 height 12
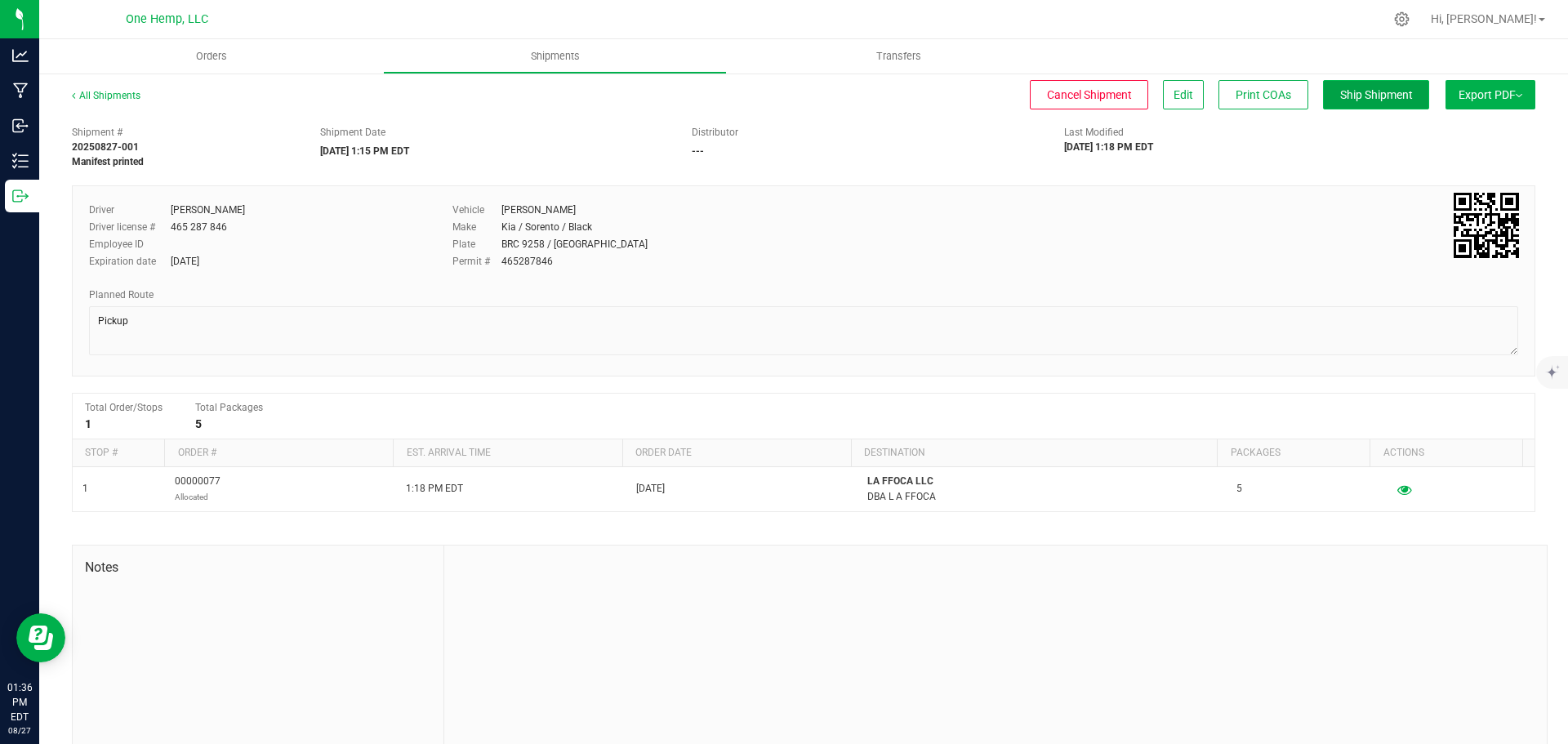
click at [1377, 105] on button "Ship Shipment" at bounding box center [1376, 95] width 106 height 29
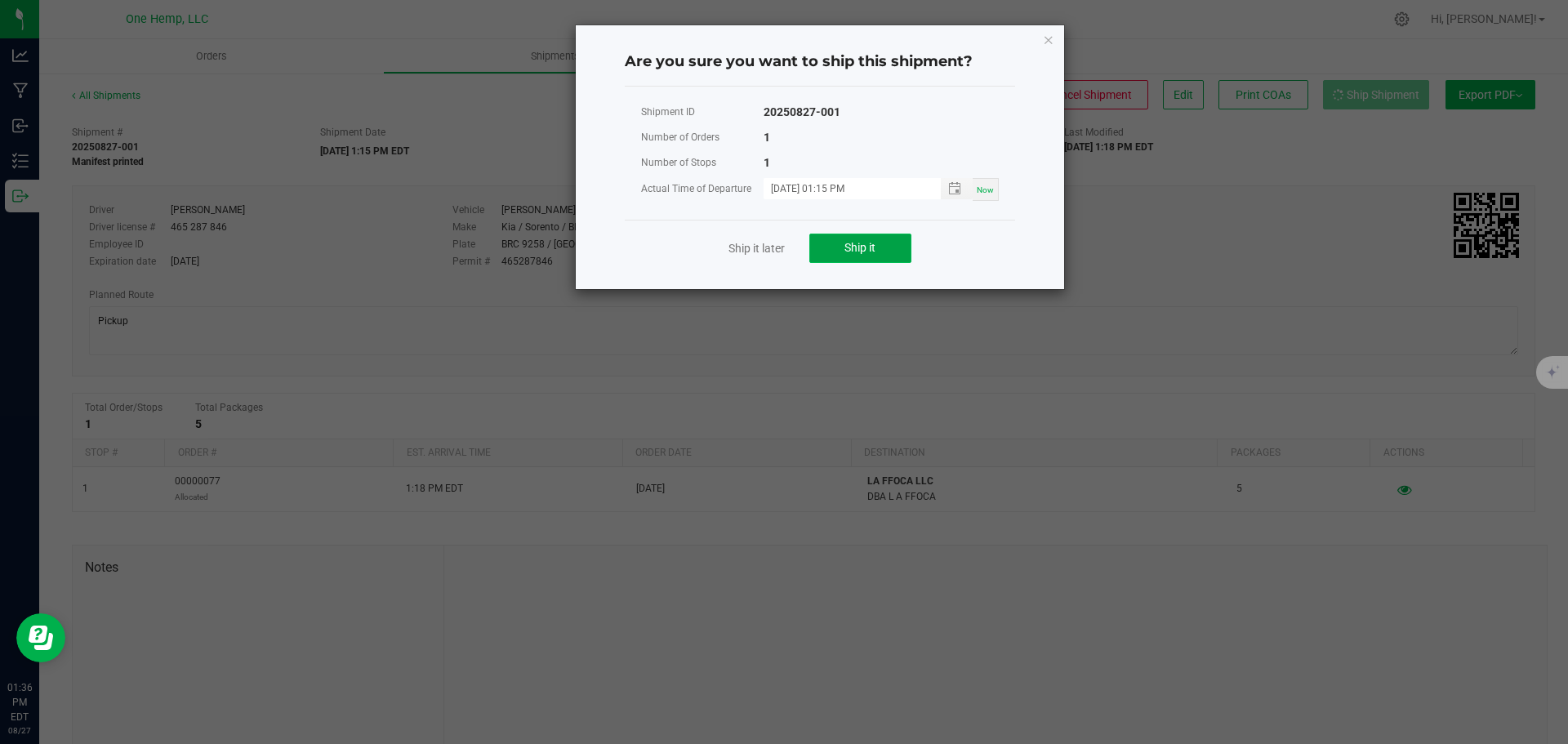
click at [897, 243] on button "Ship it" at bounding box center [861, 248] width 102 height 29
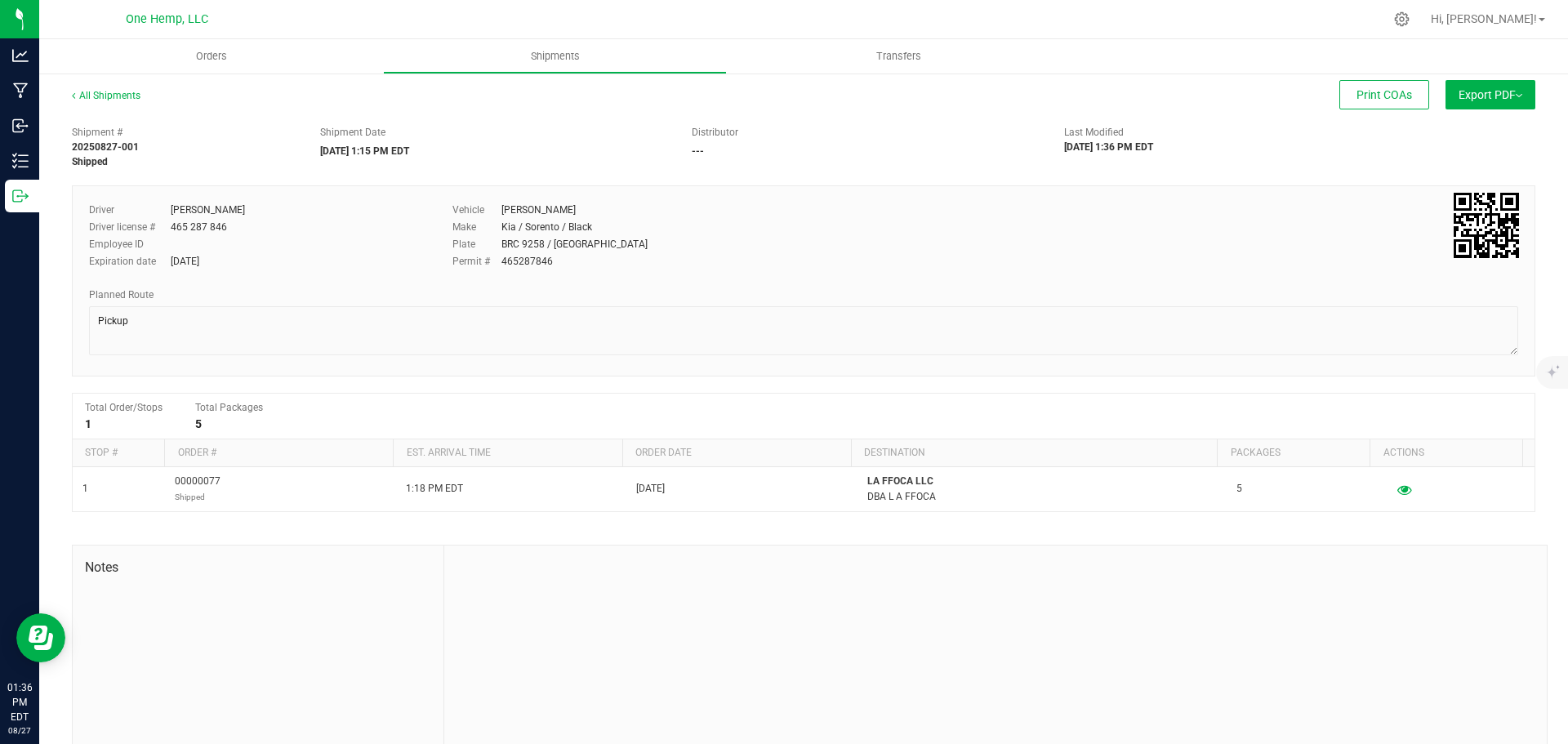
click at [1502, 89] on span "Export PDF" at bounding box center [1490, 95] width 64 height 14
